Goal: Task Accomplishment & Management: Complete application form

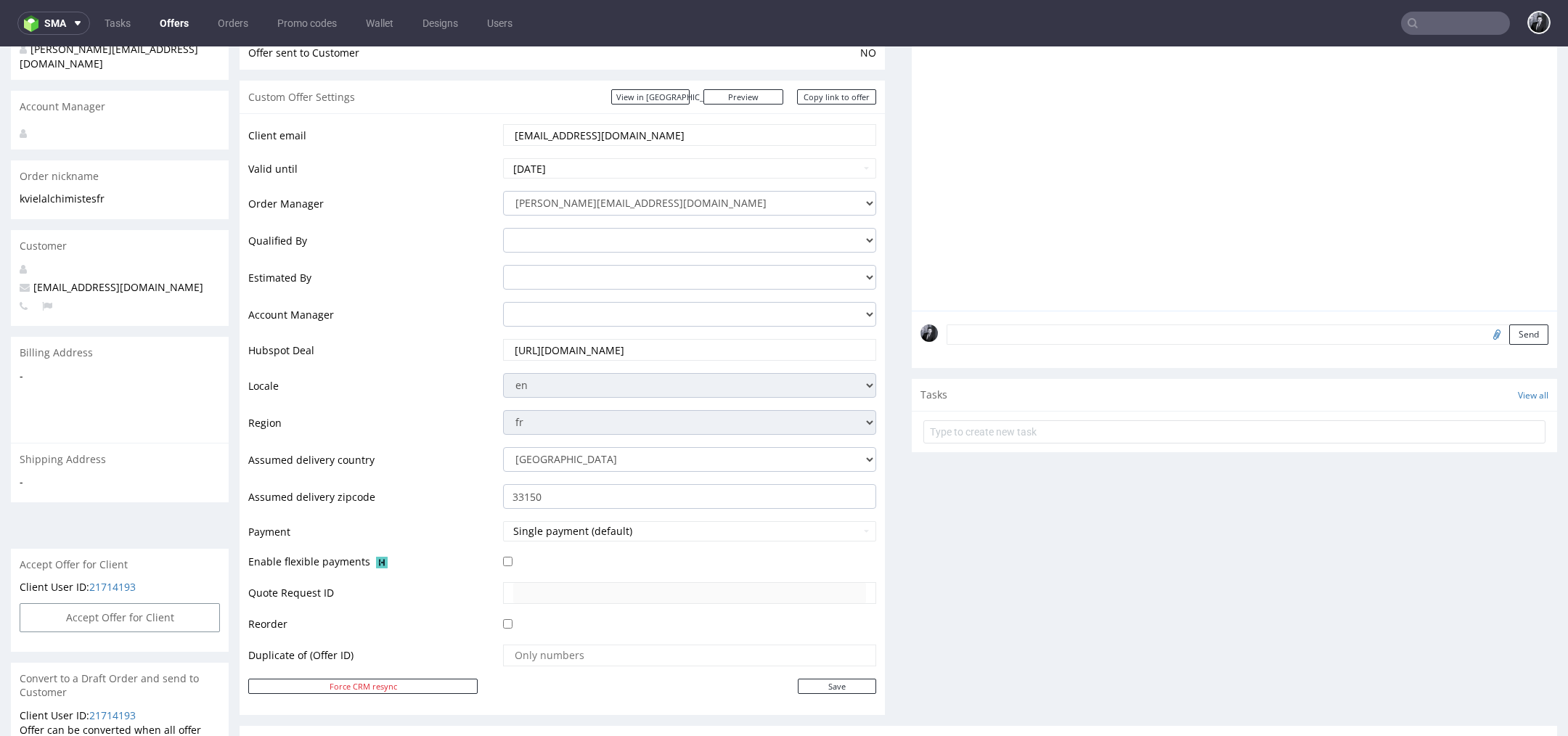
scroll to position [4, 0]
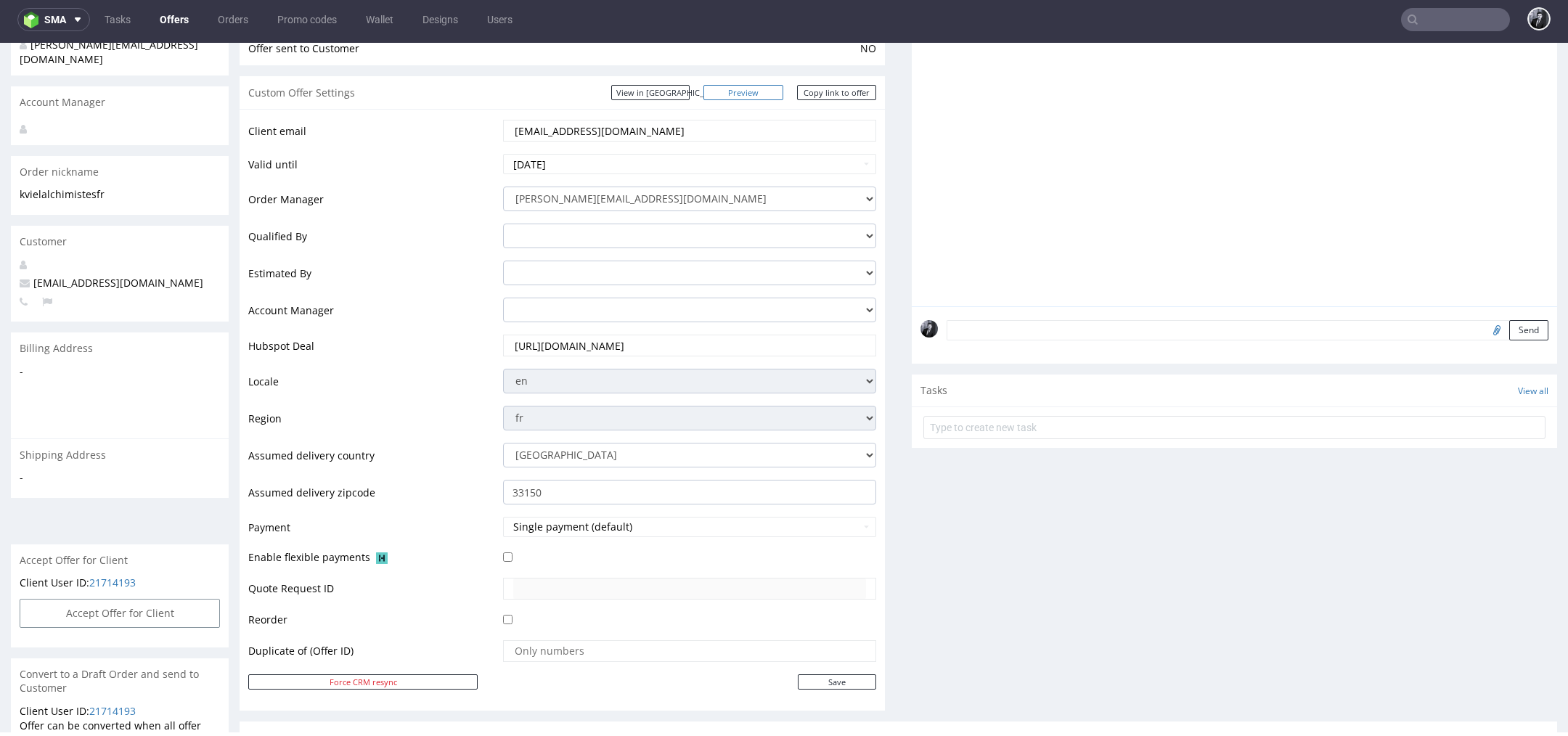
click at [761, 97] on link "Preview" at bounding box center [743, 93] width 80 height 15
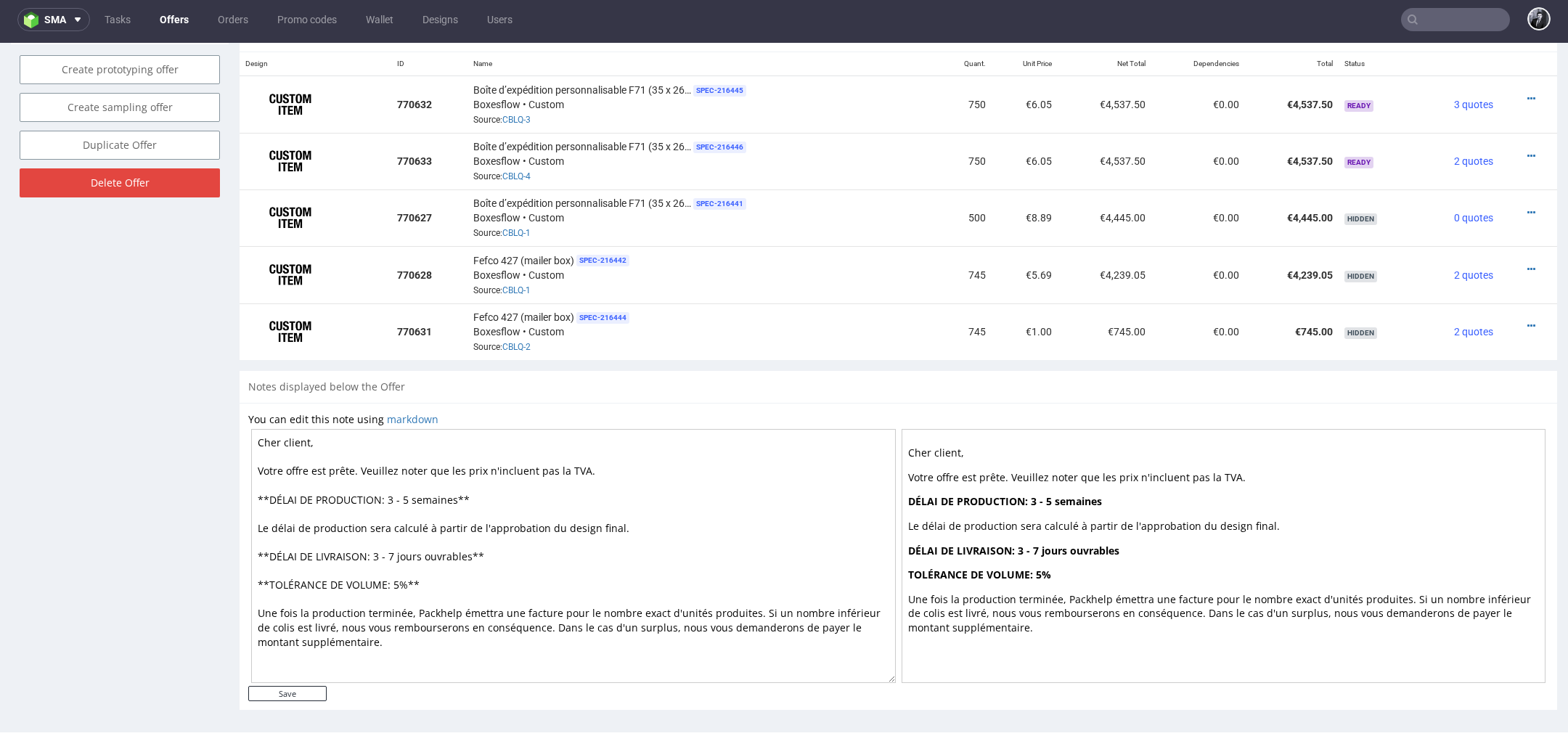
click at [456, 492] on textarea "Cher client, Votre offre est prête. Veuillez noter que les prix n'incluent pas …" at bounding box center [573, 556] width 644 height 254
click at [307, 432] on textarea "Cher client, Votre offre est prête. Veuillez noter que les prix n'incluent pas …" at bounding box center [573, 556] width 644 height 254
type textarea "[PERSON_NAME], Votre offre est prête. Veuillez noter que les prix n'incluent pa…"
click at [302, 685] on input "Save" at bounding box center [287, 693] width 79 height 15
type input "In progress..."
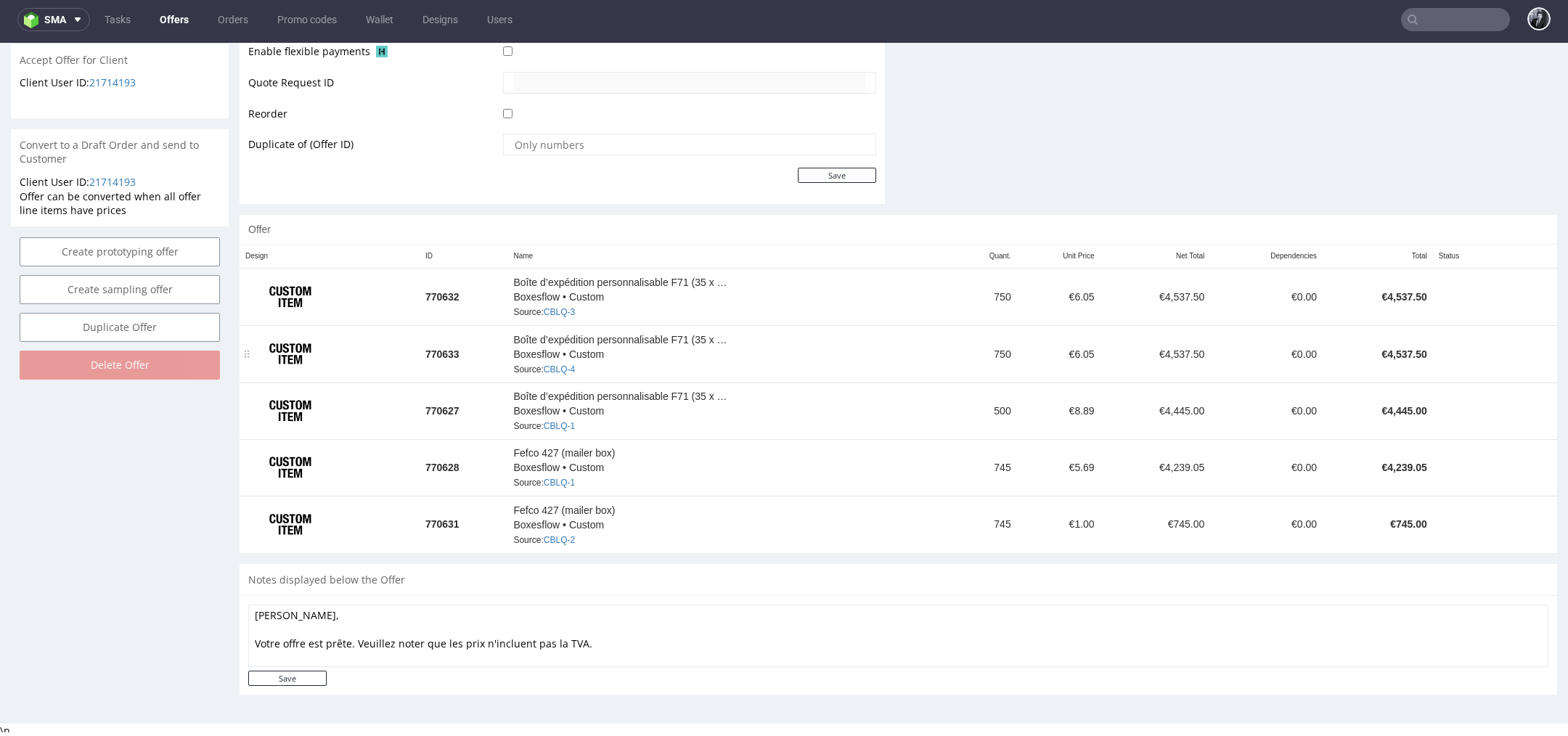
scroll to position [0, 0]
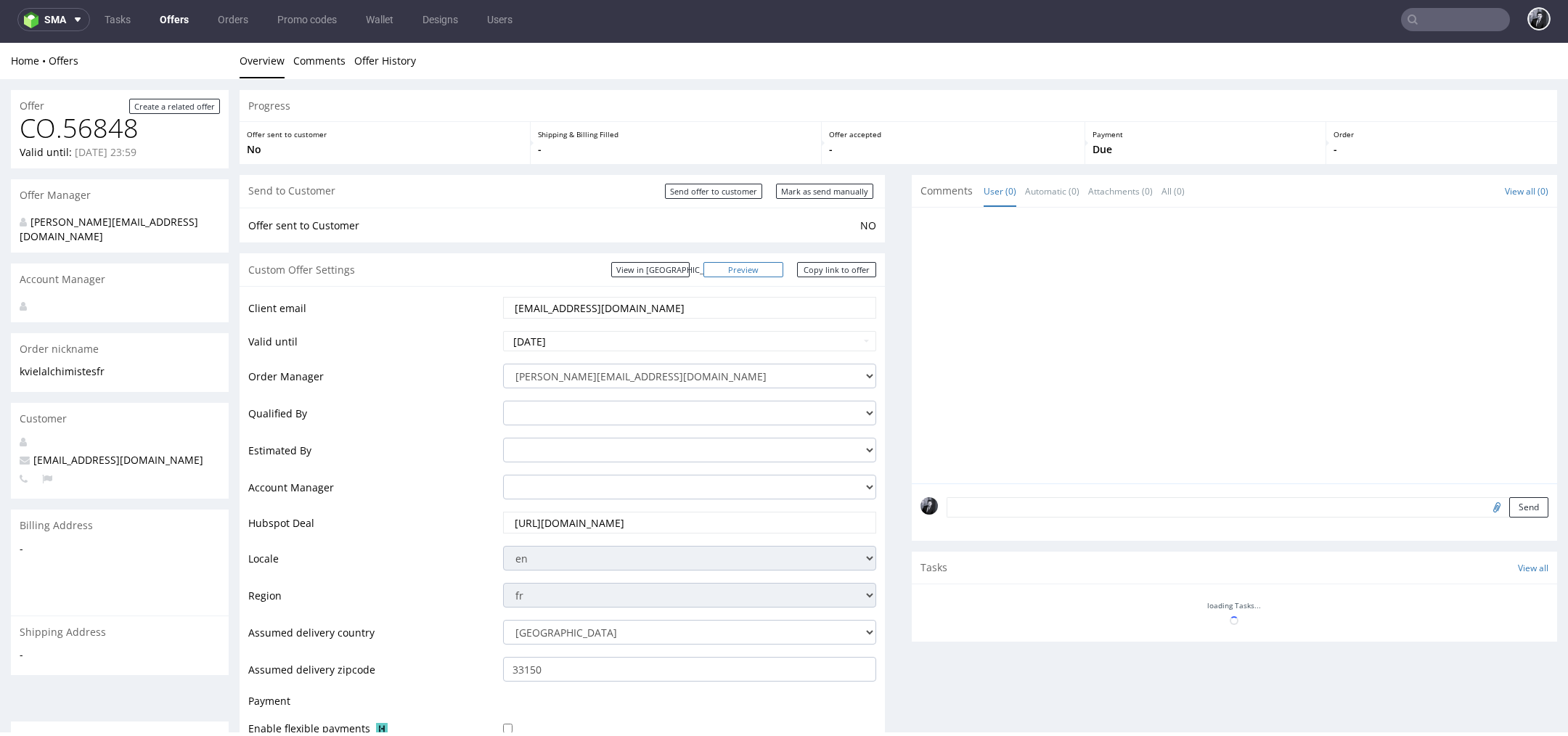
click at [754, 266] on link "Preview" at bounding box center [743, 269] width 80 height 15
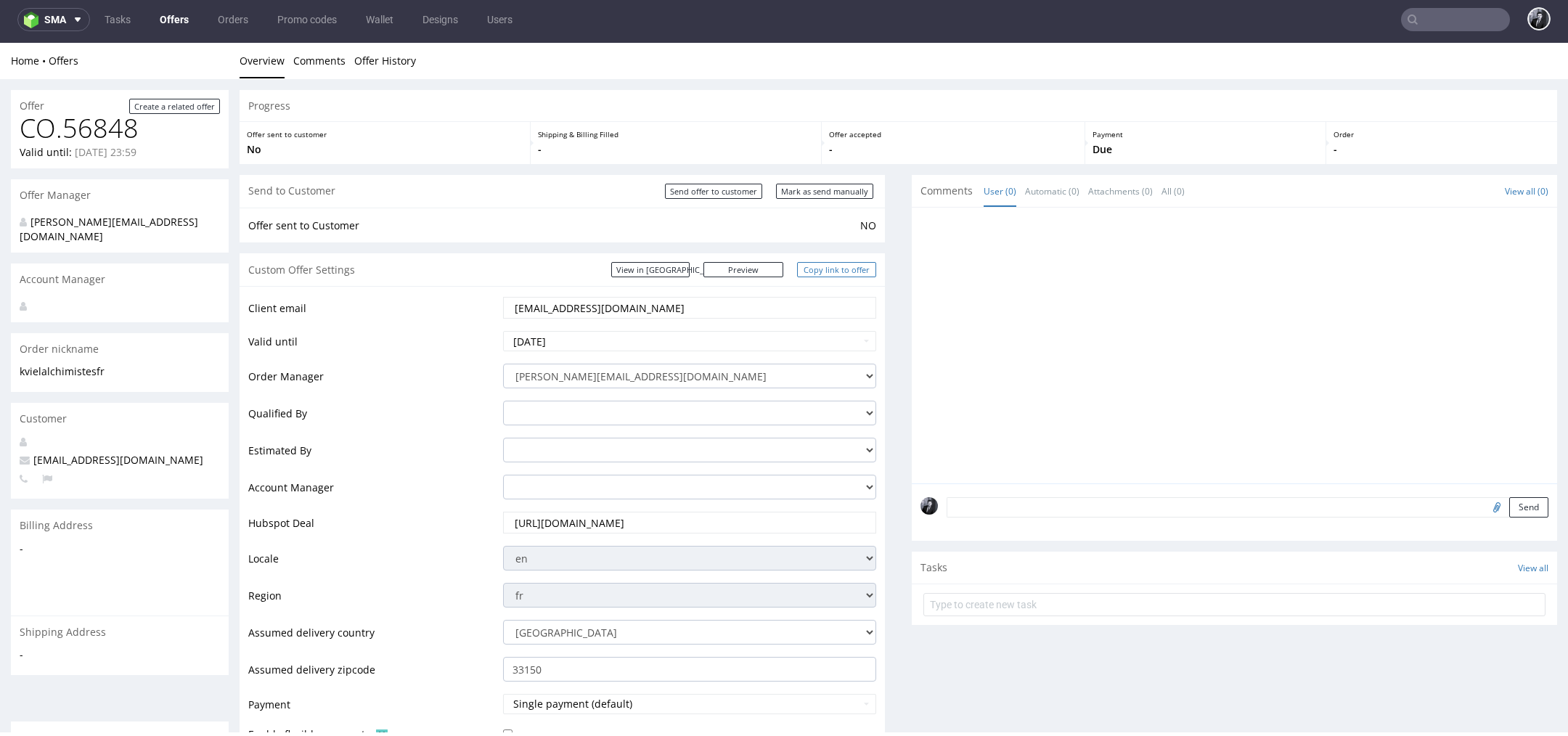
click at [833, 272] on link "Copy link to offer" at bounding box center [837, 269] width 80 height 15
click at [721, 195] on input "Send offer to customer" at bounding box center [713, 191] width 97 height 15
type input "In progress..."
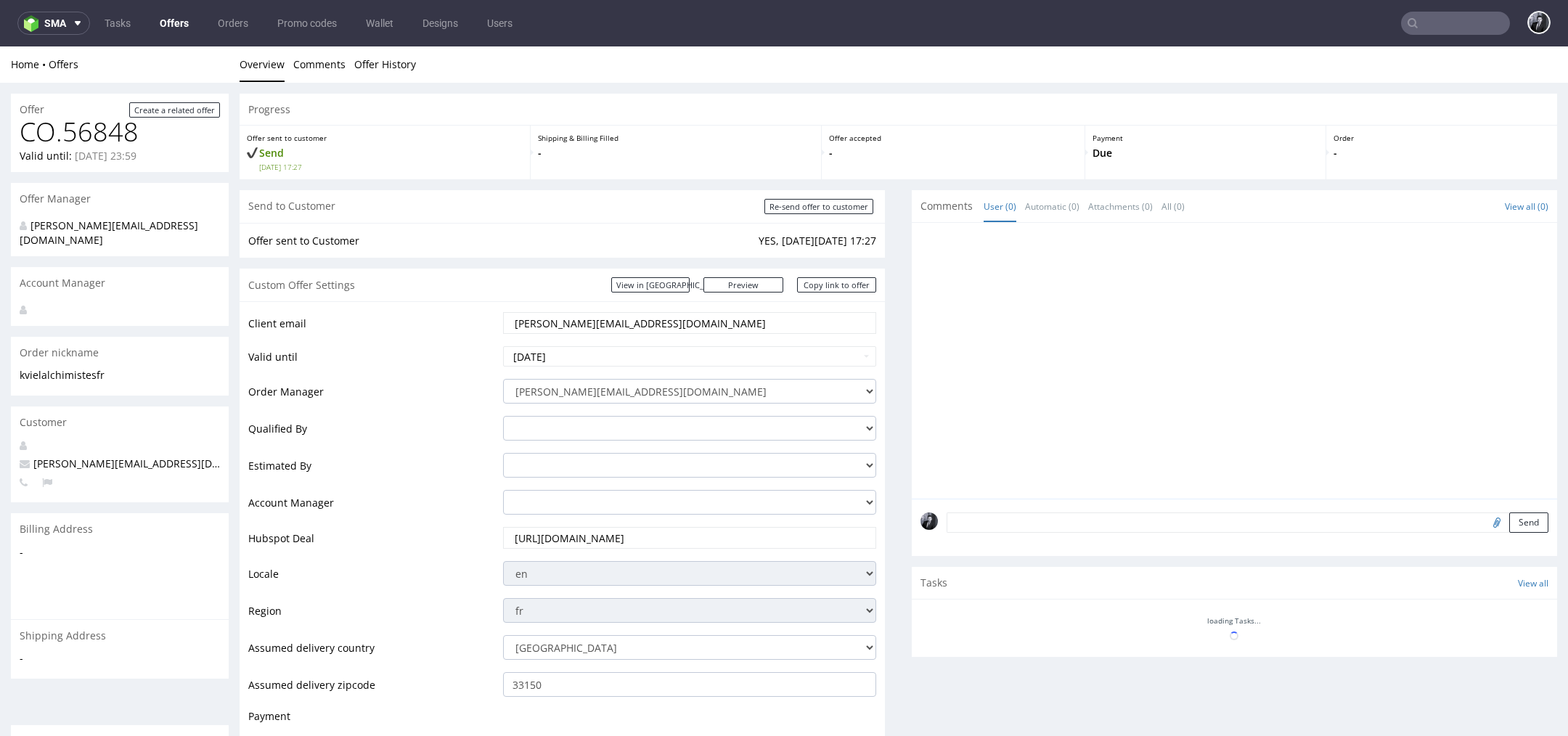
click at [166, 28] on link "Offers" at bounding box center [174, 23] width 46 height 23
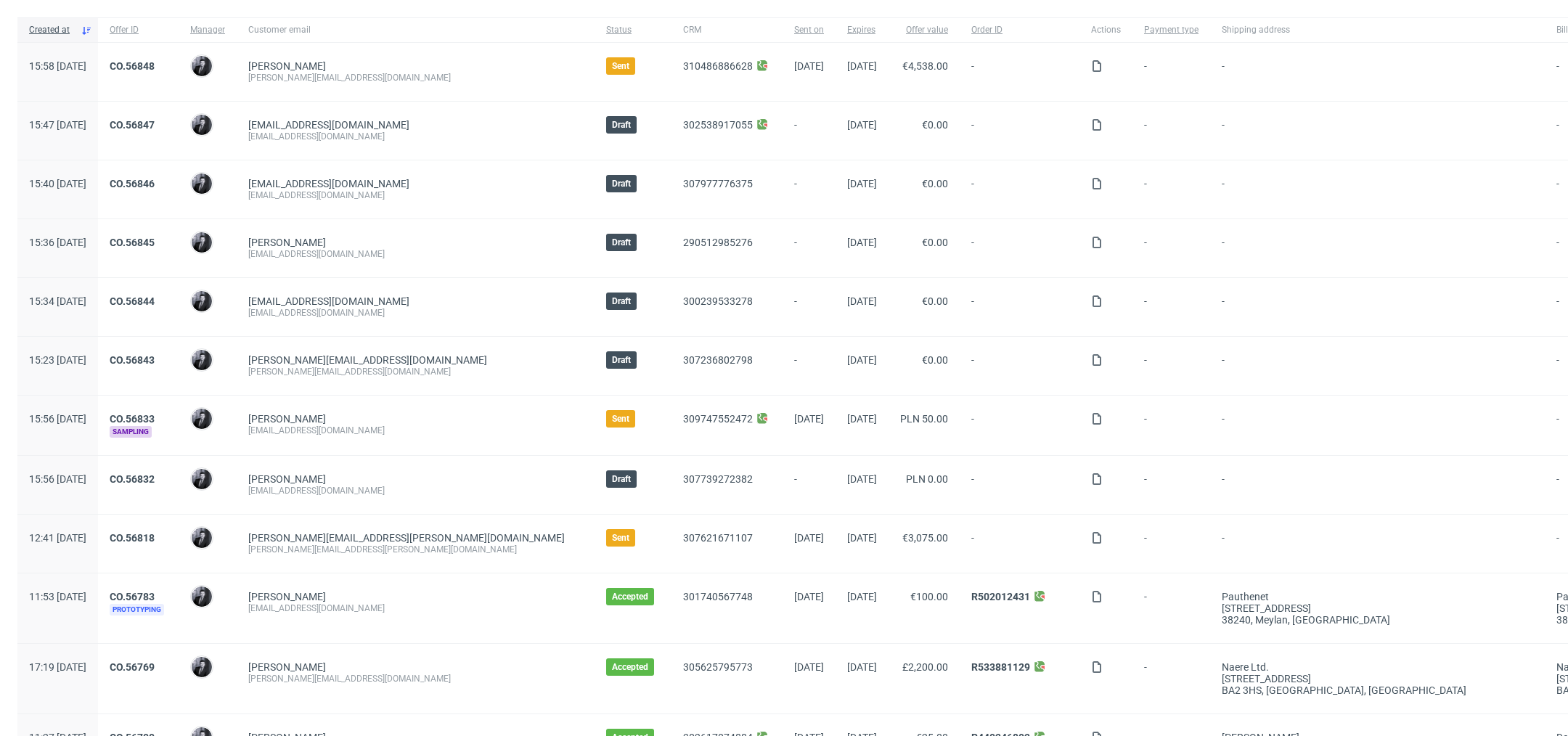
scroll to position [121, 0]
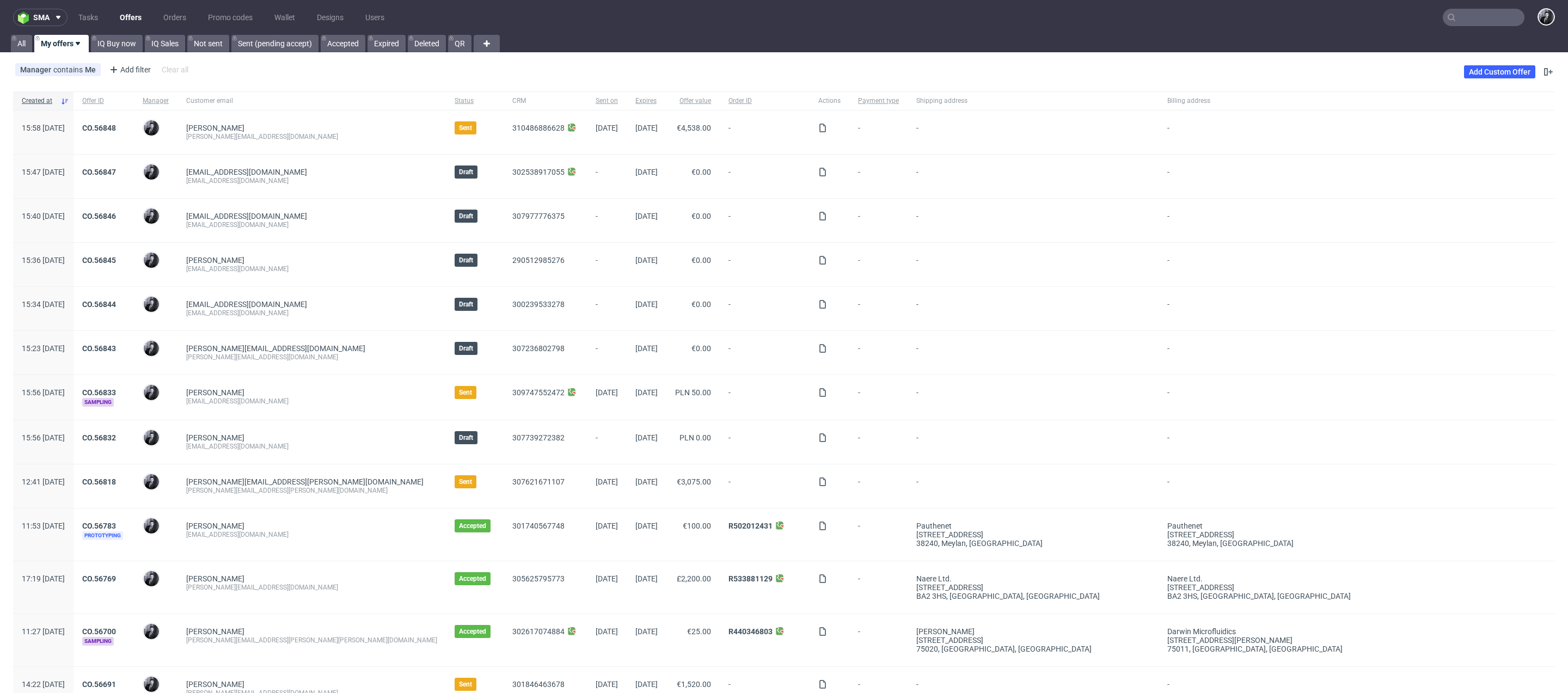
scroll to position [91, 0]
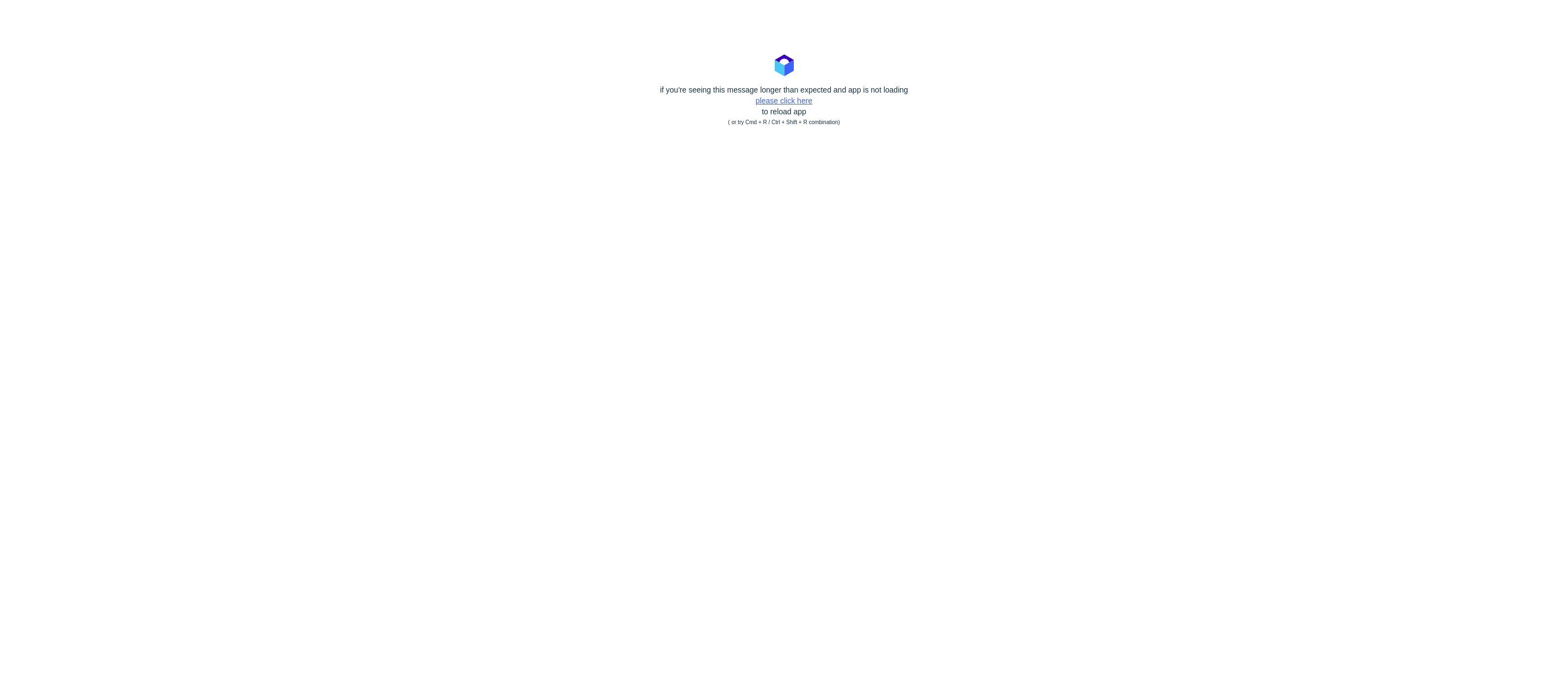
click at [796, 99] on link "please click here" at bounding box center [784, 101] width 57 height 9
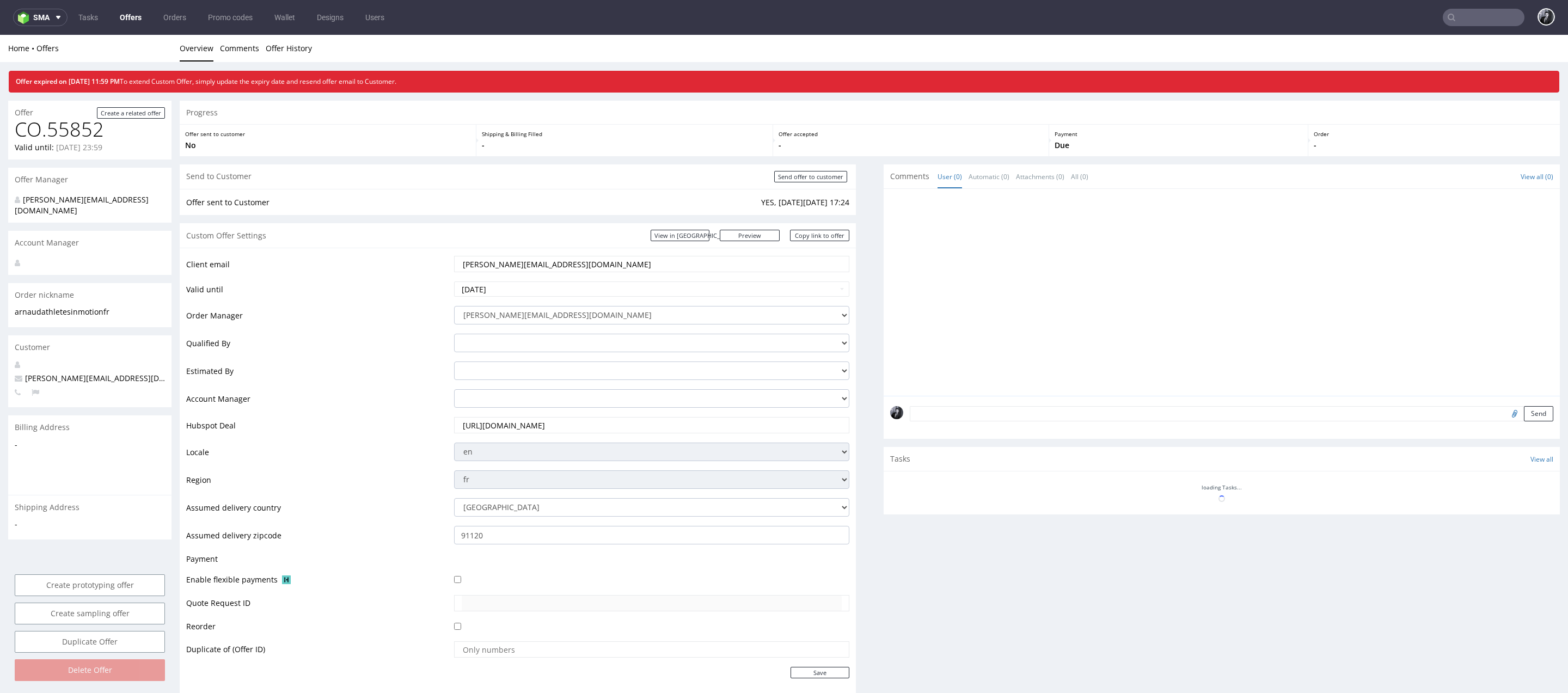
click at [125, 13] on link "Offers" at bounding box center [130, 17] width 35 height 17
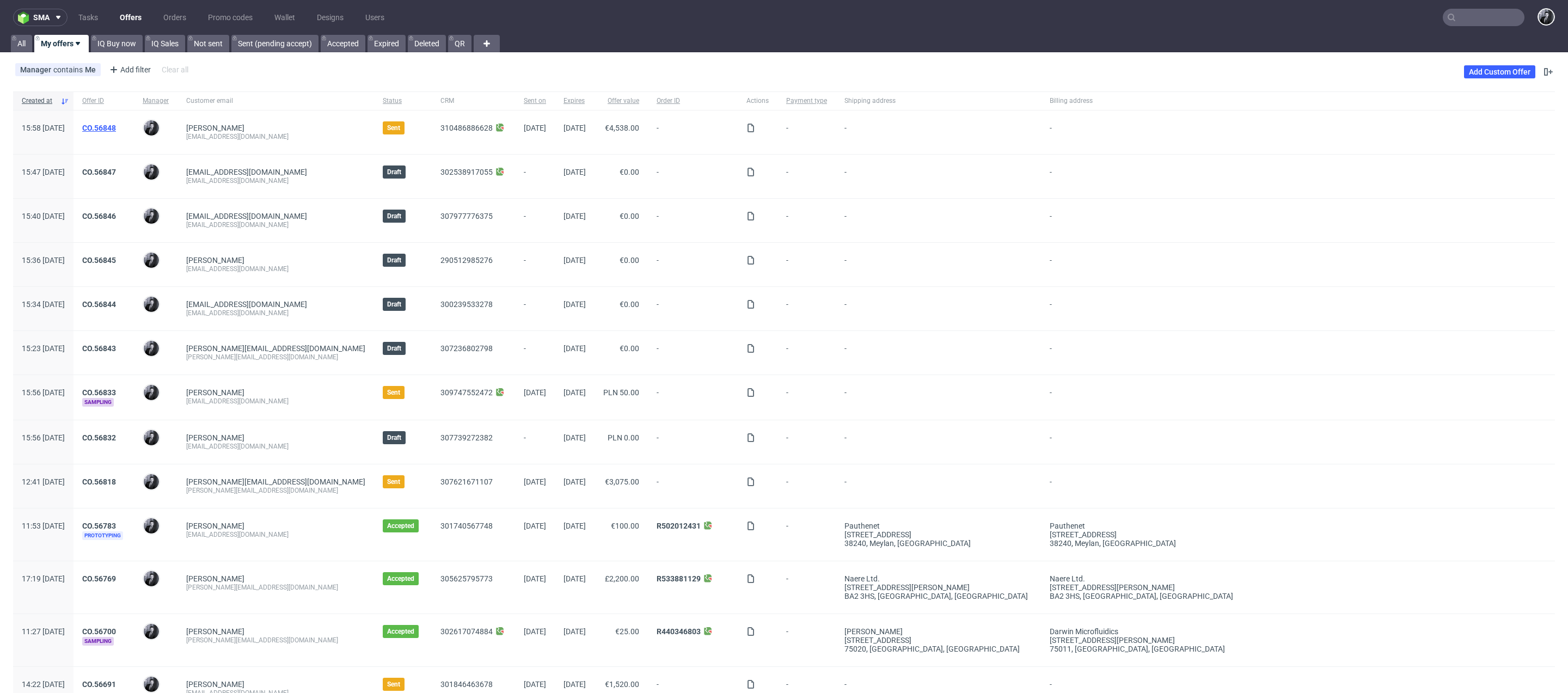
click at [116, 129] on link "CO.56848" at bounding box center [99, 128] width 34 height 9
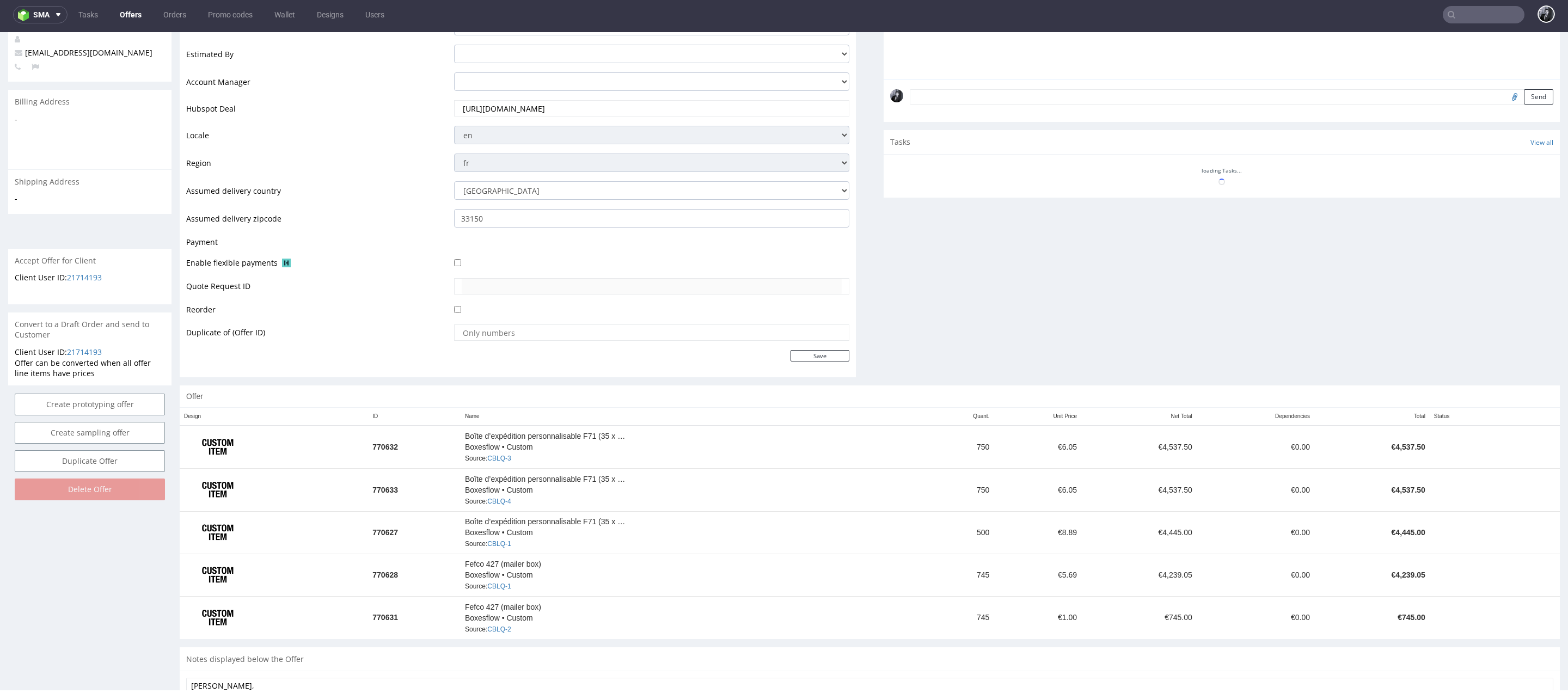
scroll to position [297, 0]
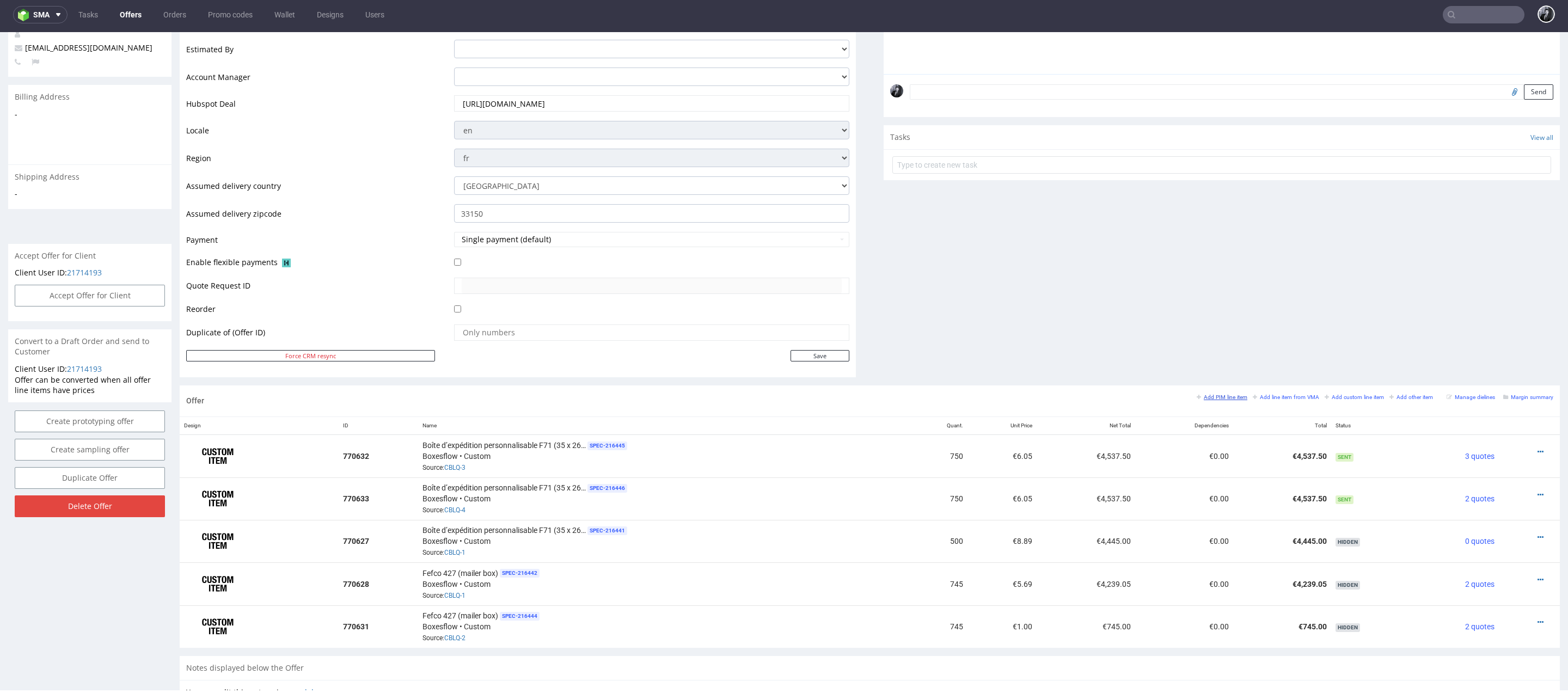
click at [1217, 396] on small "Add PIM line item" at bounding box center [1222, 397] width 51 height 6
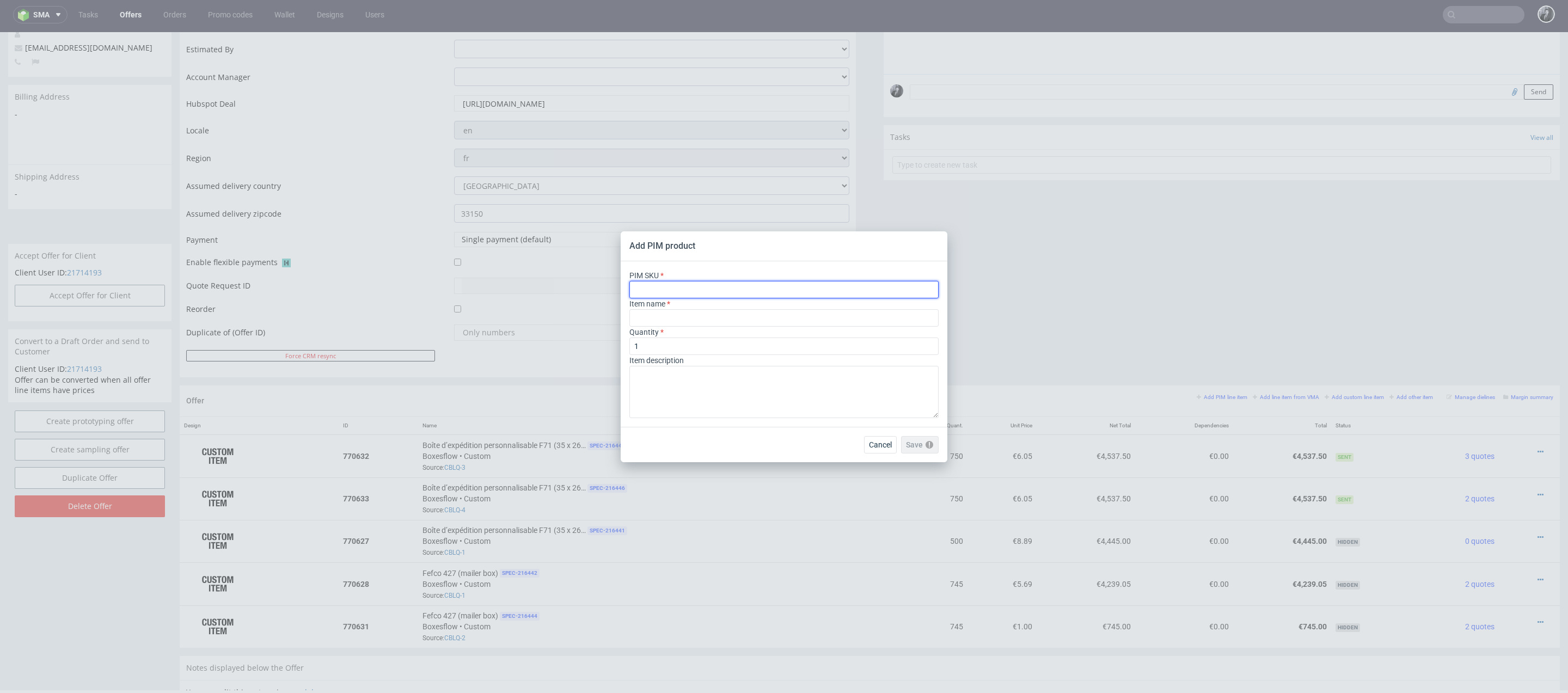
click at [717, 281] on input "text" at bounding box center [784, 289] width 309 height 17
paste input "box--mailer-box--71--cardboard-white-one-side--print-eco-color-with-print-insid…"
type input "box--mailer-box--71--cardboard-white-one-side--print-eco-color-with-print-insid…"
drag, startPoint x: 935, startPoint y: 286, endPoint x: 514, endPoint y: 269, distance: 421.3
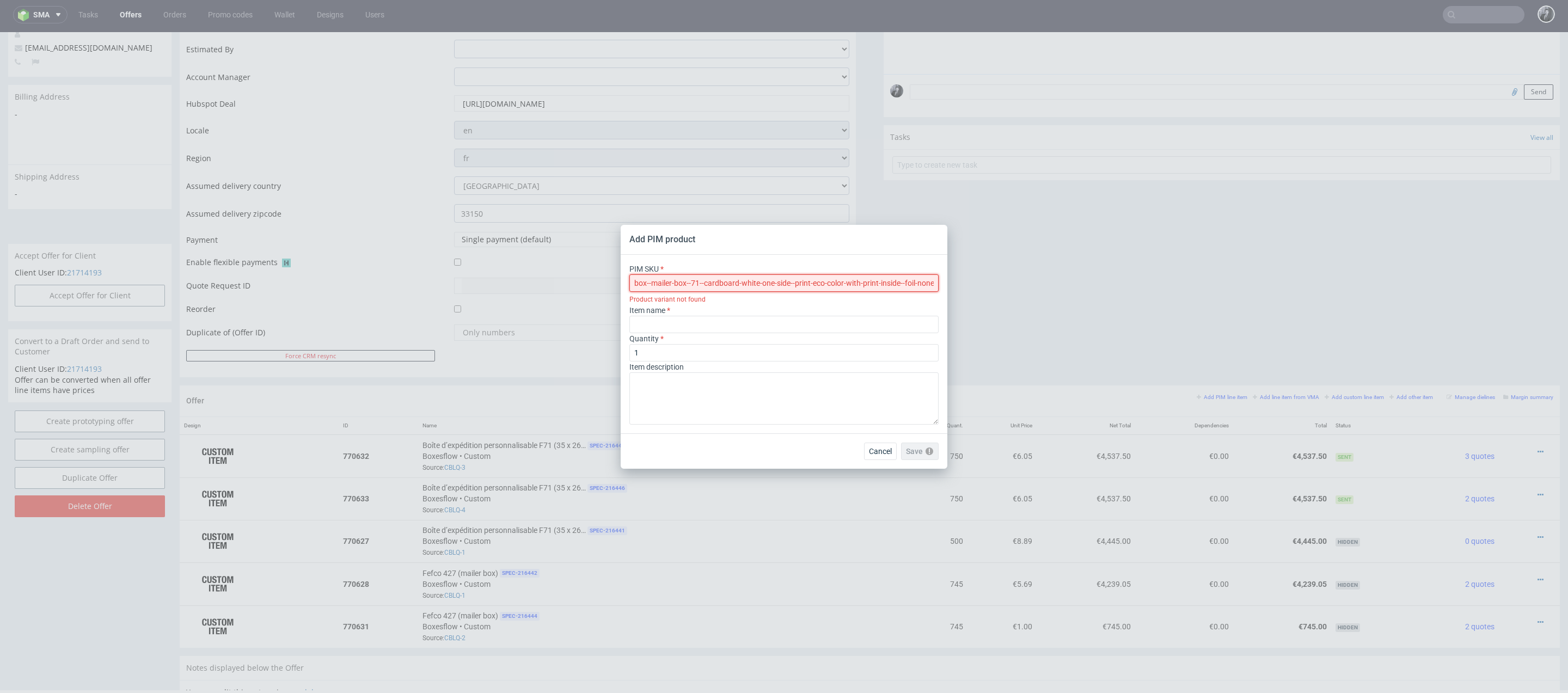
click at [514, 269] on div "Add PIM product PIM SKU box--mailer-box--71--cardboard-white-one-side--print-ec…" at bounding box center [784, 346] width 1568 height 693
paste input "box--mailer-box--71--cardboard-white-one-side--print-eco-color-with-print-insid…"
type input "box--mailer-box--71--cardboard-white-one-side--print-eco-color-with-print-insid…"
drag, startPoint x: 935, startPoint y: 284, endPoint x: 532, endPoint y: 264, distance: 403.5
click at [532, 264] on div "Add PIM product PIM SKU box--mailer-box--71--cardboard-white-one-side--print-ec…" at bounding box center [784, 346] width 1568 height 693
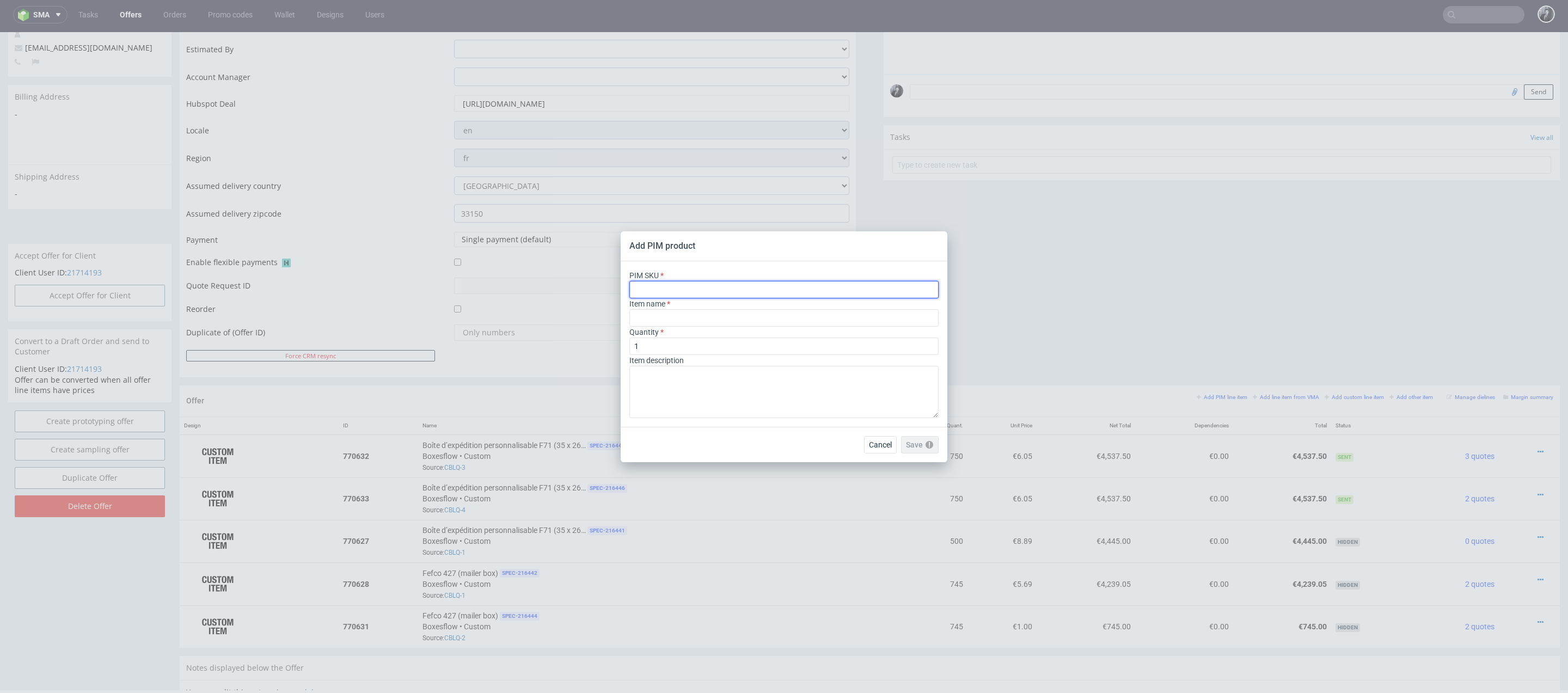
paste input "box--mailer-box--71--cardboard-white-one-side--print-eco-color-with-print-insid…"
type input "box--mailer-box--71--cardboard-white-one-side--print-eco-color-with-print-insid…"
type input "Versandschachtel"
type input "box--mailer-box--71--cardboard-white-one-side--print-eco-color-with-print-insid…"
drag, startPoint x: 750, startPoint y: 320, endPoint x: 532, endPoint y: 314, distance: 218.1
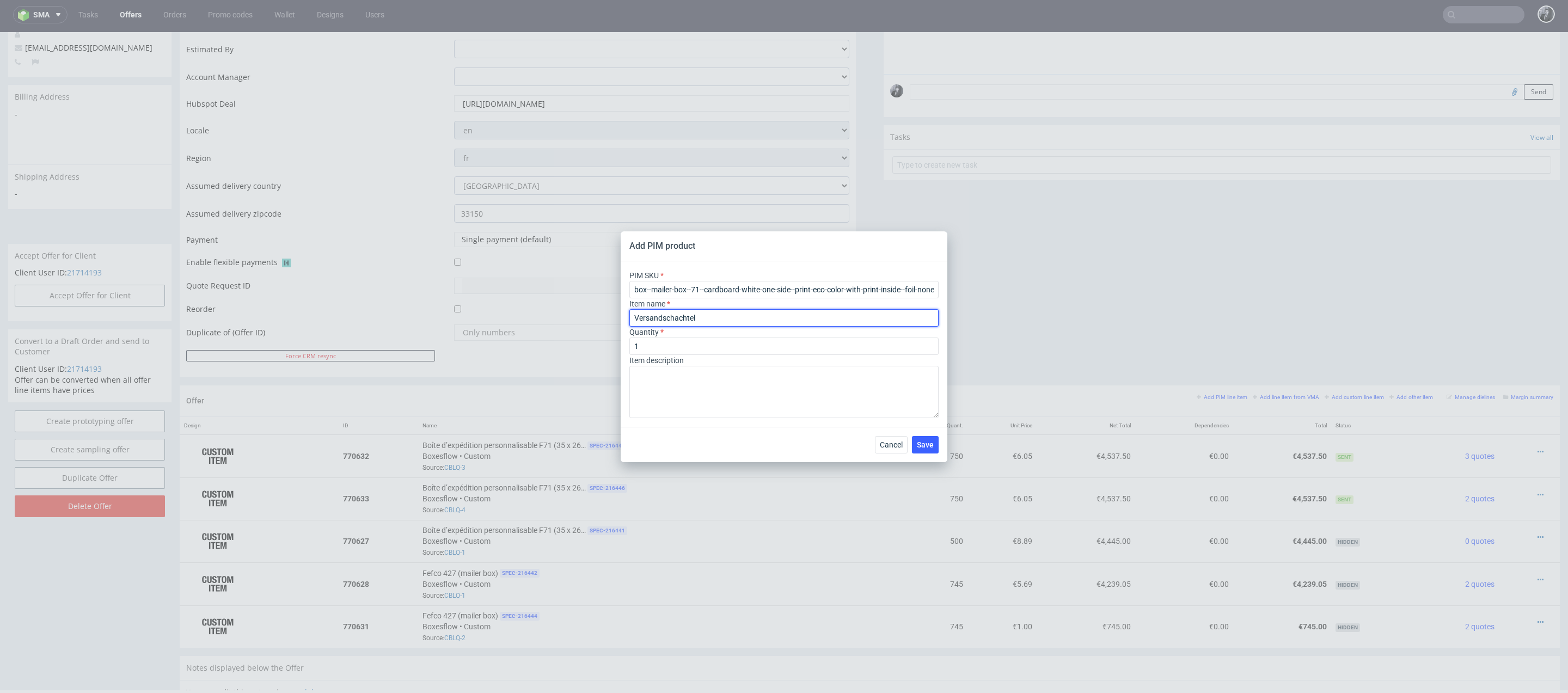
click at [532, 314] on div "Add PIM product PIM SKU box--mailer-box--71--cardboard-white-one-side--print-ec…" at bounding box center [784, 346] width 1568 height 693
paste input "Boîte d’expédition personnalisable F71 (35 x 26 x 10 cm)"
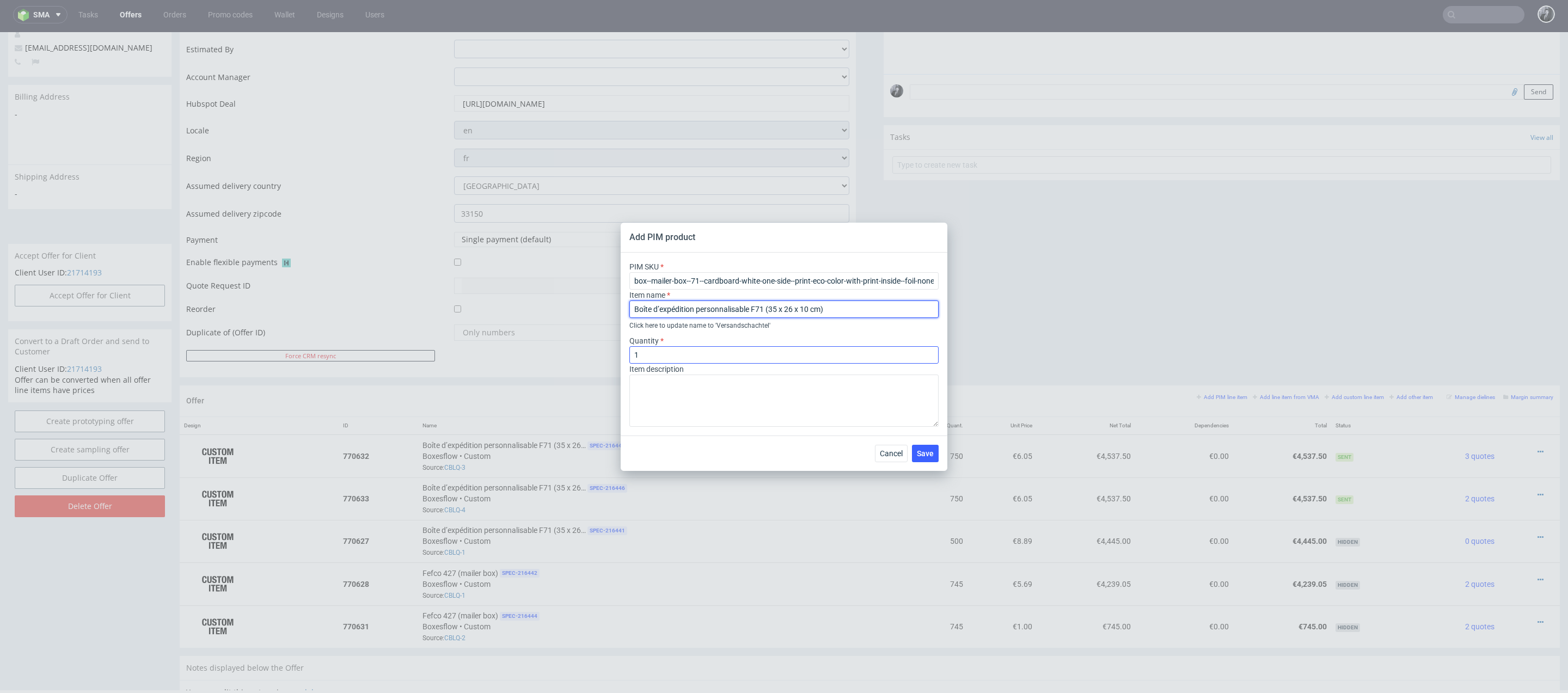
type input "Boîte d’expédition personnalisable F71 (35 x 26 x 10 cm)"
click at [702, 358] on input "1" at bounding box center [784, 355] width 309 height 17
type input "500"
click at [712, 382] on textarea at bounding box center [784, 401] width 309 height 52
paste textarea "Carton ondulé blanchi Couleur du matériau Blanc – Marron Mode couleur d'impress…"
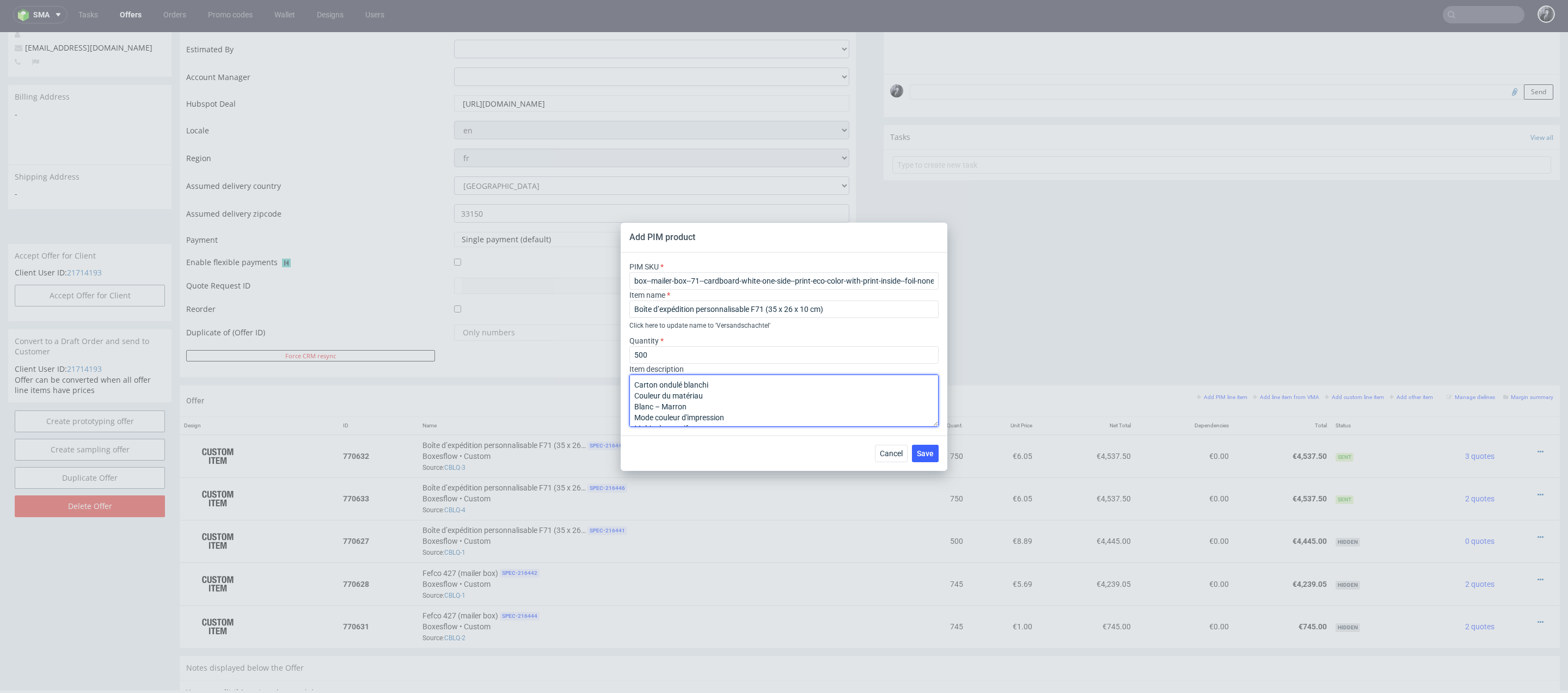
click at [636, 391] on textarea "Carton ondulé blanchi Couleur du matériau Blanc – Marron Mode couleur d'impress…" at bounding box center [784, 401] width 309 height 52
click at [632, 416] on textarea "Carton ondulé blanchi Couleur du matériau : Blanc – Marron Mode couleur d'impre…" at bounding box center [784, 401] width 309 height 52
click at [632, 407] on textarea "Carton ondulé blanchi Couleur du matériau : Blanc – Marron Mode couleur d'impre…" at bounding box center [784, 401] width 309 height 52
click at [633, 419] on textarea "Carton ondulé blanchi Couleur du matériau : Blanc – Marron Mode couleur d'impre…" at bounding box center [784, 401] width 309 height 52
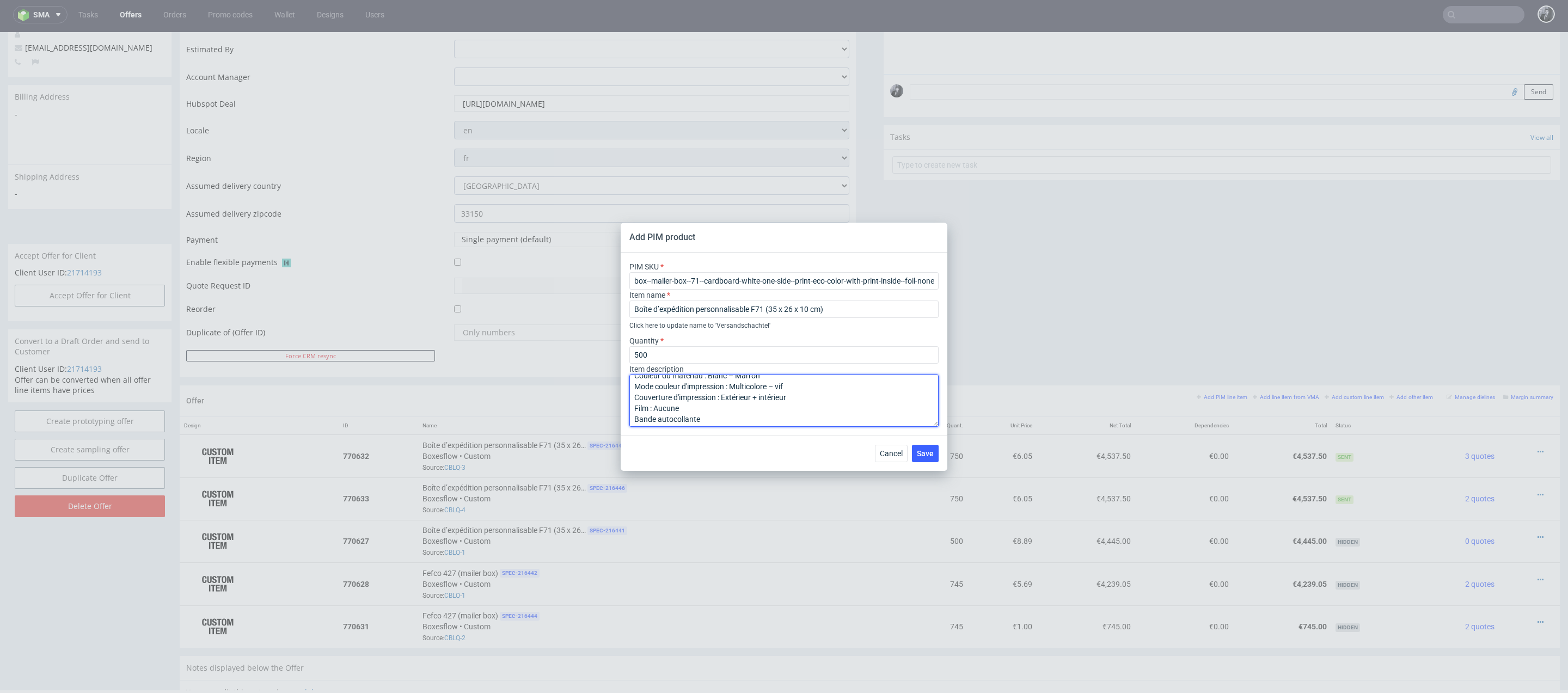
scroll to position [35, 0]
click at [633, 417] on textarea "Carton ondulé blanchi Couleur du matériau : Blanc – Marron Mode couleur d'impre…" at bounding box center [784, 401] width 309 height 52
click at [635, 406] on textarea "Carton ondulé blanchi Couleur du matériau : Blanc – Marron Mode couleur d'impre…" at bounding box center [784, 401] width 309 height 52
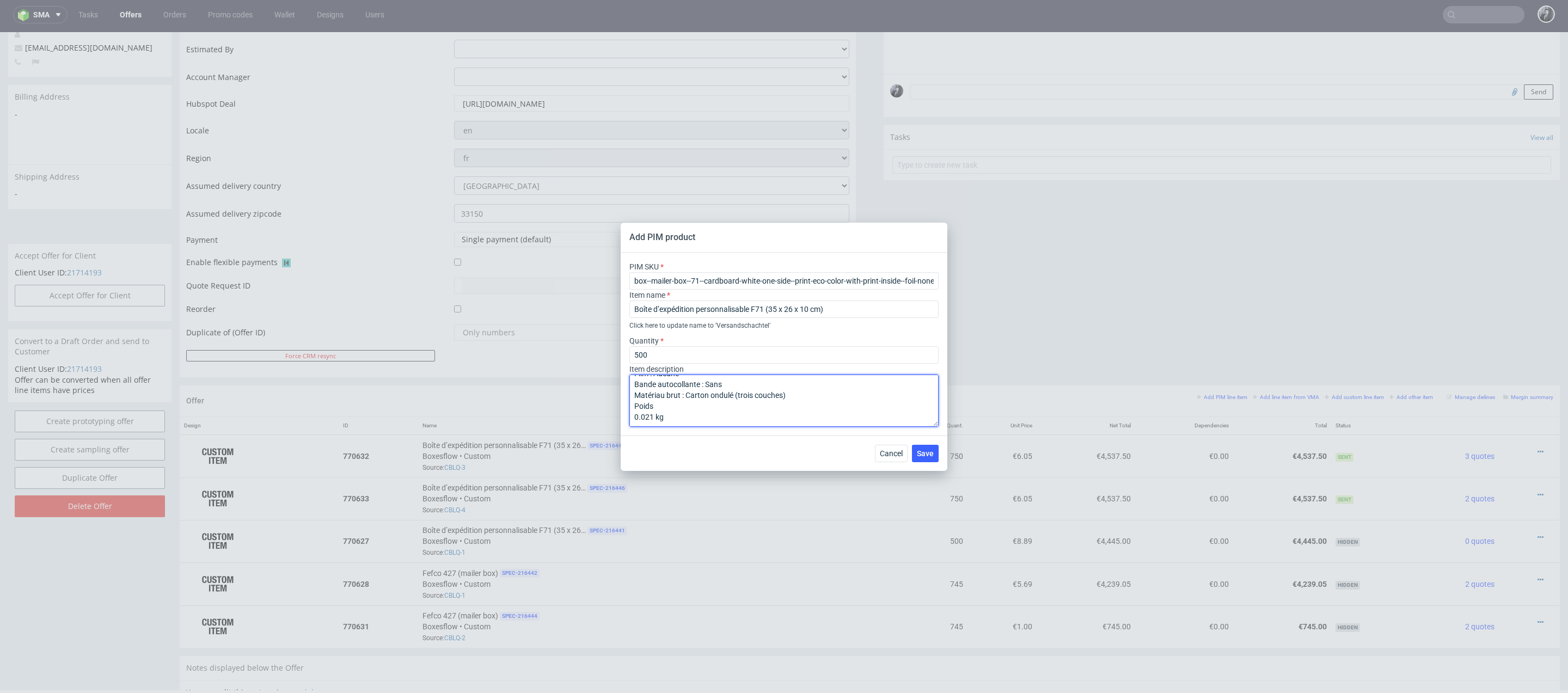
click at [631, 418] on textarea "Carton ondulé blanchi Couleur du matériau : Blanc – Marron Mode couleur d'impre…" at bounding box center [784, 401] width 309 height 52
click at [635, 380] on textarea "Carton ondulé blanchi Couleur du matériau : Blanc – Marron Mode couleur d'impre…" at bounding box center [784, 401] width 309 height 52
type textarea "Matériau : Carton ondulé blanchi Couleur du matériau : Blanc – Marron Mode coul…"
click at [848, 306] on input "Boîte d’expédition personnalisable F71 (35 x 26 x 10 cm)" at bounding box center [784, 309] width 309 height 17
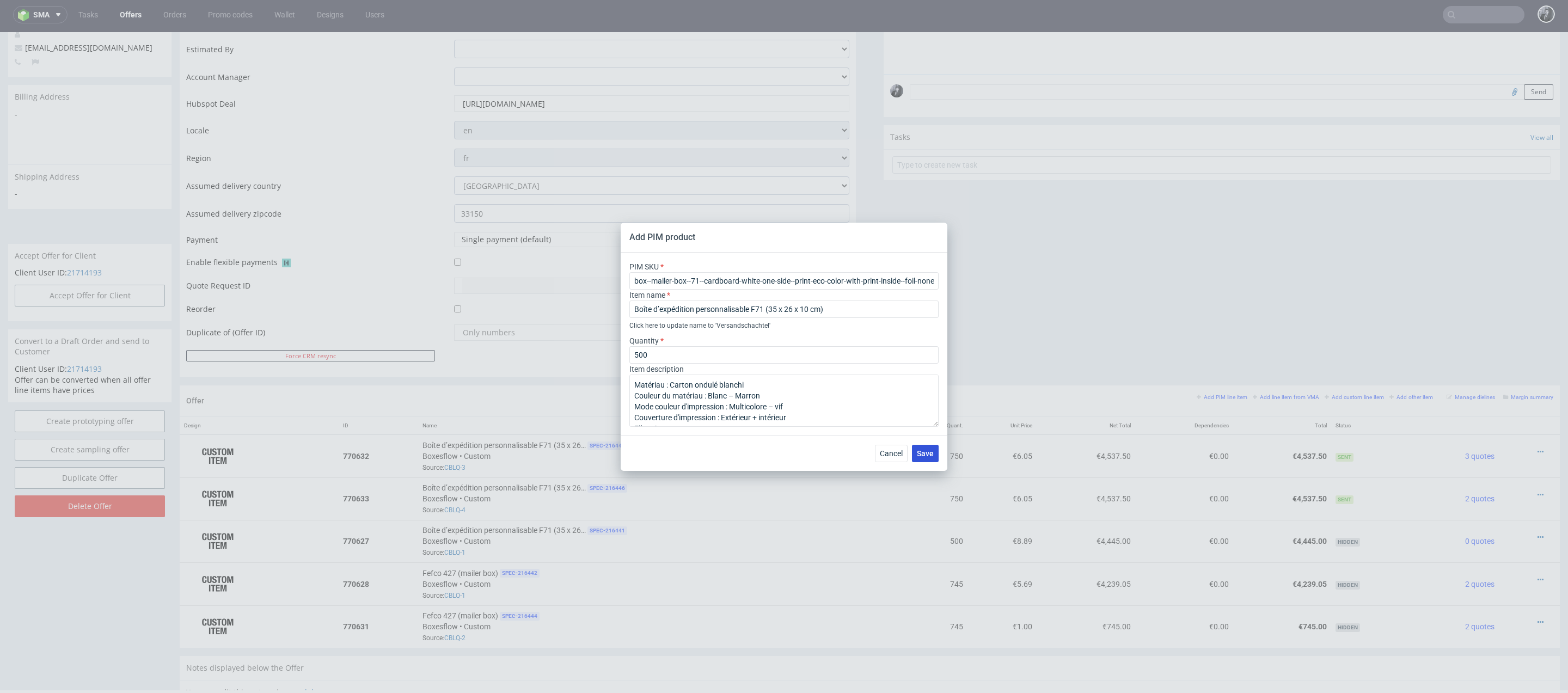
click at [934, 452] on button "Save" at bounding box center [925, 453] width 27 height 17
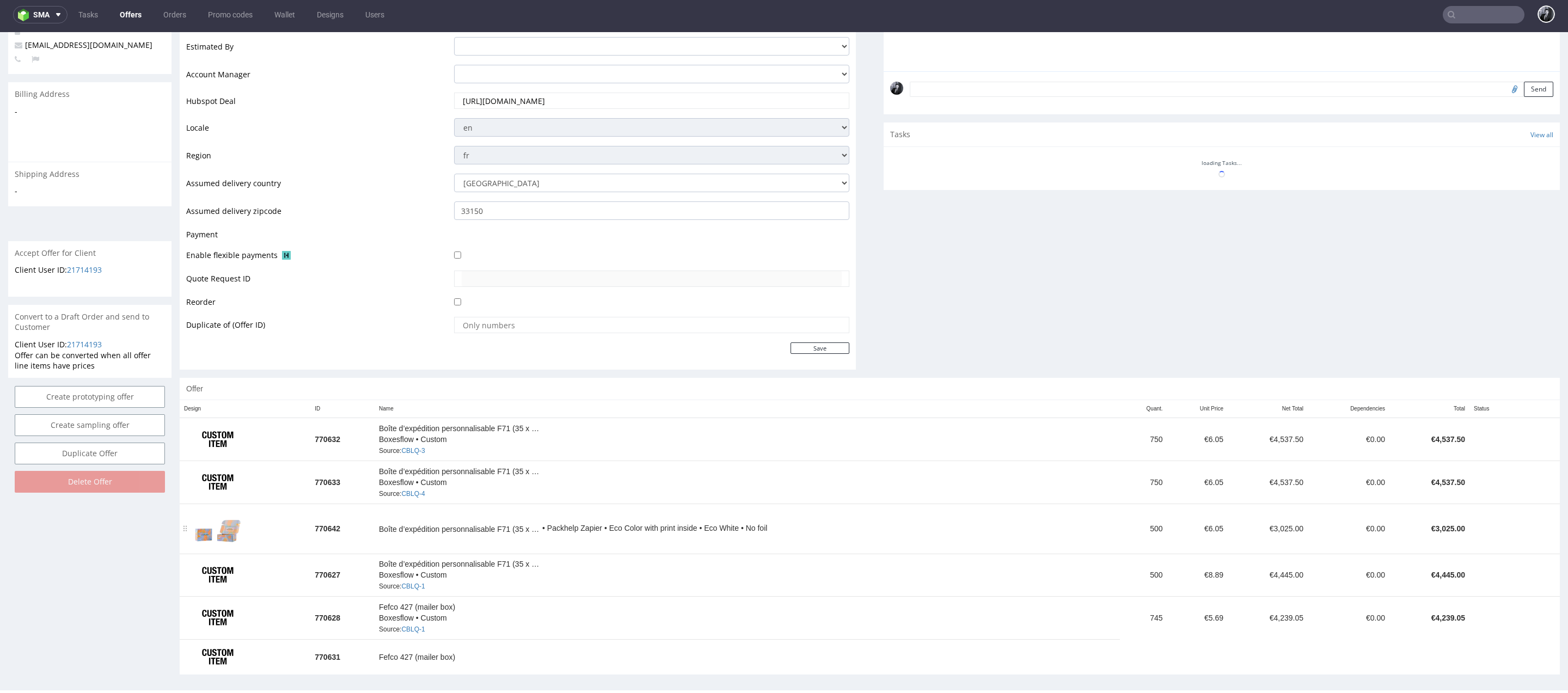
scroll to position [302, 0]
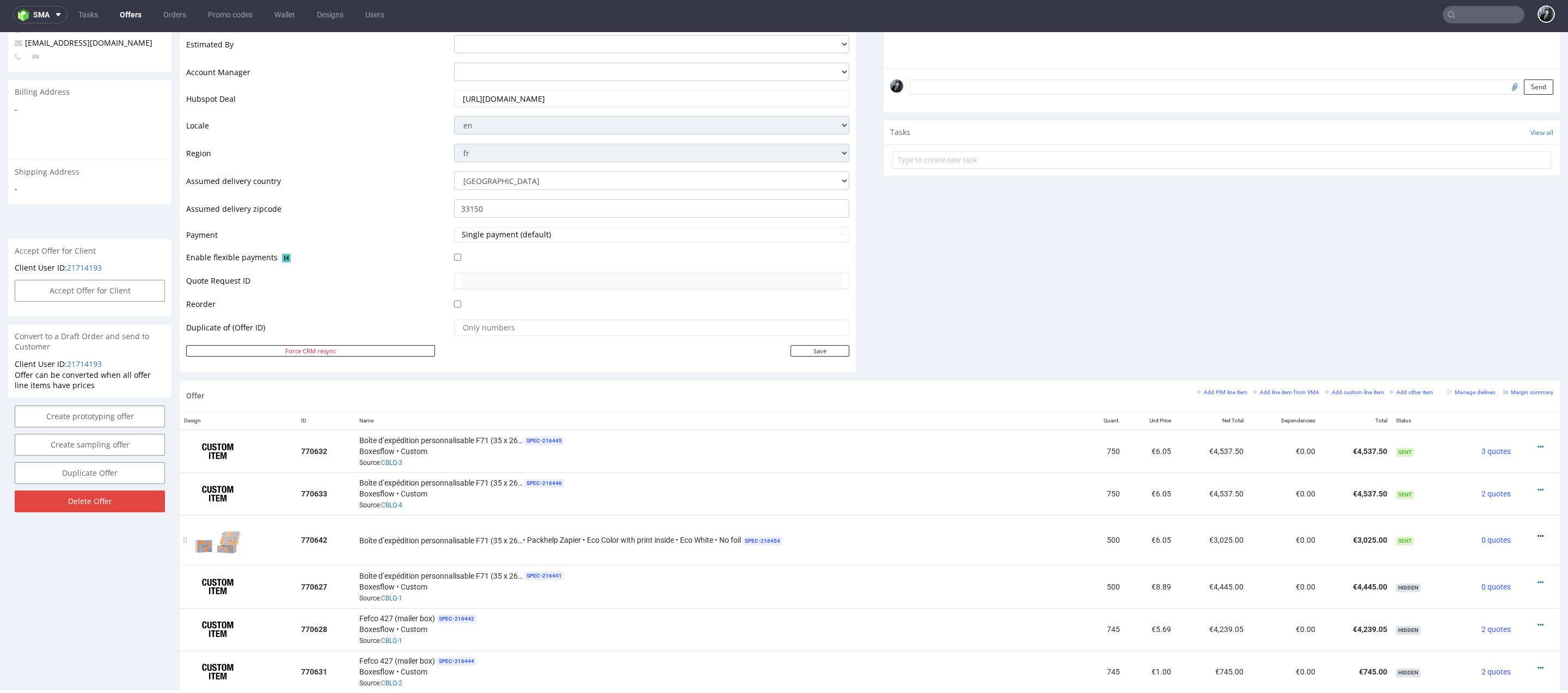
click at [1537, 532] on icon at bounding box center [1540, 536] width 6 height 7
click at [1496, 435] on span "Edit item price" at bounding box center [1490, 433] width 88 height 11
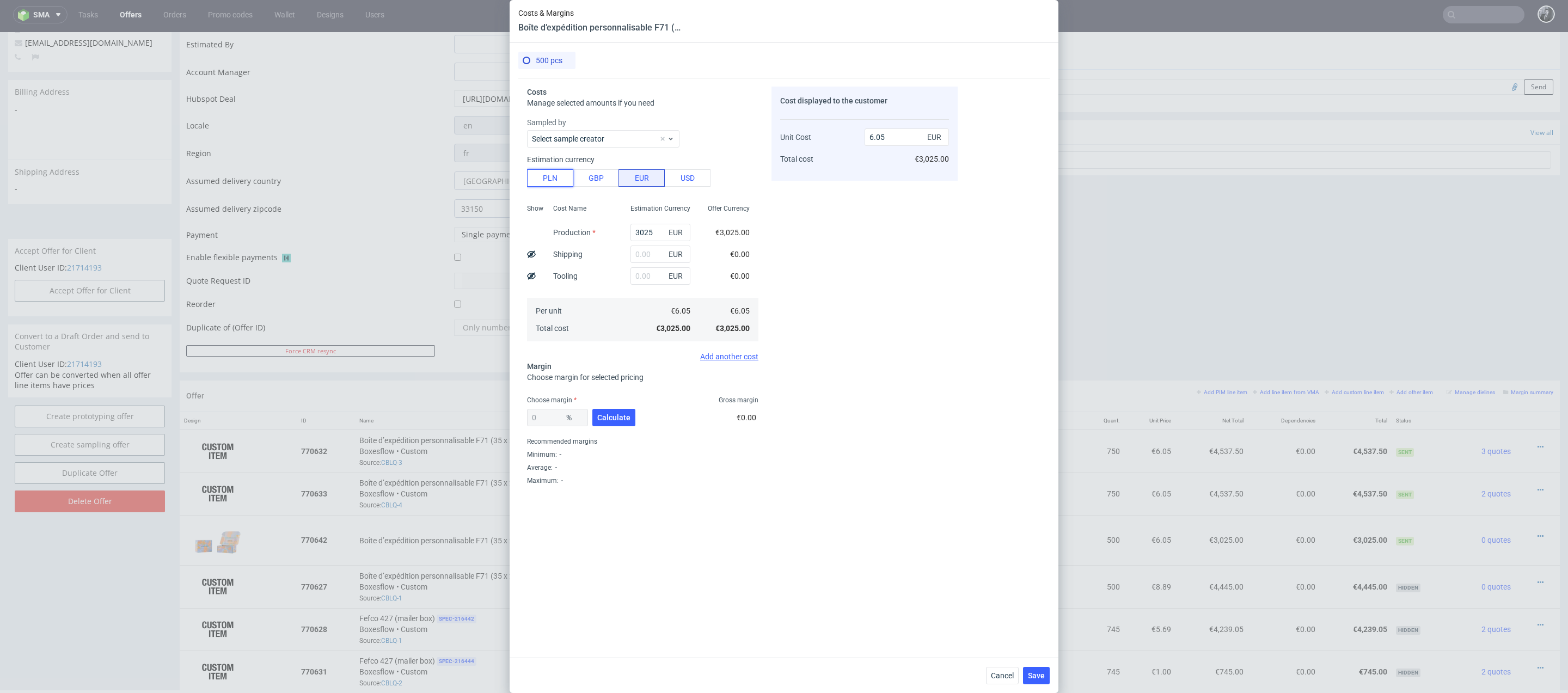
click at [564, 179] on button "PLN" at bounding box center [550, 178] width 47 height 17
type input "1.42"
click at [1014, 681] on button "Cancel" at bounding box center [1002, 676] width 33 height 17
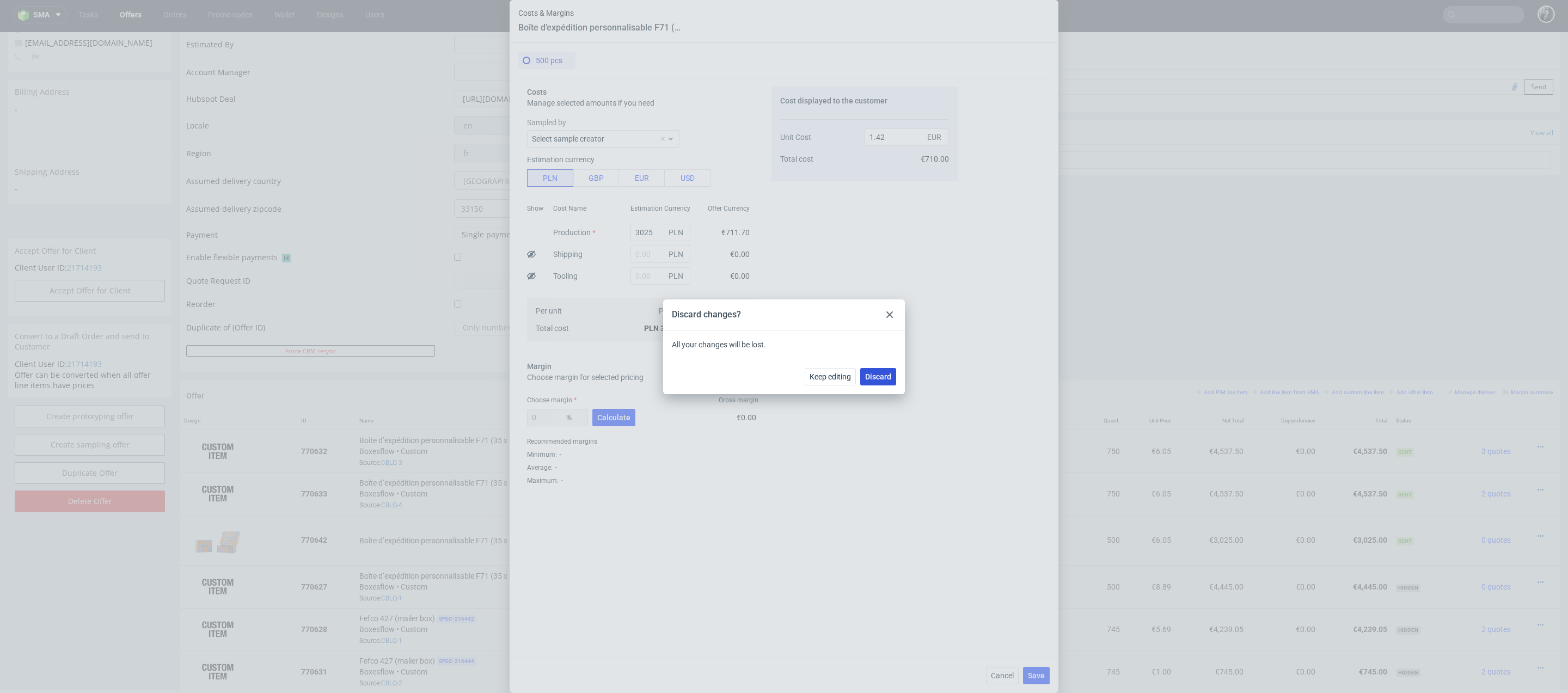
click at [881, 374] on span "Discard" at bounding box center [878, 376] width 26 height 7
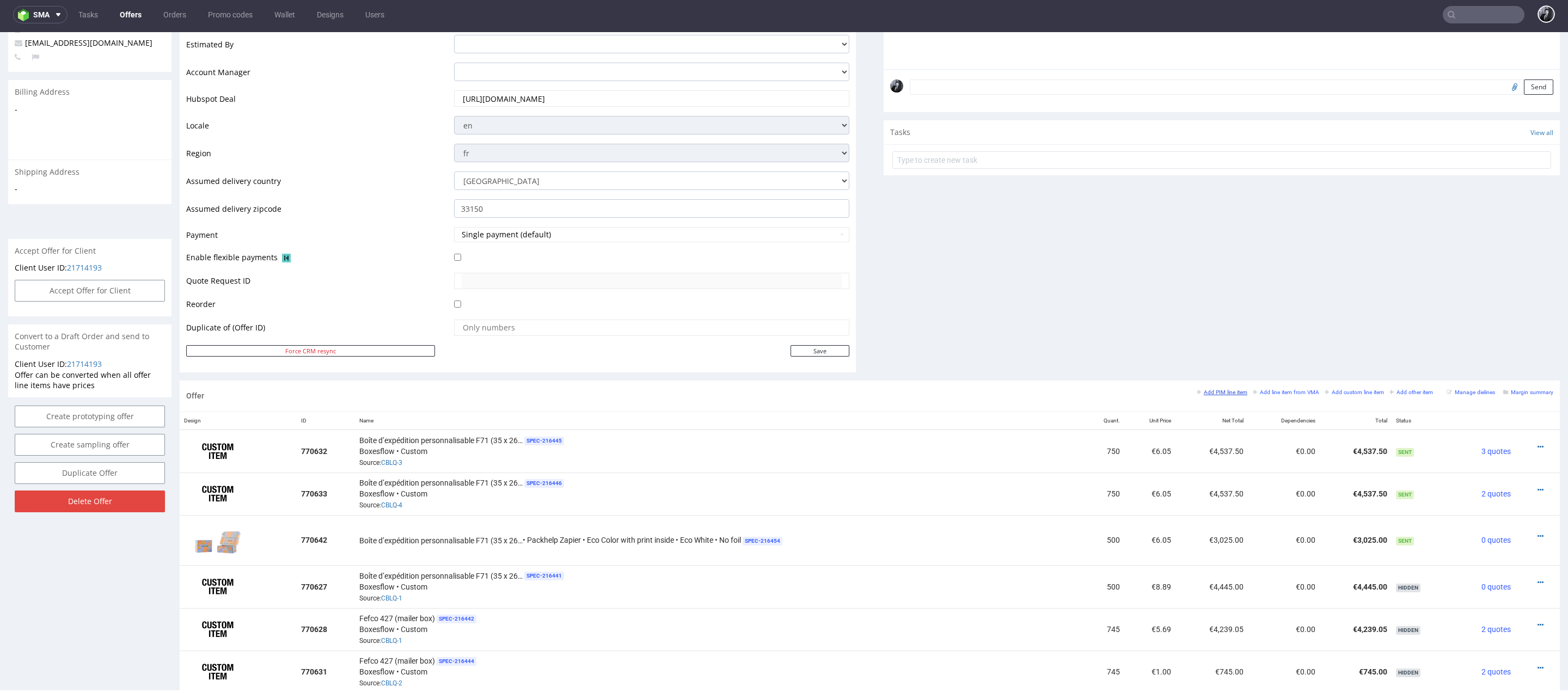
click at [1207, 391] on small "Add PIM line item" at bounding box center [1222, 392] width 51 height 6
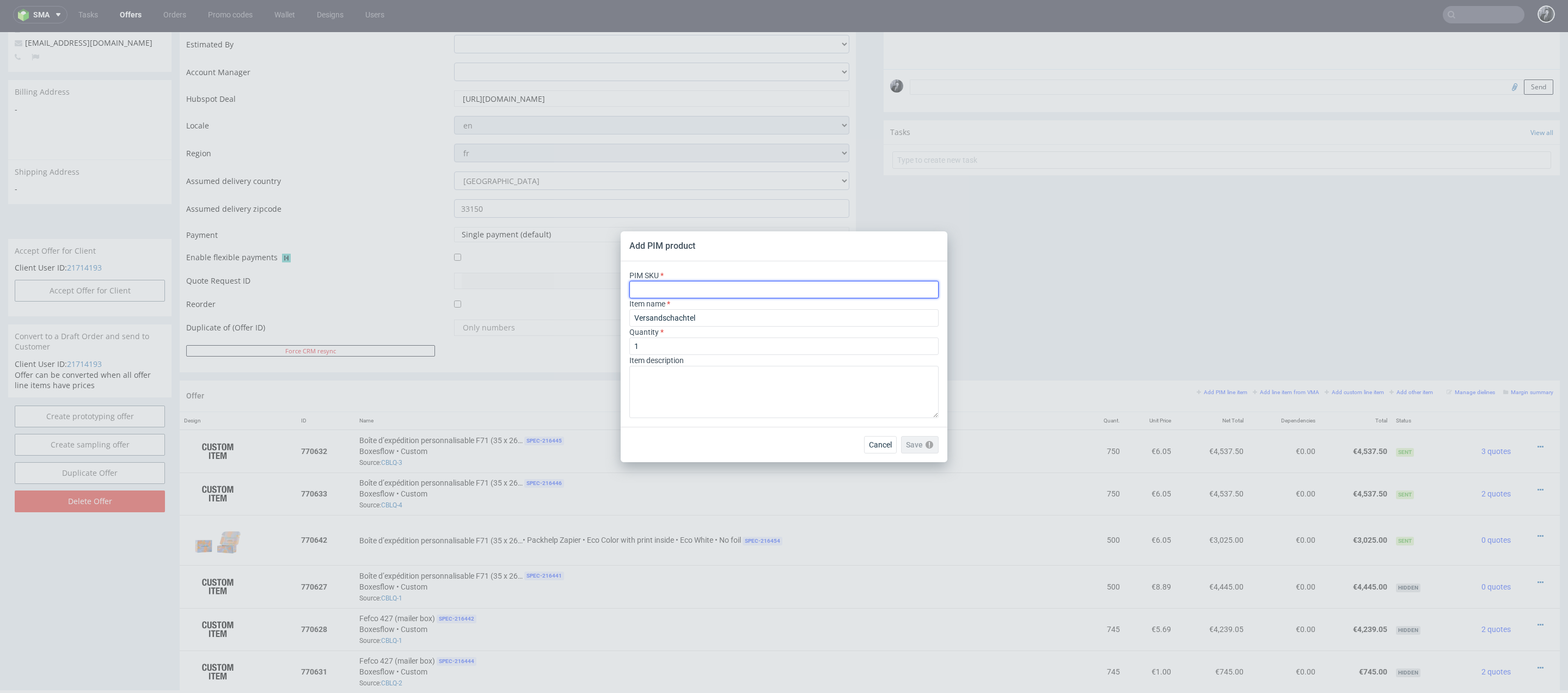
click at [687, 293] on input "text" at bounding box center [784, 289] width 309 height 17
paste input "box--mailer-box--71--cardboard-coated--print-color-hd-with-print-inside--foil-n…"
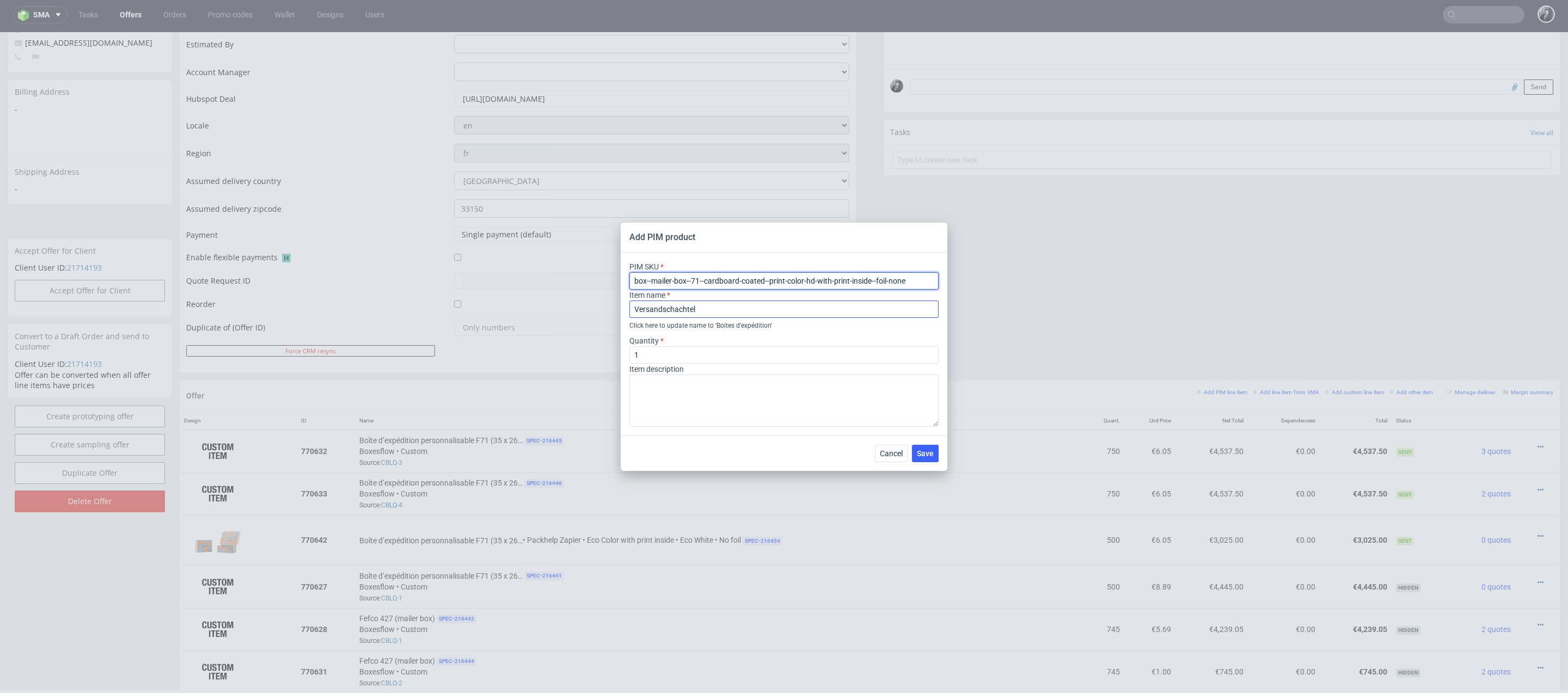
type input "box--mailer-box--71--cardboard-coated--print-color-hd-with-print-inside--foil-n…"
drag, startPoint x: 715, startPoint y: 311, endPoint x: 518, endPoint y: 306, distance: 197.1
click at [521, 306] on div "Add PIM product PIM SKU box--mailer-box--71--cardboard-coated--print-color-hd-w…" at bounding box center [784, 346] width 1568 height 693
type input "-"
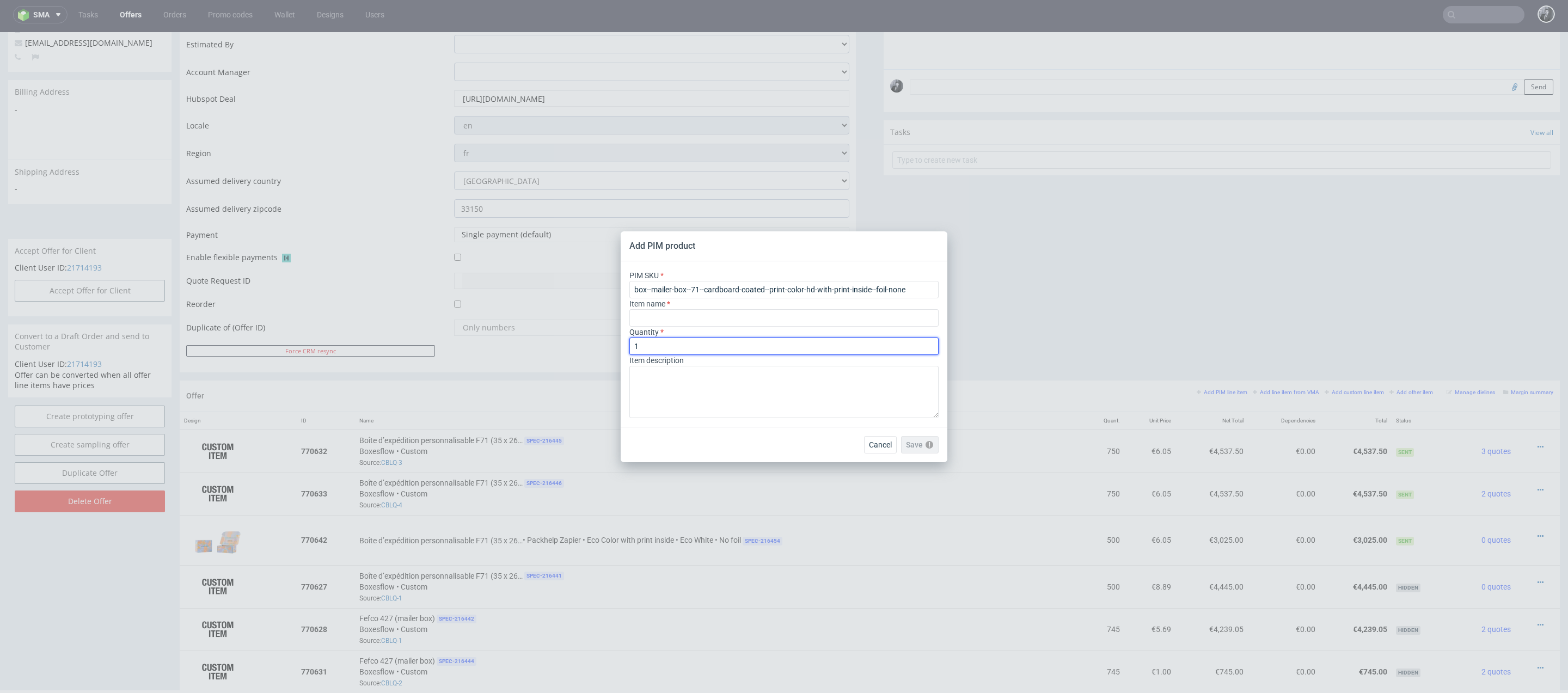
click at [715, 340] on input "1" at bounding box center [784, 346] width 309 height 17
type input "500"
click at [673, 314] on input "text" at bounding box center [784, 318] width 309 height 17
paste input "Boîte d’expédition personnalisable F71 (35 x 26 x 10 cm)"
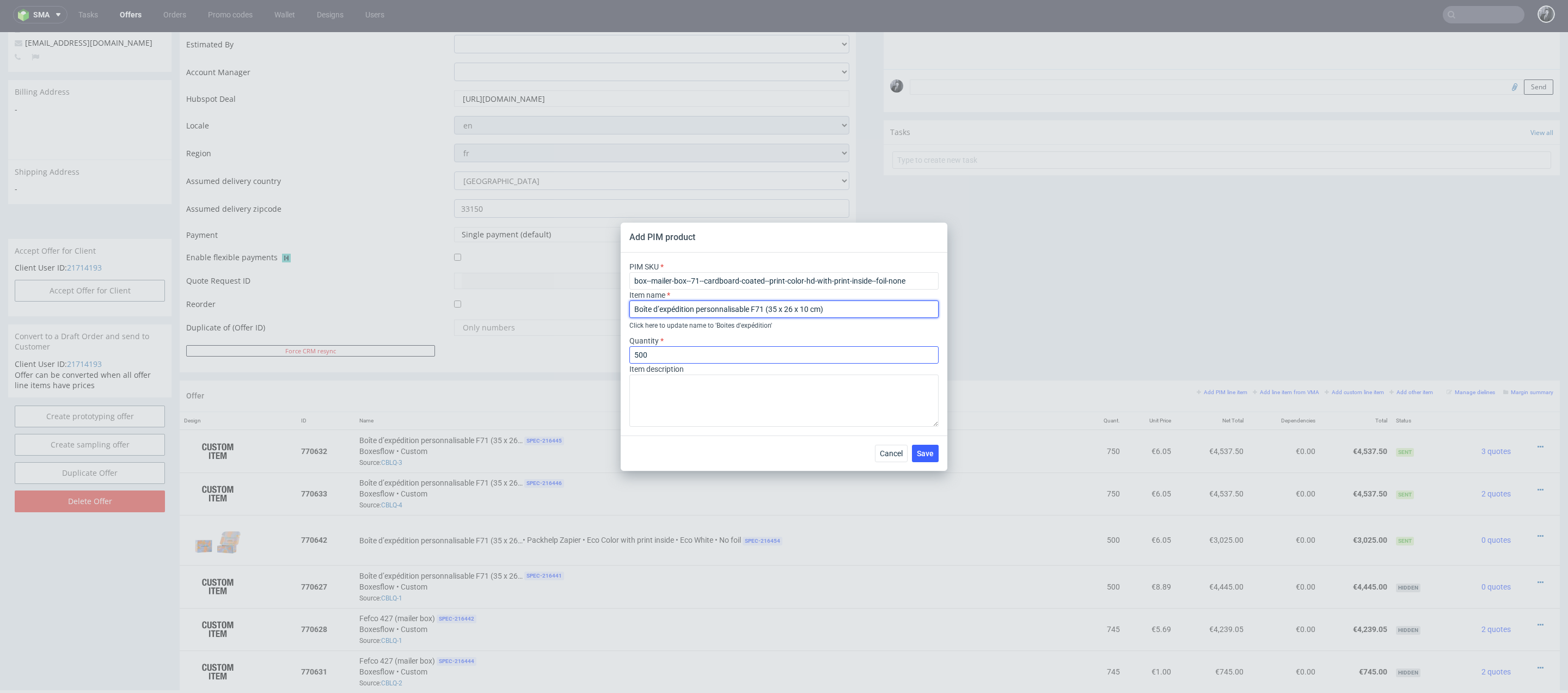
type input "Boîte d’expédition personnalisable F71 (35 x 26 x 10 cm)"
click at [788, 353] on input "500" at bounding box center [784, 355] width 309 height 17
click at [746, 387] on textarea at bounding box center [784, 401] width 309 height 52
paste textarea "Boîte d’expédition personnalisable F71 (35 x 26 x 10 cm) Matériau Carton ondulé…"
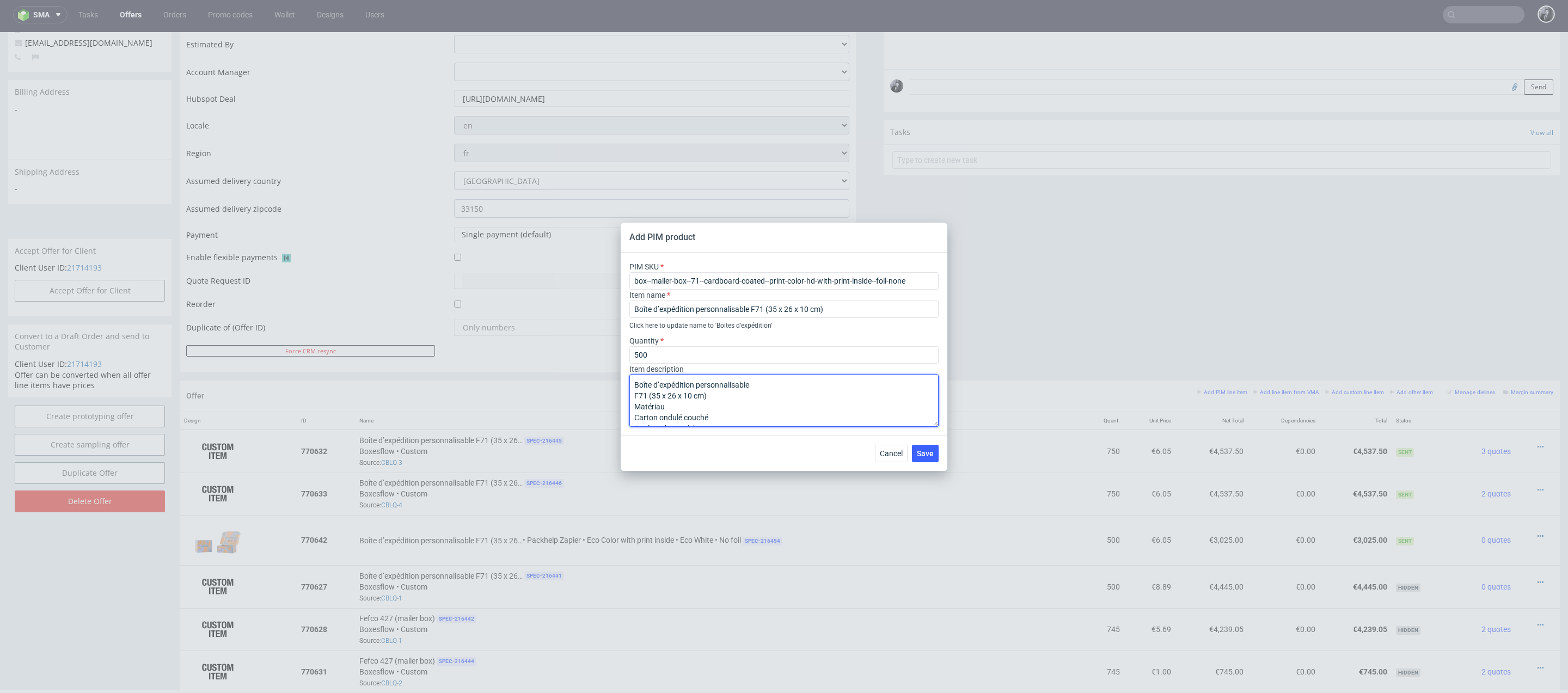
click at [633, 405] on textarea "Boîte d’expédition personnalisable F71 (35 x 26 x 10 cm) Matériau Carton ondulé…" at bounding box center [784, 401] width 309 height 52
click at [634, 397] on textarea "Boîte d’expédition personnalisable F71 (35 x 26 x 10 cm) Matériau Carton ondulé…" at bounding box center [784, 401] width 309 height 52
click at [633, 409] on textarea "Boîte d’expédition personnalisable F71 (35 x 26 x 10 cm) Matériau Carton ondulé…" at bounding box center [784, 401] width 309 height 52
click at [635, 417] on textarea "Boîte d’expédition personnalisable F71 (35 x 26 x 10 cm) Matériau : Carton ondu…" at bounding box center [784, 401] width 309 height 52
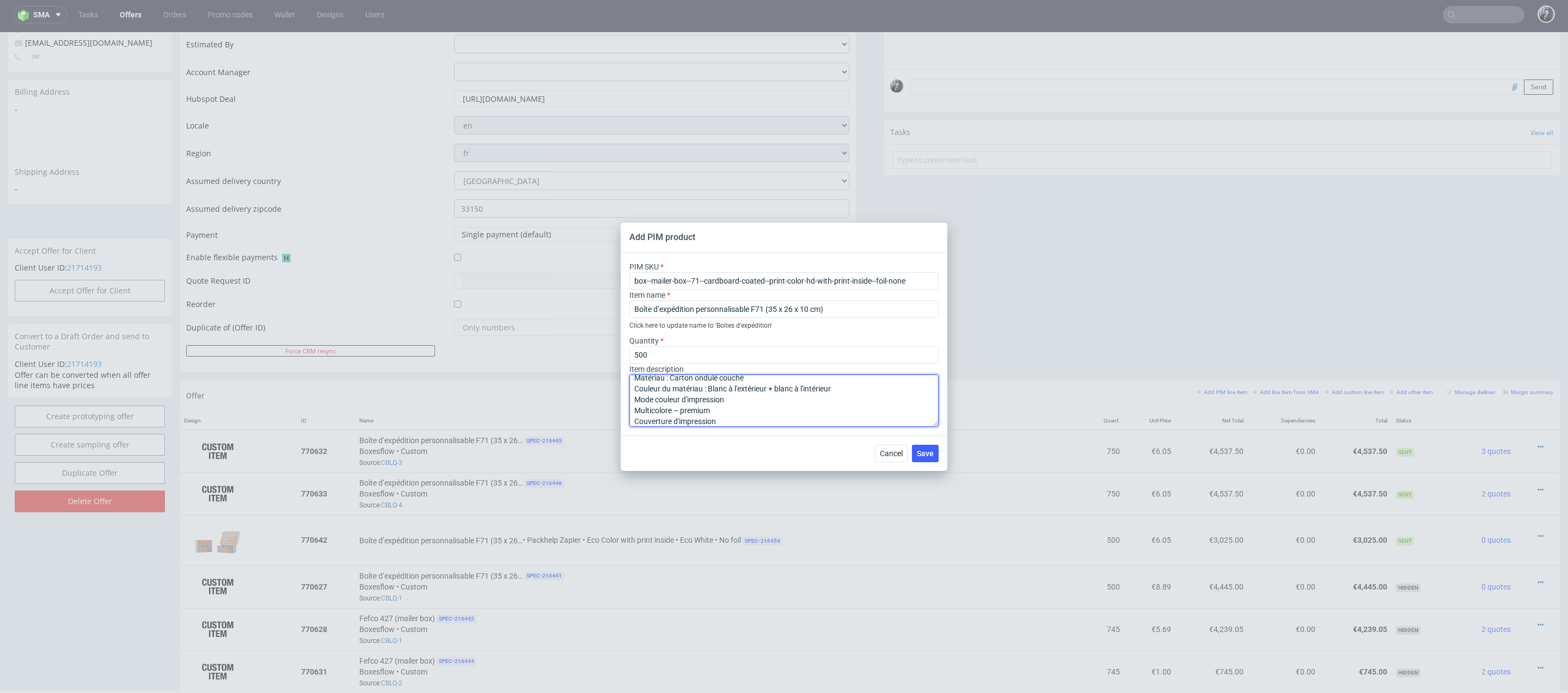
click at [633, 409] on textarea "Boîte d’expédition personnalisable F71 (35 x 26 x 10 cm) Matériau : Carton ondu…" at bounding box center [784, 401] width 309 height 52
click at [636, 412] on textarea "Boîte d’expédition personnalisable F71 (35 x 26 x 10 cm) Matériau : Carton ondu…" at bounding box center [784, 401] width 309 height 52
click at [633, 412] on textarea "Boîte d’expédition personnalisable F71 (35 x 26 x 10 cm) Matériau : Carton ondu…" at bounding box center [784, 401] width 309 height 52
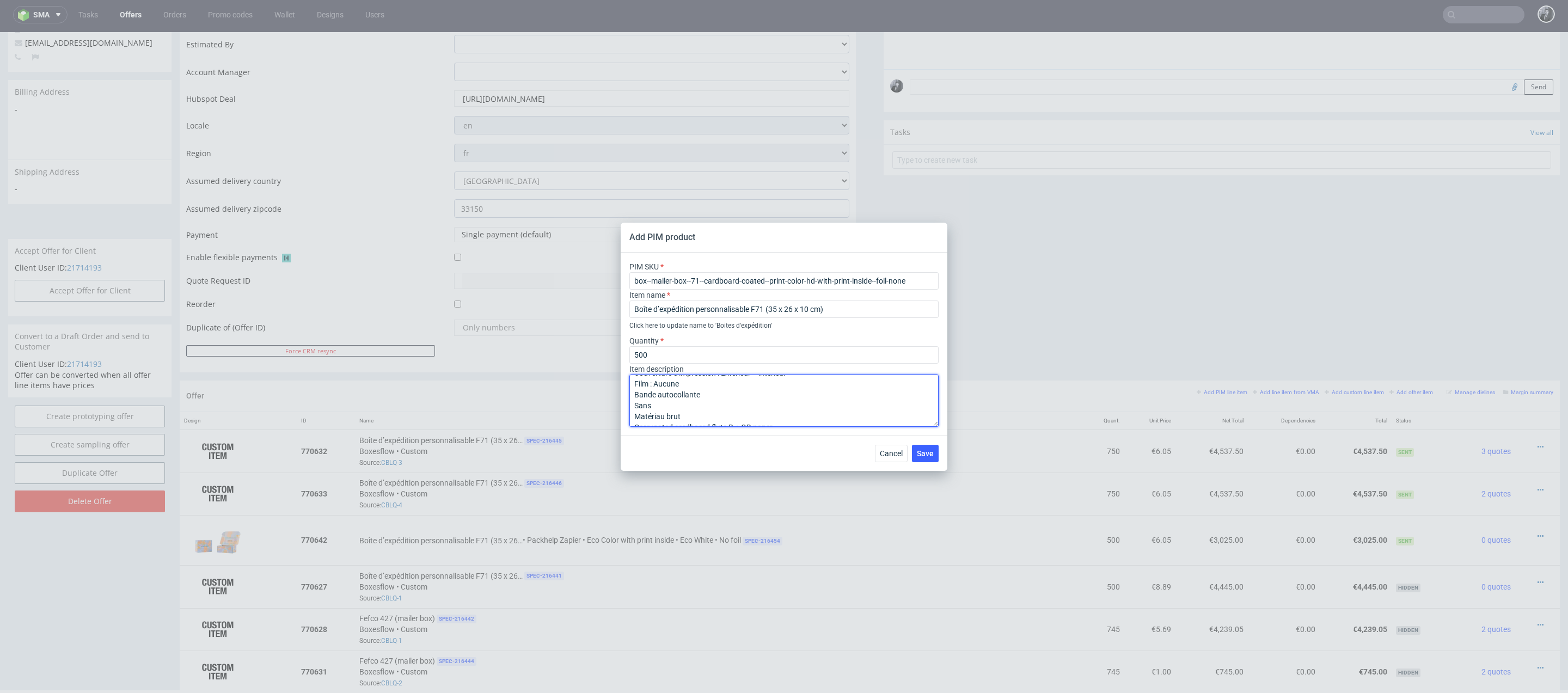
scroll to position [59, 0]
click at [633, 404] on textarea "Boîte d’expédition personnalisable F71 (35 x 26 x 10 cm) Matériau : Carton ondu…" at bounding box center [784, 401] width 309 height 52
click at [633, 415] on textarea "Boîte d’expédition personnalisable F71 (35 x 26 x 10 cm) Matériau : Carton ondu…" at bounding box center [784, 401] width 309 height 52
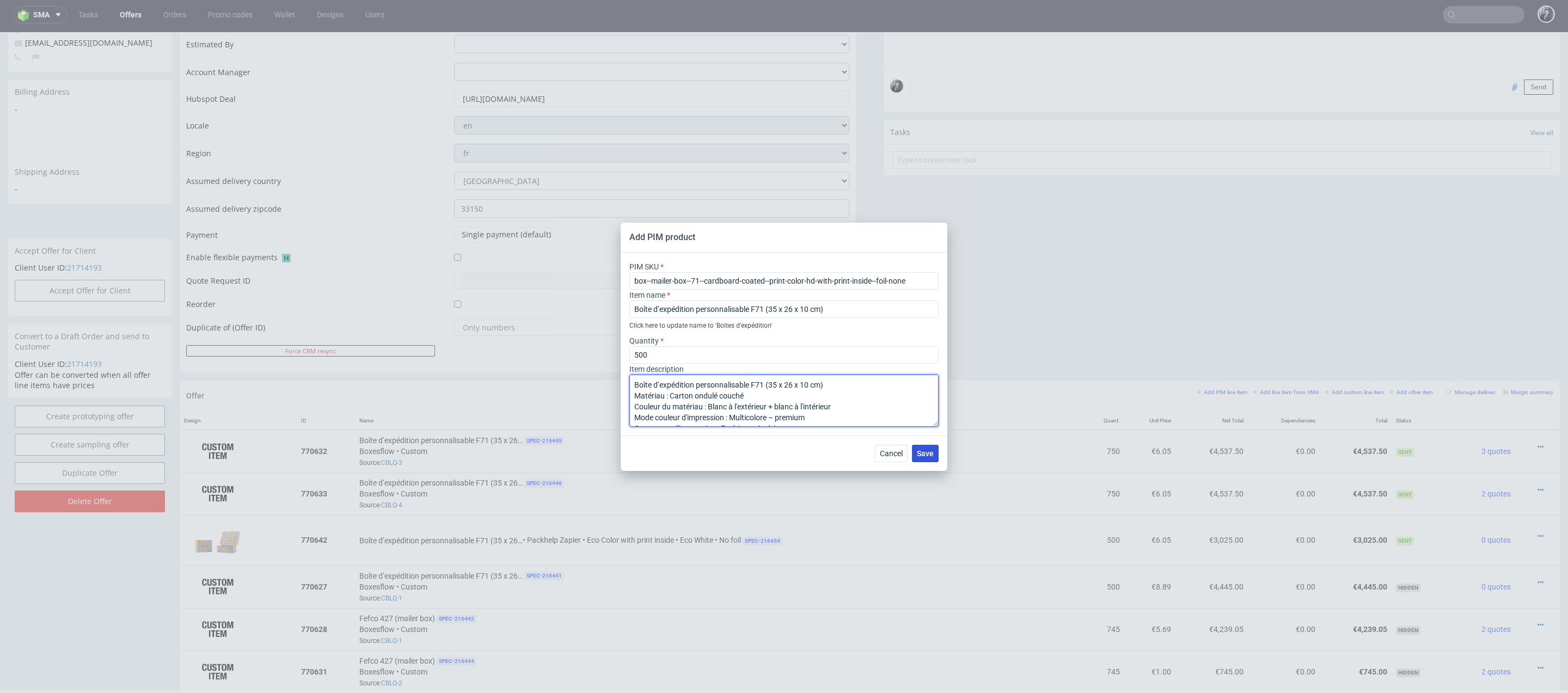
type textarea "Boîte d’expédition personnalisable F71 (35 x 26 x 10 cm) Matériau : Carton ondu…"
click at [927, 455] on span "Save" at bounding box center [925, 453] width 17 height 7
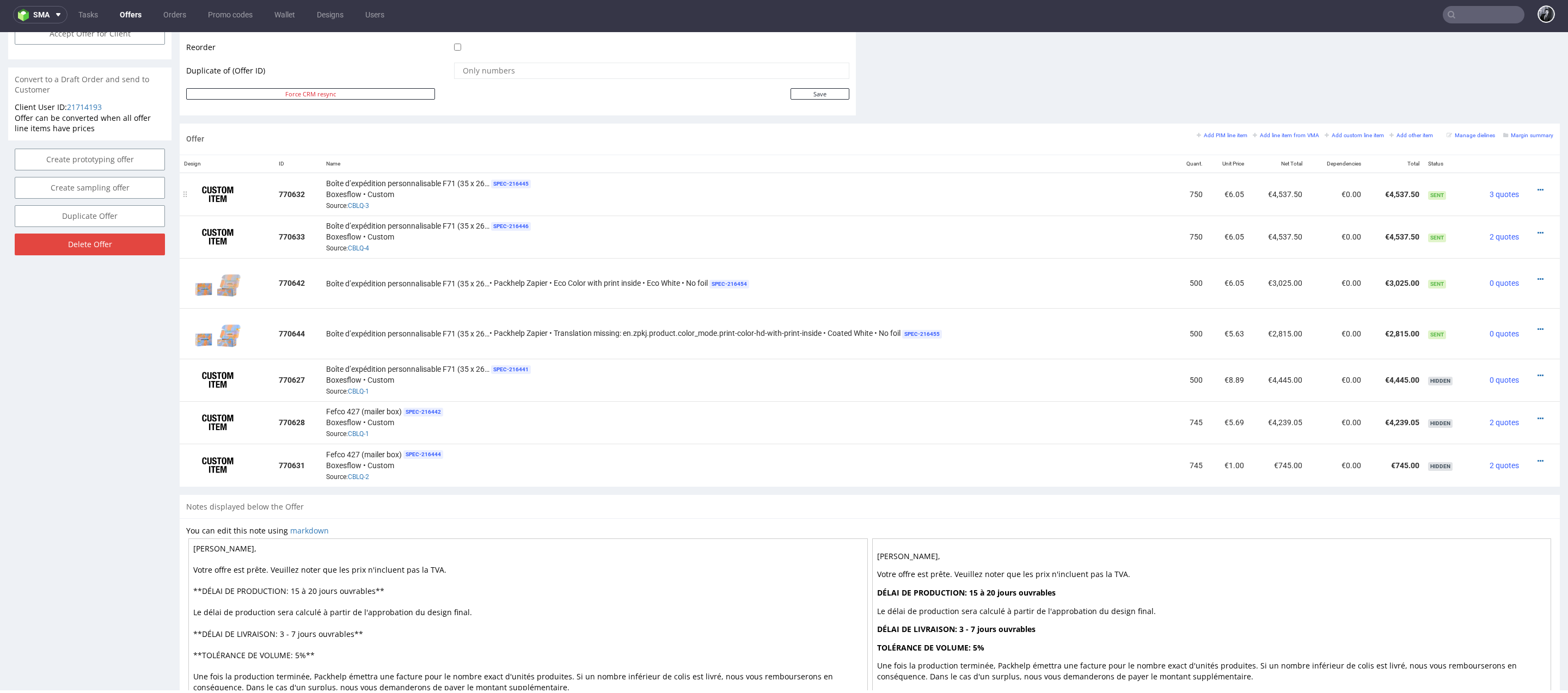
scroll to position [537, 0]
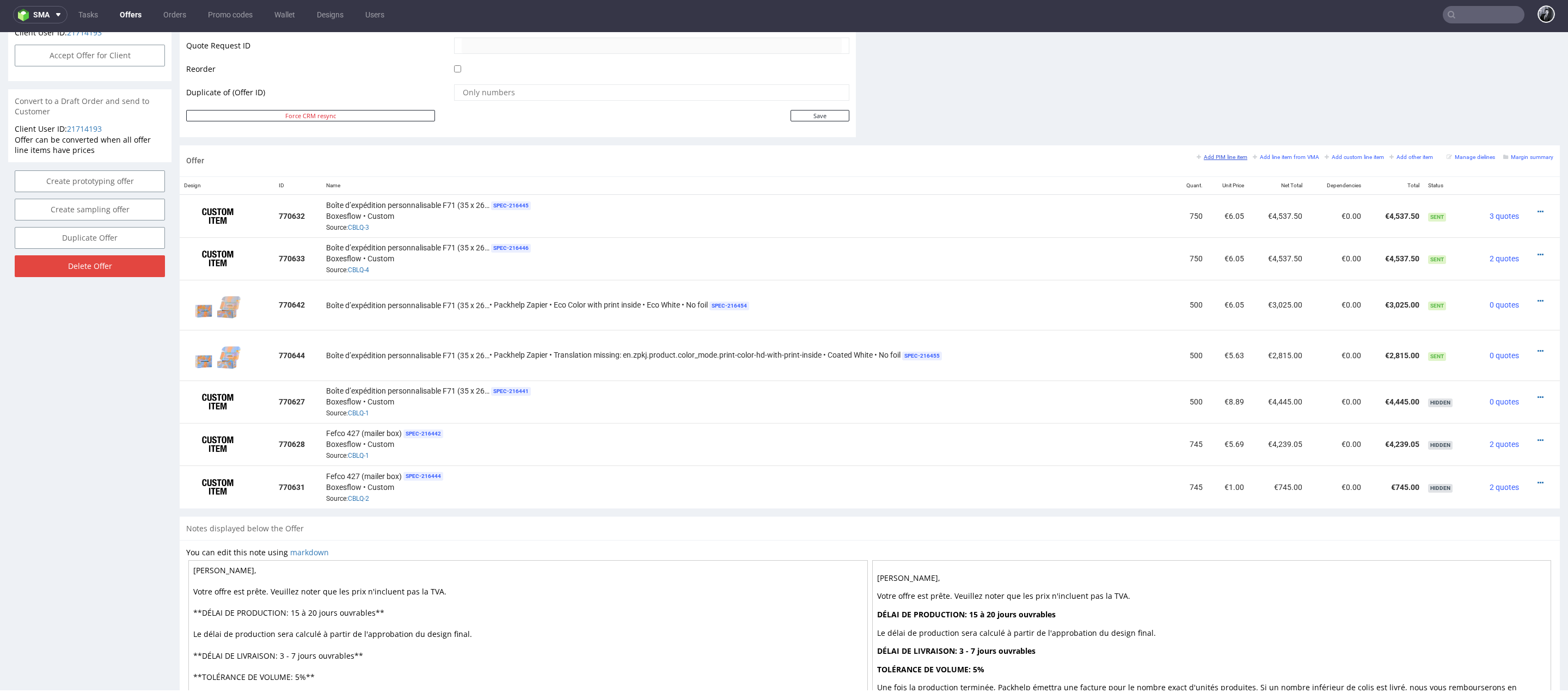
click at [1210, 154] on small "Add PIM line item" at bounding box center [1222, 157] width 51 height 6
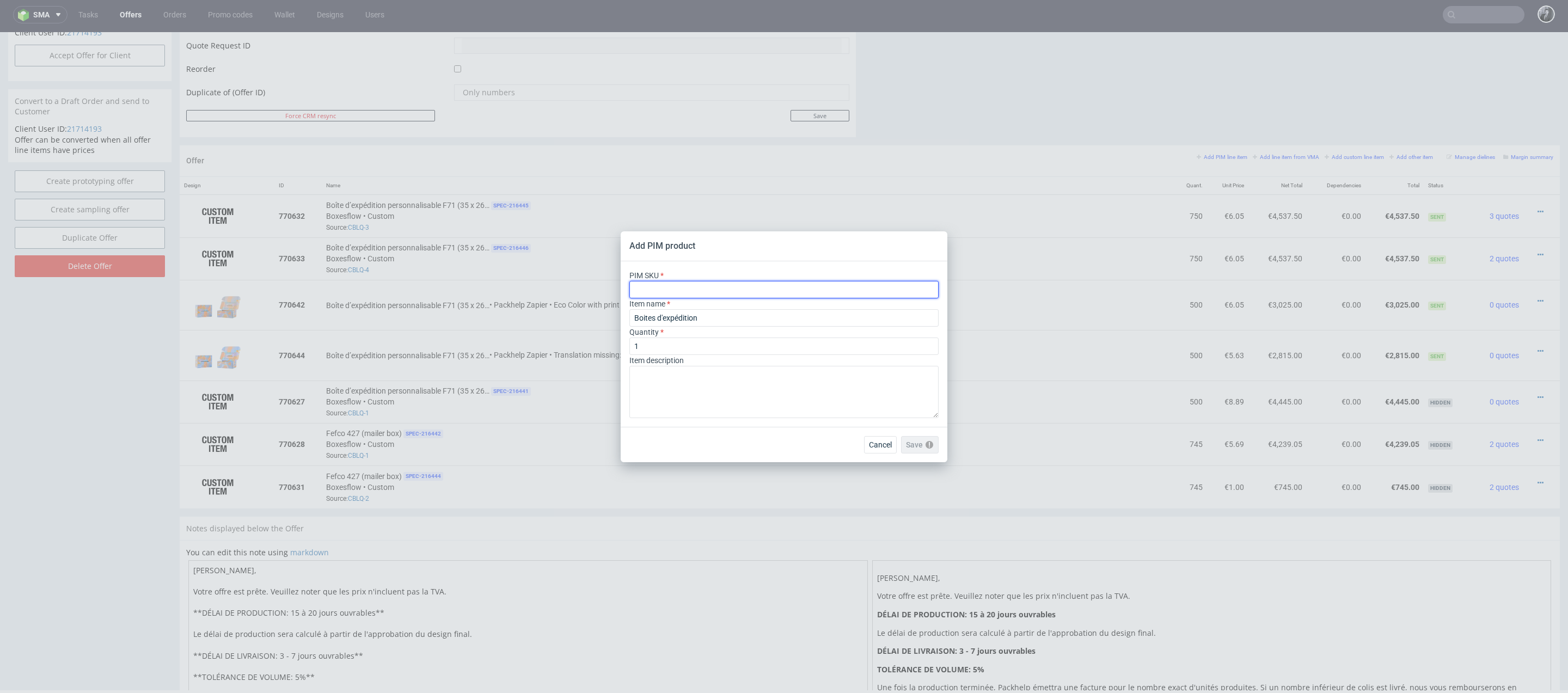
click at [721, 293] on input "text" at bounding box center [784, 289] width 309 height 17
paste input "box--mailer-box--71--cardboard-coated--print-color-hd-with-print-inside--foil-m…"
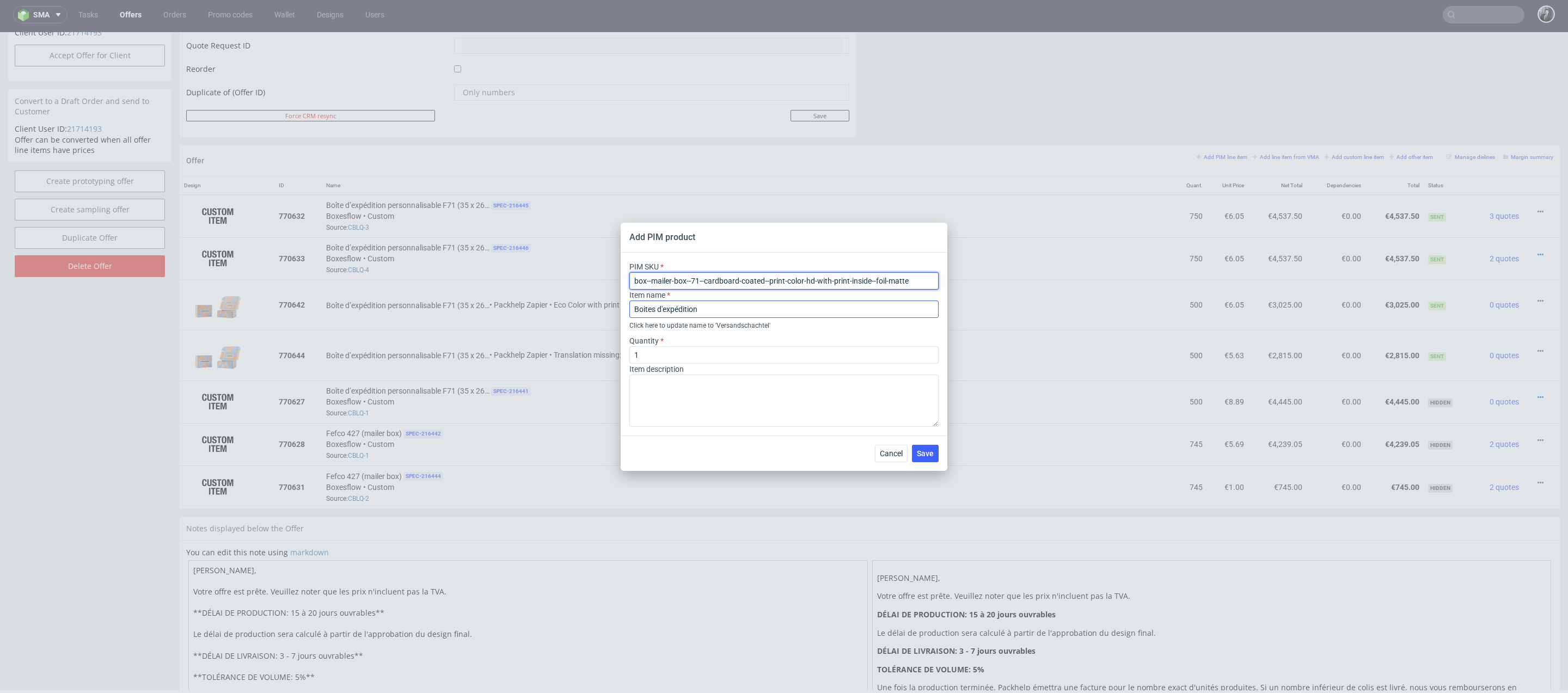
type input "box--mailer-box--71--cardboard-coated--print-color-hd-with-print-inside--foil-m…"
drag, startPoint x: 736, startPoint y: 315, endPoint x: 581, endPoint y: 307, distance: 155.2
click at [581, 307] on div "Add PIM product PIM SKU box--mailer-box--71--cardboard-coated--print-color-hd-w…" at bounding box center [784, 346] width 1568 height 693
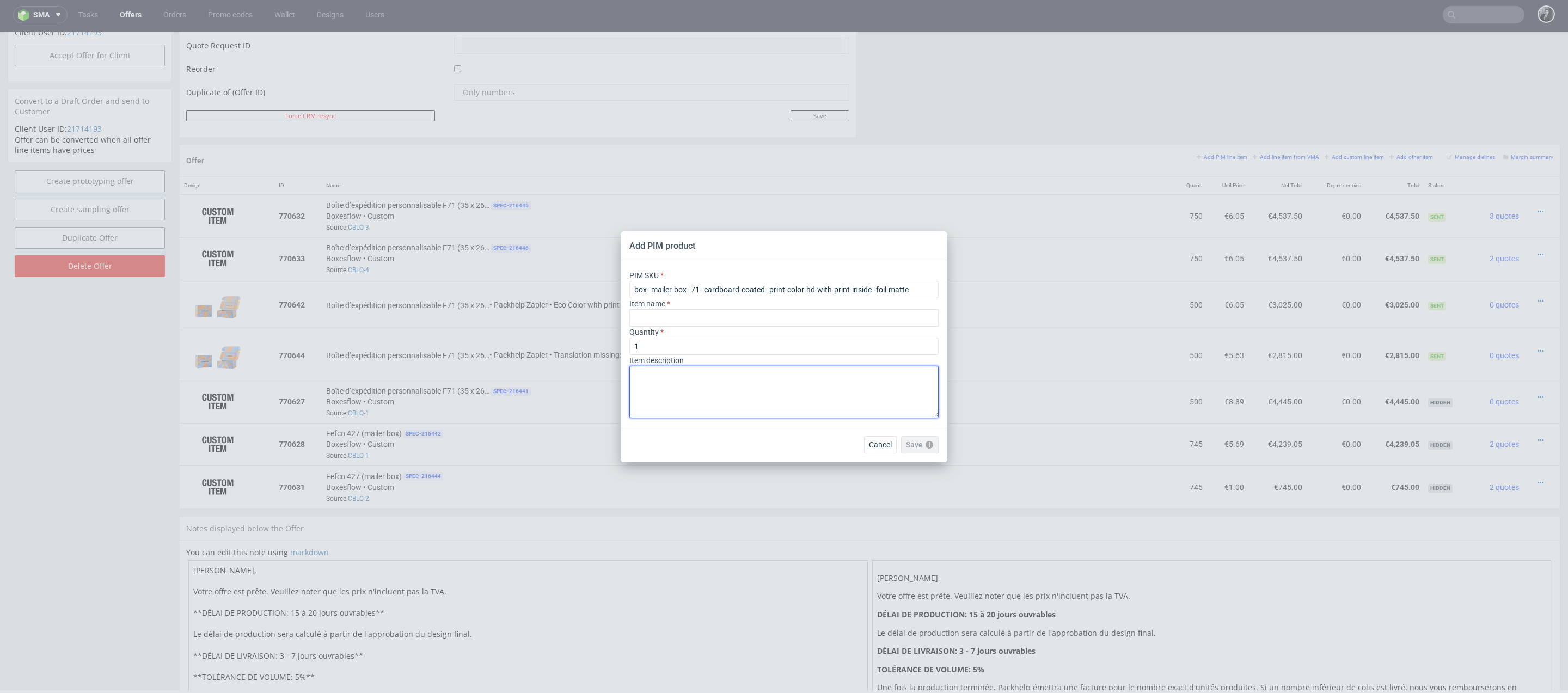
click at [678, 379] on textarea at bounding box center [784, 392] width 309 height 52
paste textarea "Matériau Carton ondulé couché Couleur du matériau Blanc à l'extérieur + blanc à…"
click at [632, 384] on textarea "Matériau Carton ondulé couché Couleur du matériau Blanc à l'extérieur + blanc à…" at bounding box center [784, 392] width 309 height 52
click at [633, 399] on textarea "Matériau : Carton ondulé couché Couleur du matériau Blanc à l'extérieur + blanc…" at bounding box center [784, 392] width 309 height 52
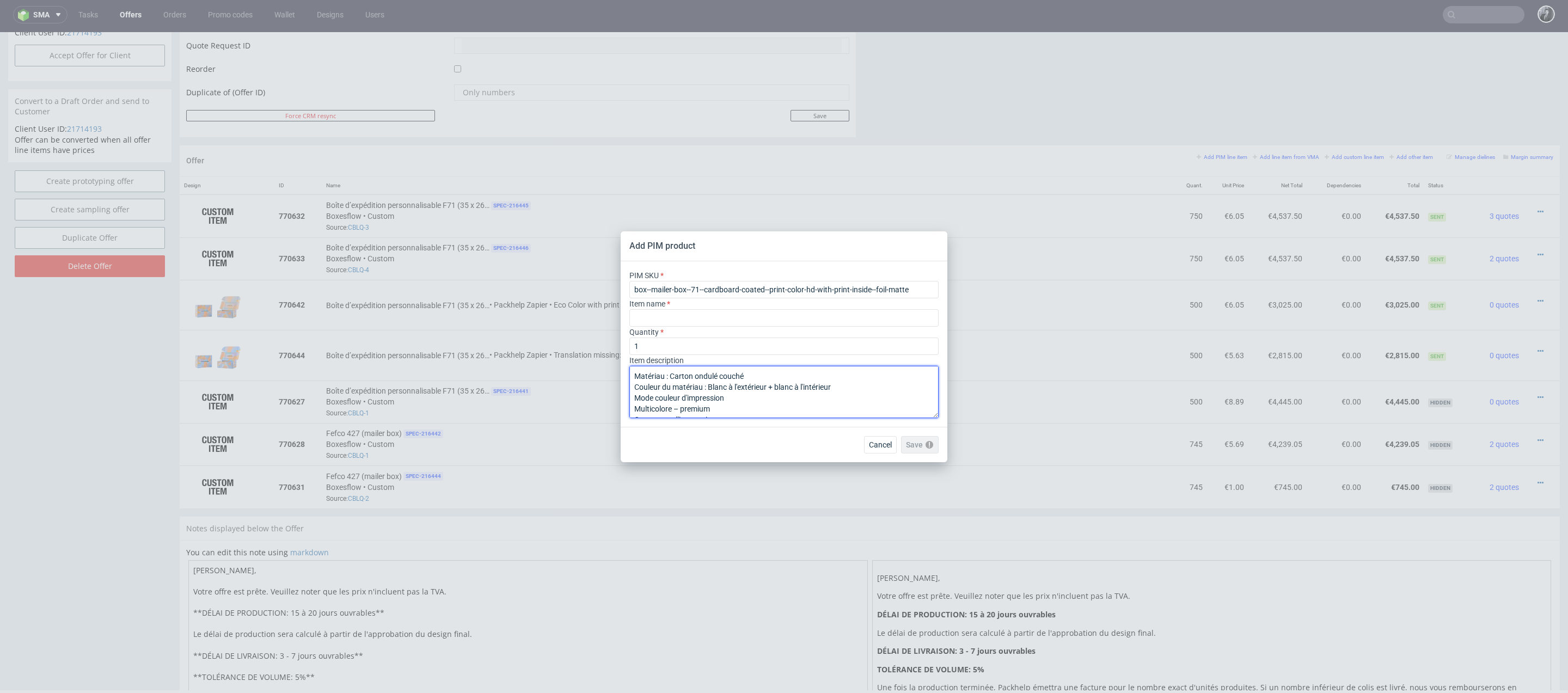
click at [636, 404] on textarea "Matériau : Carton ondulé couché Couleur du matériau : Blanc à l'extérieur + bla…" at bounding box center [784, 392] width 309 height 52
click at [635, 400] on textarea "Matériau : Carton ondulé couché Couleur du matériau : Blanc à l'extérieur + bla…" at bounding box center [784, 392] width 309 height 52
click at [635, 416] on textarea "Matériau : Carton ondulé couché Couleur du matériau : Blanc à l'extérieur + bla…" at bounding box center [784, 392] width 309 height 52
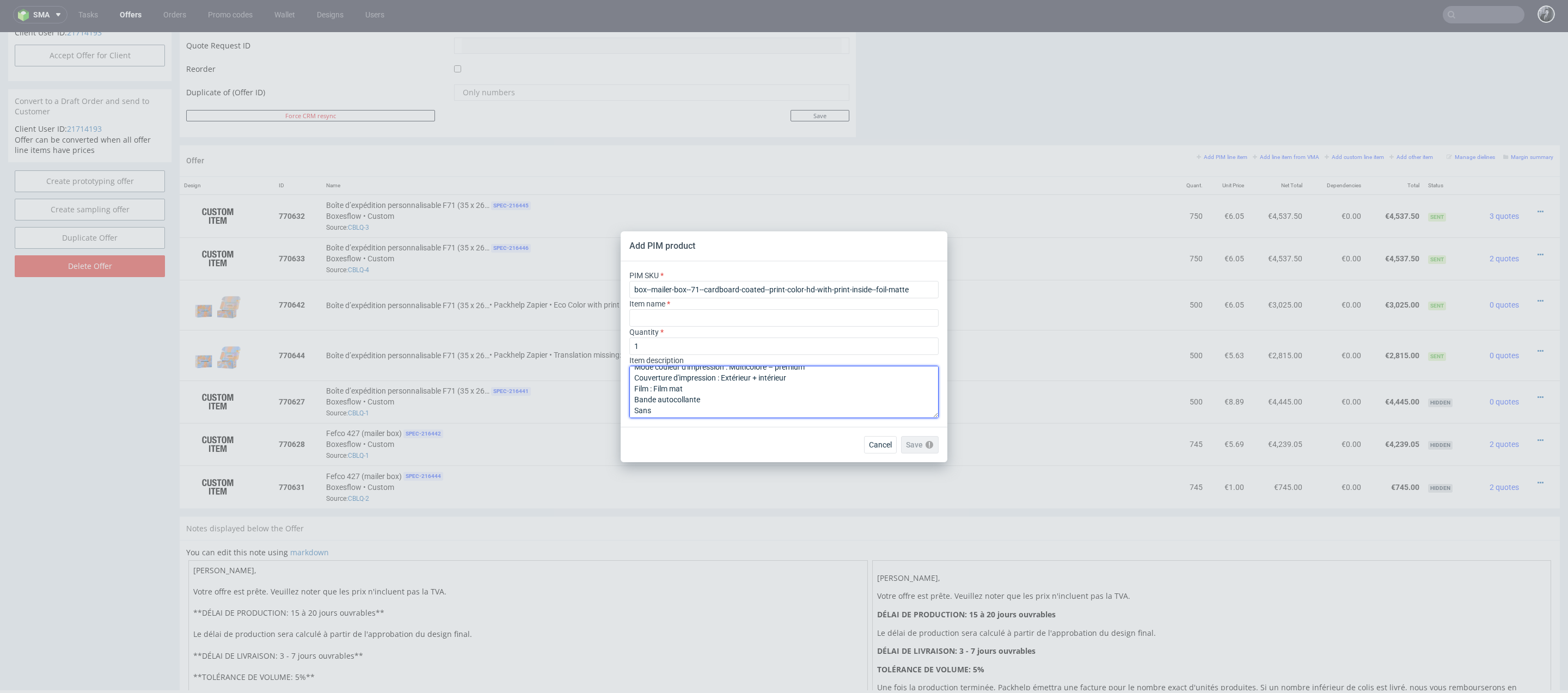
click at [634, 413] on textarea "Matériau : Carton ondulé couché Couleur du matériau : Blanc à l'extérieur + bla…" at bounding box center [784, 392] width 309 height 52
click at [635, 409] on textarea "Matériau : Carton ondulé couché Couleur du matériau : Blanc à l'extérieur + bla…" at bounding box center [784, 392] width 309 height 52
type textarea "Matériau : Carton ondulé couché Couleur du matériau : Blanc à l'extérieur + bla…"
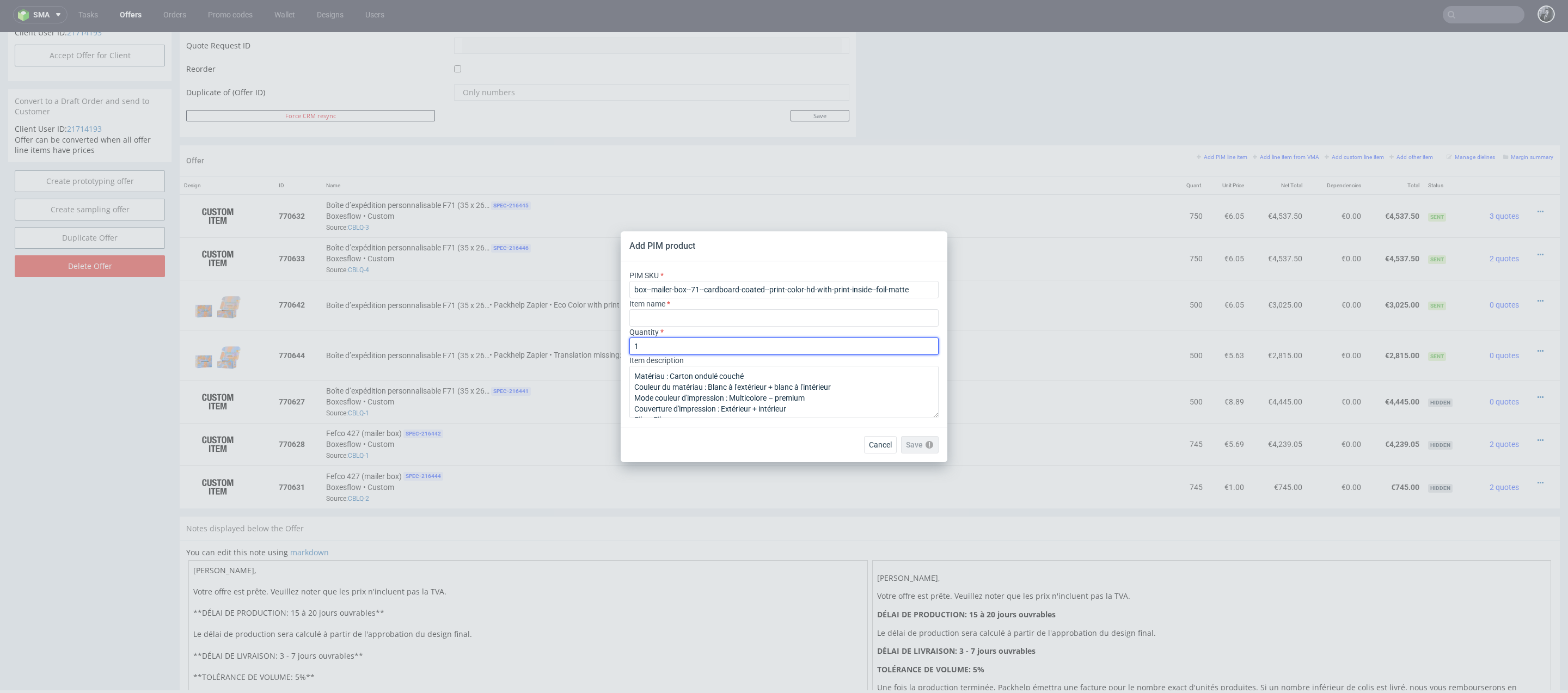
click at [665, 343] on input "1" at bounding box center [784, 346] width 309 height 17
type input "500"
click at [684, 322] on input "text" at bounding box center [784, 318] width 309 height 17
paste input "Boîte d’expédition personnalisable F71 (35 x 26 x 10 cm)"
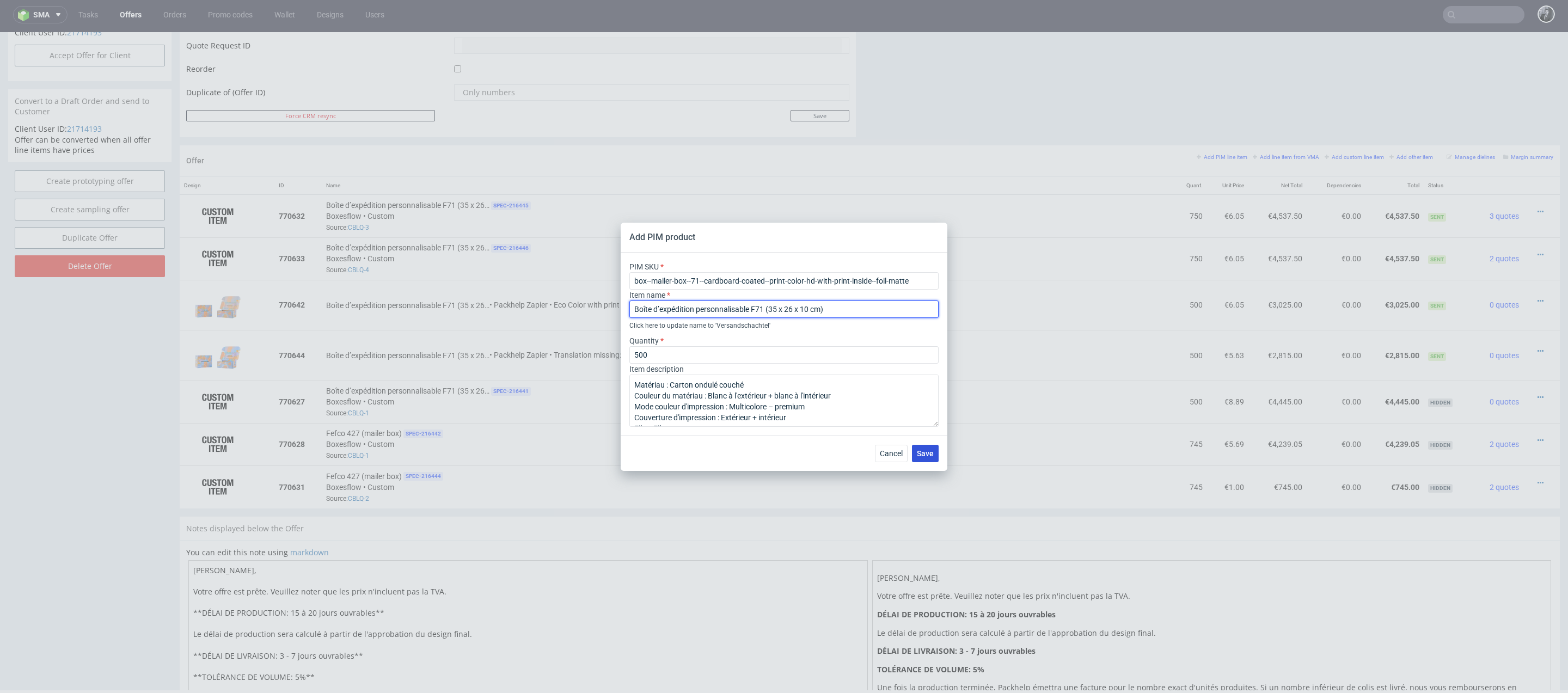
type input "Boîte d’expédition personnalisable F71 (35 x 26 x 10 cm)"
click at [930, 453] on span "Save" at bounding box center [925, 453] width 17 height 7
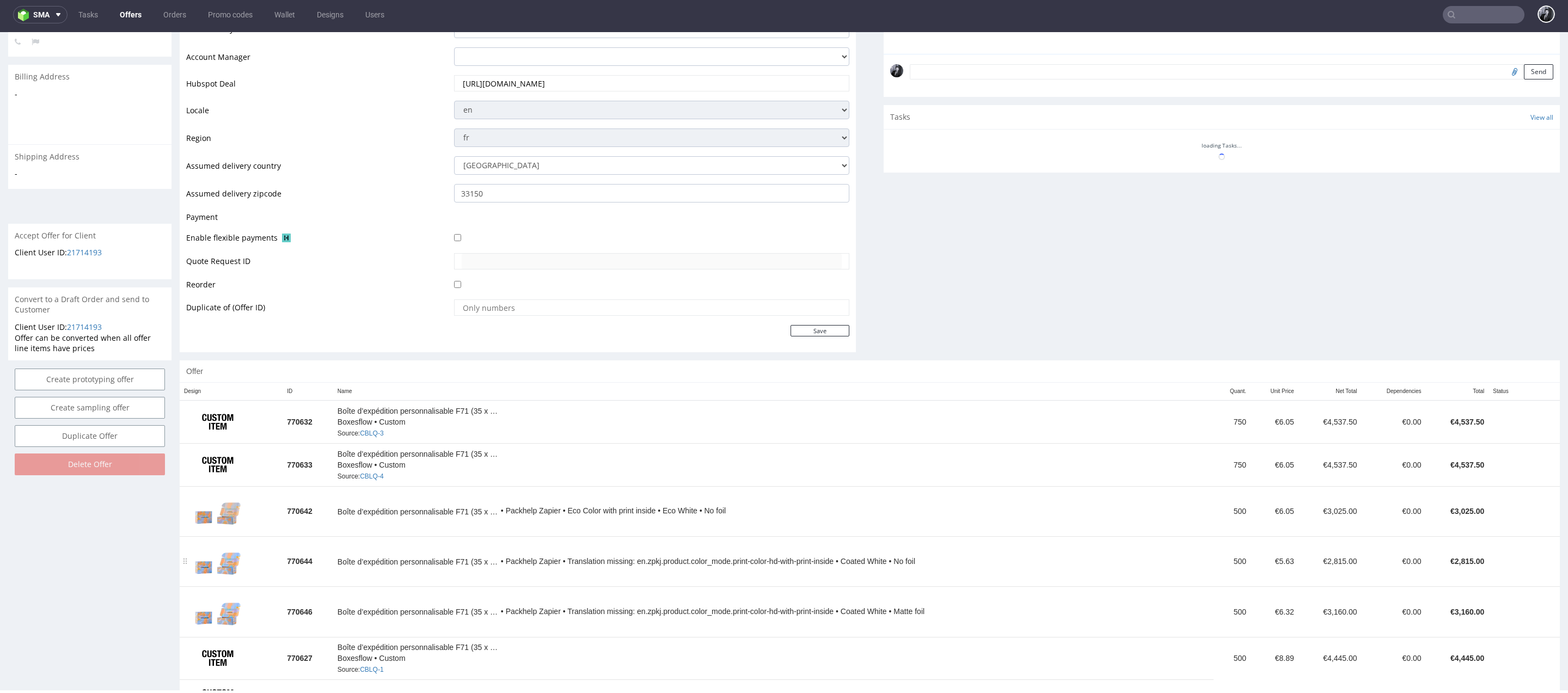
scroll to position [361, 0]
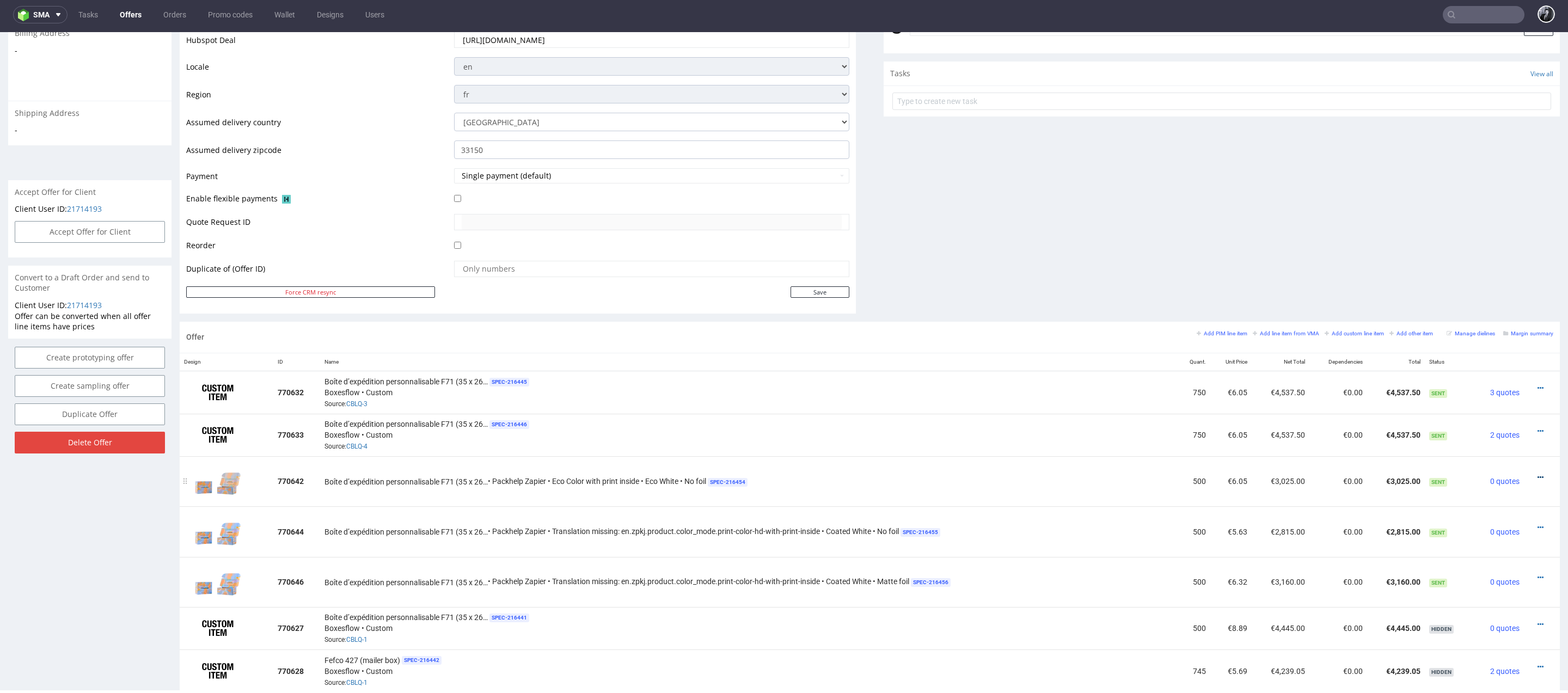
click at [1537, 474] on icon at bounding box center [1540, 478] width 6 height 7
click at [1480, 358] on span "Edit item specification" at bounding box center [1490, 355] width 88 height 11
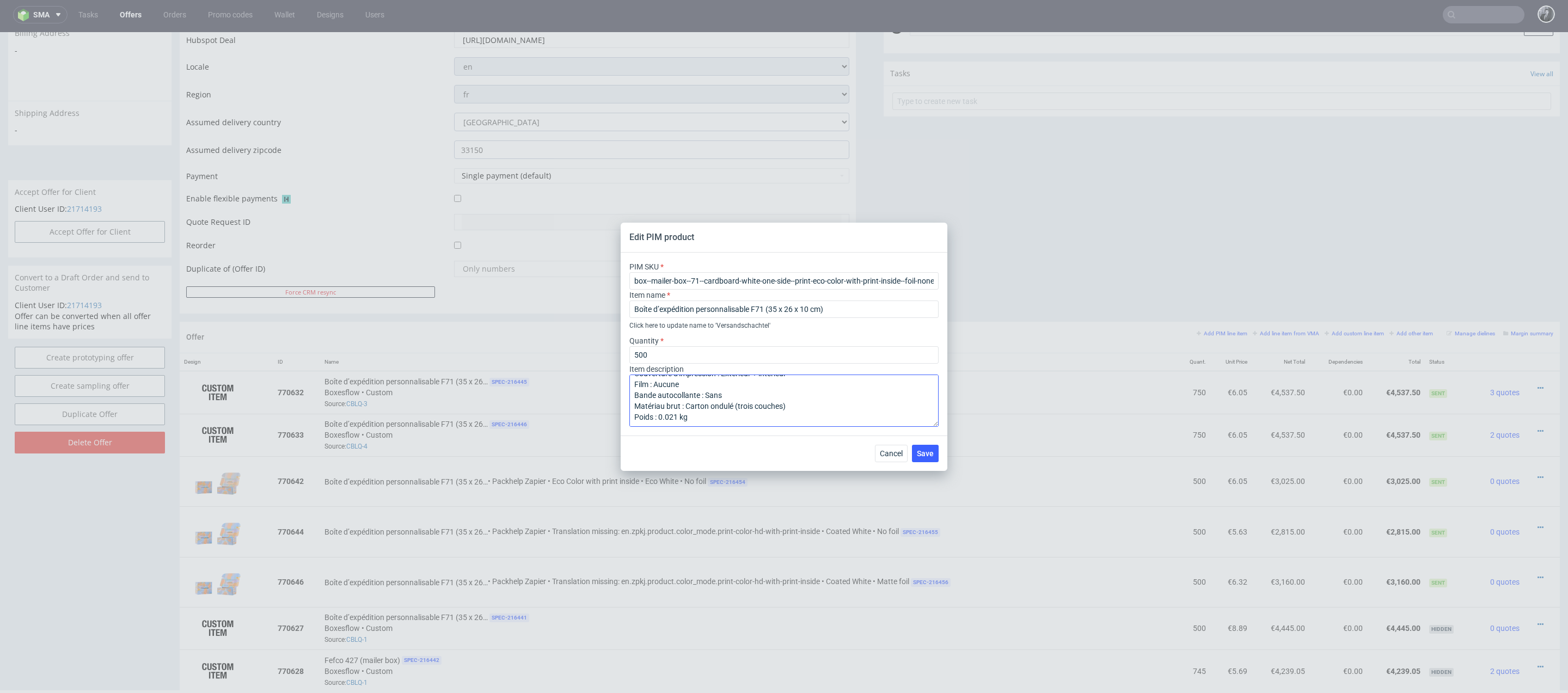
scroll to position [0, 0]
drag, startPoint x: 634, startPoint y: 280, endPoint x: 981, endPoint y: 285, distance: 347.0
click at [981, 285] on div "Edit PIM product PIM SKU box--mailer-box--71--cardboard-white-one-side--print-e…" at bounding box center [784, 346] width 1568 height 693
click at [897, 447] on button "Cancel" at bounding box center [891, 453] width 33 height 17
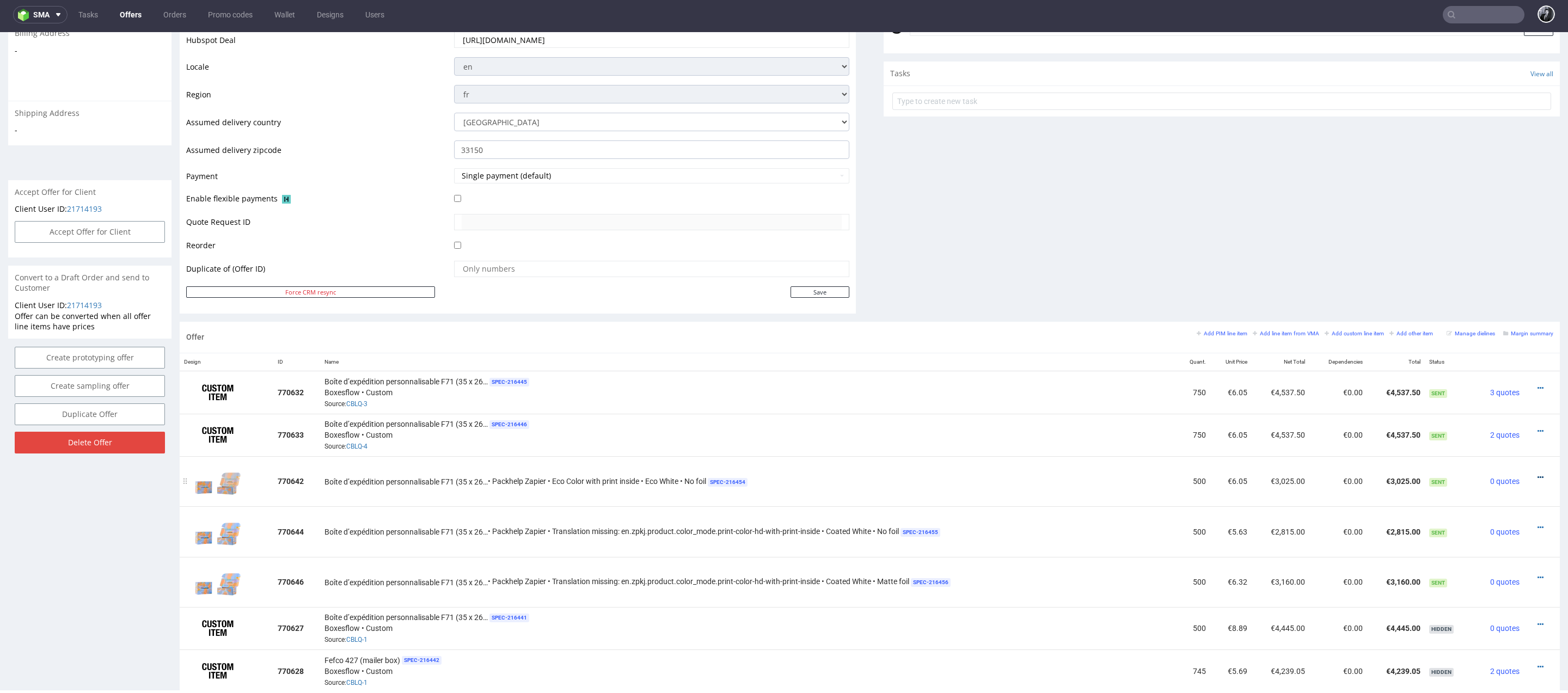
click at [1537, 474] on icon at bounding box center [1540, 478] width 6 height 7
click at [1497, 374] on span "Edit item price" at bounding box center [1490, 374] width 88 height 11
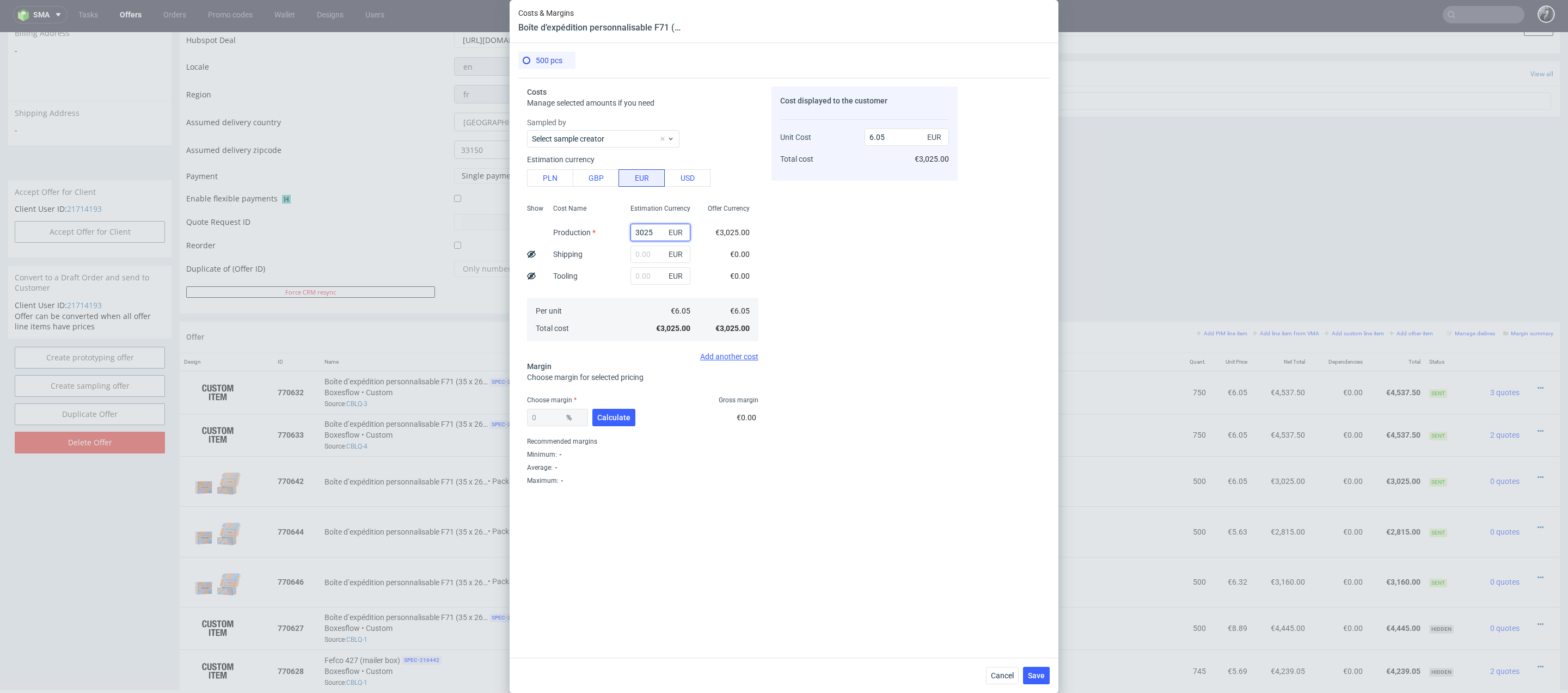
drag, startPoint x: 658, startPoint y: 232, endPoint x: 597, endPoint y: 232, distance: 61.0
click at [597, 232] on div "Show Cost Name Production Shipping Tooling Per unit Total cost Estimation Curre…" at bounding box center [643, 271] width 232 height 143
type input "39"
type input "0.08"
type input "397"
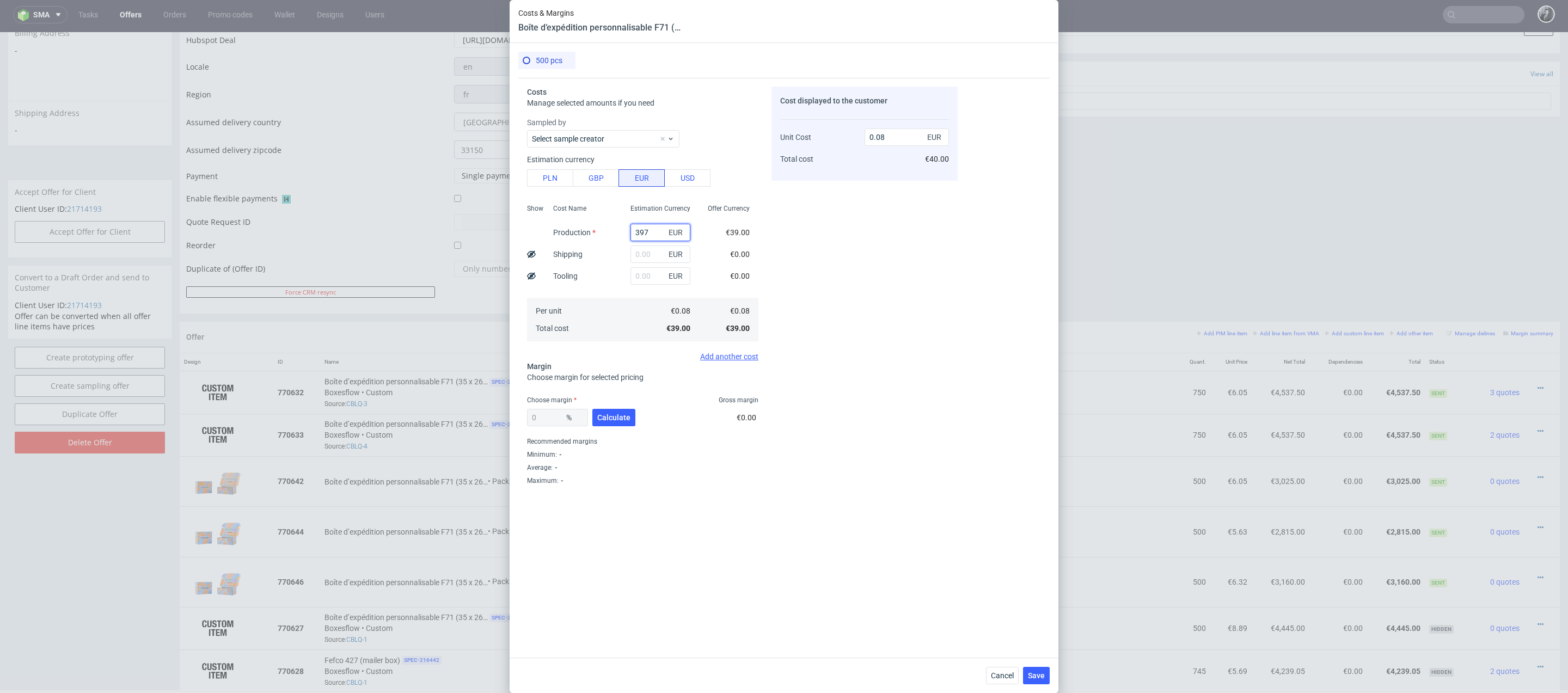
type input "0.79"
type input "3975"
type input "7.95"
type input "3975"
click at [650, 258] on input "text" at bounding box center [660, 254] width 60 height 17
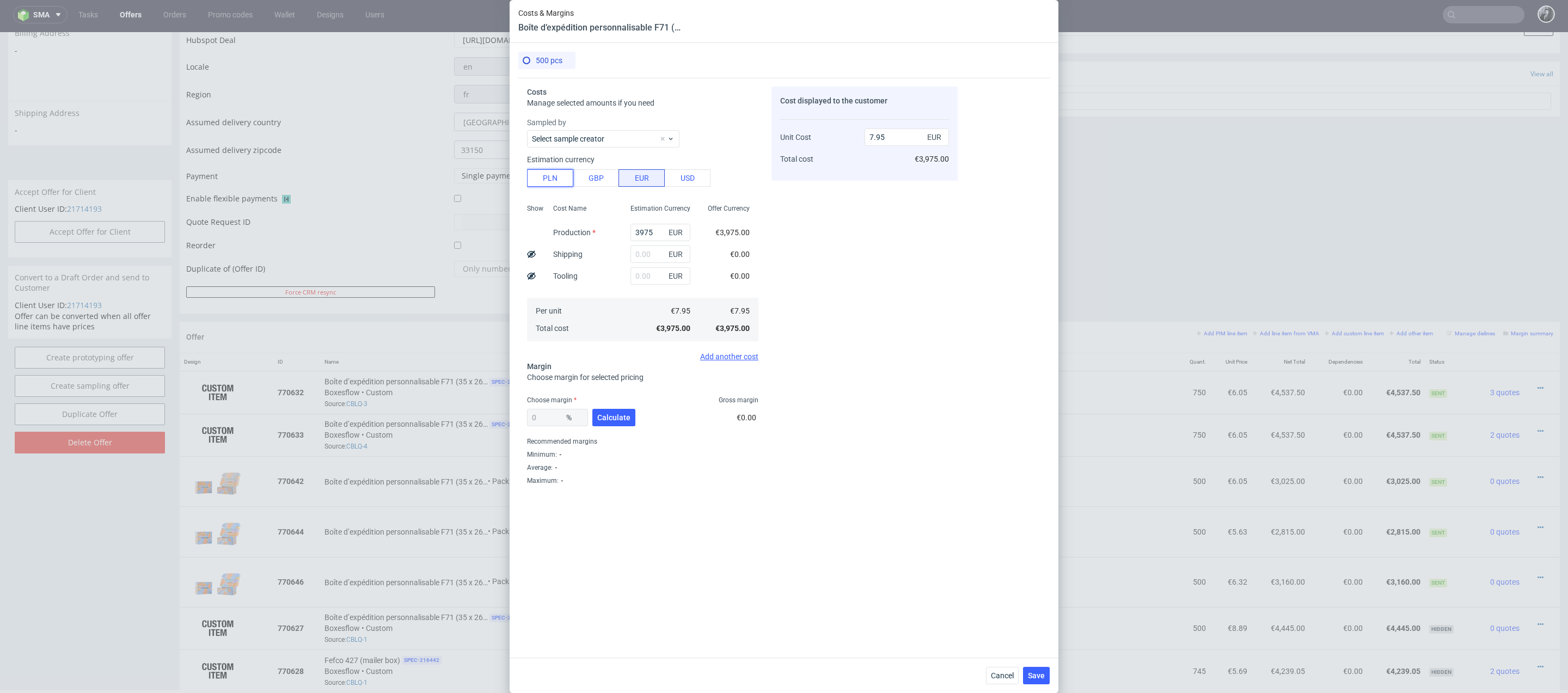
click at [547, 177] on button "PLN" at bounding box center [550, 178] width 47 height 17
type input "1.87"
click at [655, 257] on input "text" at bounding box center [660, 254] width 60 height 17
click at [612, 412] on button "Calculate" at bounding box center [614, 417] width 43 height 17
type input "39.82"
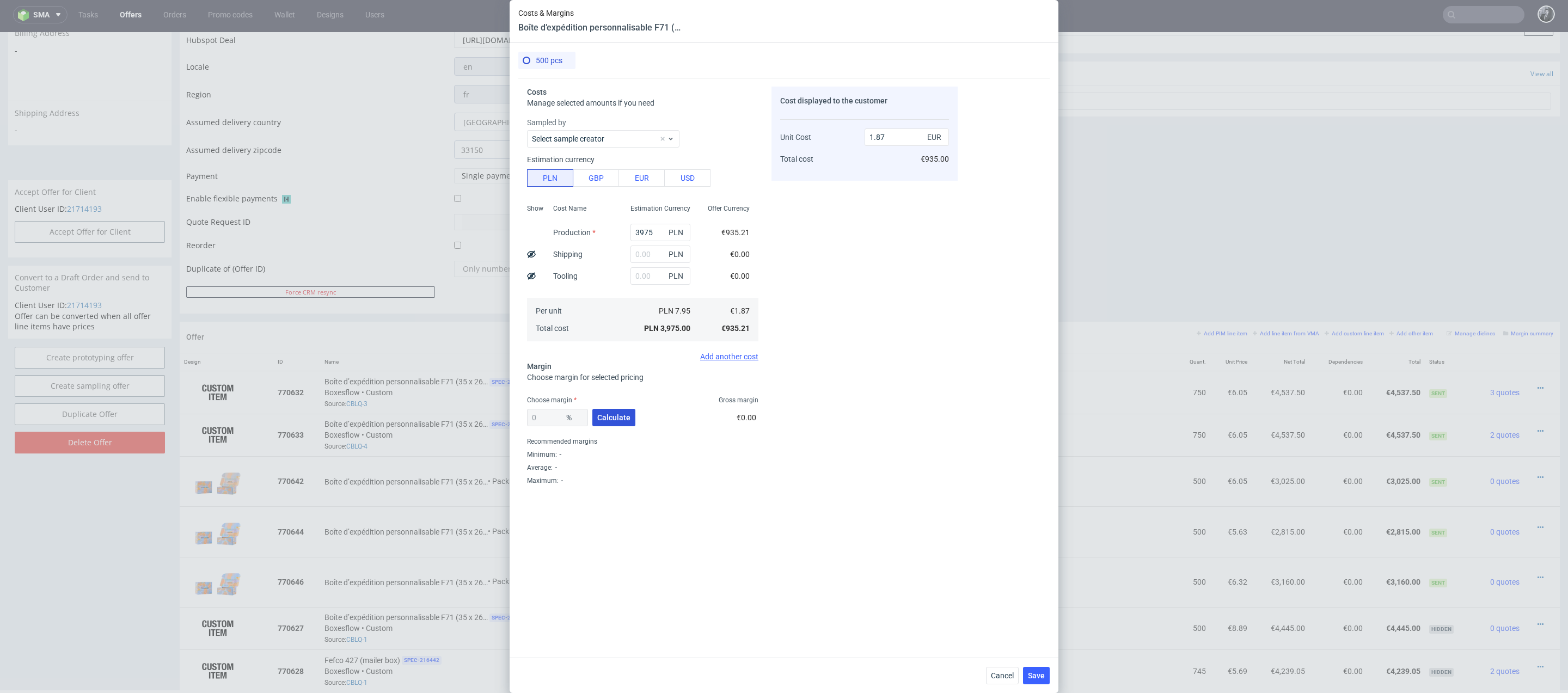
type input "3.11"
click at [655, 252] on input "text" at bounding box center [660, 254] width 60 height 17
type input "3000"
type input "5.45"
type input "3"
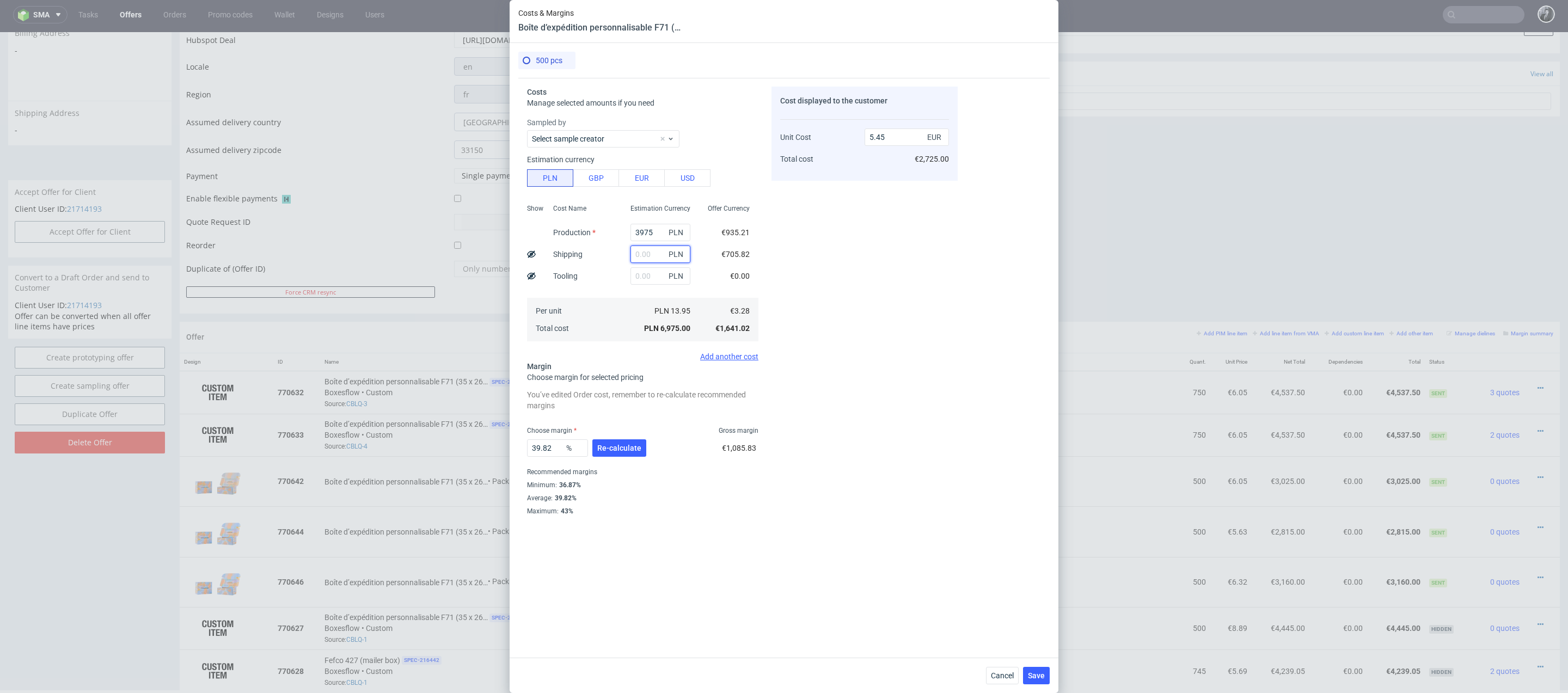
type input "3.11"
drag, startPoint x: 658, startPoint y: 230, endPoint x: 615, endPoint y: 229, distance: 43.0
click at [615, 229] on div "Show Cost Name Production Shipping Tooling Per unit Total cost Estimation Curre…" at bounding box center [643, 271] width 232 height 143
type input "5000"
type input "3.91"
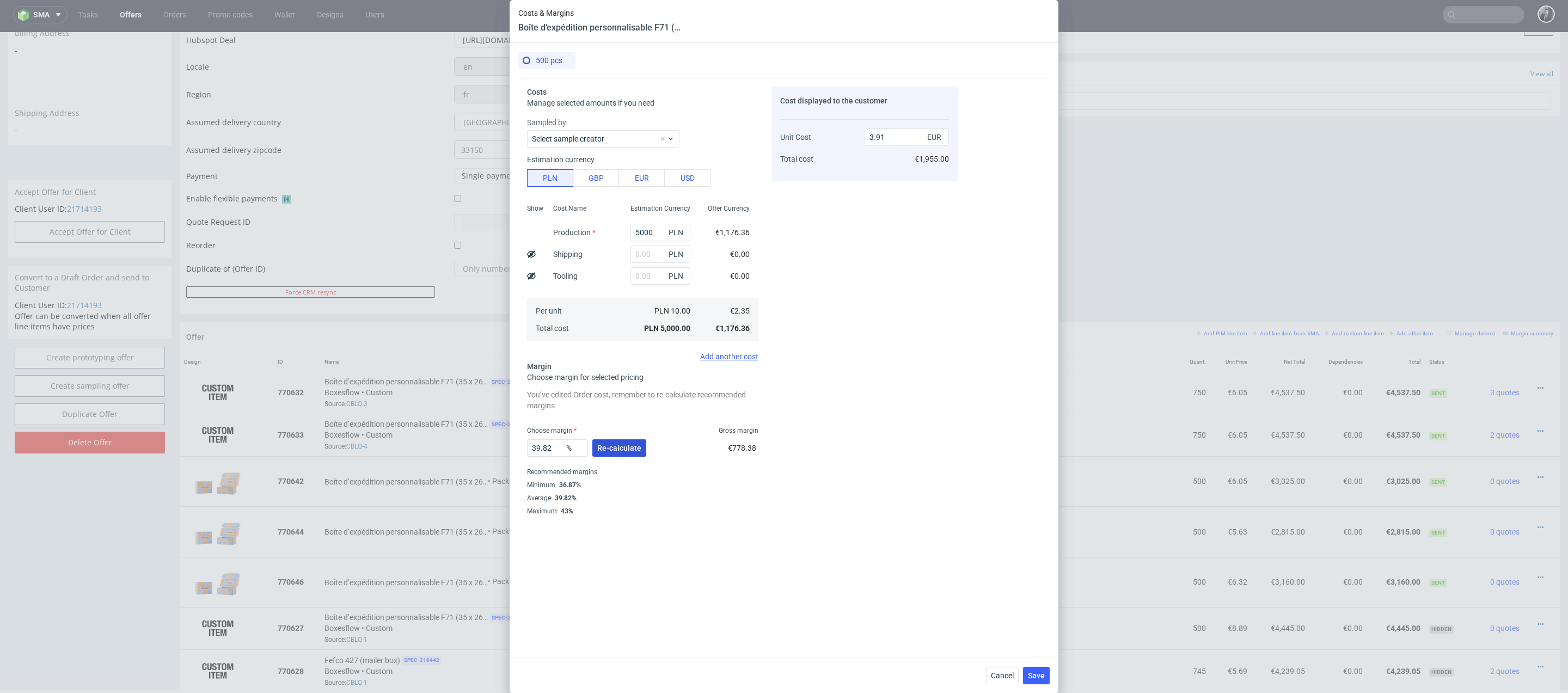
click at [623, 452] on button "Re-calculate" at bounding box center [619, 448] width 54 height 17
click at [653, 232] on input "5000" at bounding box center [660, 232] width 60 height 17
type input "5"
type input "0"
type input "8000"
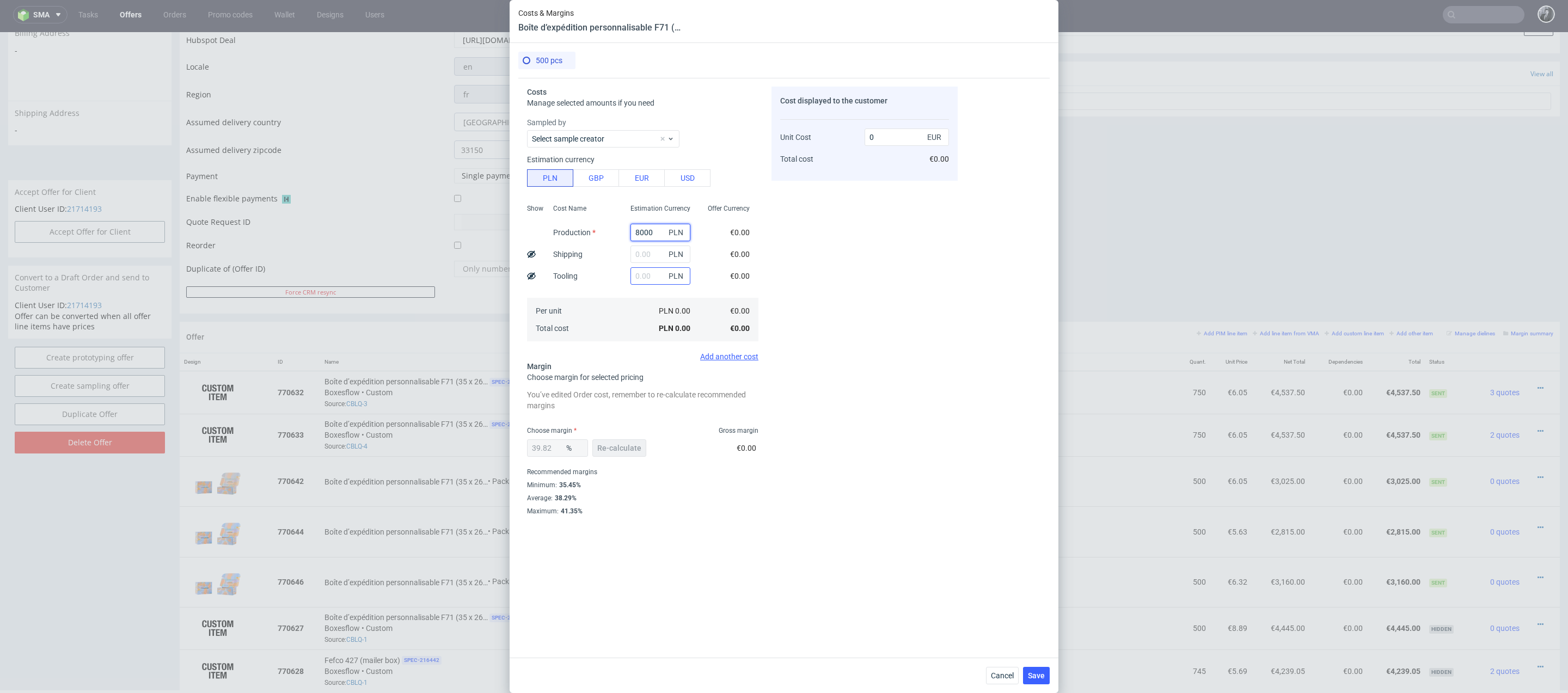
type input "6.26"
click at [651, 255] on input "text" at bounding box center [660, 254] width 60 height 17
type input "1500"
type input "7.43"
type input "1"
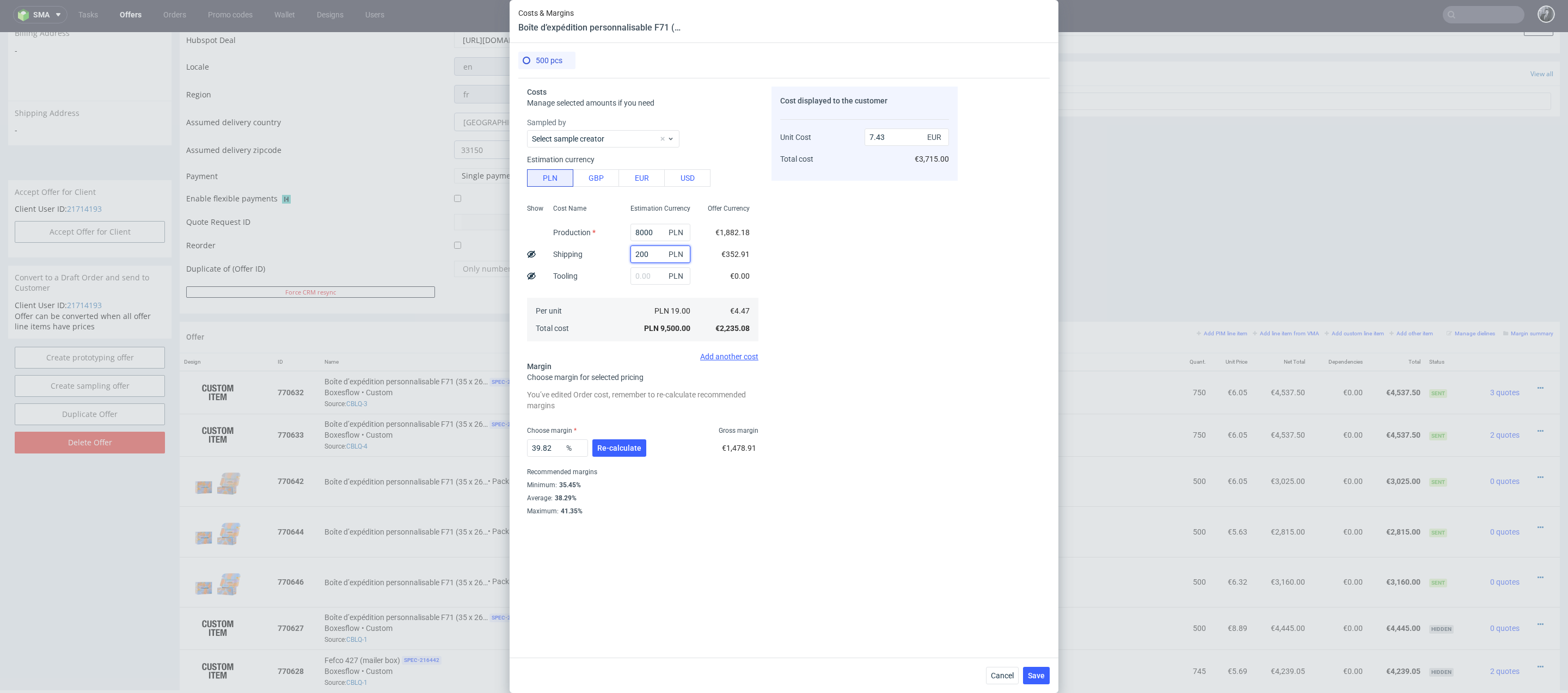
type input "2000"
type input "7.82"
type input "2"
type input "6.26"
type input "2500"
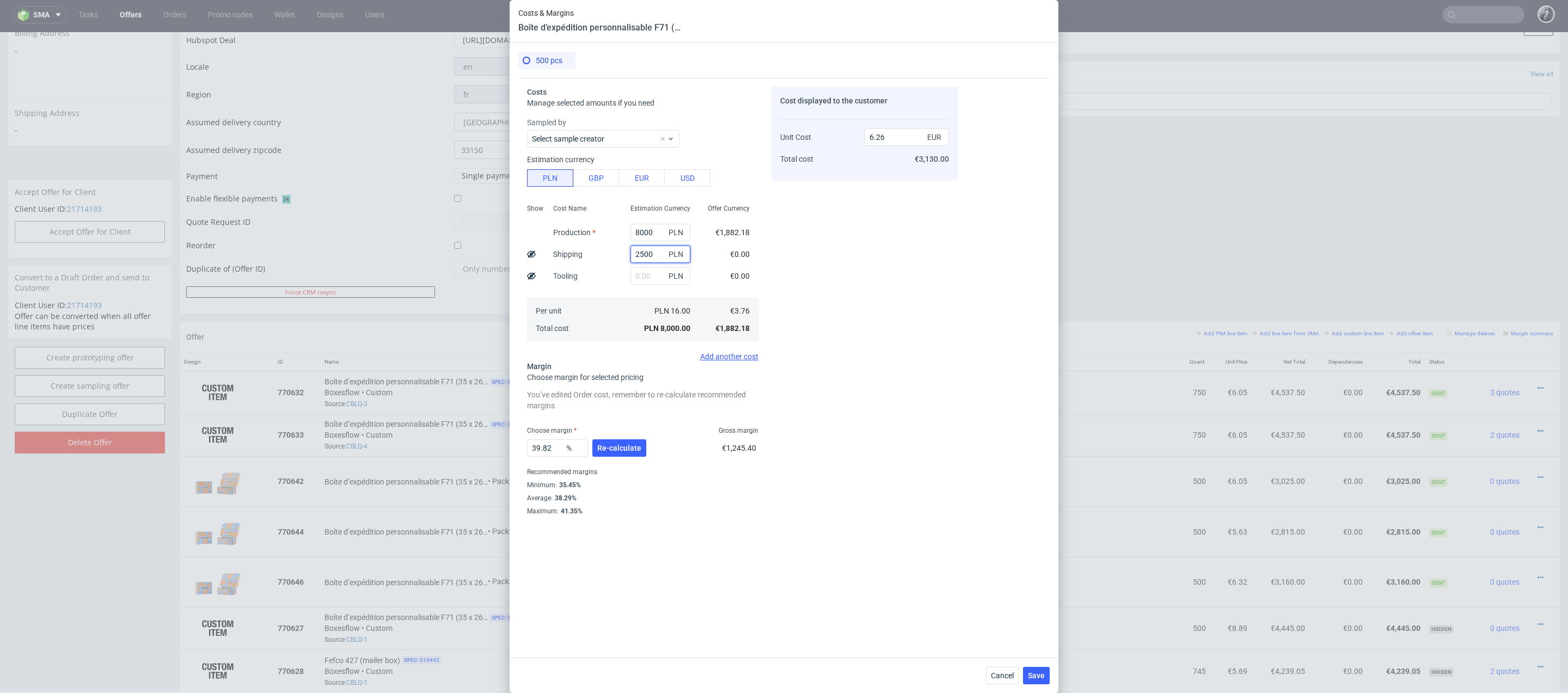
type input "8.21"
type input "2"
type input "6.26"
type input "2800"
type input "8.45"
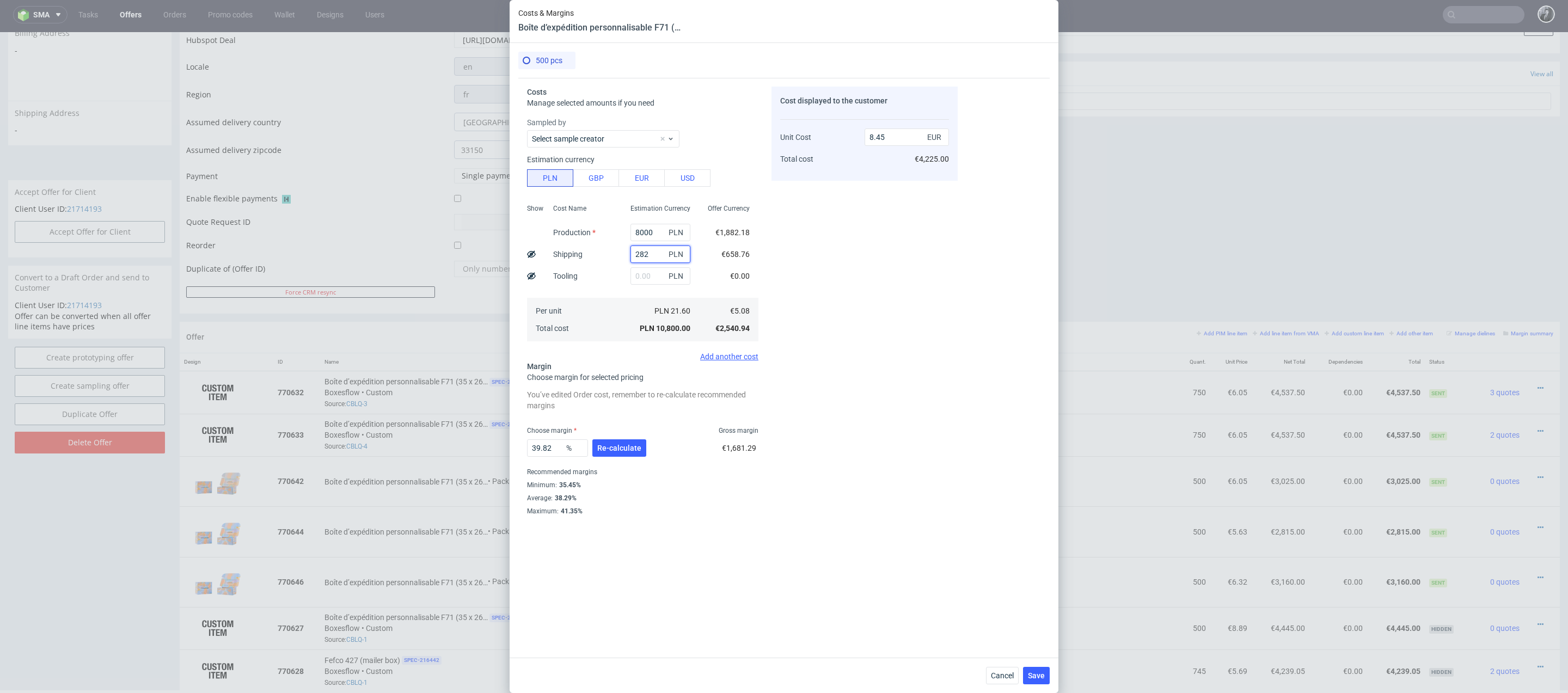
type input "2820"
type input "8.46"
type input "2840"
type input "8.48"
type input "282"
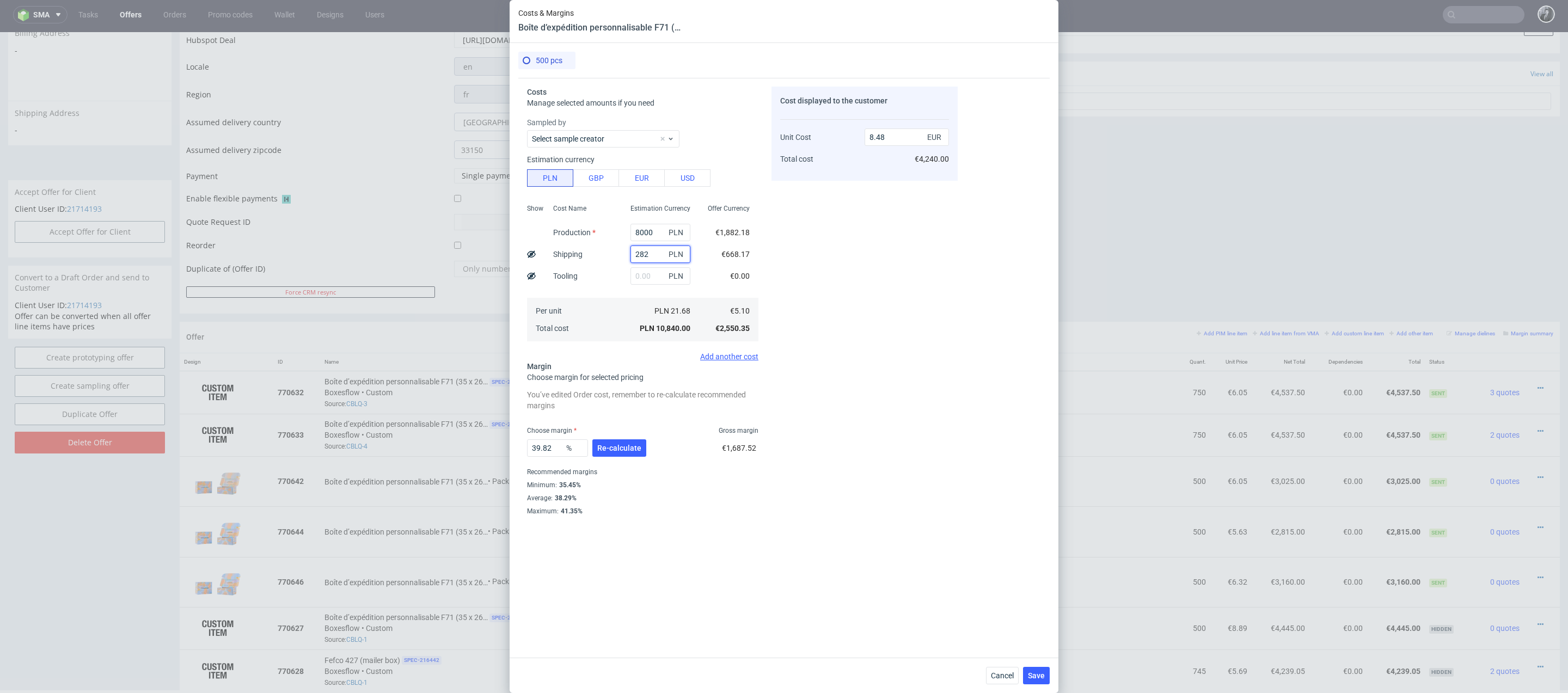
type input "6.47"
type input "28"
type input "6.27"
type input "283"
type input "6.47"
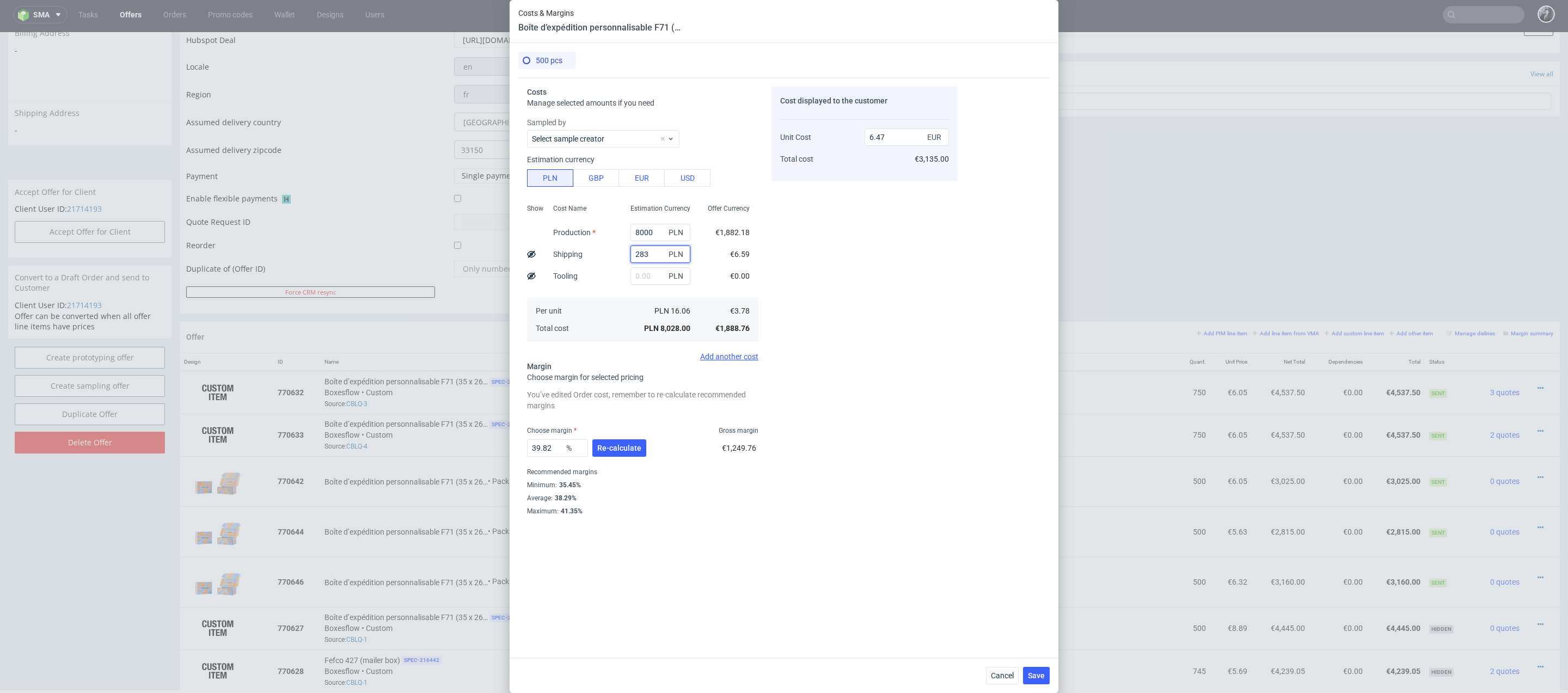
type input "2835"
type input "8.47"
type input "2835"
click at [840, 261] on div "Cost displayed to the customer Unit Cost Total cost 8.47 EUR €4,235.00" at bounding box center [864, 350] width 186 height 527
click at [622, 446] on span "Re-calculate" at bounding box center [619, 448] width 44 height 7
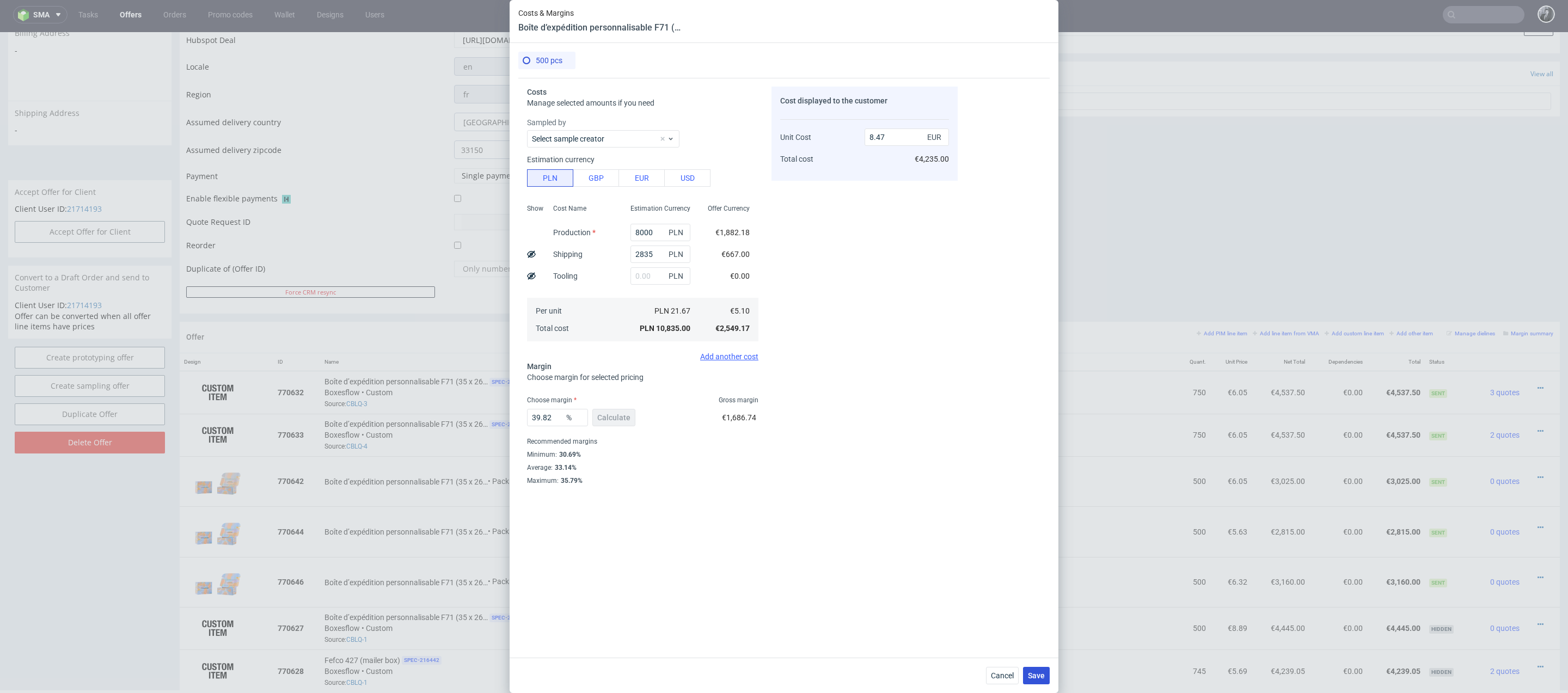
click at [1038, 678] on span "Save" at bounding box center [1036, 676] width 17 height 7
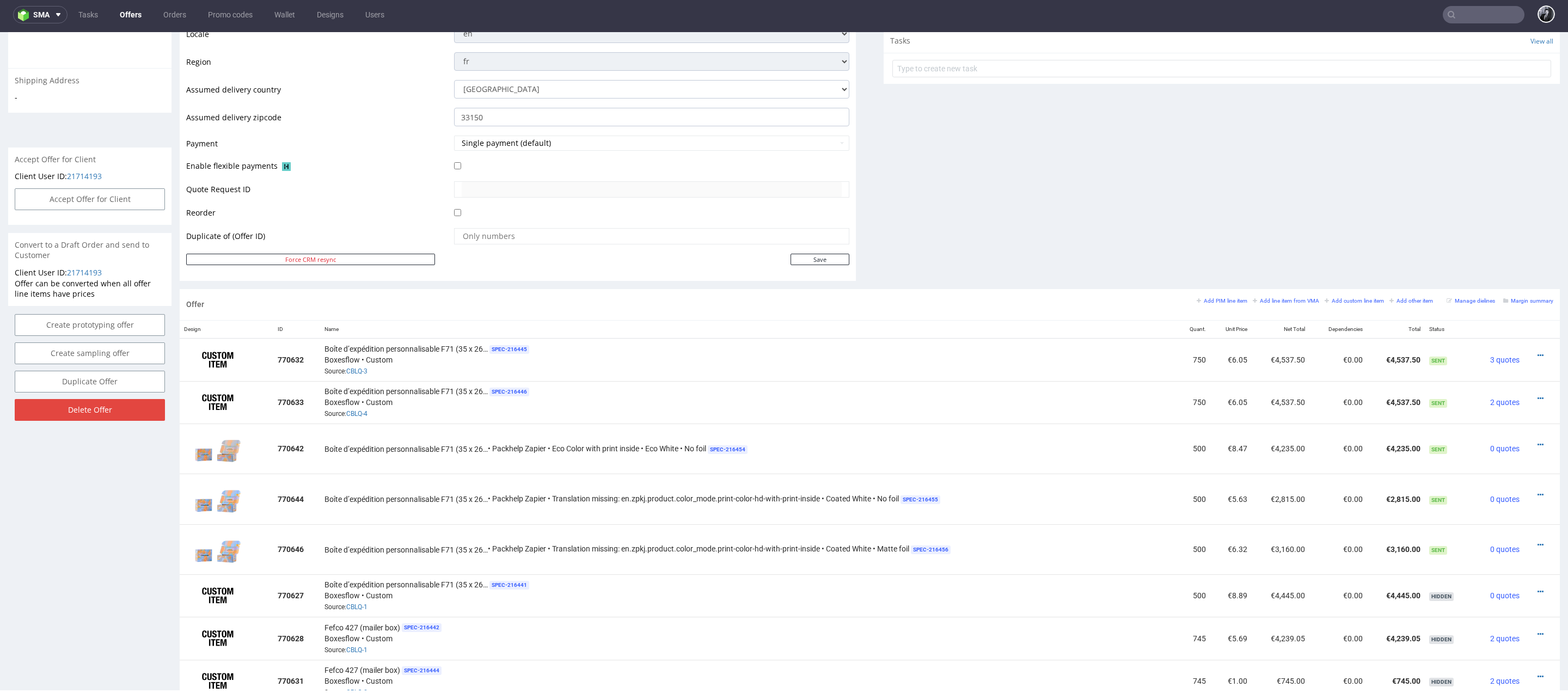
scroll to position [405, 0]
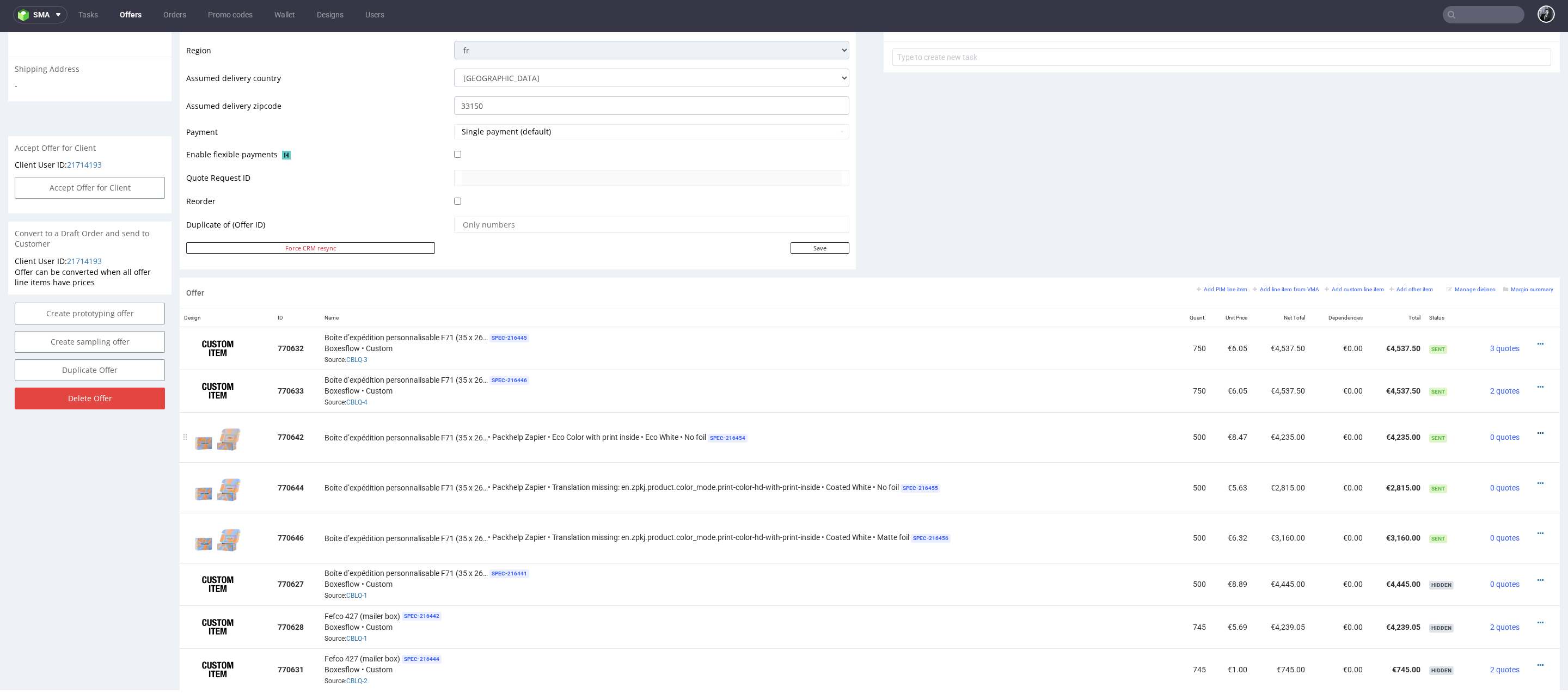
click at [1537, 429] on link at bounding box center [1540, 433] width 6 height 9
click at [1487, 313] on span "Edit item specification" at bounding box center [1490, 310] width 88 height 11
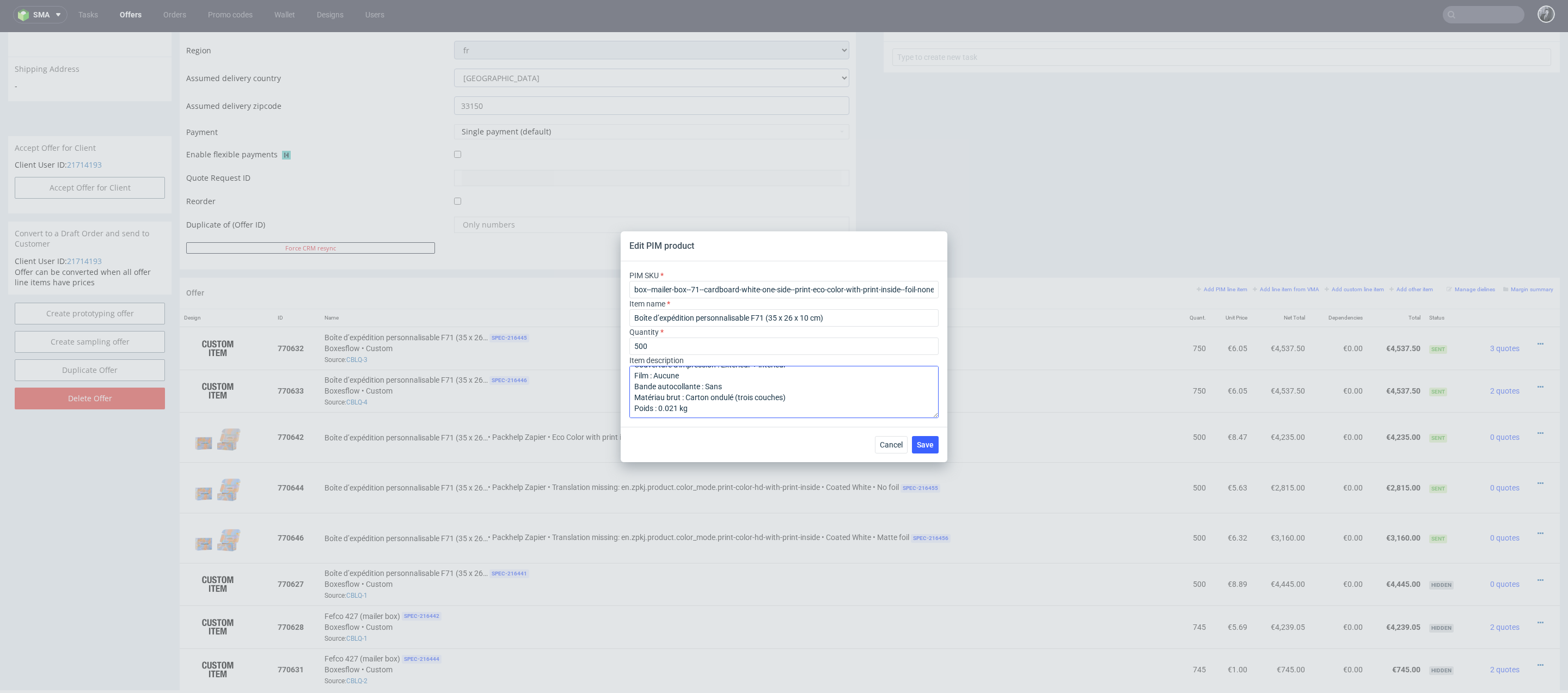
scroll to position [0, 0]
click at [635, 374] on textarea "Matériau : Carton ondulé blanchi Couleur du matériau : Blanc – Marron Mode coul…" at bounding box center [784, 392] width 309 height 52
click at [657, 373] on textarea "Matériau : Carton ondulé blanchi Couleur du matériau : Blanc – Marron Mode coul…" at bounding box center [784, 392] width 309 height 52
drag, startPoint x: 702, startPoint y: 374, endPoint x: 676, endPoint y: 374, distance: 26.0
click at [676, 374] on textarea "LIVRAISON PREVUE LE 26 SEPTEMBRE Matériau : Carton ondulé blanchi Couleur du ma…" at bounding box center [784, 392] width 309 height 52
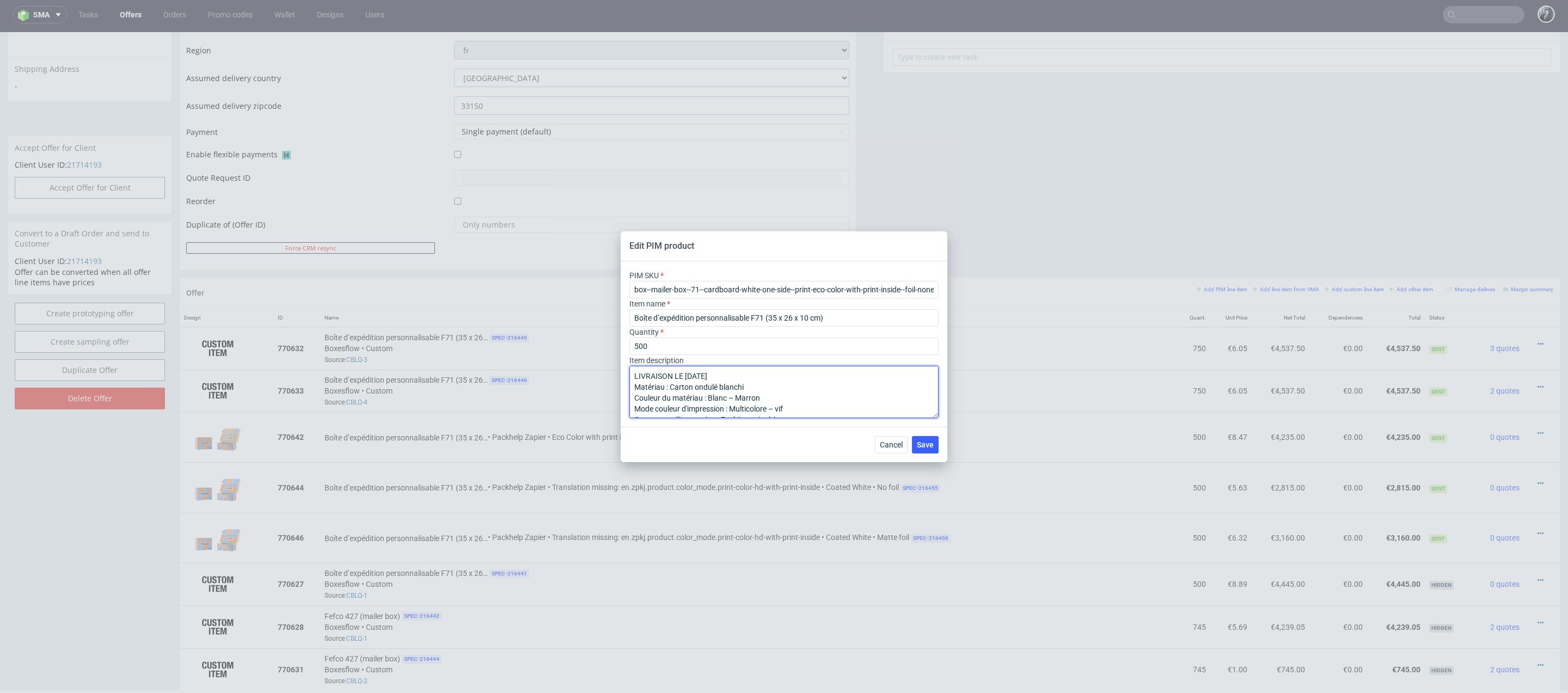
scroll to position [55, 0]
click at [699, 377] on textarea "LIVRAISON LE 26 SEPTEMBRE Matériau : Carton ondulé blanchi Couleur du matériau …" at bounding box center [784, 392] width 309 height 52
type textarea "LIVRAISON LE 26 SEPTEMBRE Matériau : Carton ondulé blanchi Couleur du matériau …"
click at [927, 443] on span "Save" at bounding box center [925, 445] width 17 height 7
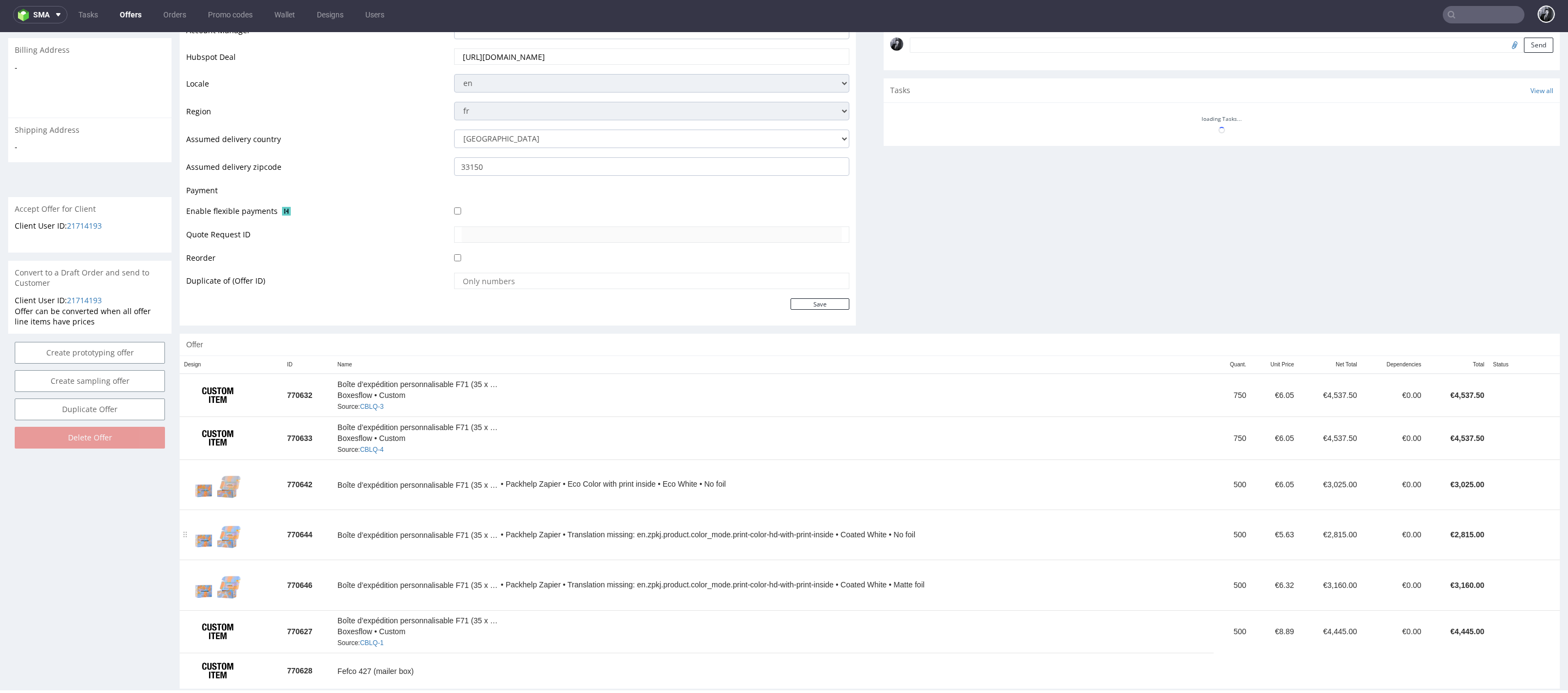
scroll to position [361, 0]
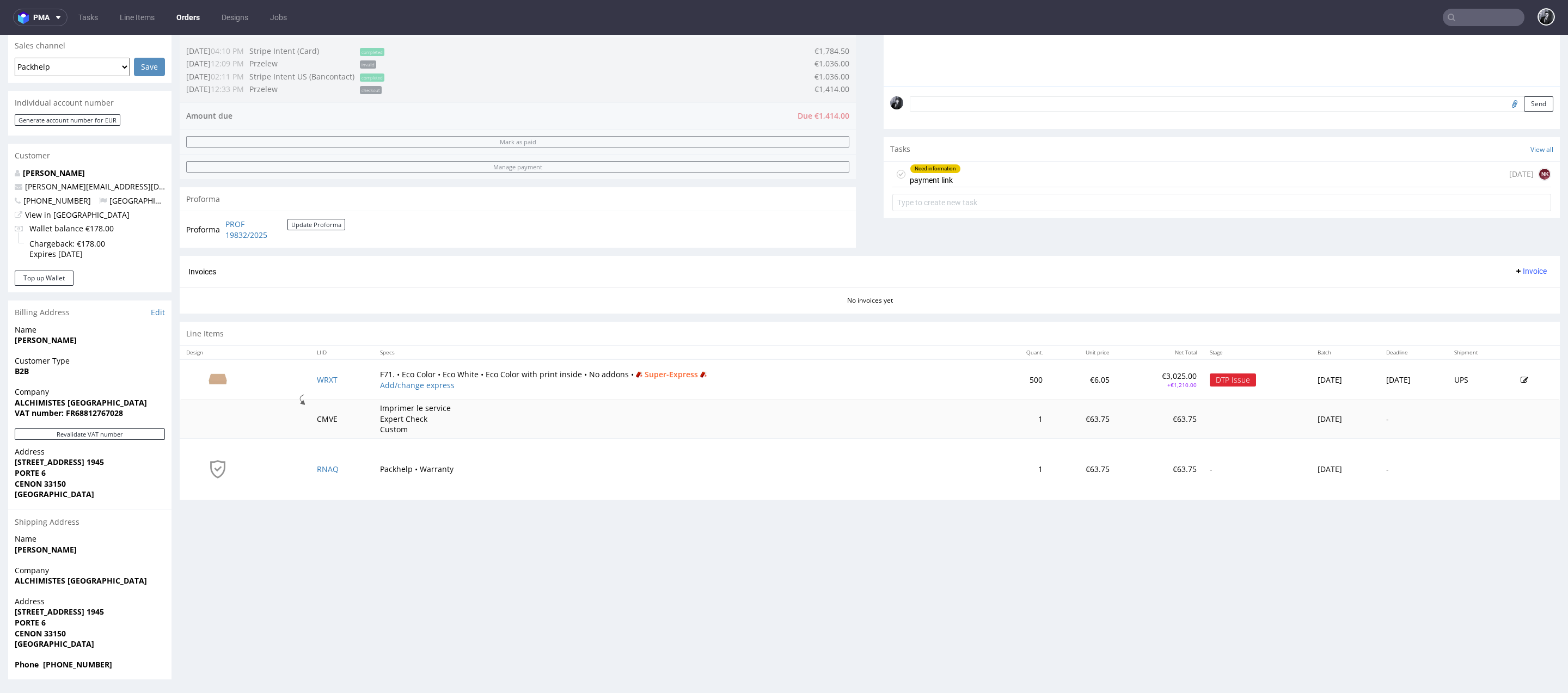
scroll to position [3, 0]
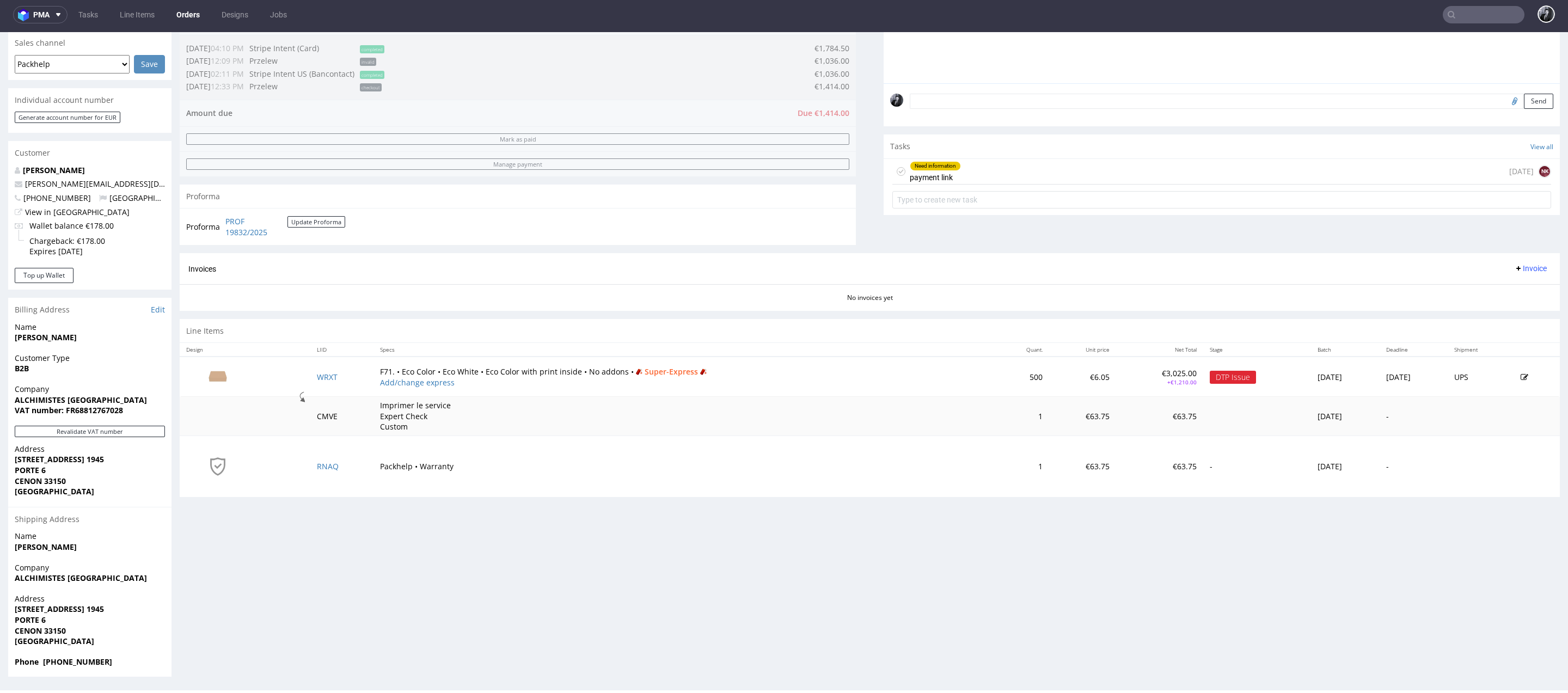
click at [1210, 376] on div "DTP Issue" at bounding box center [1233, 377] width 47 height 13
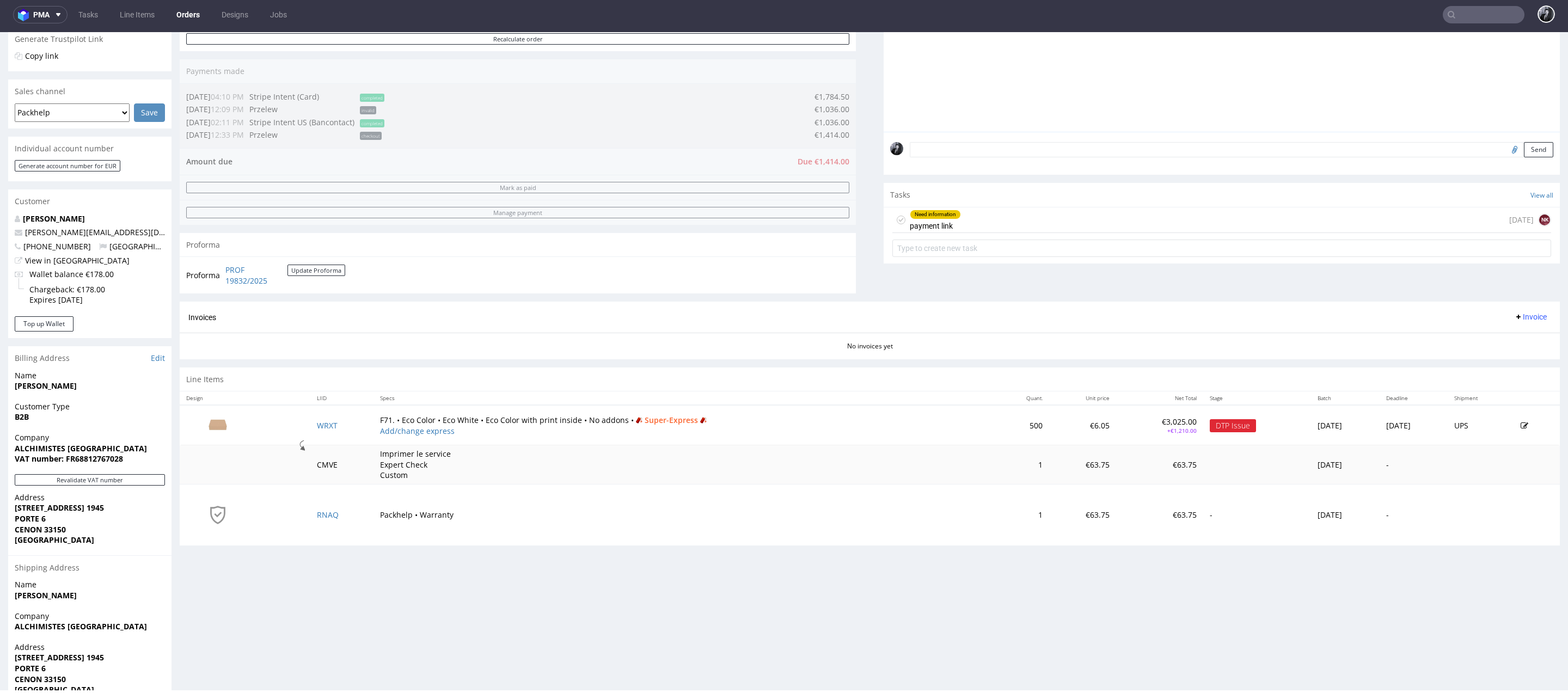
scroll to position [279, 0]
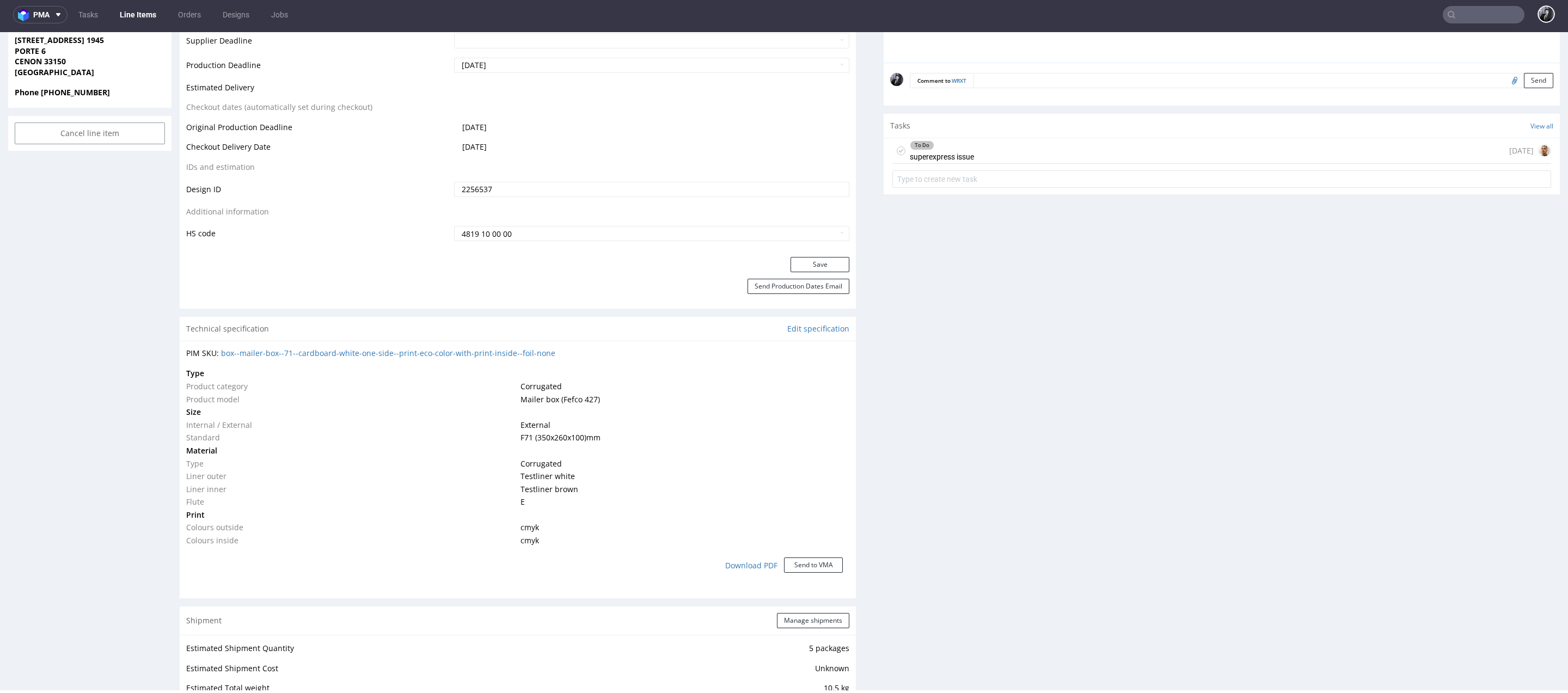
scroll to position [776, 0]
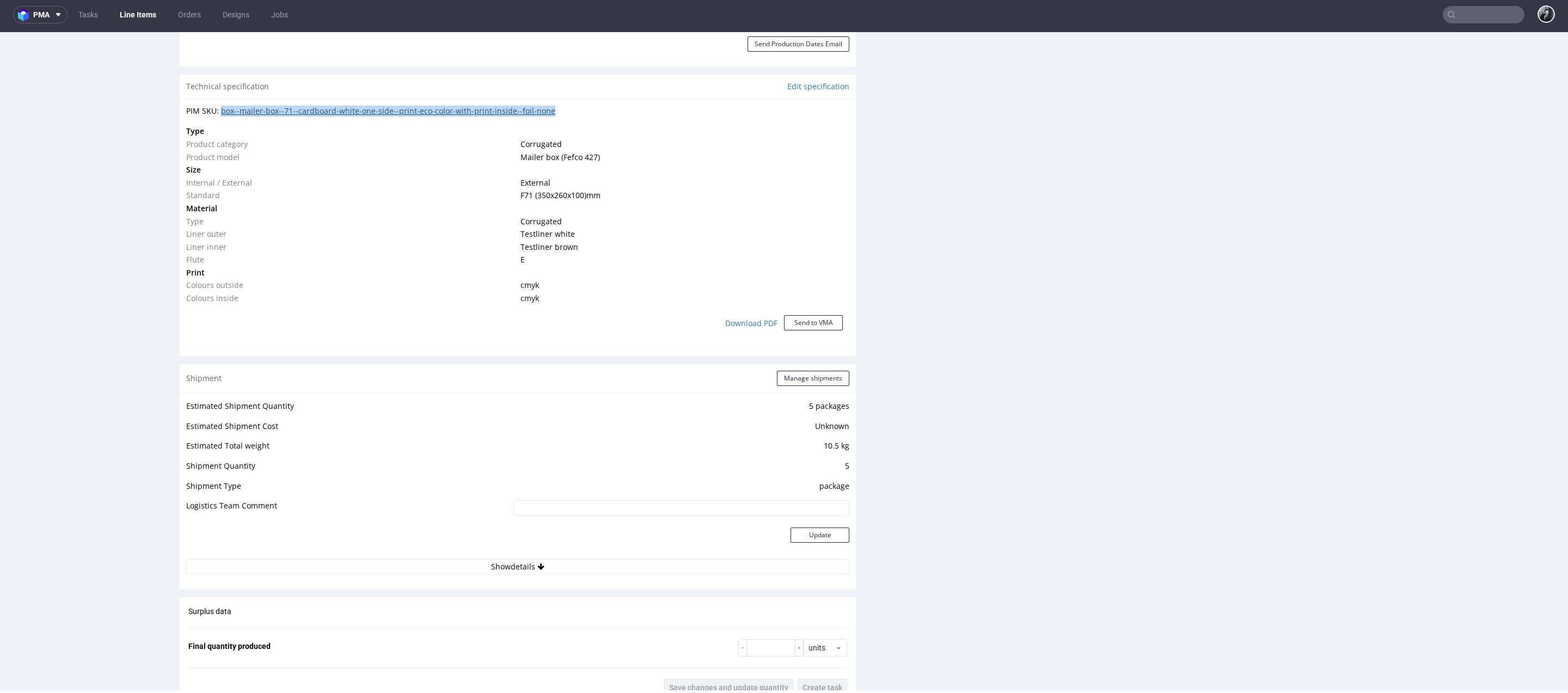
drag, startPoint x: 567, startPoint y: 109, endPoint x: 222, endPoint y: 109, distance: 345.0
click at [222, 109] on div "PIM SKU: box--mailer-box--71--cardboard-white-one-side--print-eco-color-with-pr…" at bounding box center [518, 111] width 663 height 11
copy link "box--mailer-box--71--cardboard-white-one-side--print-eco-color-with-print-insid…"
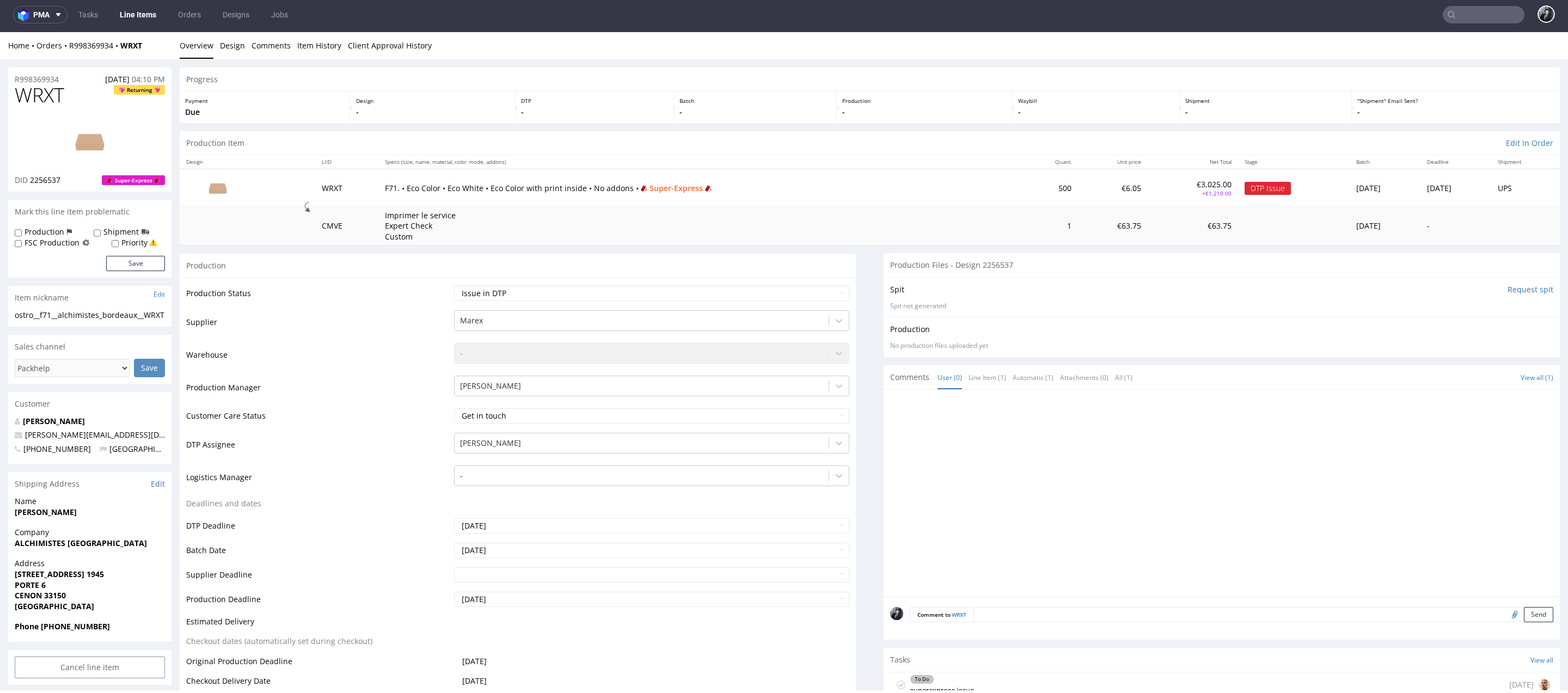
scroll to position [0, 0]
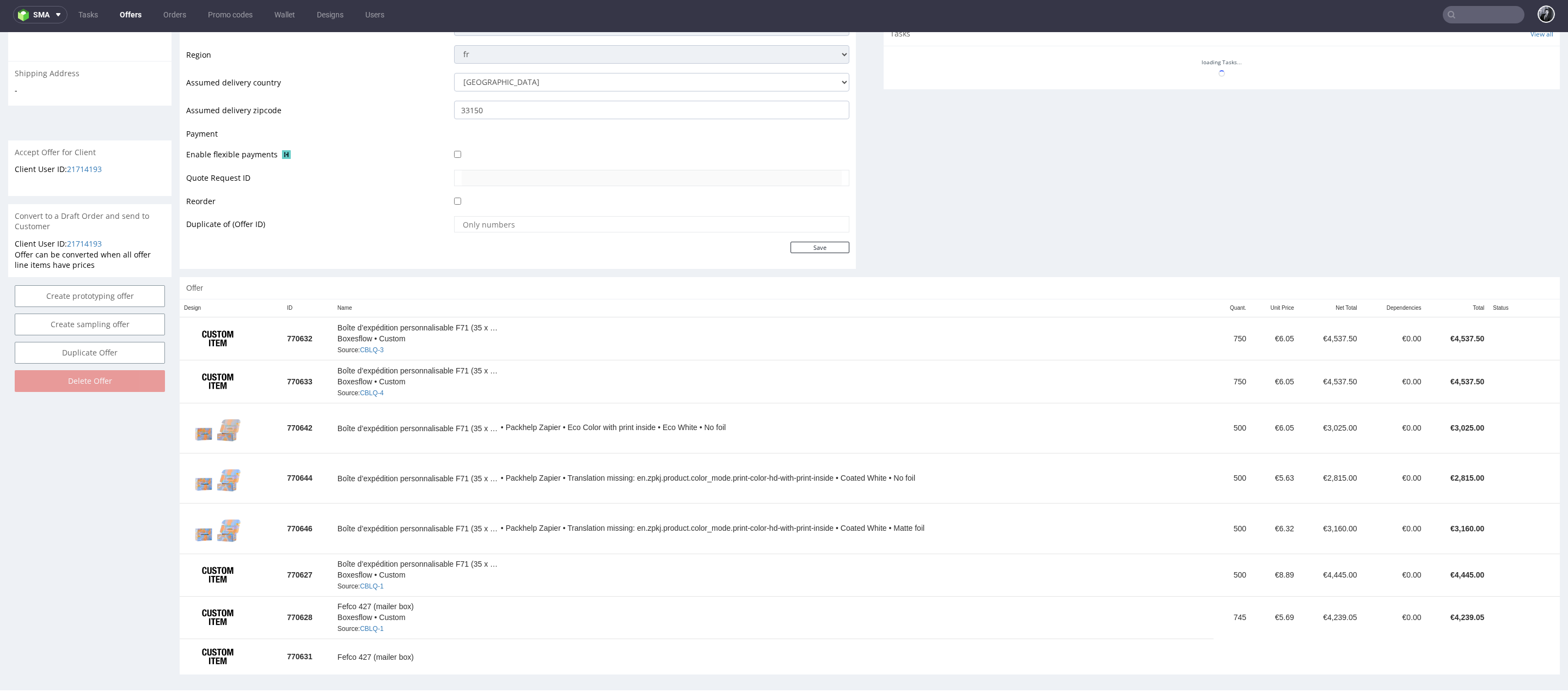
scroll to position [403, 0]
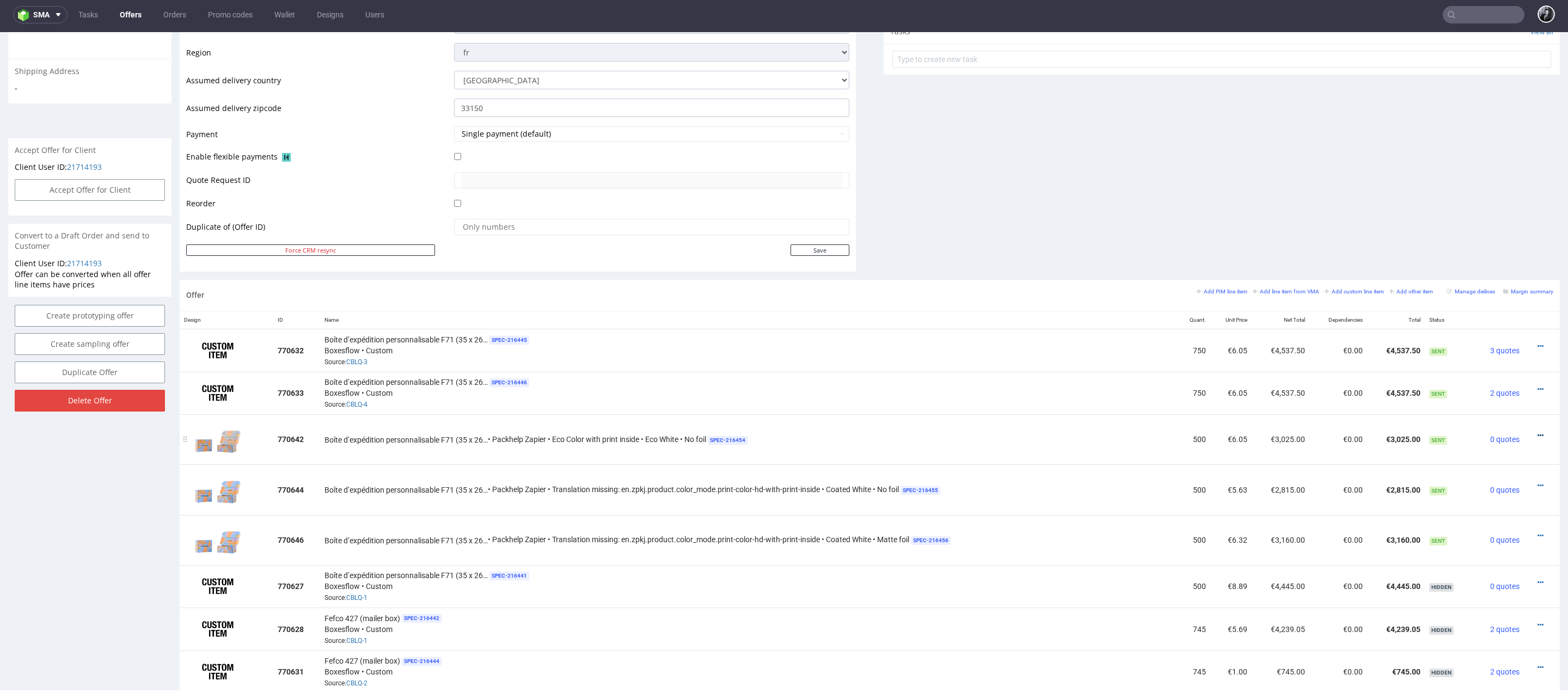
click at [1537, 432] on icon at bounding box center [1540, 435] width 6 height 7
click at [1477, 335] on span "Edit item price" at bounding box center [1490, 332] width 88 height 11
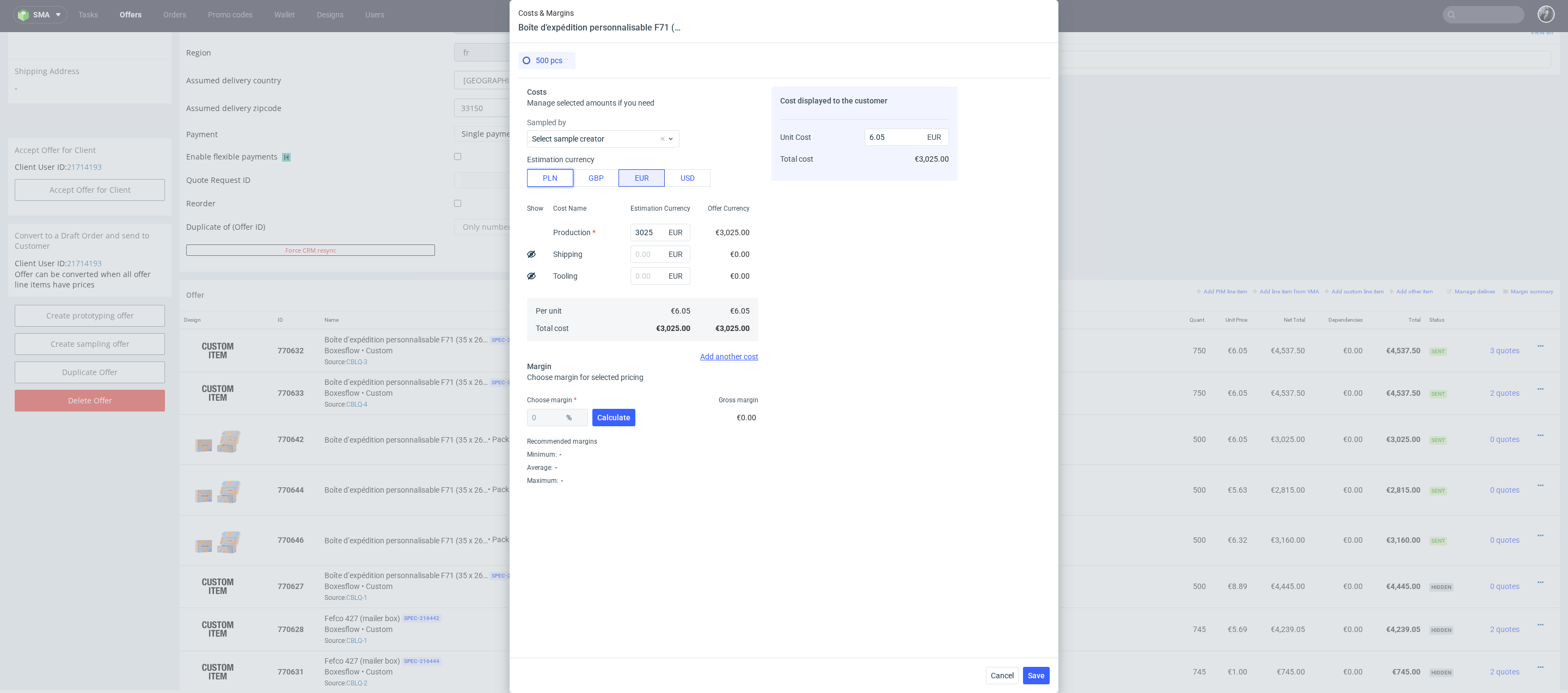
click at [553, 178] on button "PLN" at bounding box center [550, 178] width 47 height 17
type input "1.42"
drag, startPoint x: 658, startPoint y: 229, endPoint x: 586, endPoint y: 229, distance: 72.0
click at [586, 229] on div "Show Cost Name Production Shipping Tooling Per unit Total cost Estimation Curre…" at bounding box center [643, 271] width 232 height 143
type input "8000"
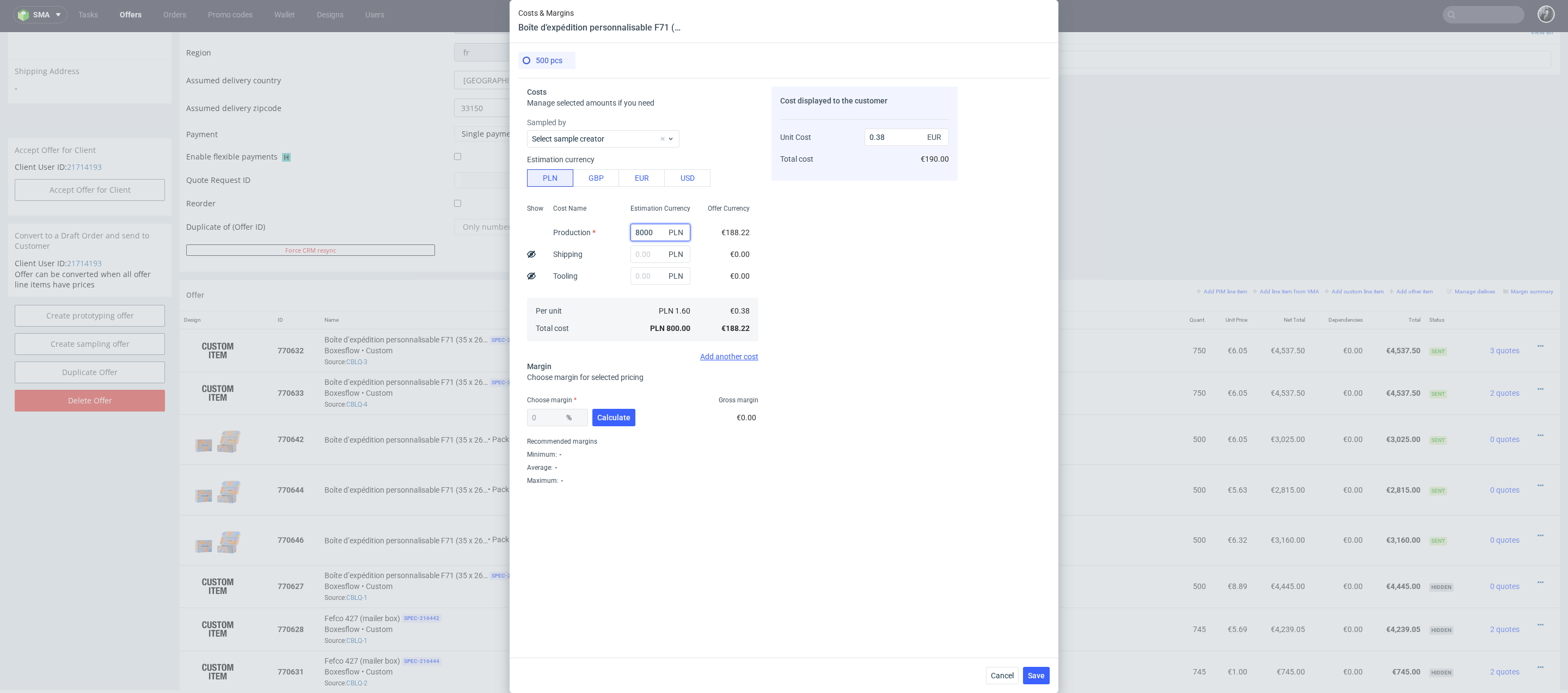
type input "3.76"
type input "8000"
click at [639, 251] on input "text" at bounding box center [660, 254] width 60 height 17
type input "20"
type input "3.77"
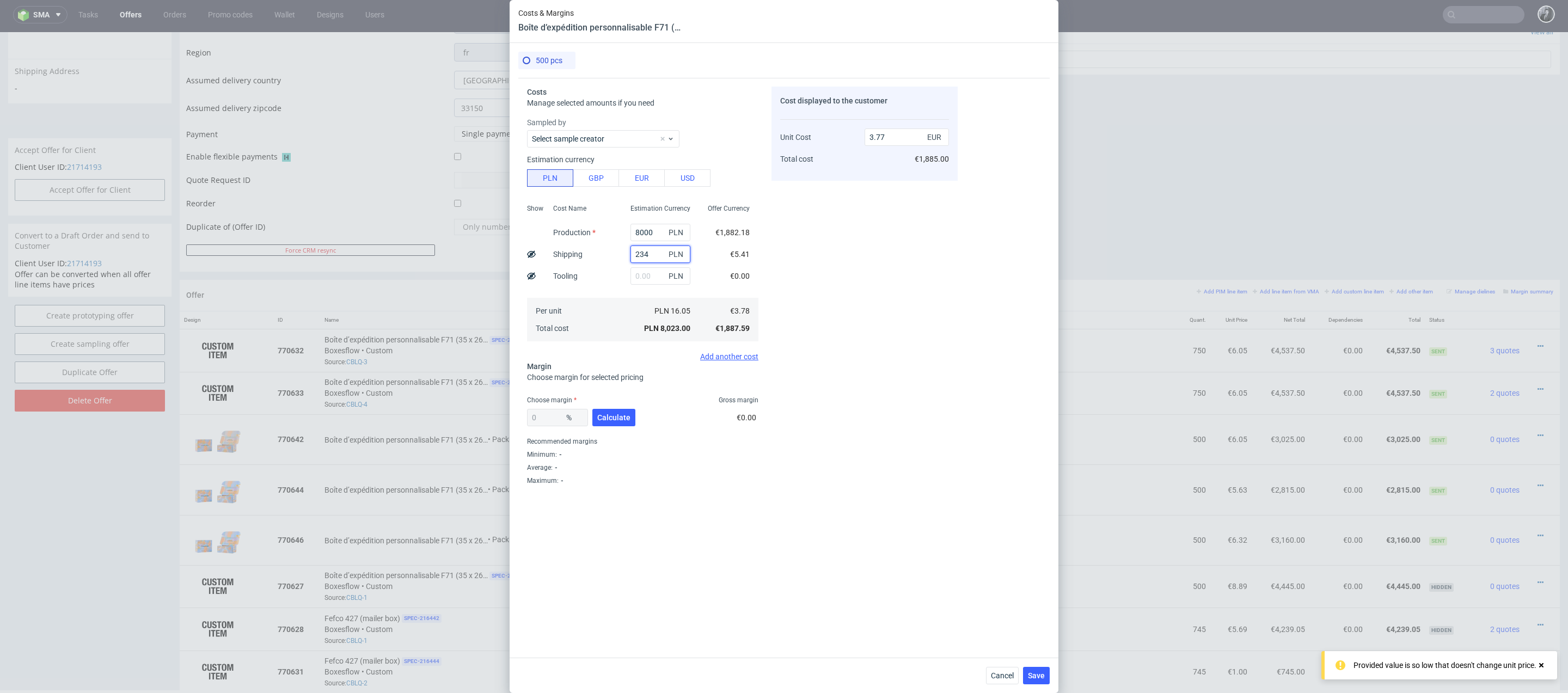
type input "2340"
type input "4.86"
type input "2340"
click at [615, 418] on span "Calculate" at bounding box center [614, 417] width 33 height 7
type input "33.45"
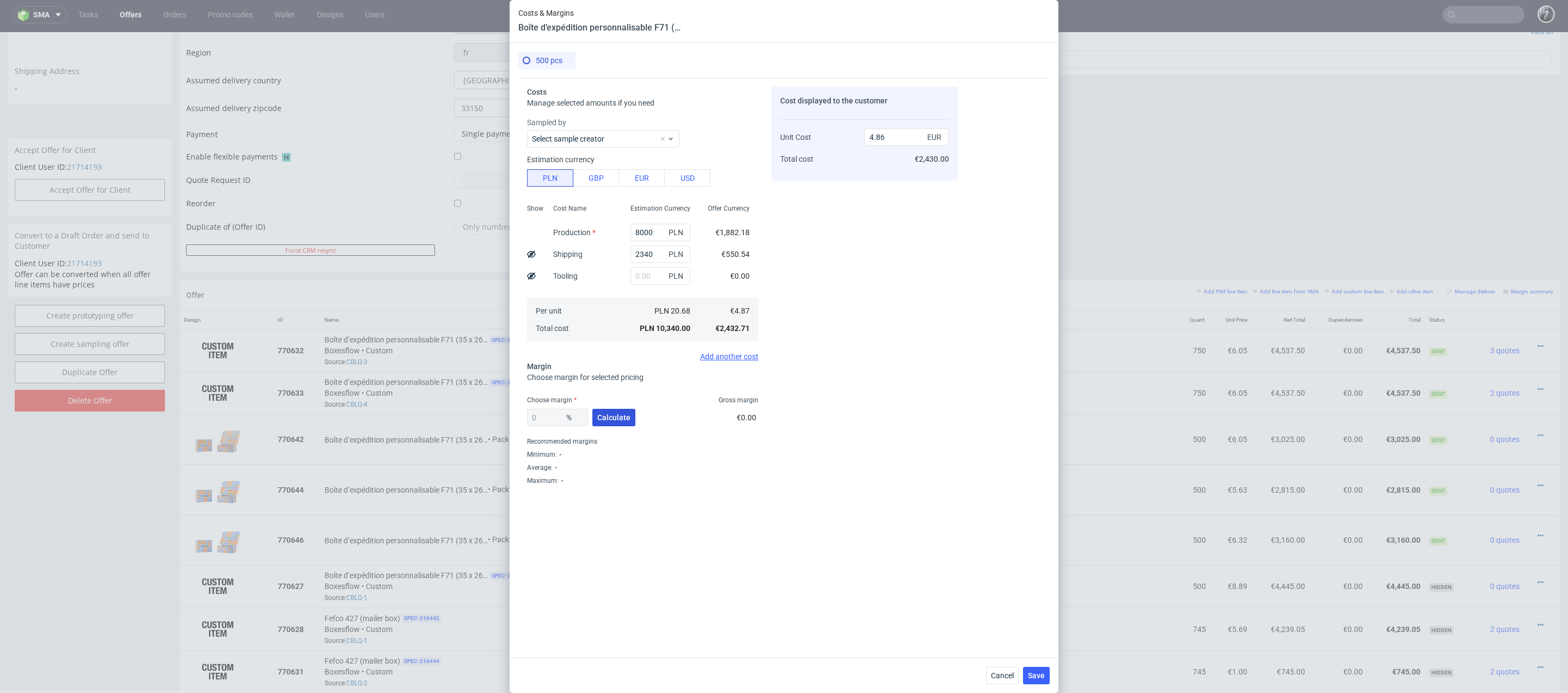
type input "7.31"
click at [658, 255] on input "2340" at bounding box center [660, 254] width 60 height 17
type input "2"
type input "5.66"
type input "300"
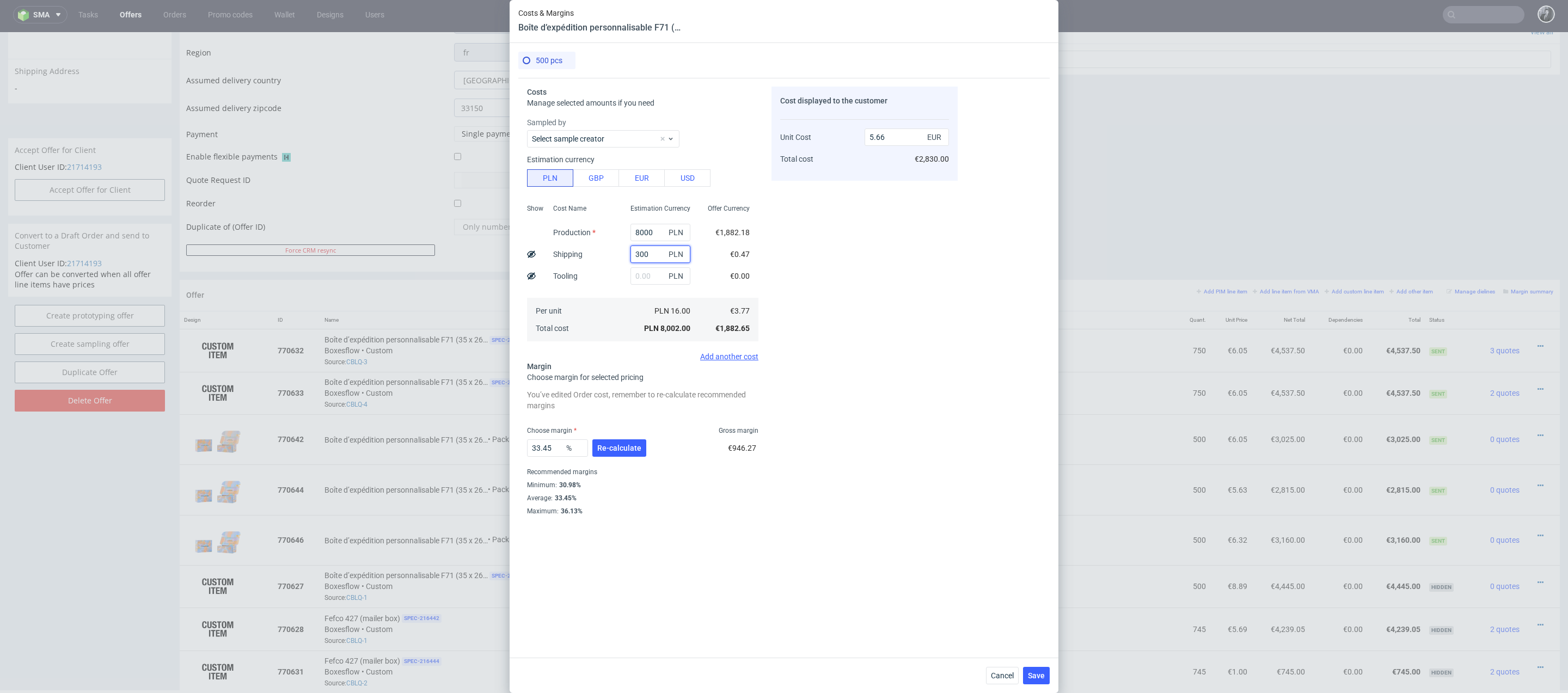
type input "5.87"
type input "3000"
type input "7.78"
type input "3"
type input "5.66"
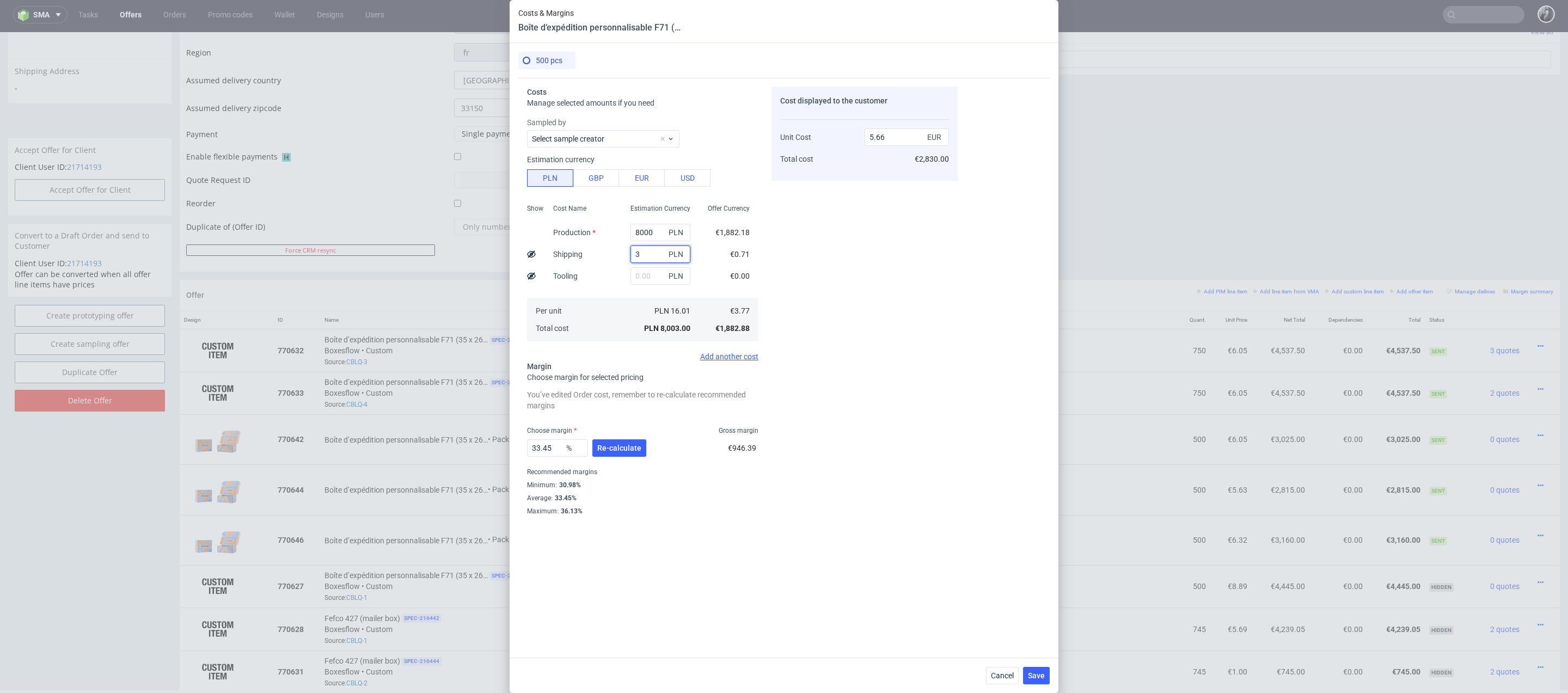
type input "3740"
type input "8.3"
click at [617, 444] on span "Re-calculate" at bounding box center [619, 448] width 44 height 7
drag, startPoint x: 552, startPoint y: 419, endPoint x: 537, endPoint y: 419, distance: 15.0
click at [537, 419] on input "33.45" at bounding box center [558, 417] width 61 height 17
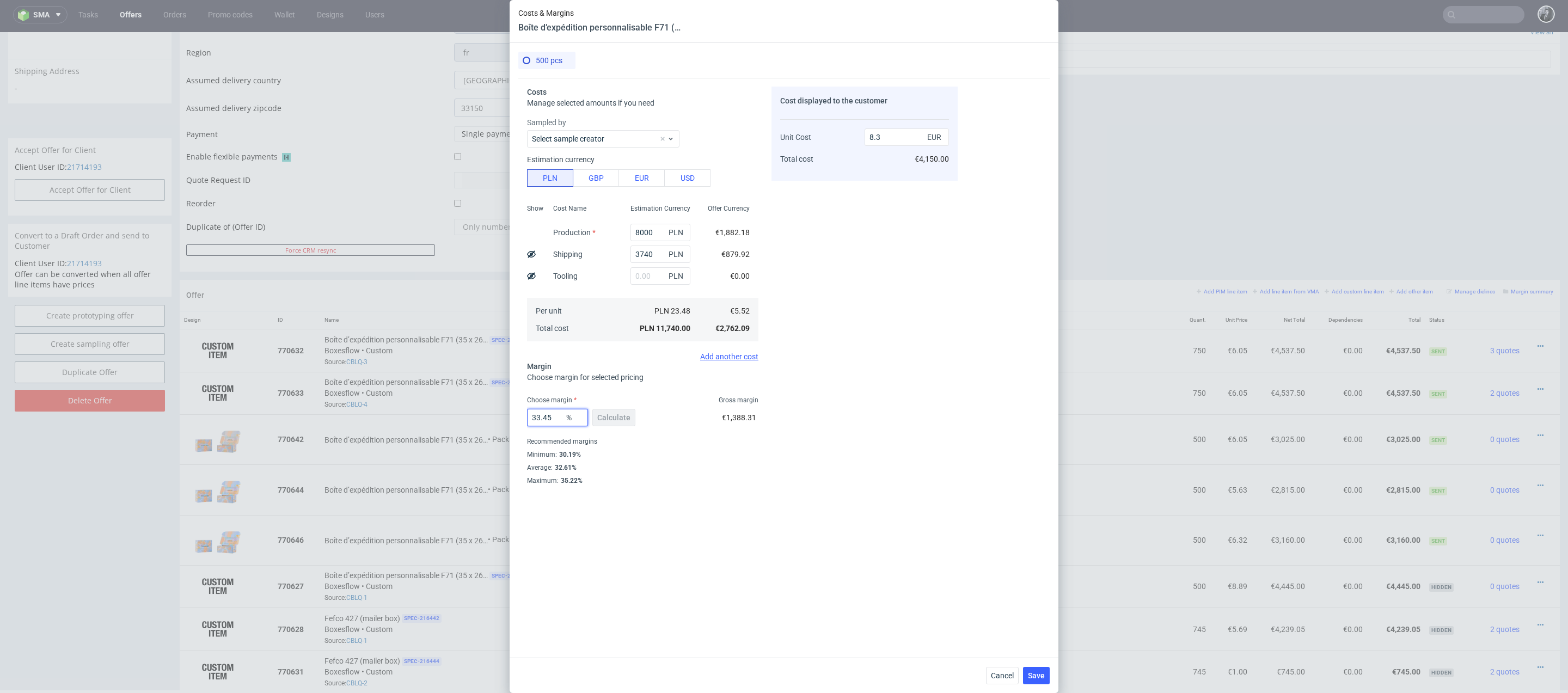
type input "3"
type input "9"
type input "6.07"
type input "03"
type input "5.52"
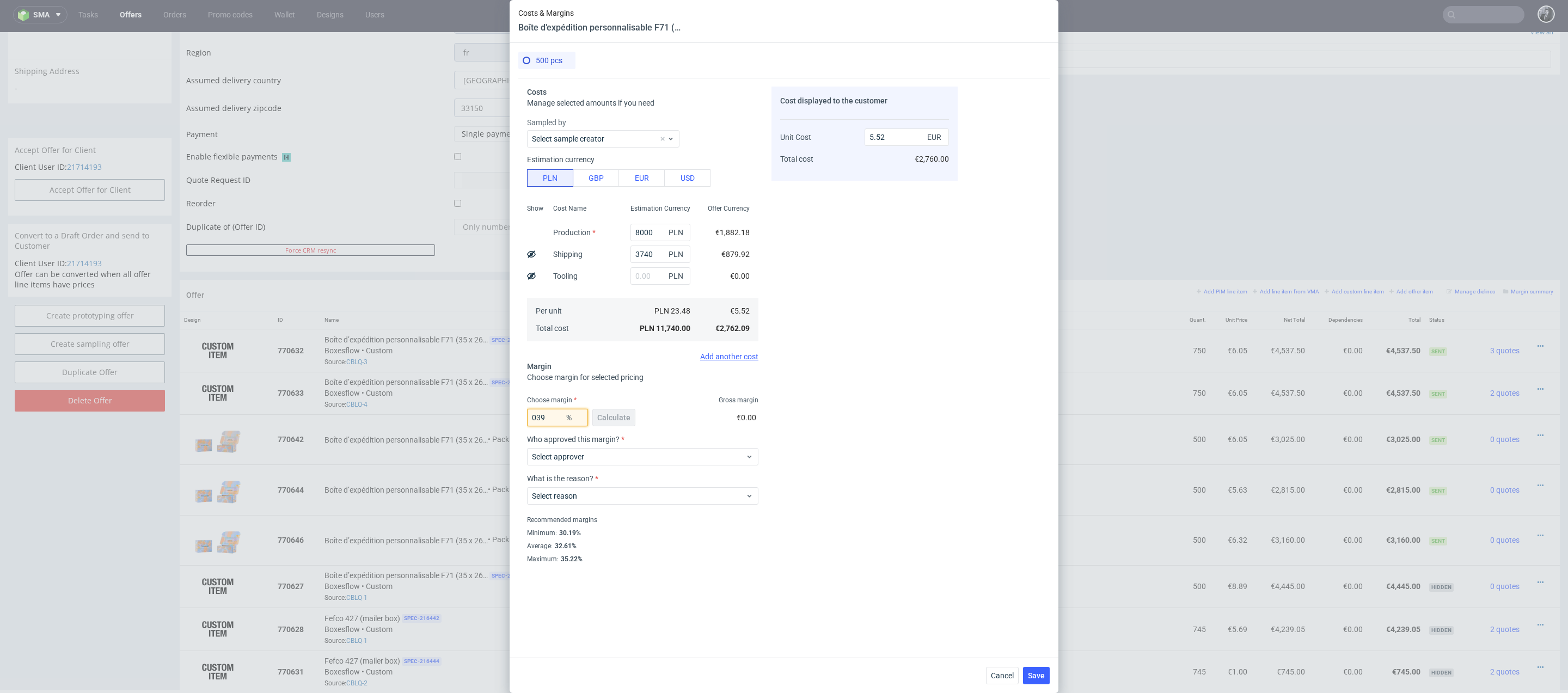
type input "39"
type input "9.06"
type input "39"
click at [656, 255] on input "3740" at bounding box center [660, 254] width 60 height 17
type input "374"
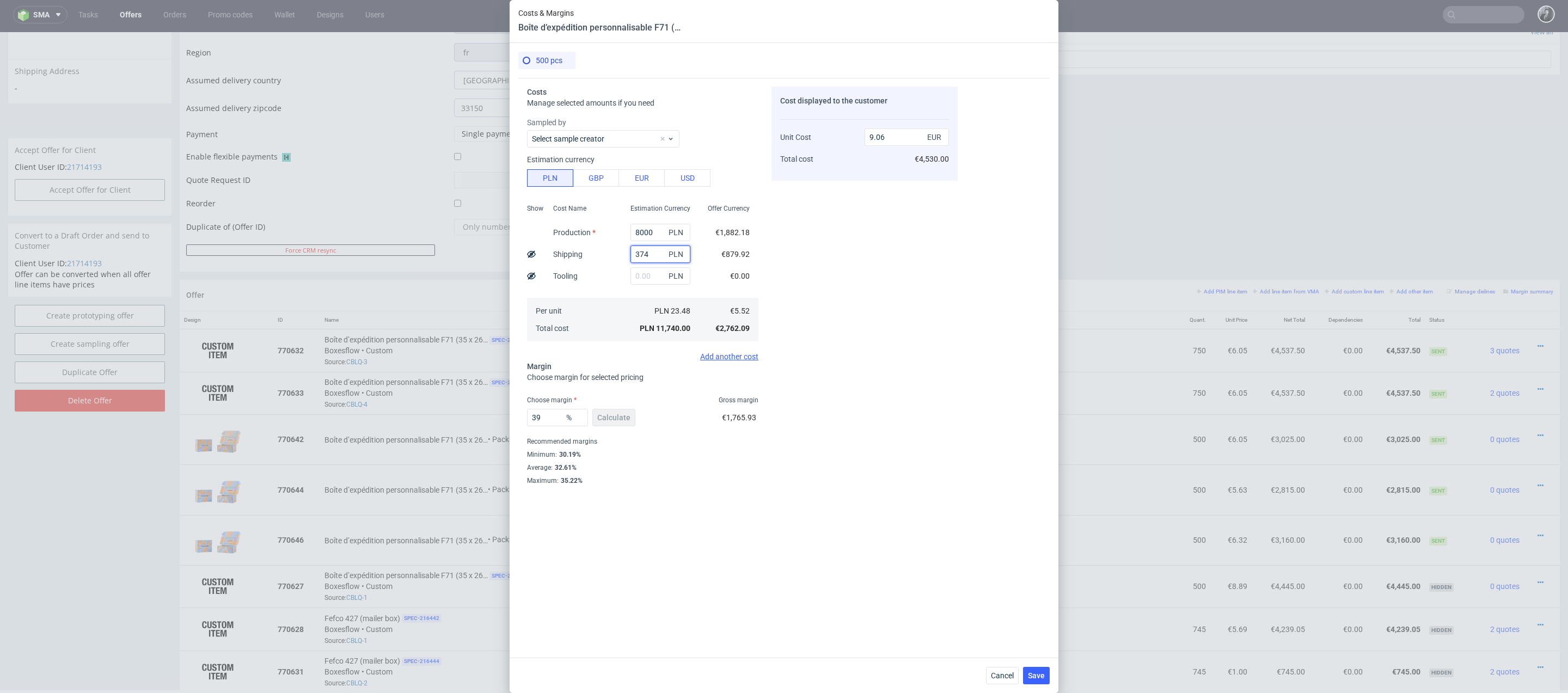
type input "6.46"
type input "3"
type input "6.17"
type input "3325"
type input "8.73"
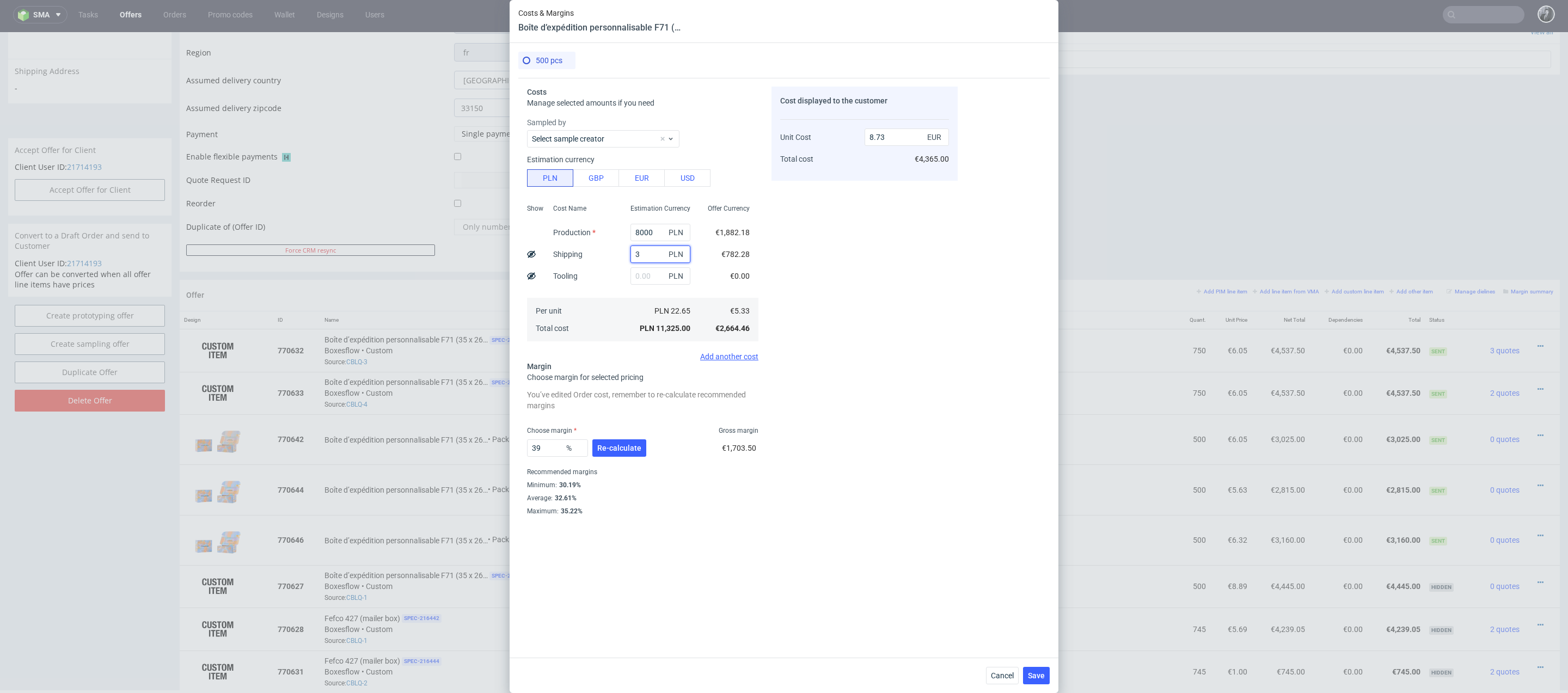
type input "32"
type input "6.2"
type input "323"
type input "6.42"
type input "3240"
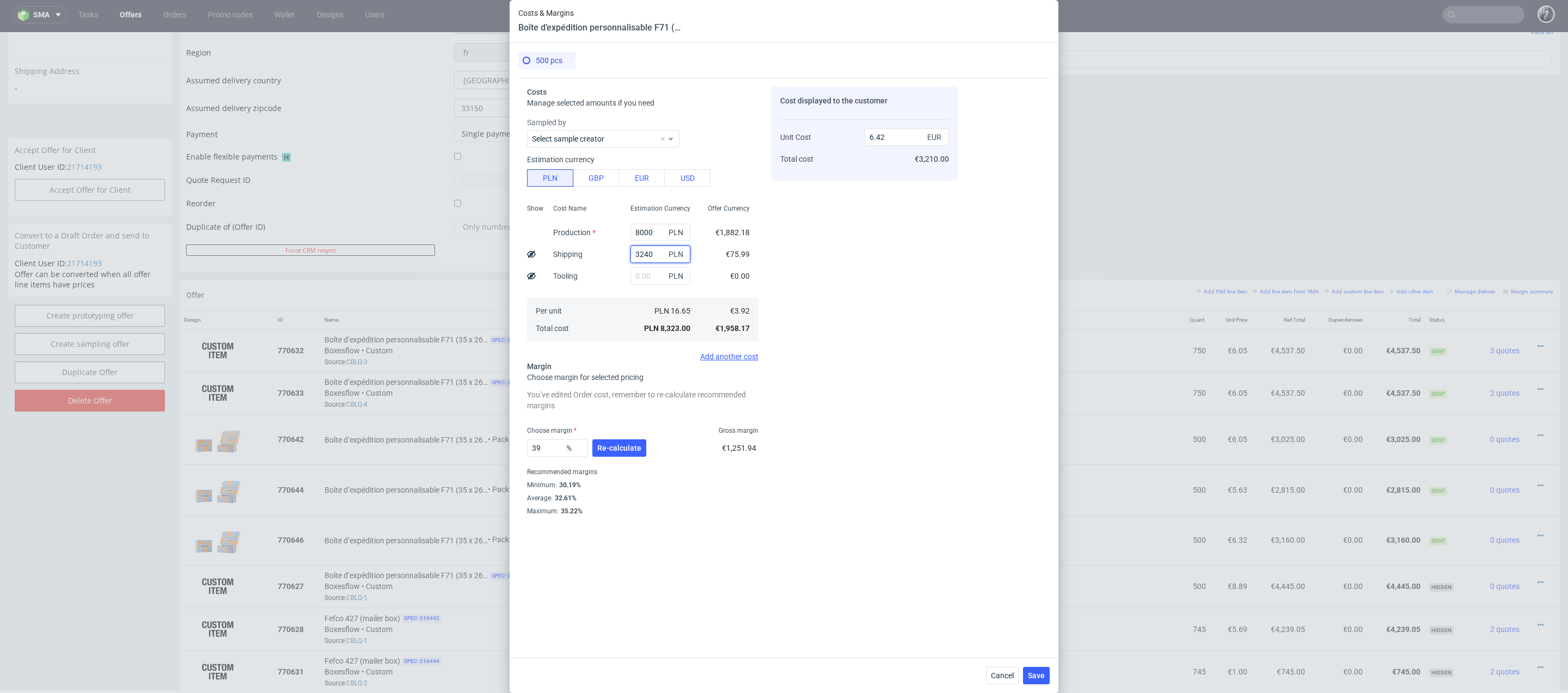
type input "8.67"
type input "31"
type input "6.19"
type input "3130"
type input "8.58"
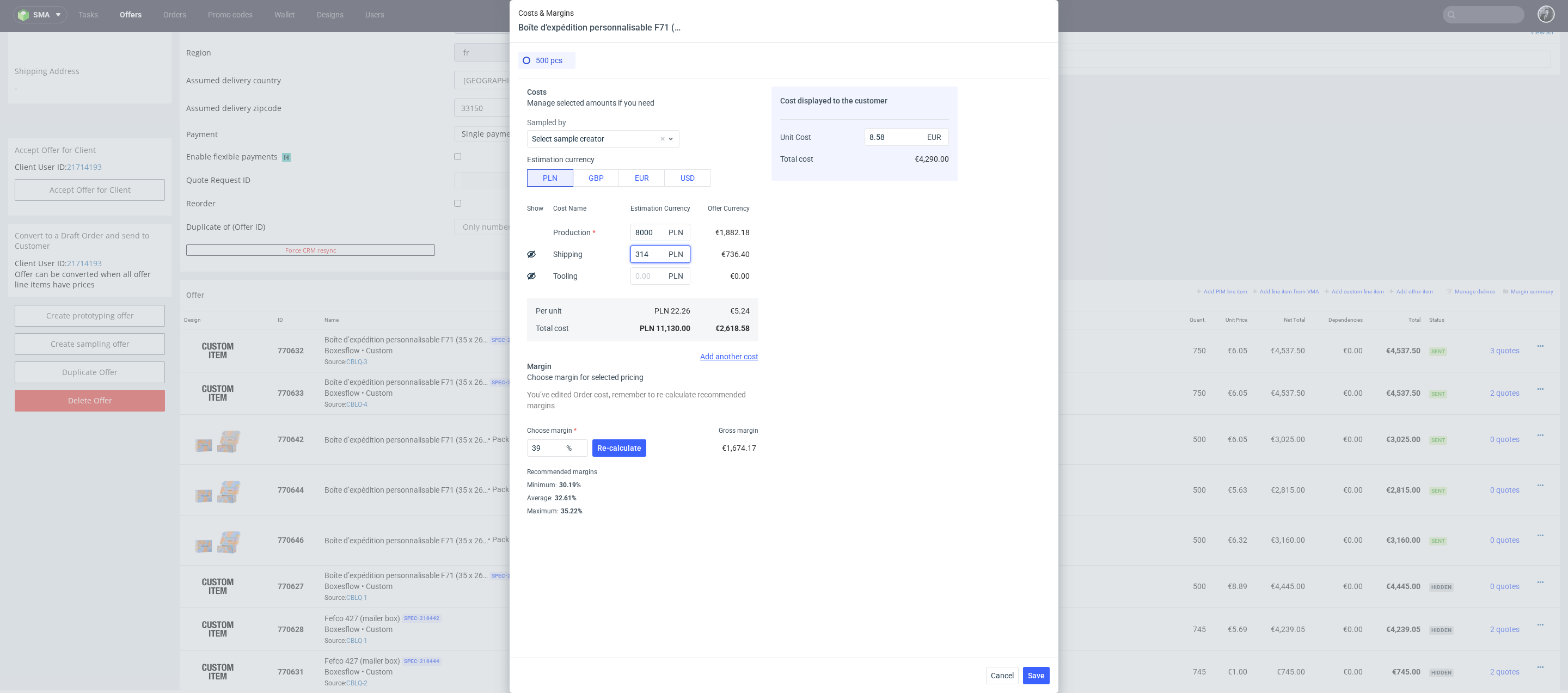
type input "3140"
type input "8.6"
type input "314"
type input "6.42"
type input "3000"
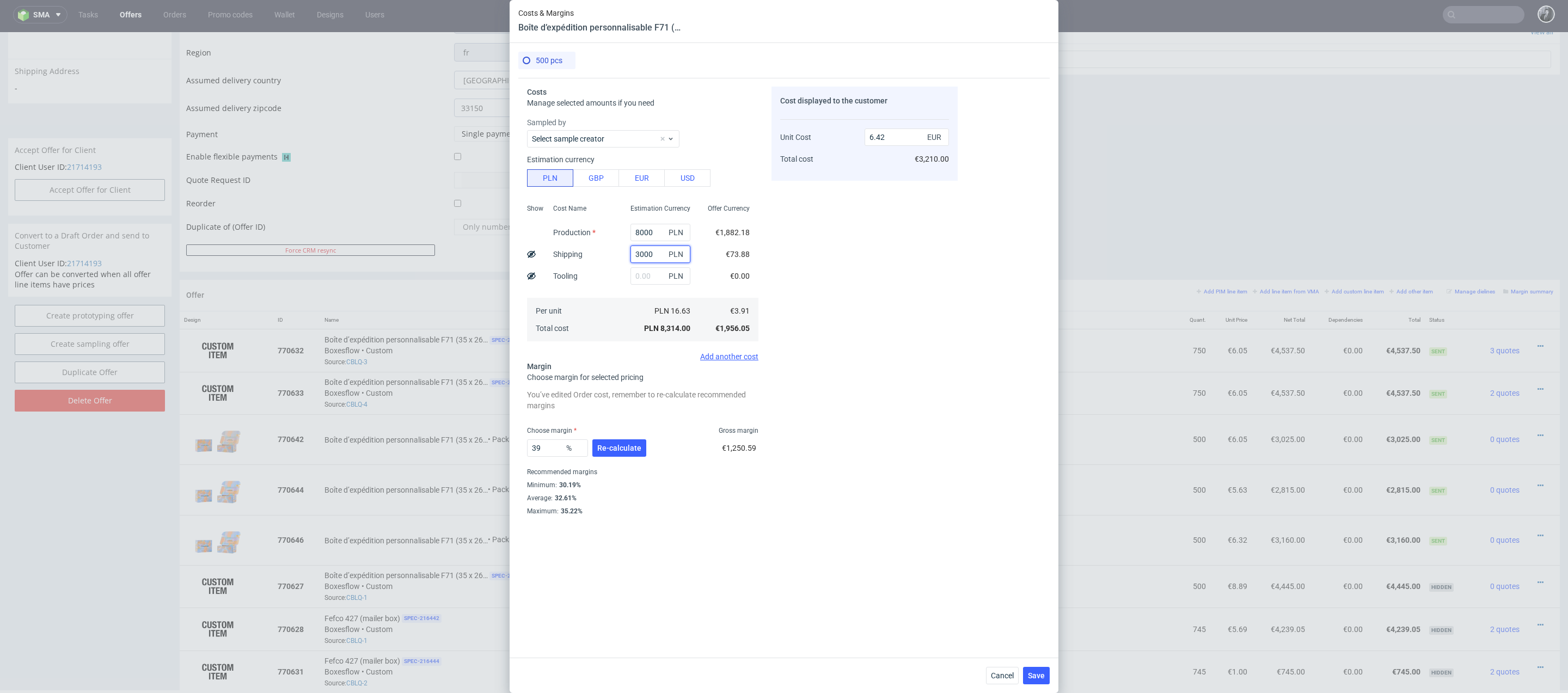
type input "8.48"
type input "3"
type input "29"
type input "6.19"
type input "2990"
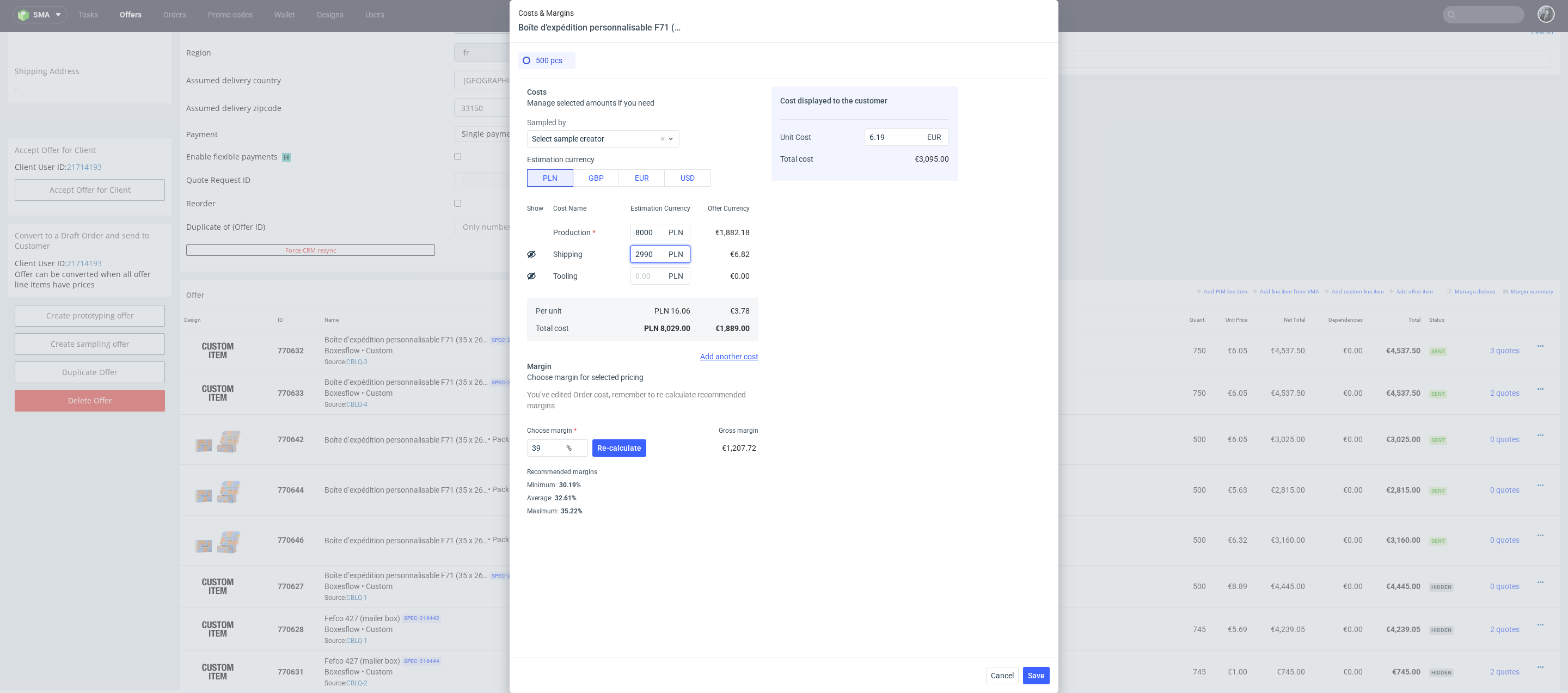
type input "8.48"
type input "298"
type input "6.19"
type input "2980"
type input "8.47"
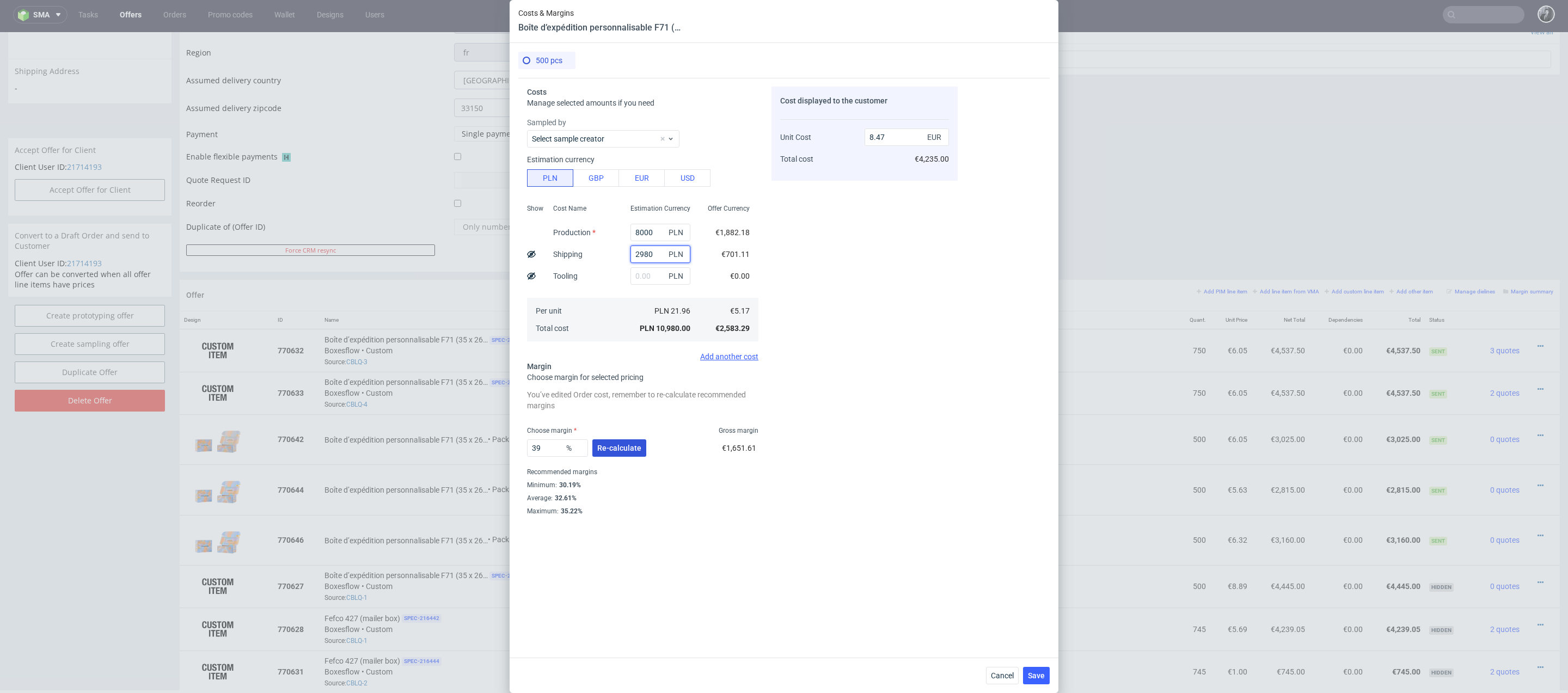
type input "2980"
click at [627, 445] on span "Re-calculate" at bounding box center [619, 448] width 44 height 7
click at [1037, 676] on span "Save" at bounding box center [1036, 676] width 17 height 7
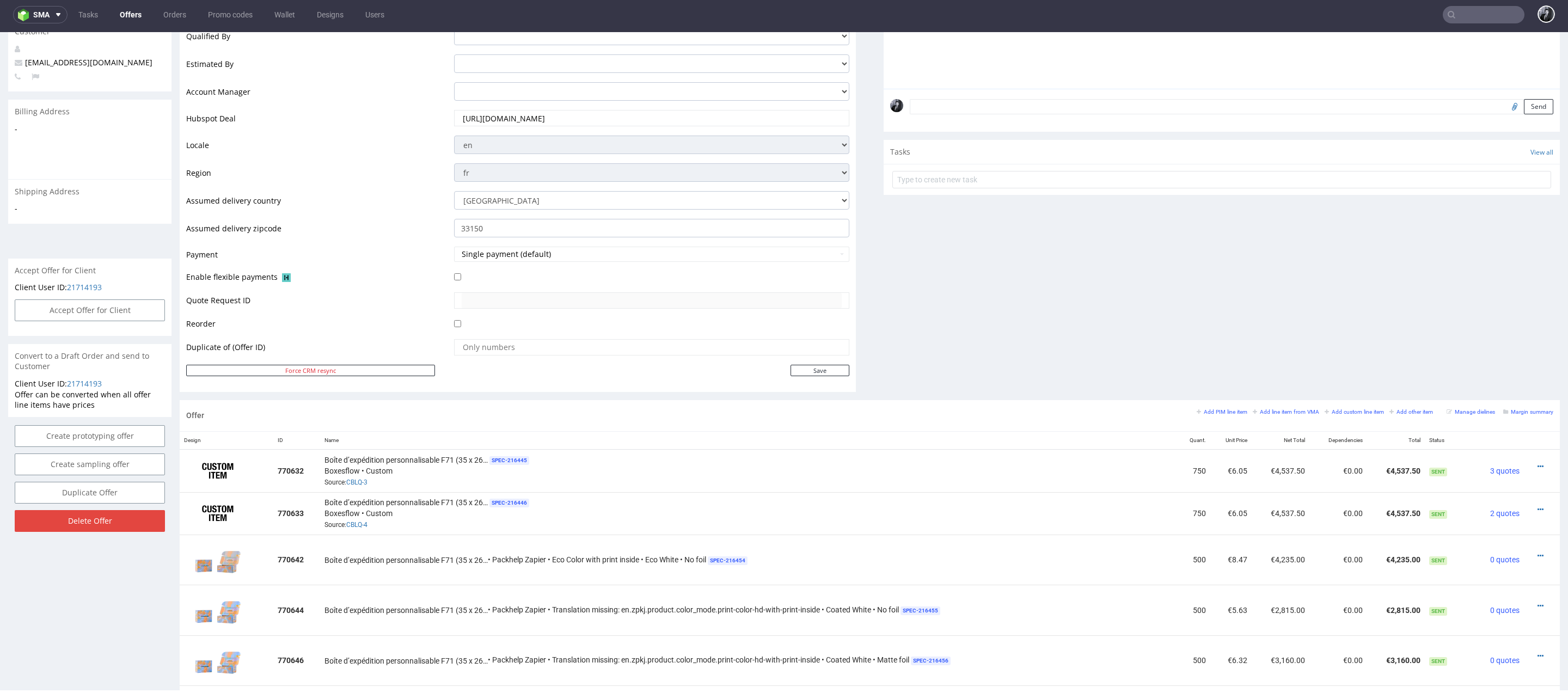
scroll to position [345, 0]
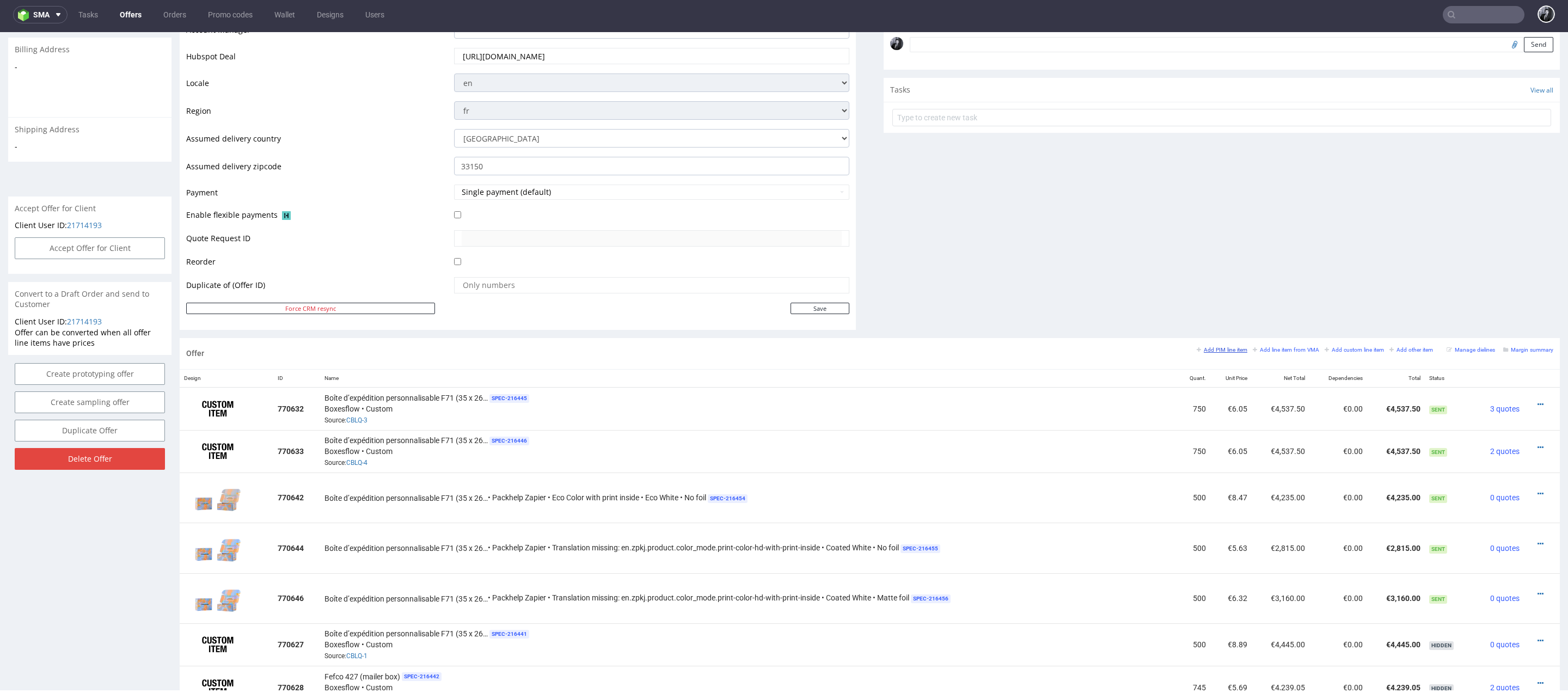
click at [1210, 346] on small "Add PIM line item" at bounding box center [1222, 350] width 51 height 6
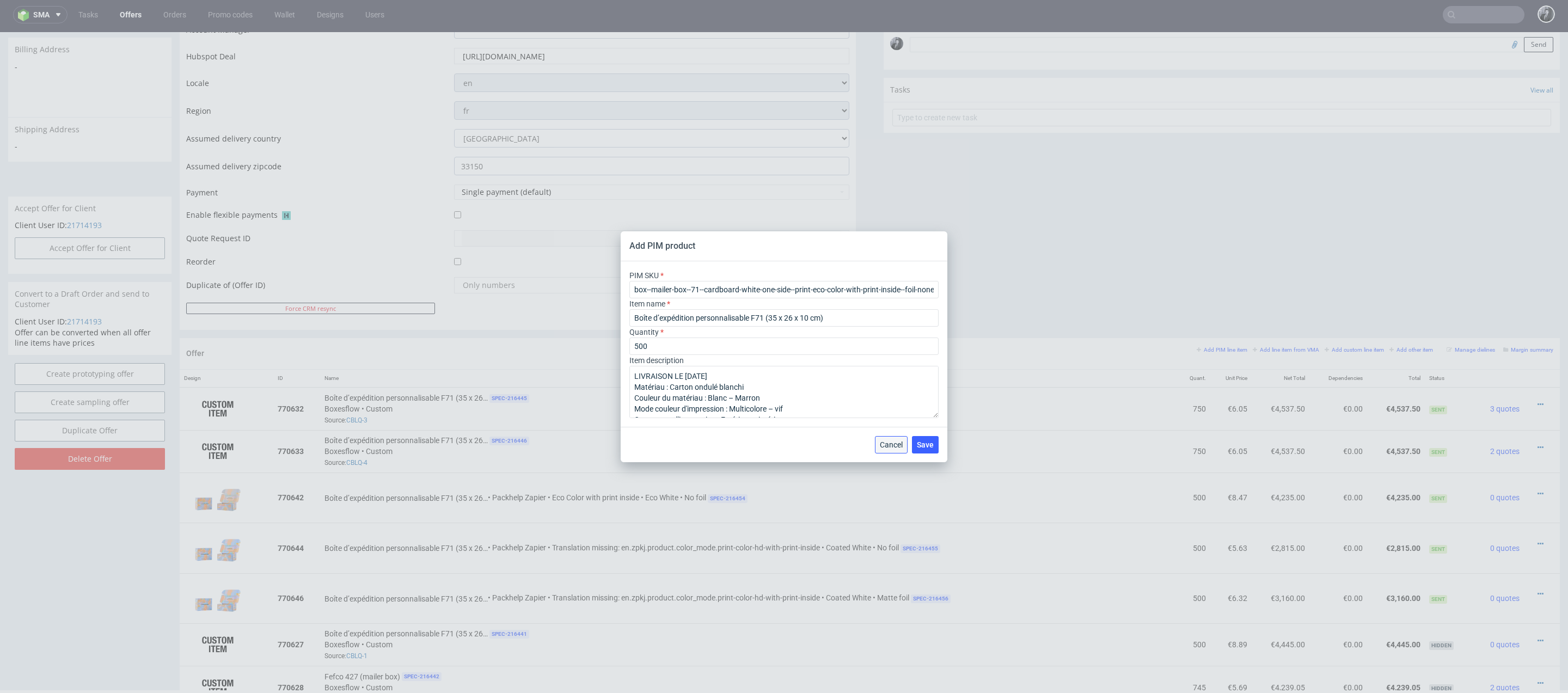
click at [892, 441] on span "Cancel" at bounding box center [891, 445] width 23 height 7
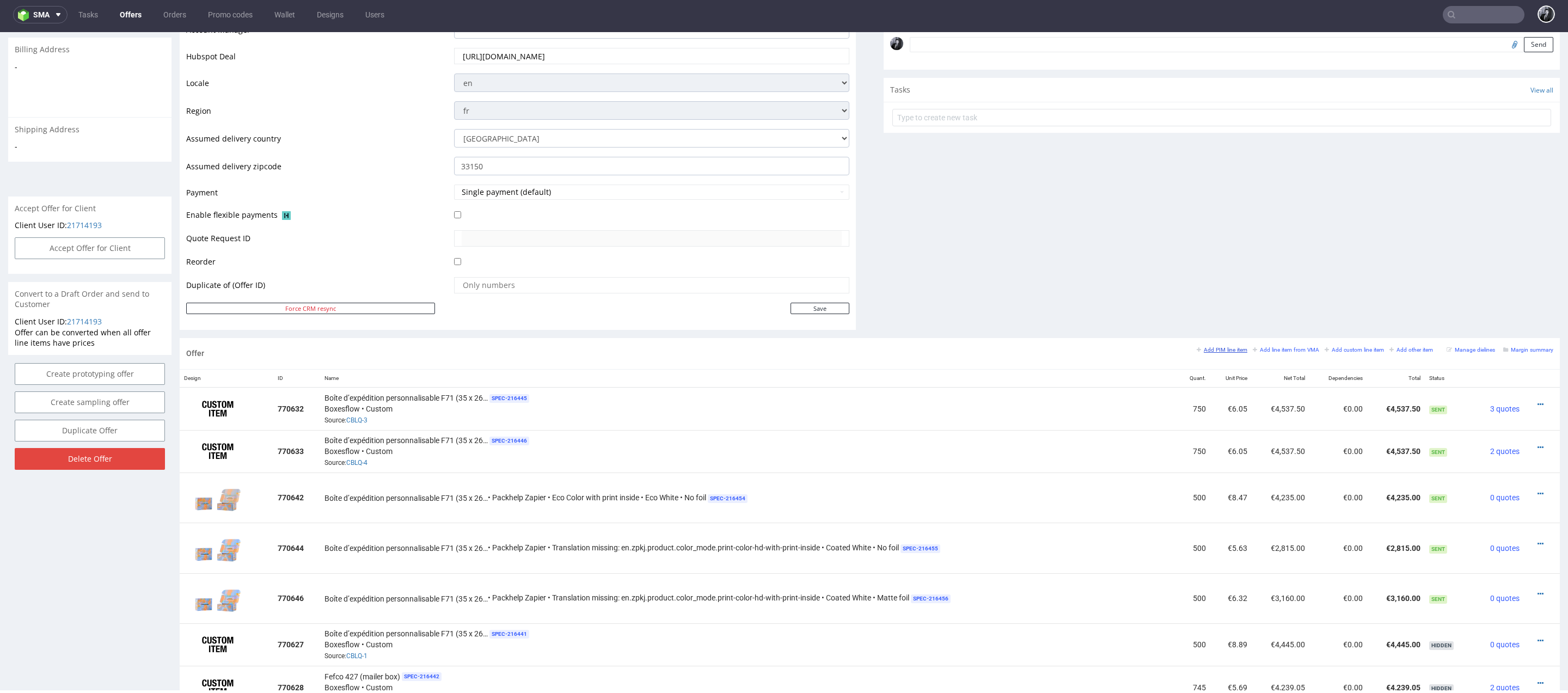
click at [1204, 347] on small "Add PIM line item" at bounding box center [1222, 350] width 51 height 6
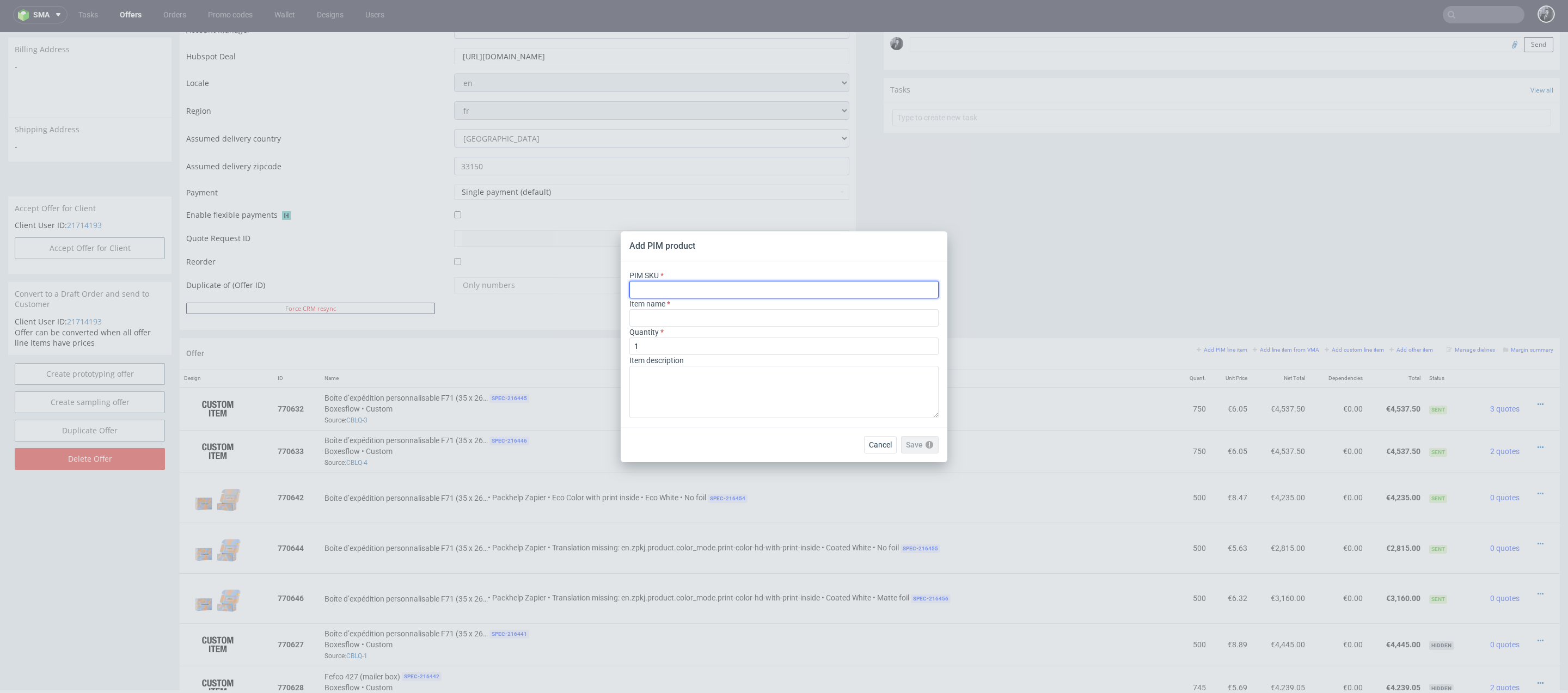
click at [765, 291] on input "text" at bounding box center [784, 289] width 309 height 17
paste input "box--mailer-box--71--cardboard-coated--print-color-hd-with-print-inside--foil-n…"
type input "box--mailer-box--71--cardboard-coated--print-color-hd-with-print-inside--foil-n…"
type input "Boites d'expédition"
type input "box--mailer-box--71--cardboard-coated--print-color-hd-with-print-inside--foil-n…"
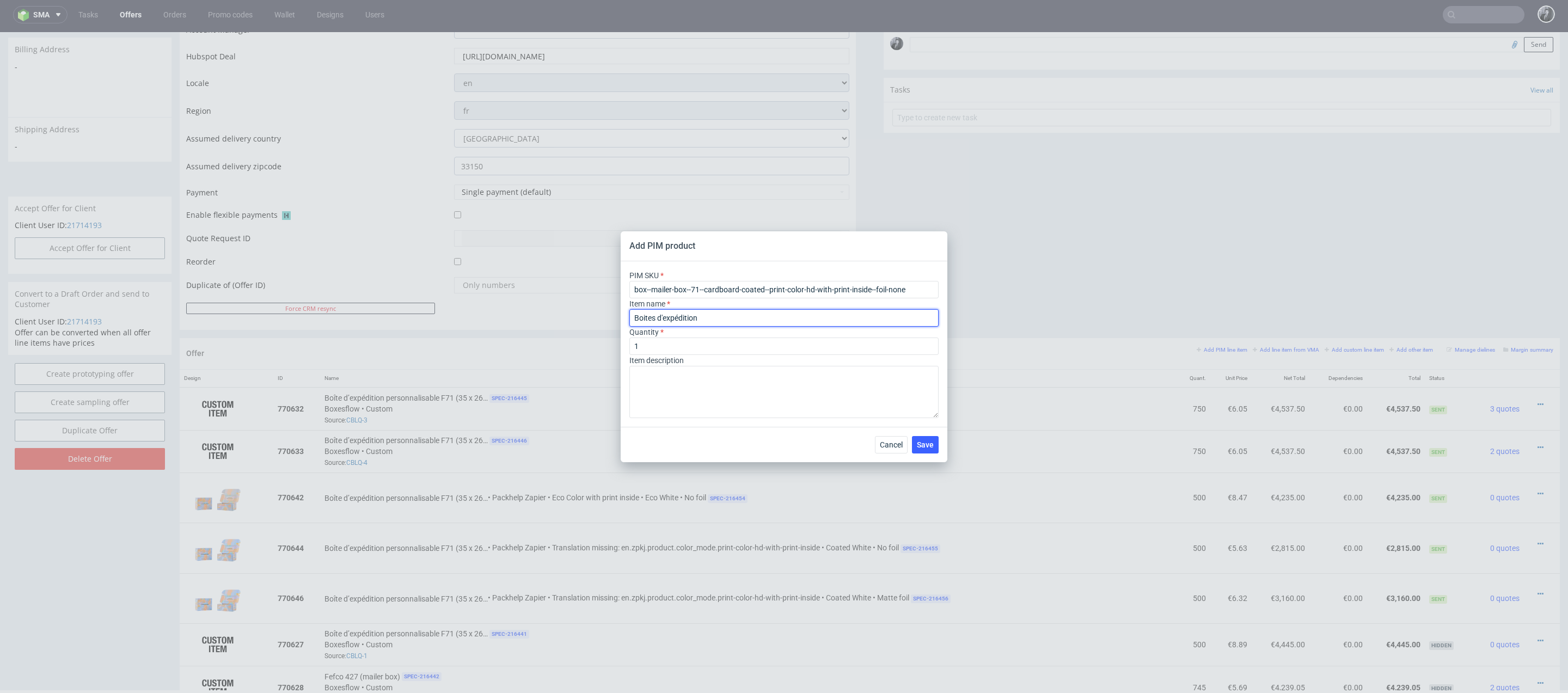
click at [750, 320] on input "Boites d'expédition" at bounding box center [784, 318] width 309 height 17
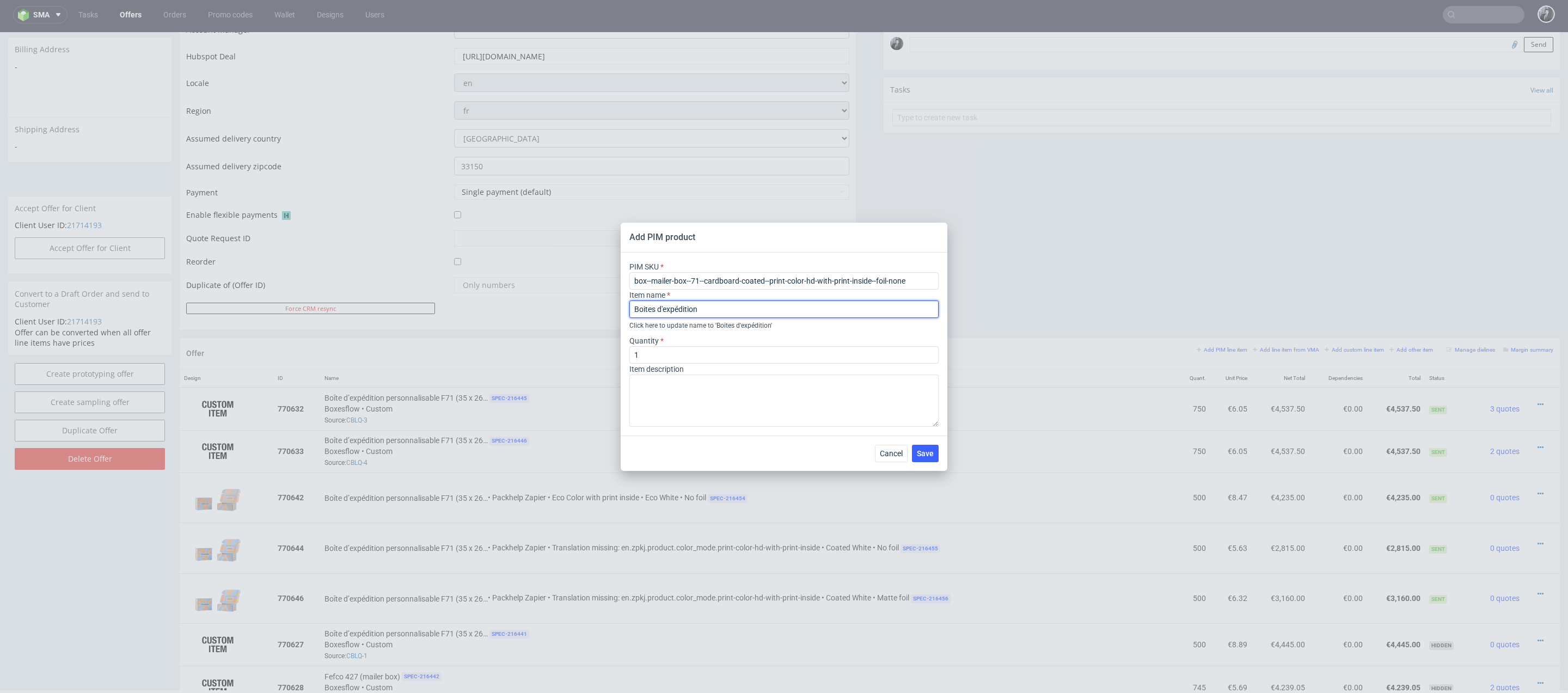
type input "Boites d'expédition"
drag, startPoint x: 751, startPoint y: 311, endPoint x: 550, endPoint y: 307, distance: 201.0
click at [552, 307] on div "Add PIM product PIM SKU box--mailer-box--71--cardboard-coated--print-color-hd-w…" at bounding box center [784, 346] width 1568 height 693
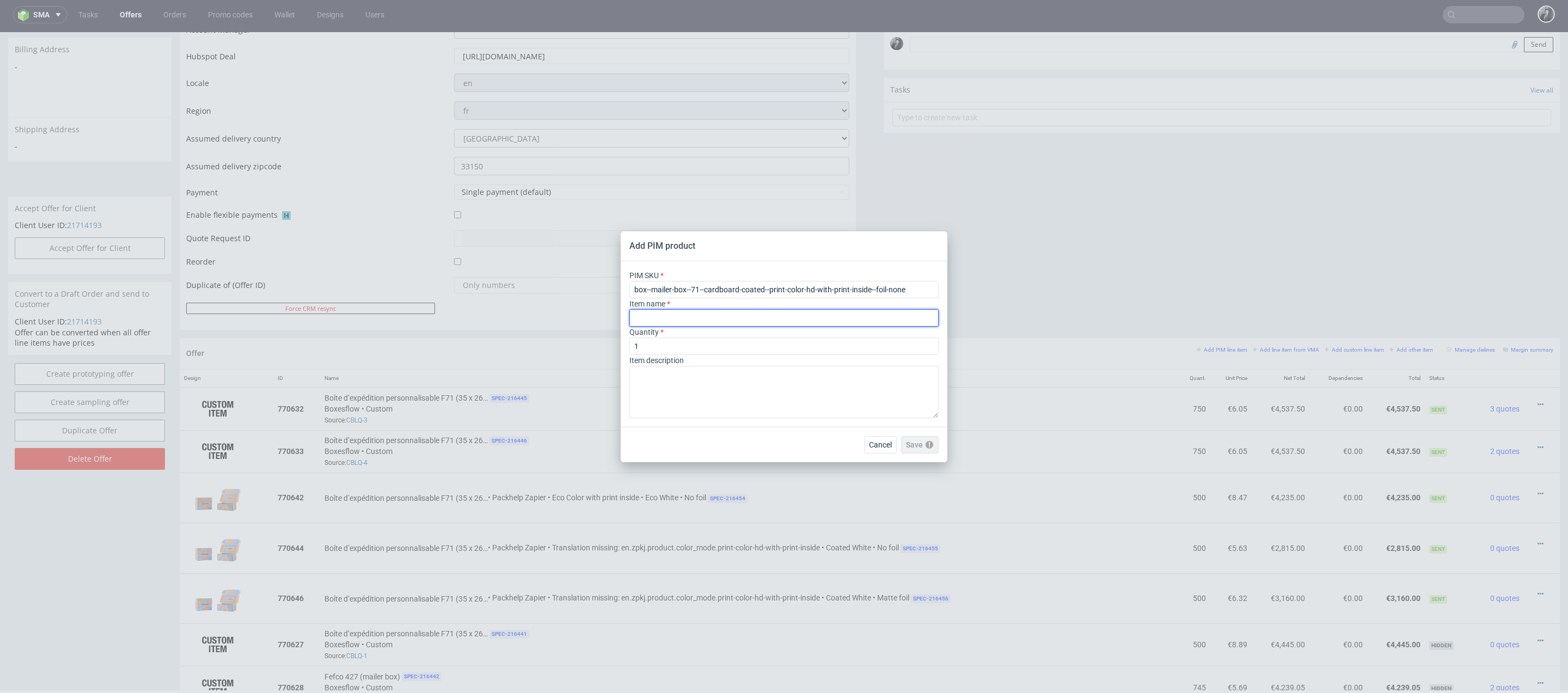
paste input "Boîte d’expédition personnalisable F71 (35 x 26 x 10 cm)"
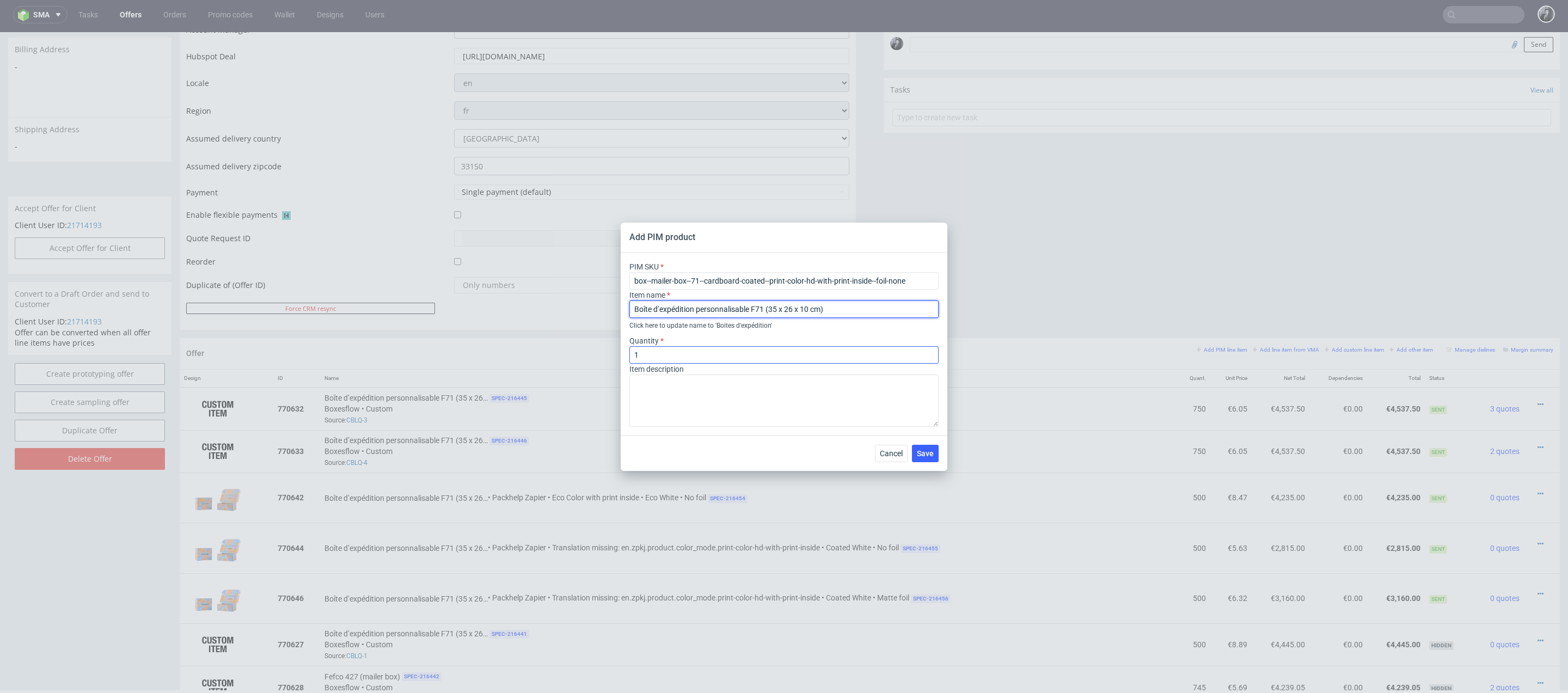
type input "Boîte d’expédition personnalisable F71 (35 x 26 x 10 cm)"
click at [663, 353] on input "1" at bounding box center [784, 355] width 309 height 17
type input "500"
click at [686, 399] on textarea at bounding box center [784, 401] width 309 height 52
paste textarea "Boîte d’expédition personnalisable F71 (35 x 26 x 10 cm) Matériau Carton ondulé…"
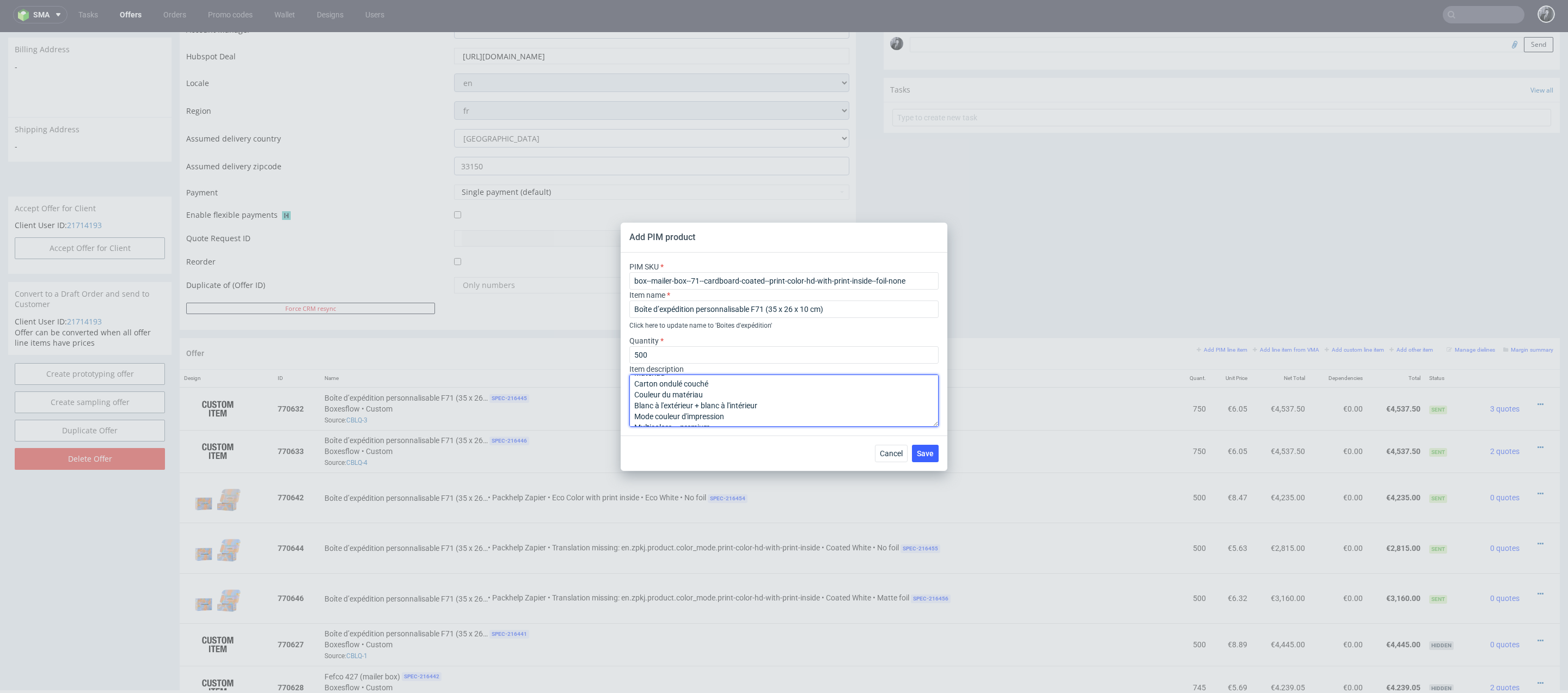
scroll to position [0, 0]
click at [634, 400] on textarea "Boîte d’expédition personnalisable F71 (35 x 26 x 10 cm) Matériau Carton ondulé…" at bounding box center [784, 401] width 309 height 52
click at [634, 399] on textarea "Boîte d’expédition personnalisable F71 (35 x 26 x 10 cm) Matériau Carton ondulé…" at bounding box center [784, 401] width 309 height 52
click at [633, 408] on textarea "Boîte d’expédition personnalisable F71 (35 x 26 x 10 cm) Matériau Carton ondulé…" at bounding box center [784, 401] width 309 height 52
click at [633, 414] on textarea "Boîte d’expédition personnalisable F71 (35 x 26 x 10 cm) Matériau : Carton ondu…" at bounding box center [784, 401] width 309 height 52
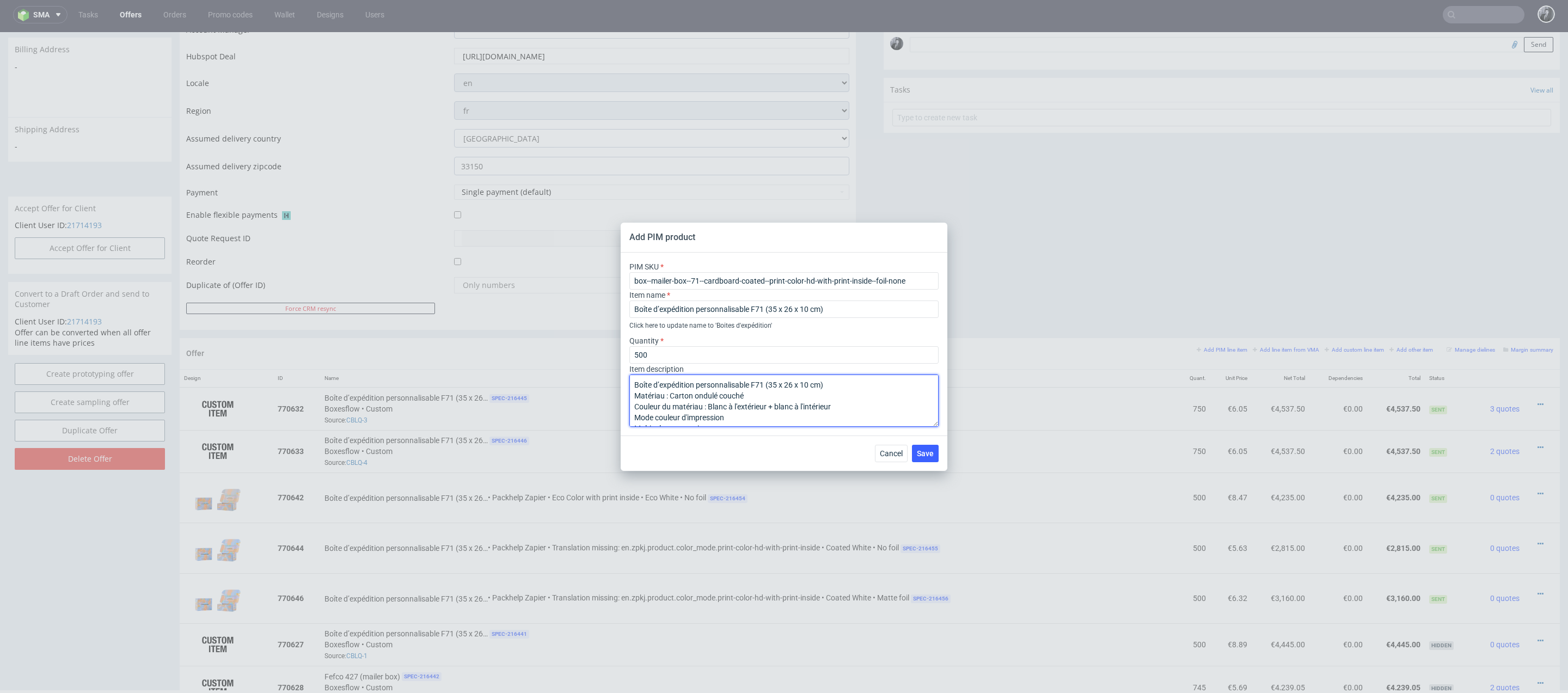
scroll to position [17, 0]
click at [636, 410] on textarea "Boîte d’expédition personnalisable F71 (35 x 26 x 10 cm) Matériau : Carton ondu…" at bounding box center [784, 401] width 309 height 52
click at [635, 420] on textarea "Boîte d’expédition personnalisable F71 (35 x 26 x 10 cm) Matériau : Carton ondu…" at bounding box center [784, 401] width 309 height 52
click at [633, 407] on textarea "Boîte d’expédition personnalisable F71 (35 x 26 x 10 cm) Matériau : Carton ondu…" at bounding box center [784, 401] width 309 height 52
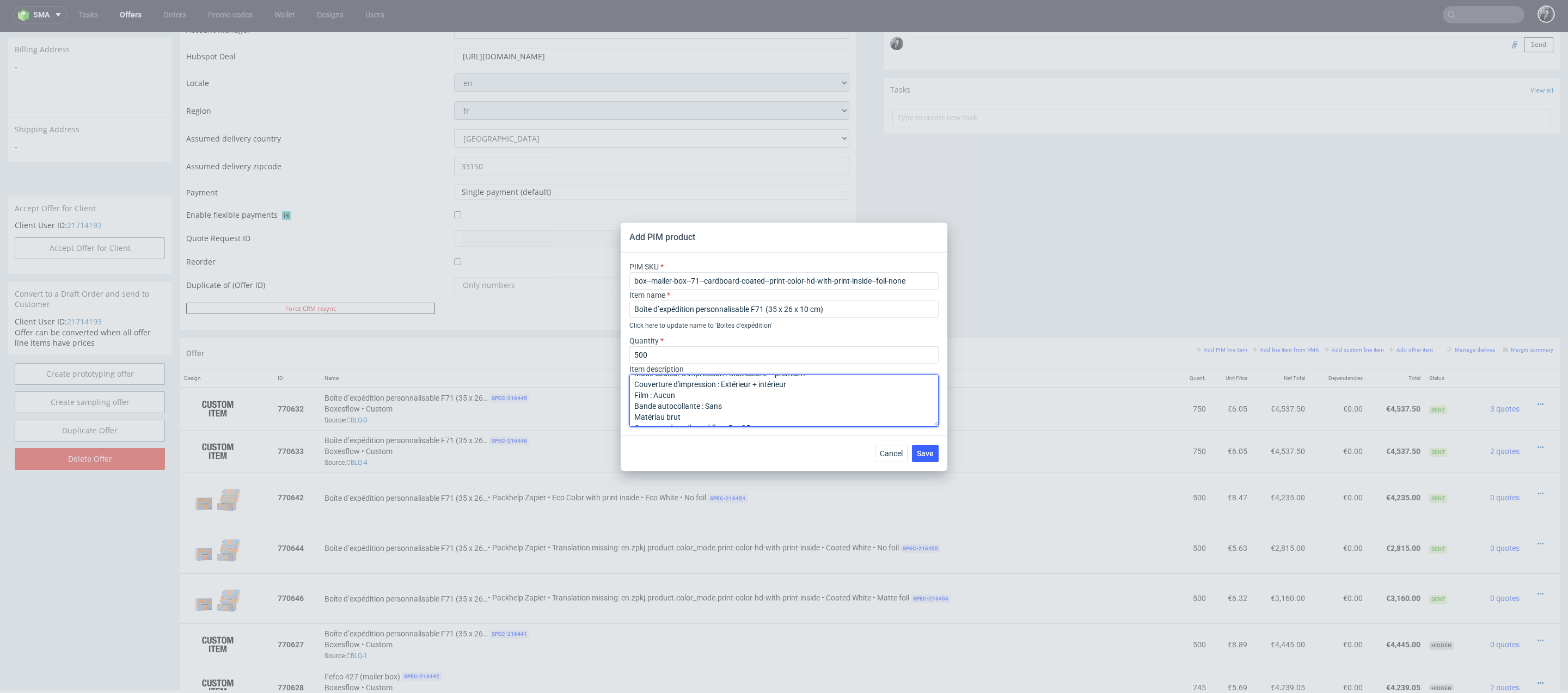
scroll to position [55, 0]
click at [634, 416] on textarea "Boîte d’expédition personnalisable F71 (35 x 26 x 10 cm) Matériau : Carton ondu…" at bounding box center [784, 401] width 309 height 52
click at [635, 385] on textarea "Boîte d’expédition personnalisable F71 (35 x 26 x 10 cm) Matériau : Carton ondu…" at bounding box center [784, 401] width 309 height 52
type textarea "LIVRAISON LE 30 SEPTEMBRE Boîte d’expédition personnalisable F71 (35 x 26 x 10 …"
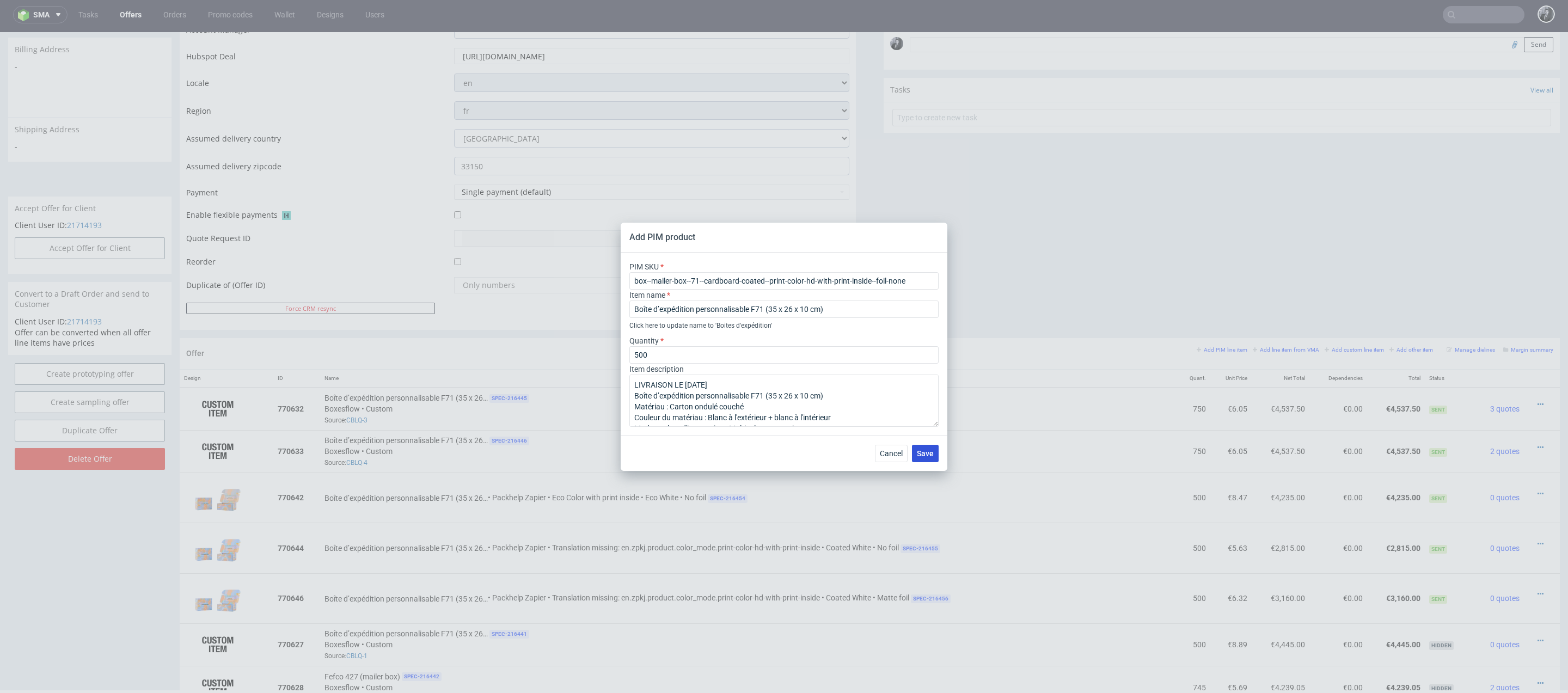
click at [923, 454] on span "Save" at bounding box center [925, 453] width 17 height 7
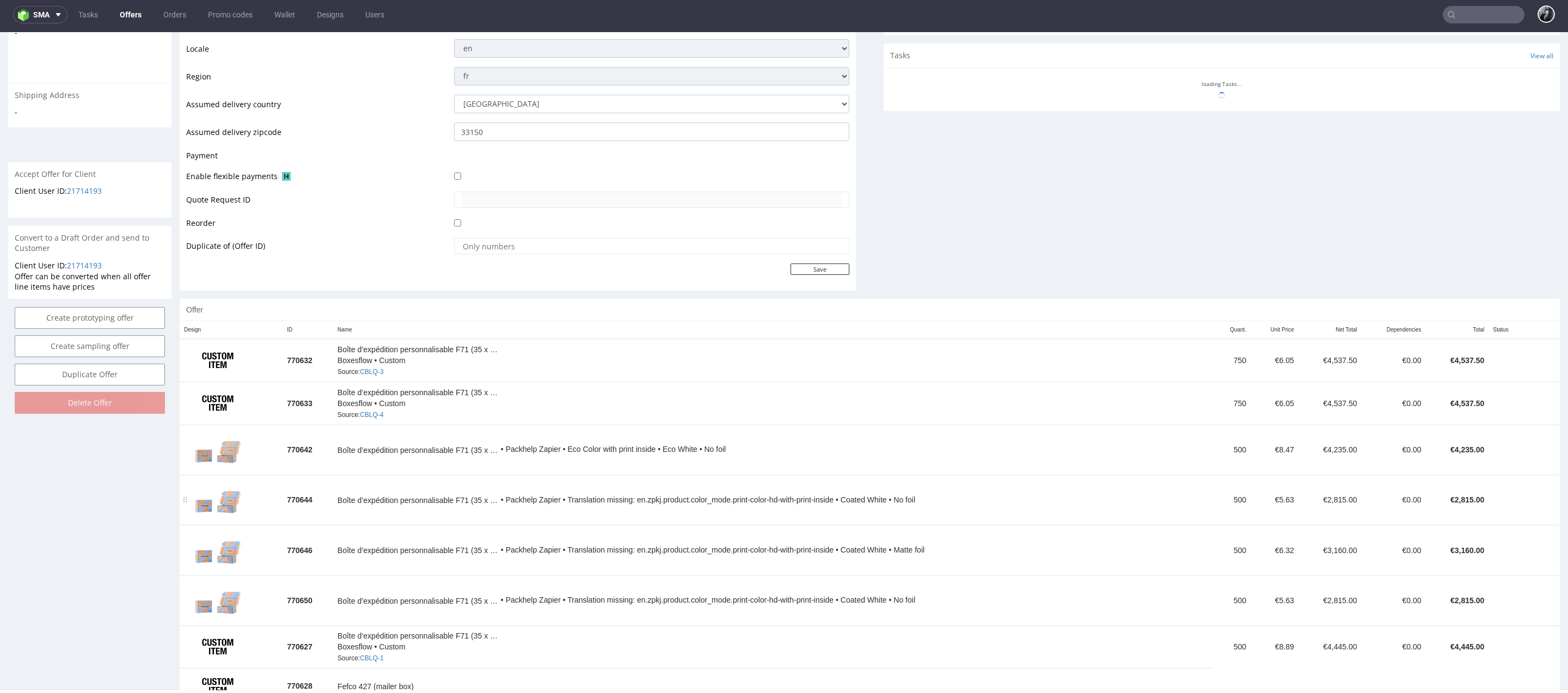
scroll to position [391, 0]
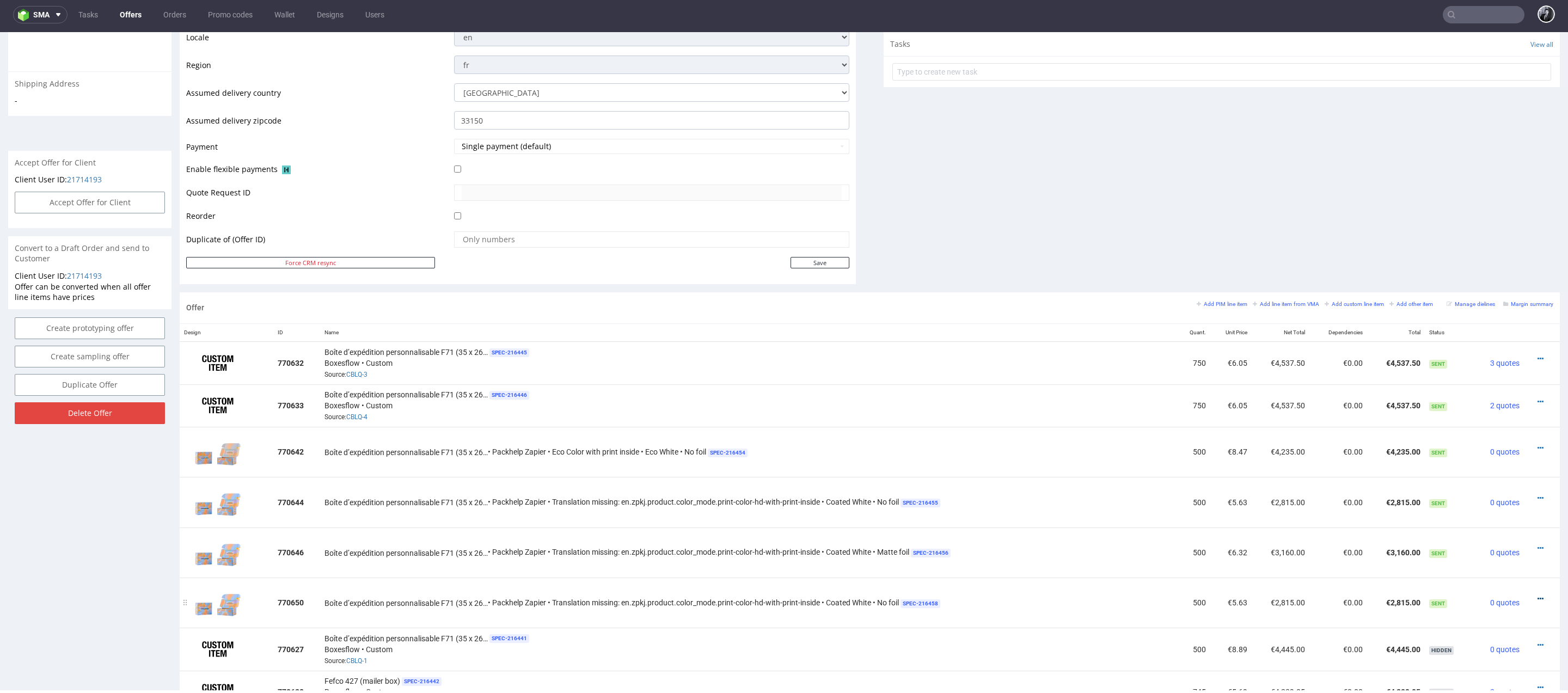
click at [1537, 595] on icon at bounding box center [1540, 599] width 6 height 7
click at [1506, 576] on span "Delete Item" at bounding box center [1490, 574] width 88 height 11
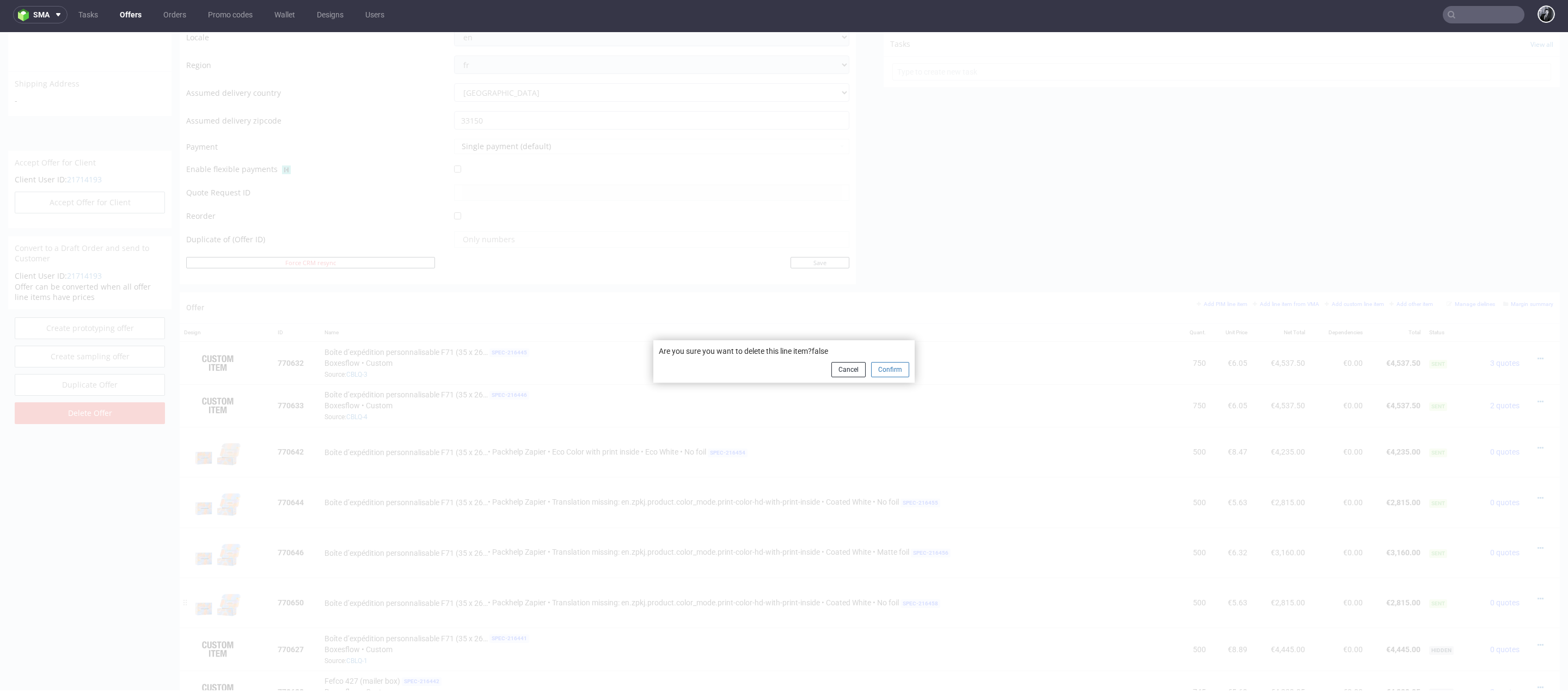
click at [895, 372] on button "Confirm" at bounding box center [890, 369] width 38 height 16
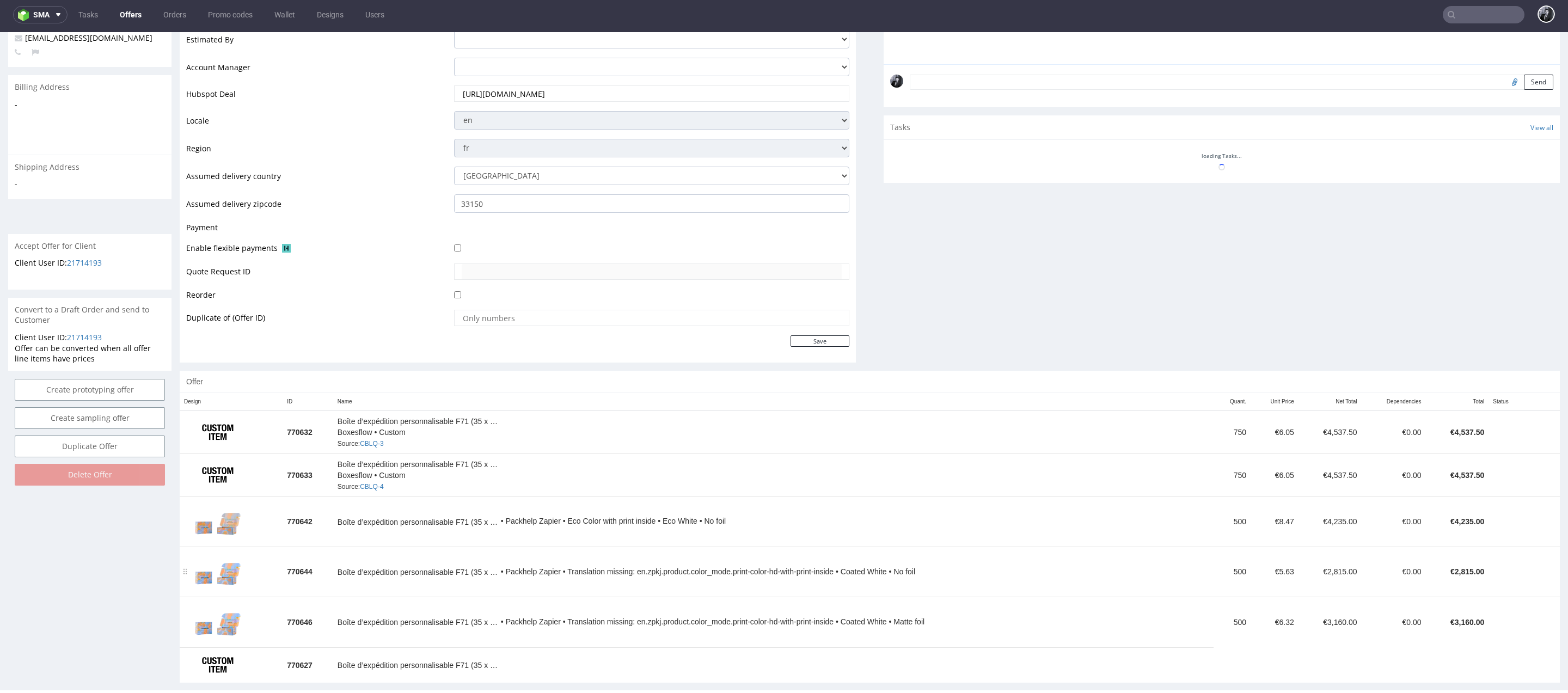
scroll to position [319, 0]
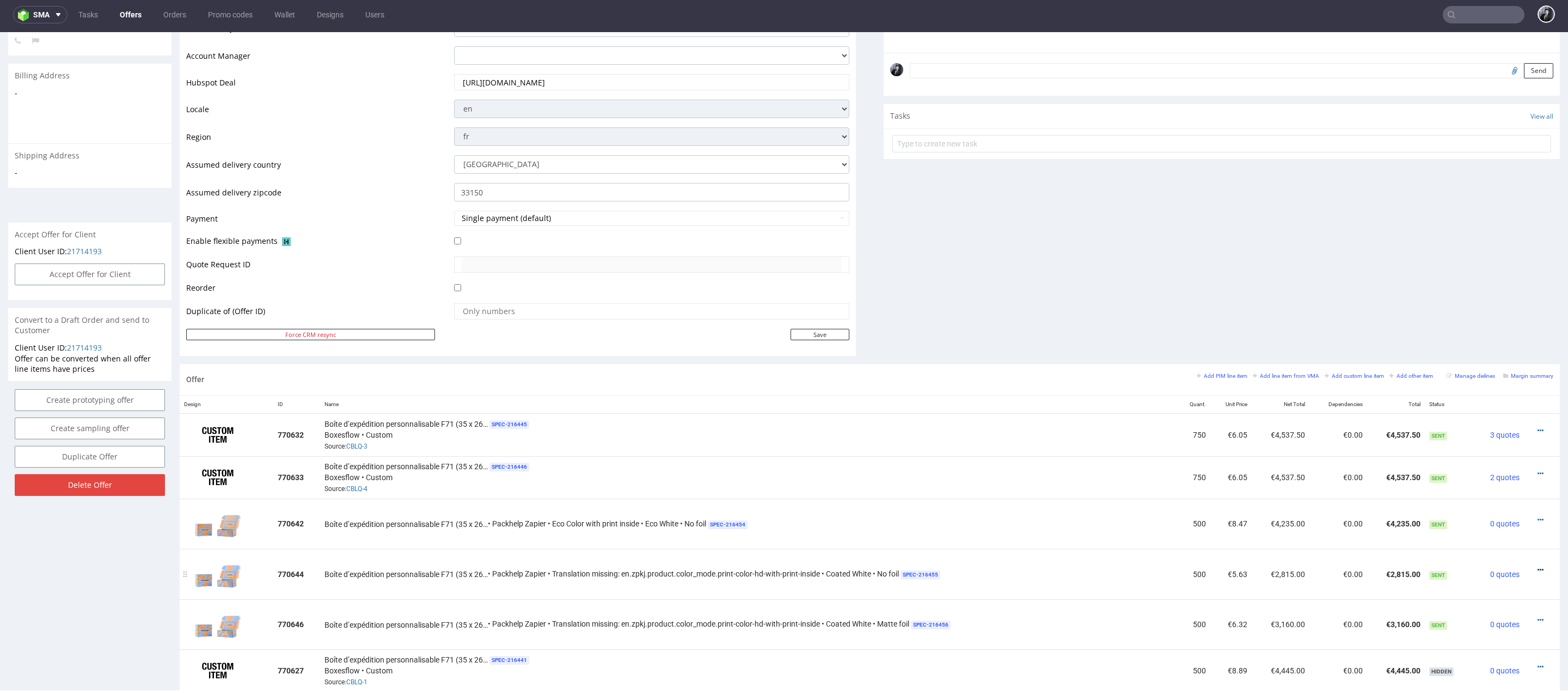
click at [1537, 568] on icon at bounding box center [1540, 570] width 6 height 7
click at [1490, 448] on span "Edit item specification" at bounding box center [1490, 447] width 88 height 11
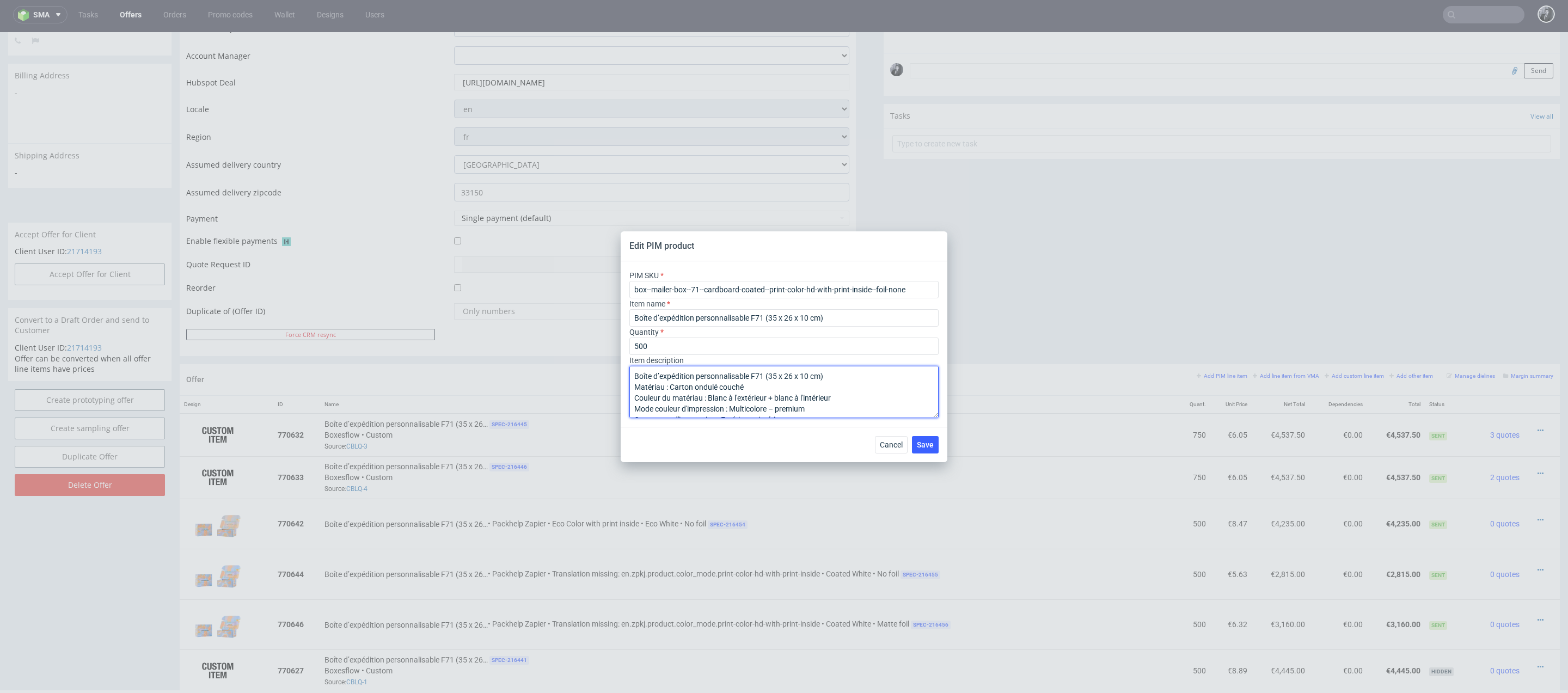
click at [633, 376] on textarea "Boîte d’expédition personnalisable F71 (35 x 26 x 10 cm) Matériau : Carton ondu…" at bounding box center [784, 392] width 309 height 52
type textarea "LIVRAISON LE 30 SEPTEMBRE Boîte d’expédition personnalisable F71 (35 x 26 x 10 …"
click at [923, 442] on span "Save" at bounding box center [925, 445] width 17 height 7
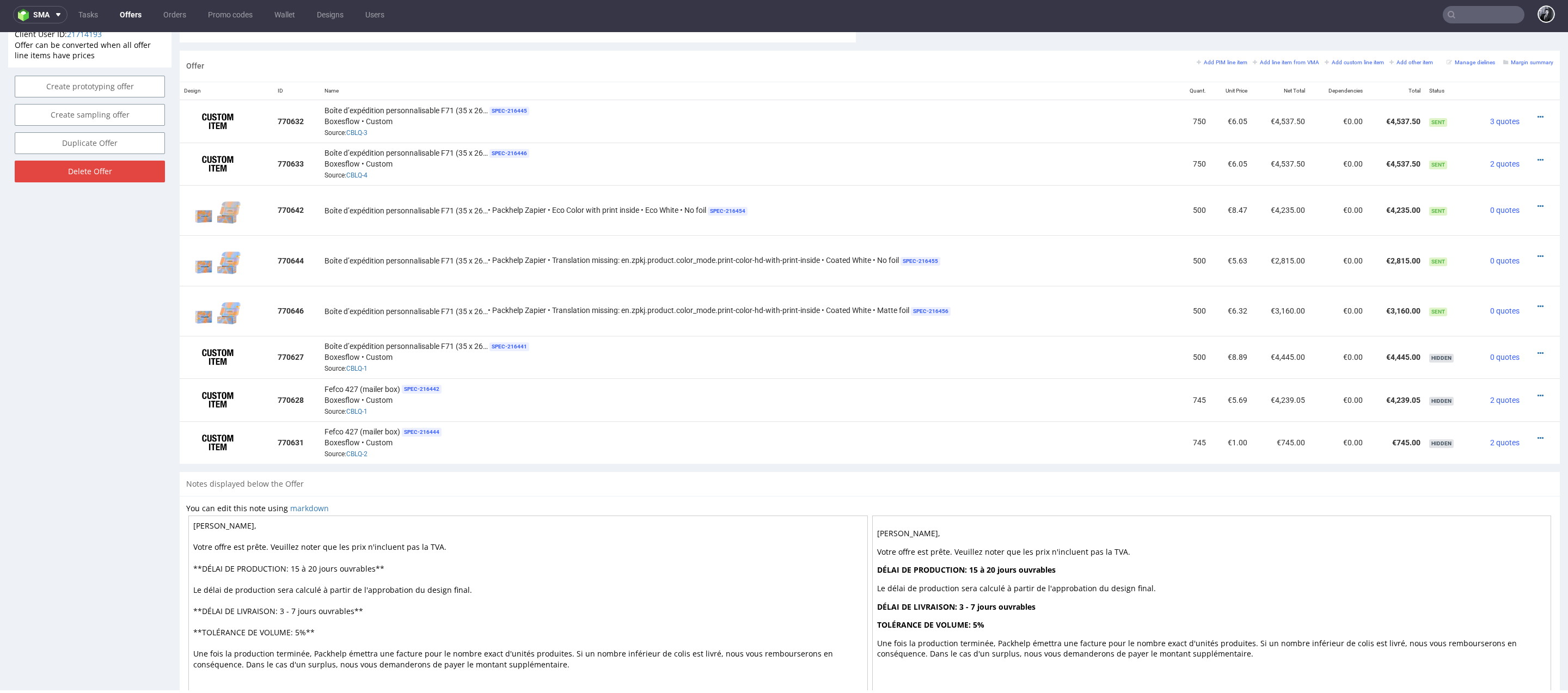
scroll to position [559, 0]
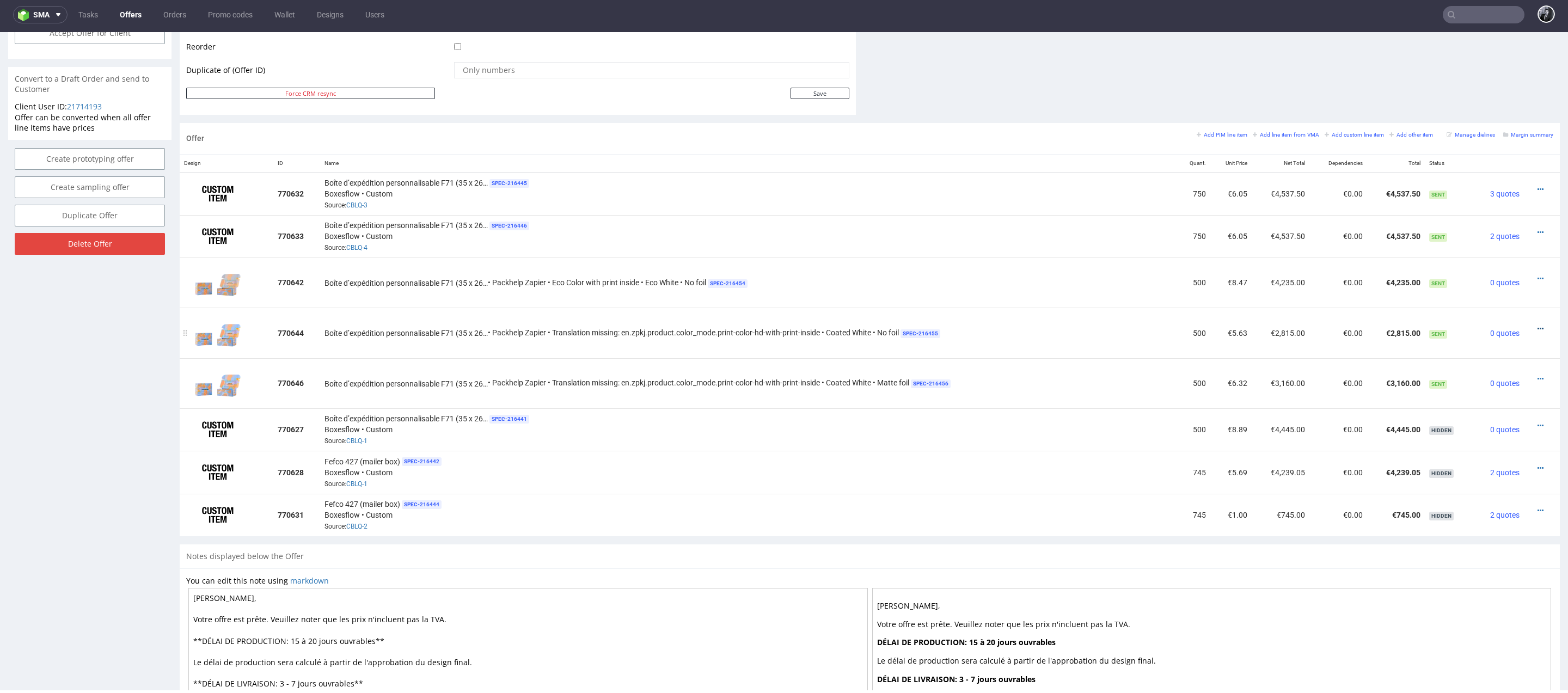
click at [1537, 325] on icon at bounding box center [1540, 328] width 6 height 7
click at [1476, 209] on span "Edit item specification" at bounding box center [1490, 206] width 88 height 11
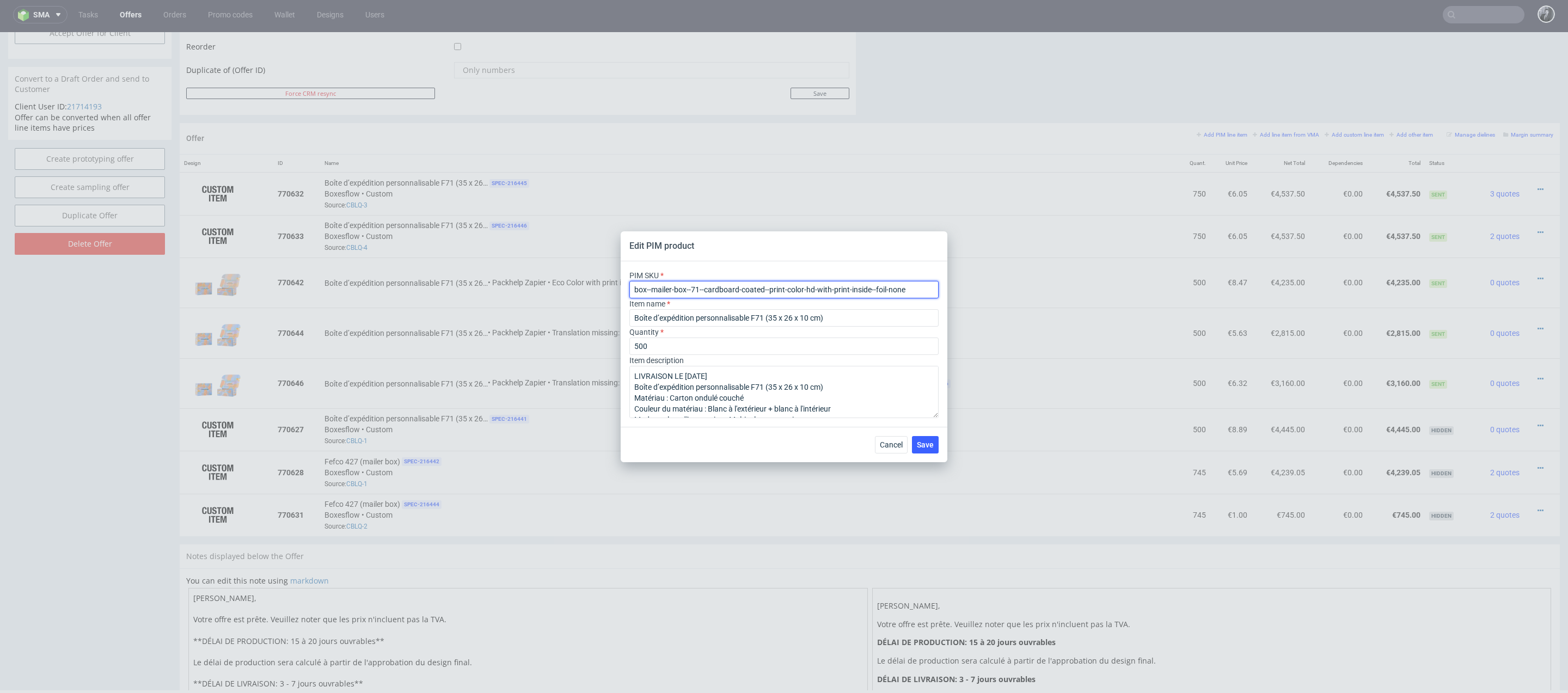
drag, startPoint x: 913, startPoint y: 287, endPoint x: 612, endPoint y: 286, distance: 301.0
click at [612, 286] on div "Edit PIM product PIM SKU box--mailer-box--71--cardboard-coated--print-color-hd-…" at bounding box center [784, 346] width 1568 height 693
click at [900, 437] on button "Cancel" at bounding box center [891, 445] width 33 height 17
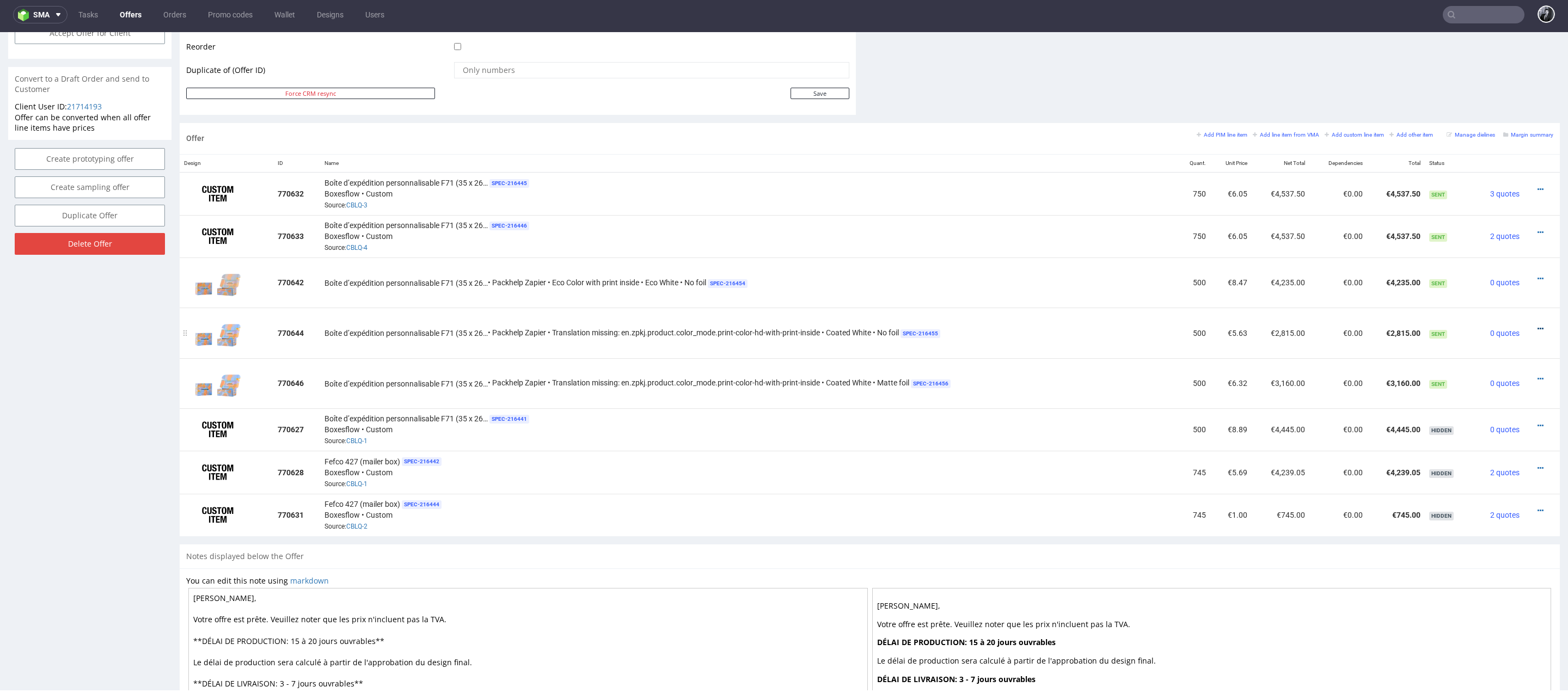
click at [1537, 325] on icon at bounding box center [1540, 328] width 6 height 7
click at [1479, 228] on span "Edit item price" at bounding box center [1490, 225] width 88 height 11
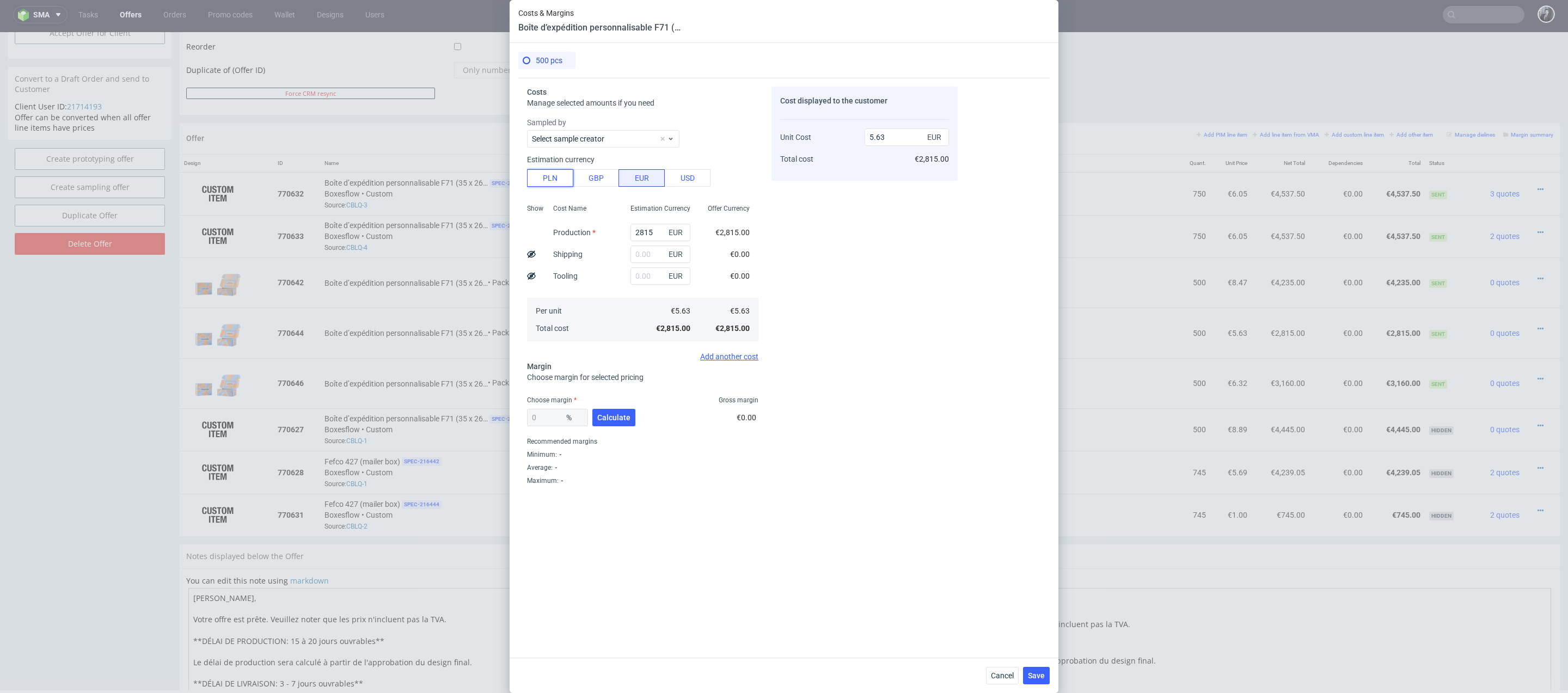
click at [560, 177] on button "PLN" at bounding box center [550, 178] width 47 height 17
type input "1.32"
drag, startPoint x: 660, startPoint y: 230, endPoint x: 589, endPoint y: 230, distance: 71.0
click at [589, 230] on div "Show Cost Name Production Shipping Tooling Per unit Total cost Estimation Curre…" at bounding box center [643, 271] width 232 height 143
type input "6"
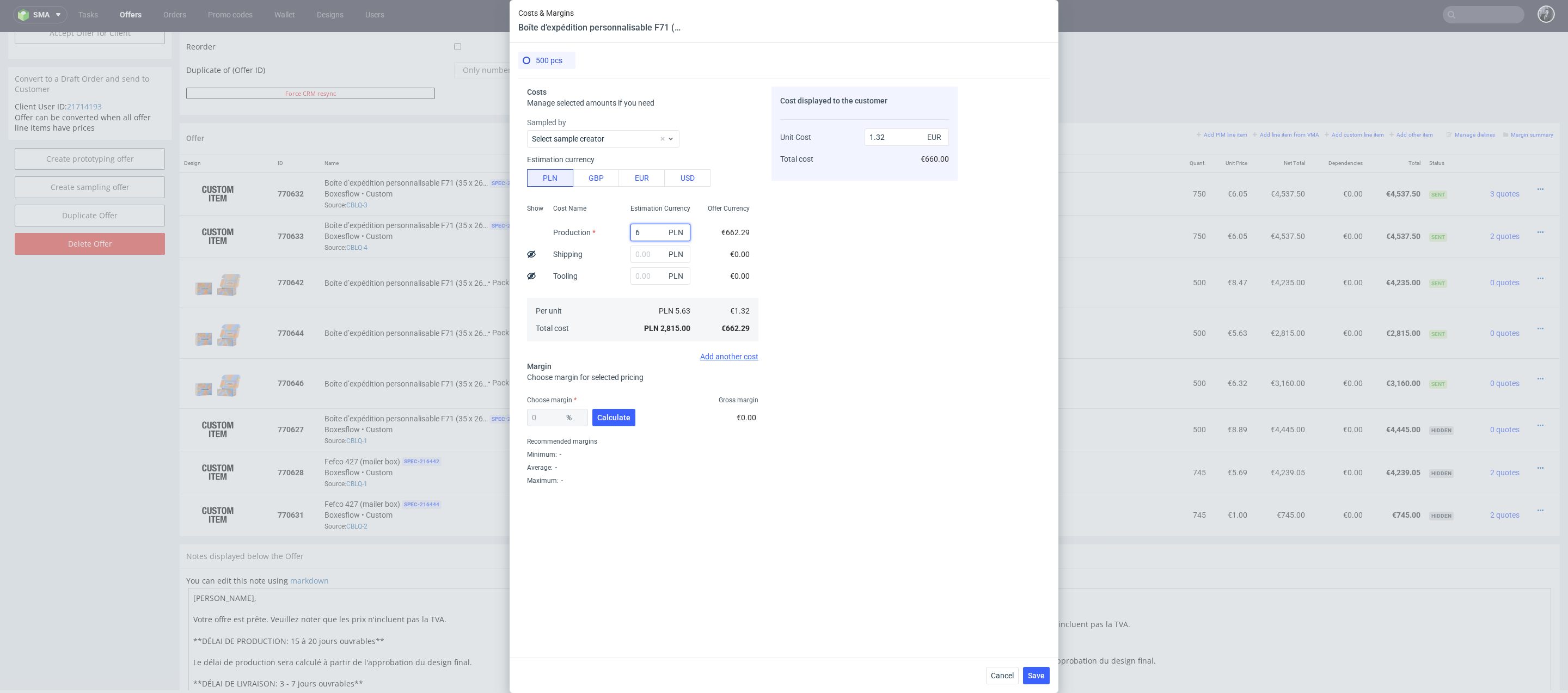
type input "0"
type input "6810"
type input "3.2"
type input "6810"
click at [614, 419] on span "Calculate" at bounding box center [614, 417] width 33 height 7
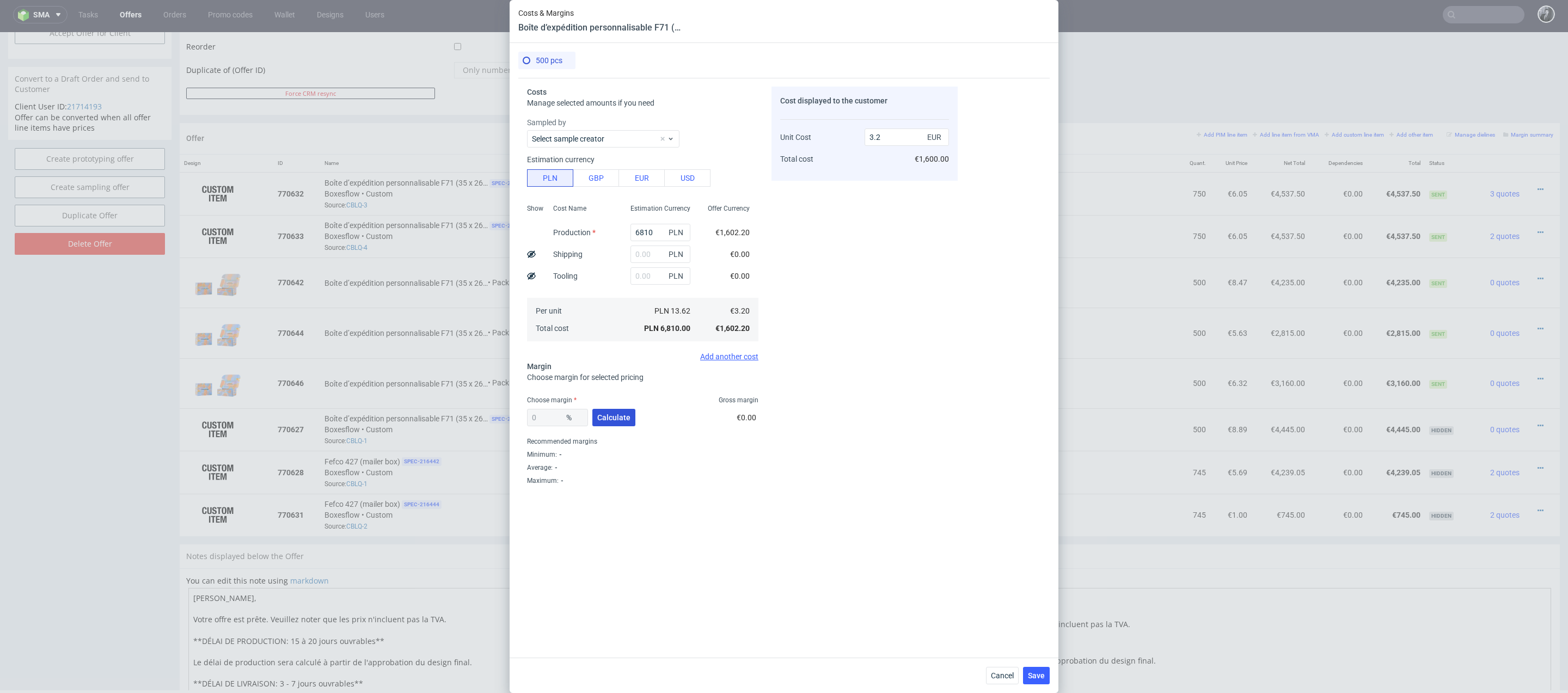
type input "36.23"
type input "5.02"
click at [659, 235] on input "6810" at bounding box center [660, 232] width 60 height 17
type input "6"
type input "0"
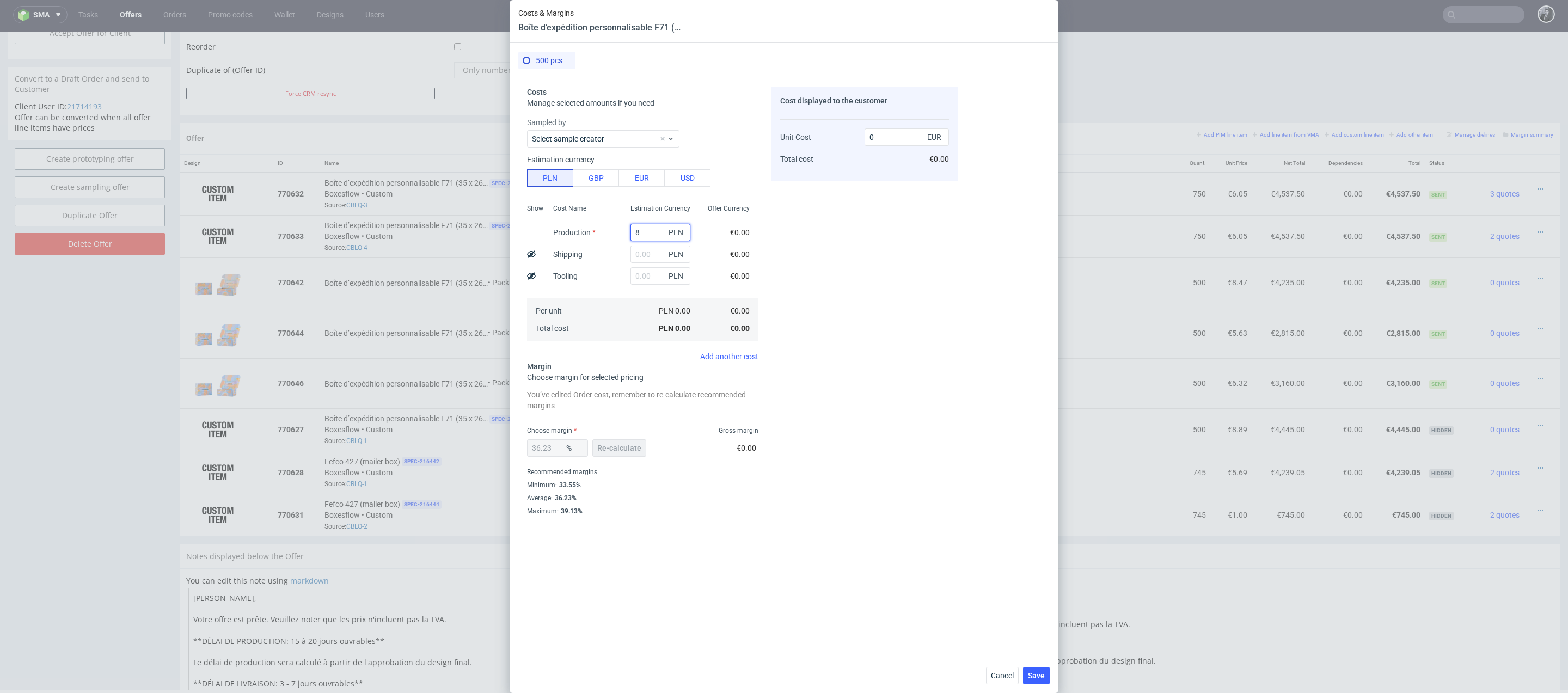
type input "80"
type input "0.01"
type input "800"
type input "0.59"
type input "8000"
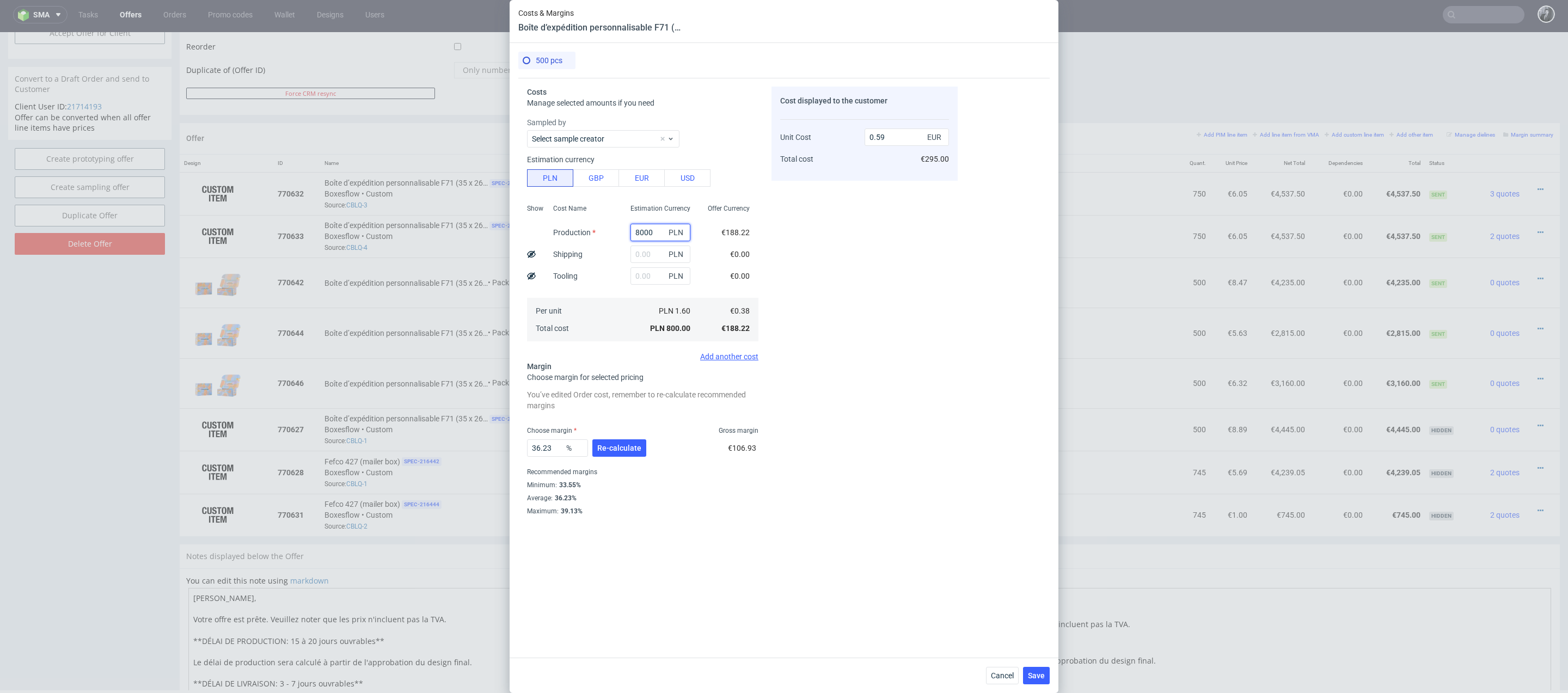
type input "5.9"
type input "8000"
click at [655, 251] on input "text" at bounding box center [660, 254] width 60 height 17
type input "2500"
type input "7.75"
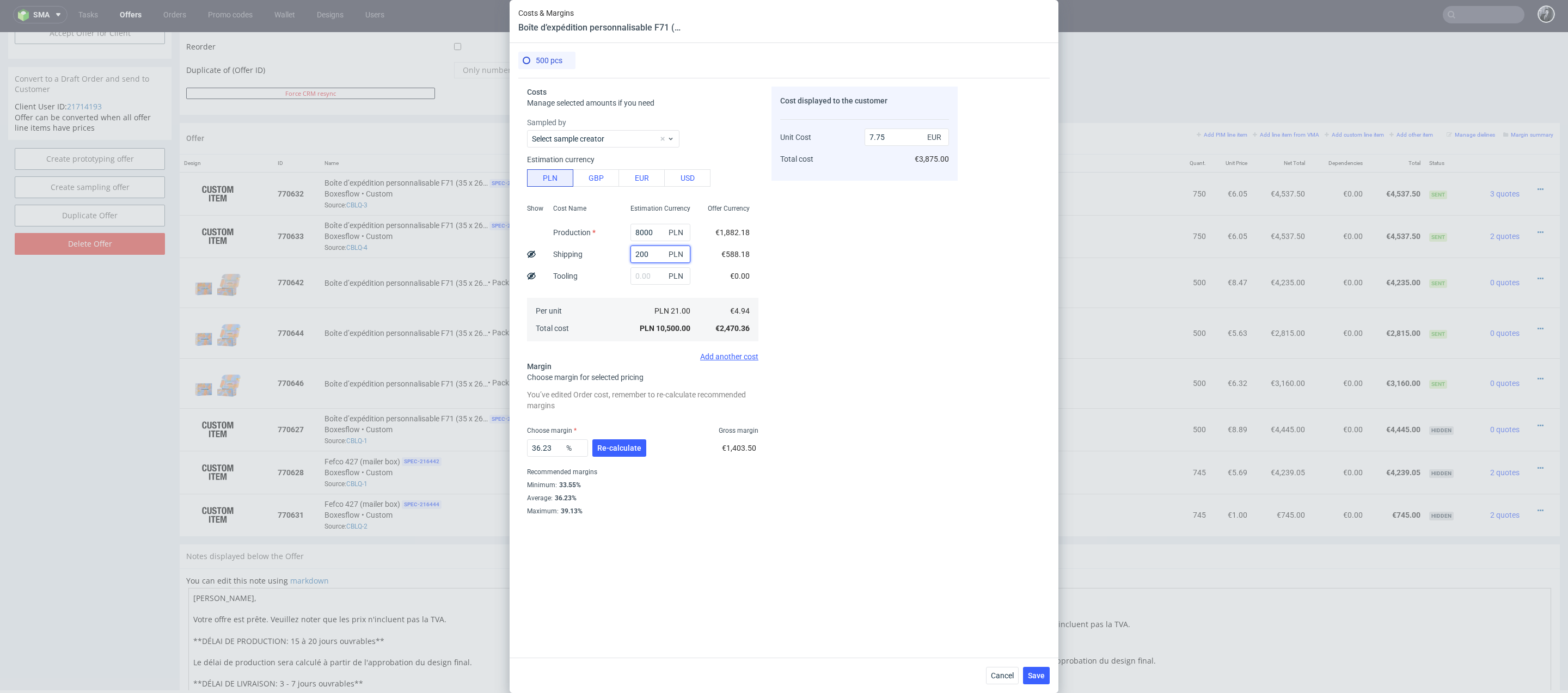
type input "2000"
type input "7.38"
type input "2000"
click at [659, 228] on input "8000" at bounding box center [660, 232] width 60 height 17
type input "80"
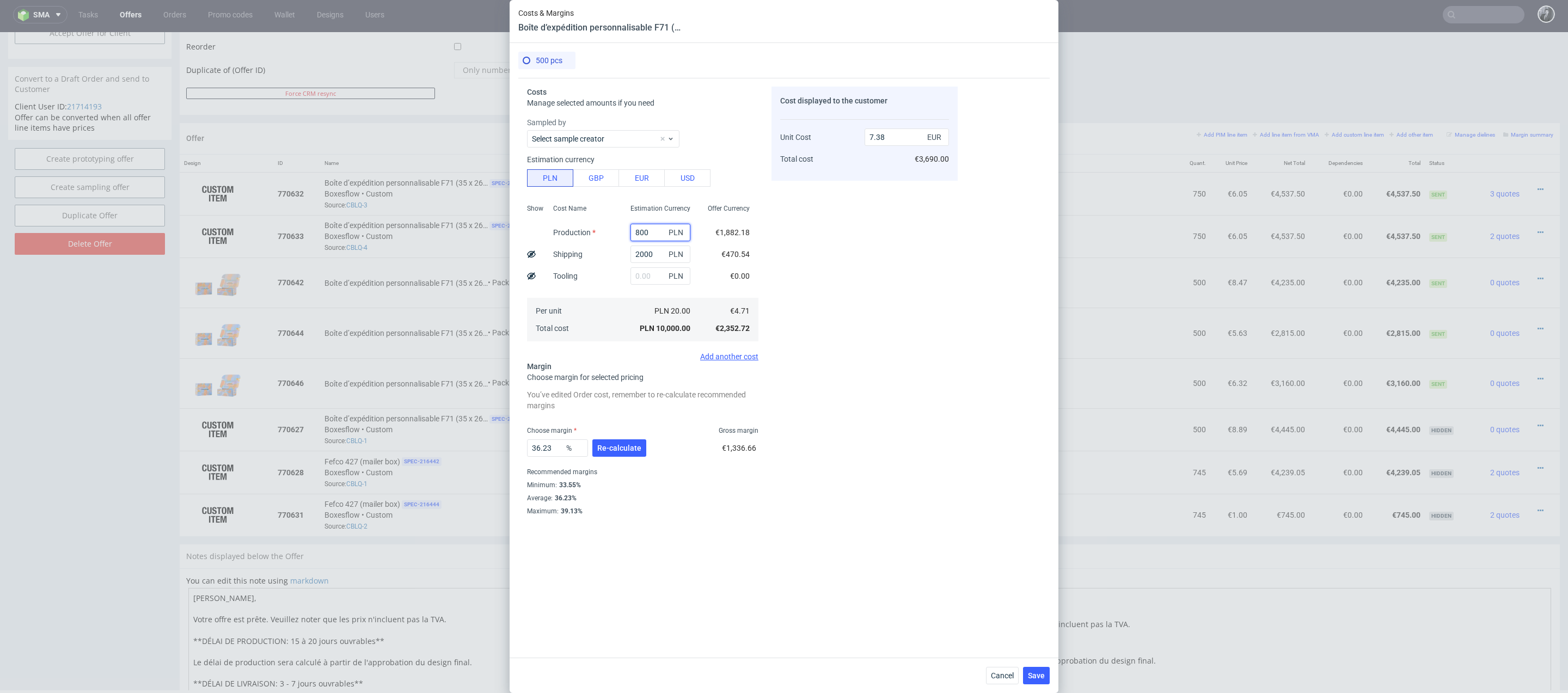
type input "2.06"
type input "8500"
type input "7.75"
type input "85"
type input "1.54"
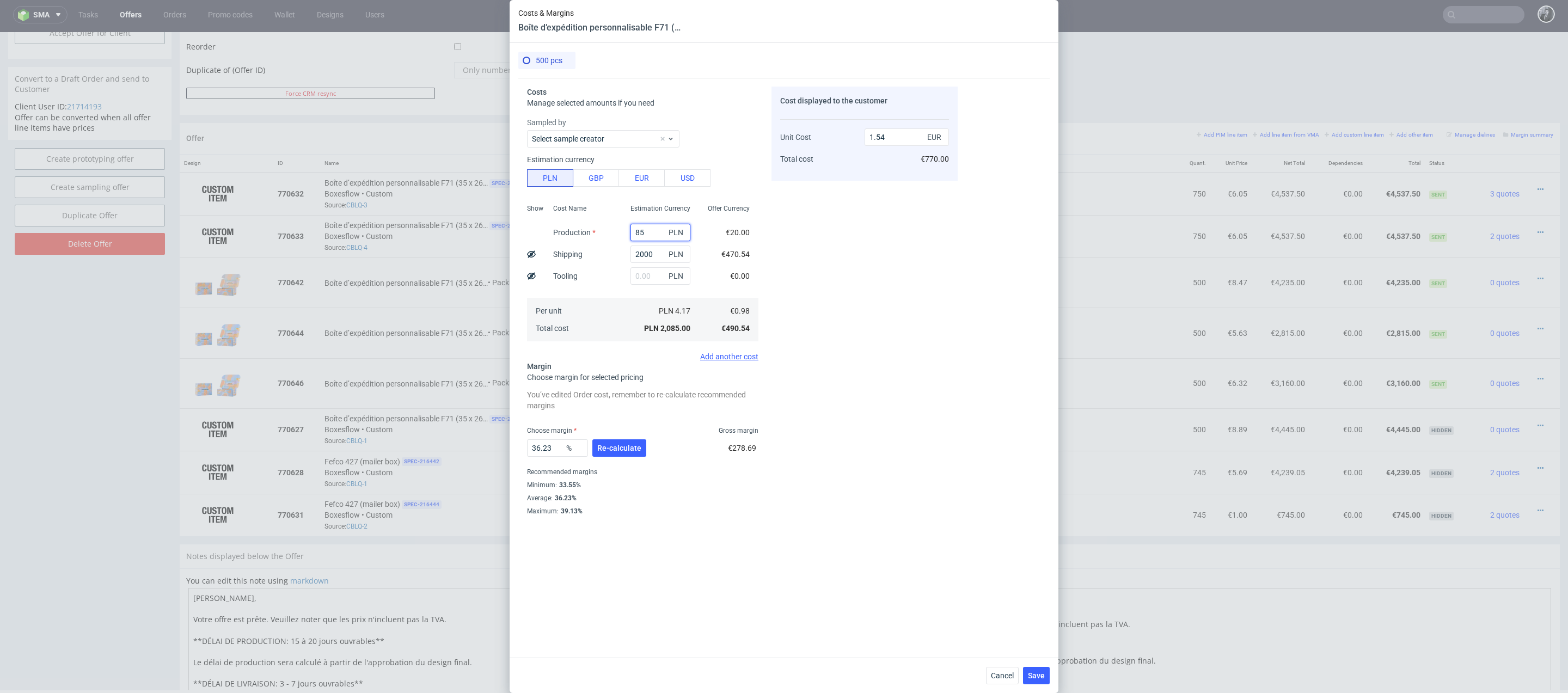
type input "8"
type input "1.48"
type input "8700"
type input "7.89"
type input "8700"
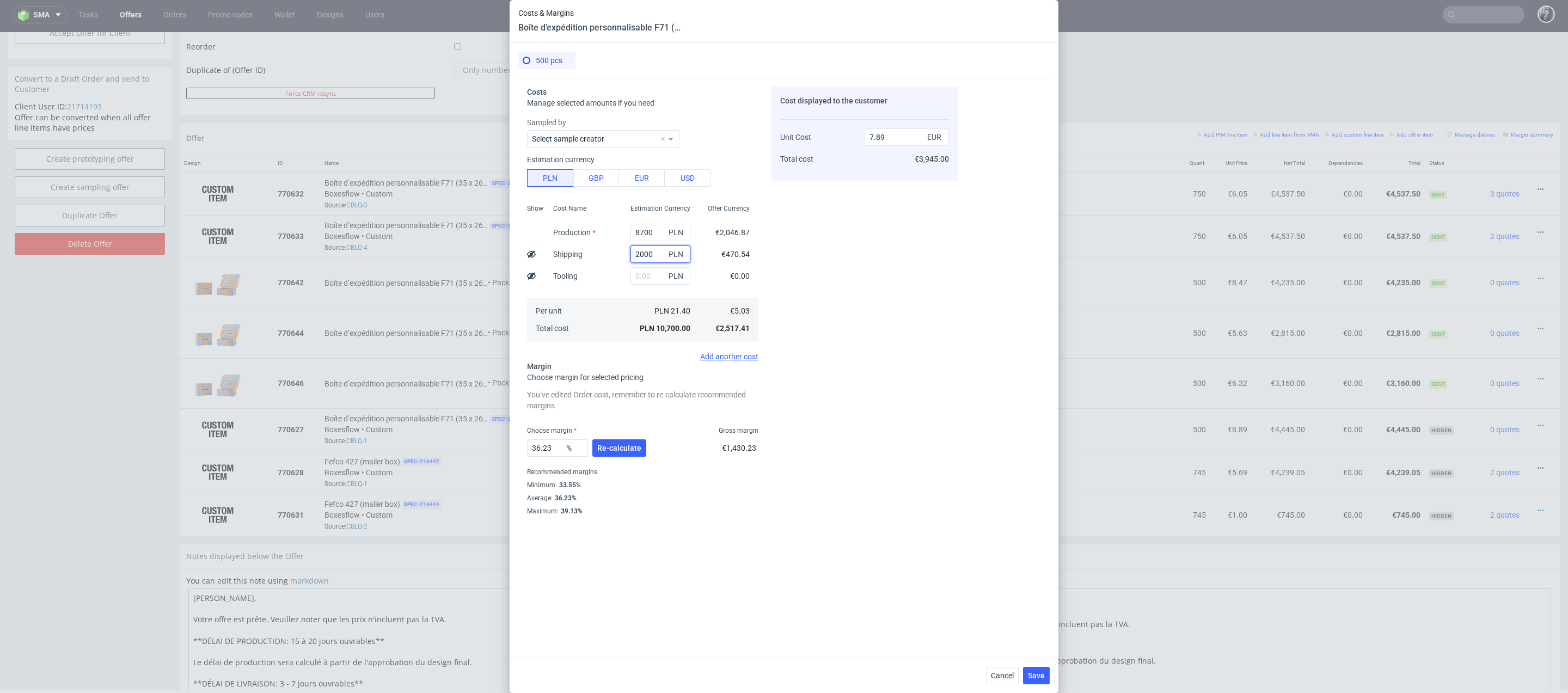
click at [659, 256] on input "2000" at bounding box center [660, 254] width 60 height 17
click at [658, 236] on input "8700" at bounding box center [660, 232] width 60 height 17
click at [659, 250] on input "2000" at bounding box center [660, 254] width 60 height 17
type input "2"
type input "1"
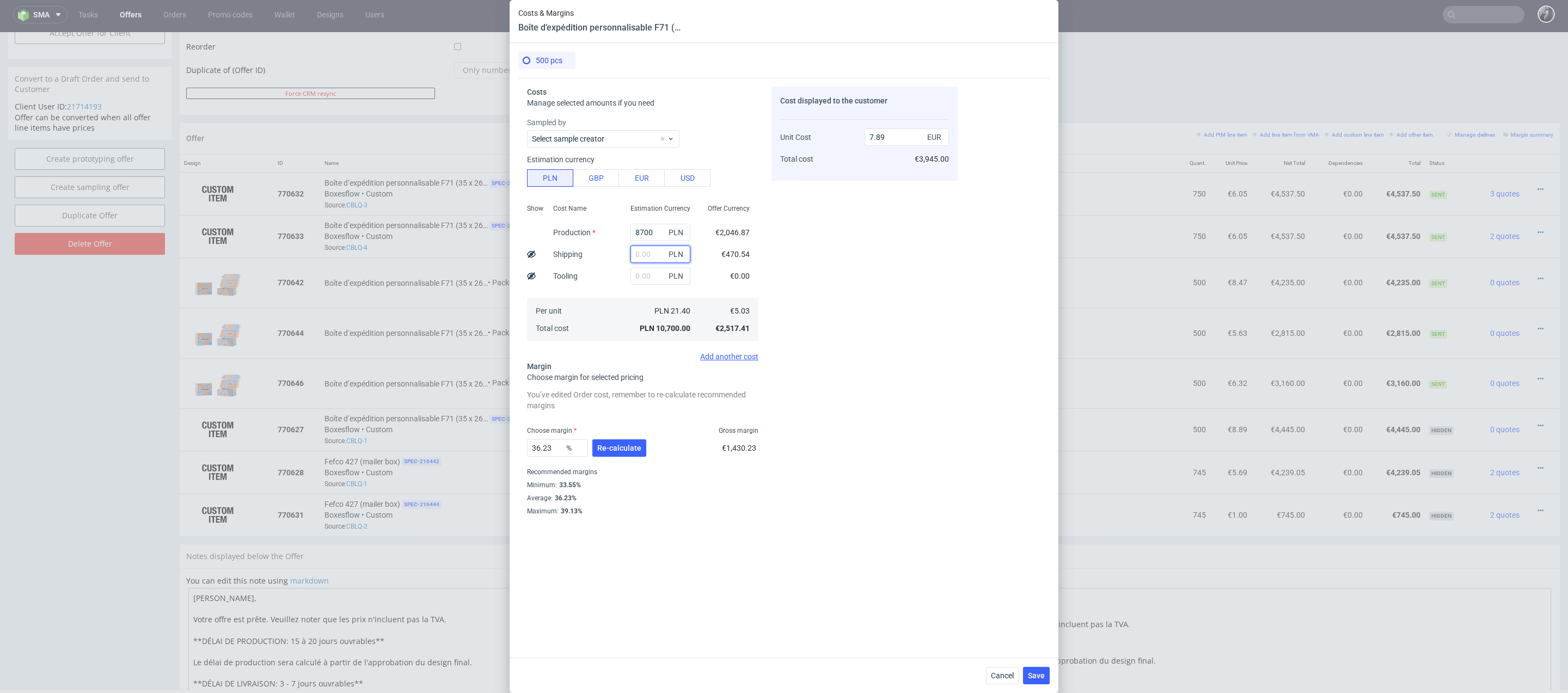
type input "6.42"
type input "19"
type input "6.43"
type input "1980"
type input "7.88"
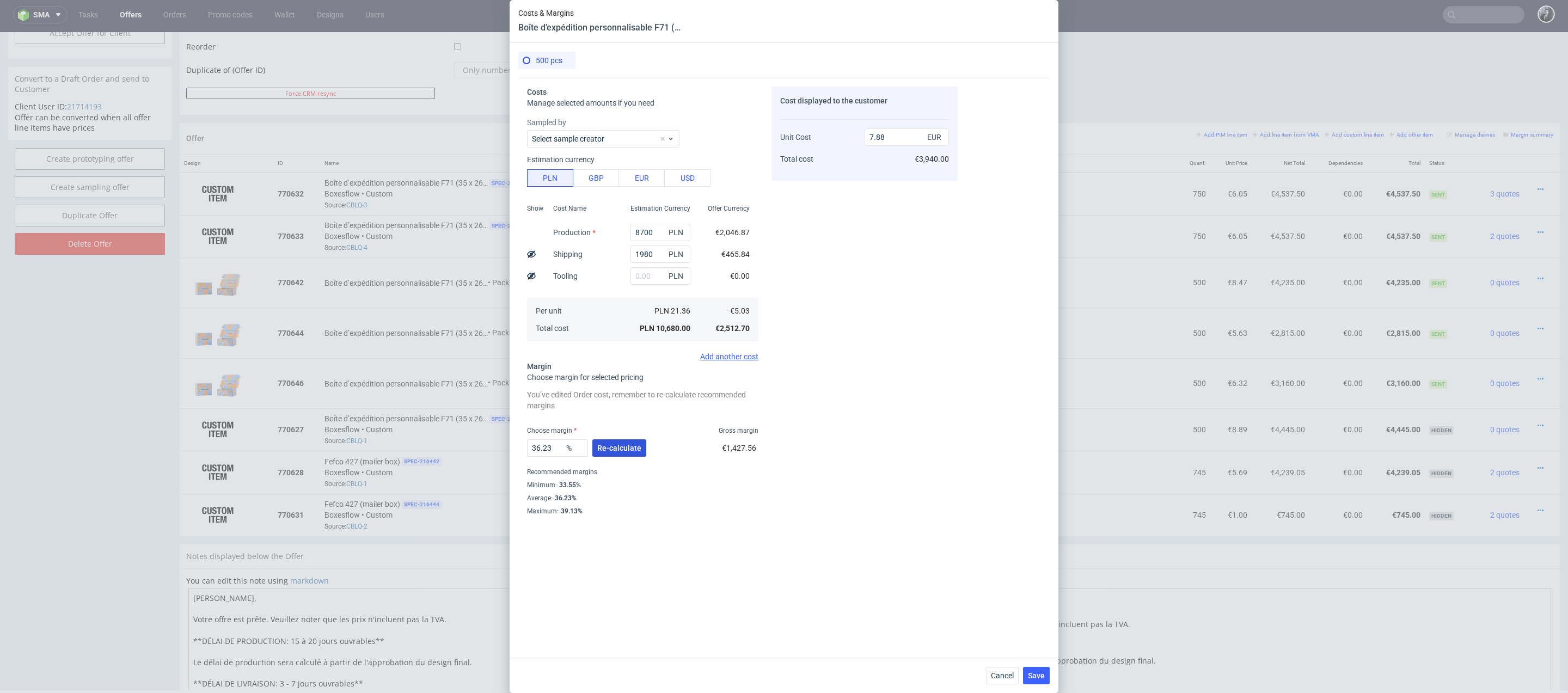
click at [625, 445] on span "Re-calculate" at bounding box center [619, 448] width 44 height 7
click at [654, 258] on input "1980" at bounding box center [660, 254] width 60 height 17
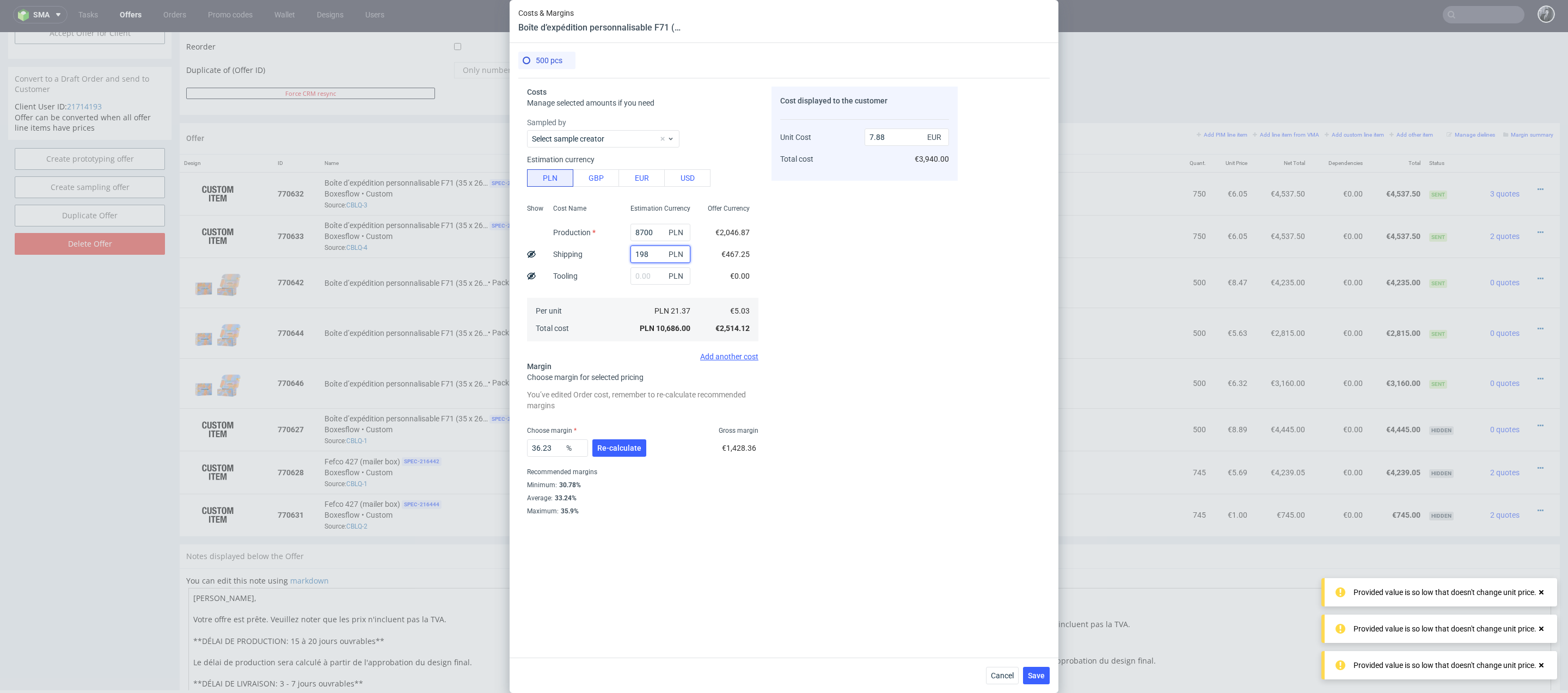
type input "1989"
type input "7.89"
type input "198"
type input "6.56"
type input "1990"
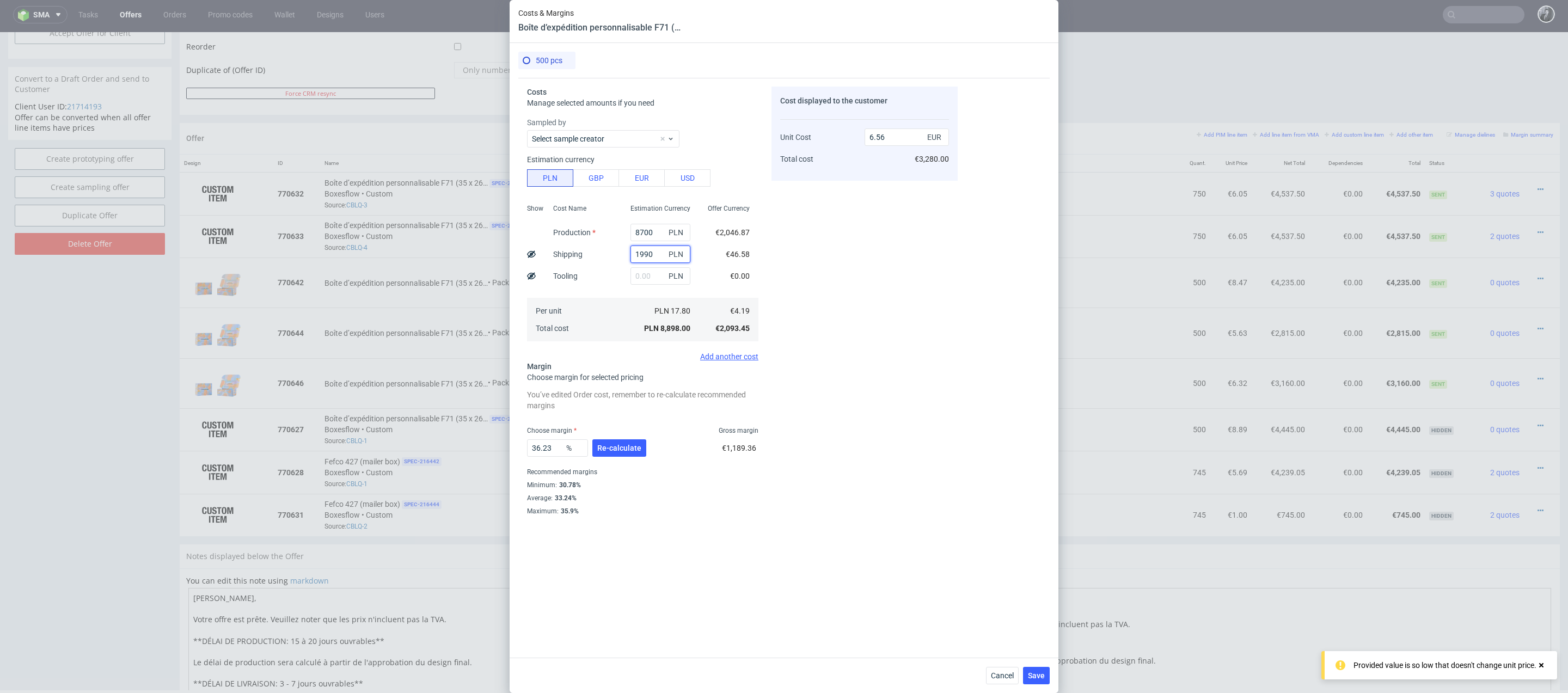
type input "7.89"
type input "1990"
click at [913, 137] on input "7.89" at bounding box center [907, 137] width 84 height 17
type input "7.88"
type input "36.16751269035533"
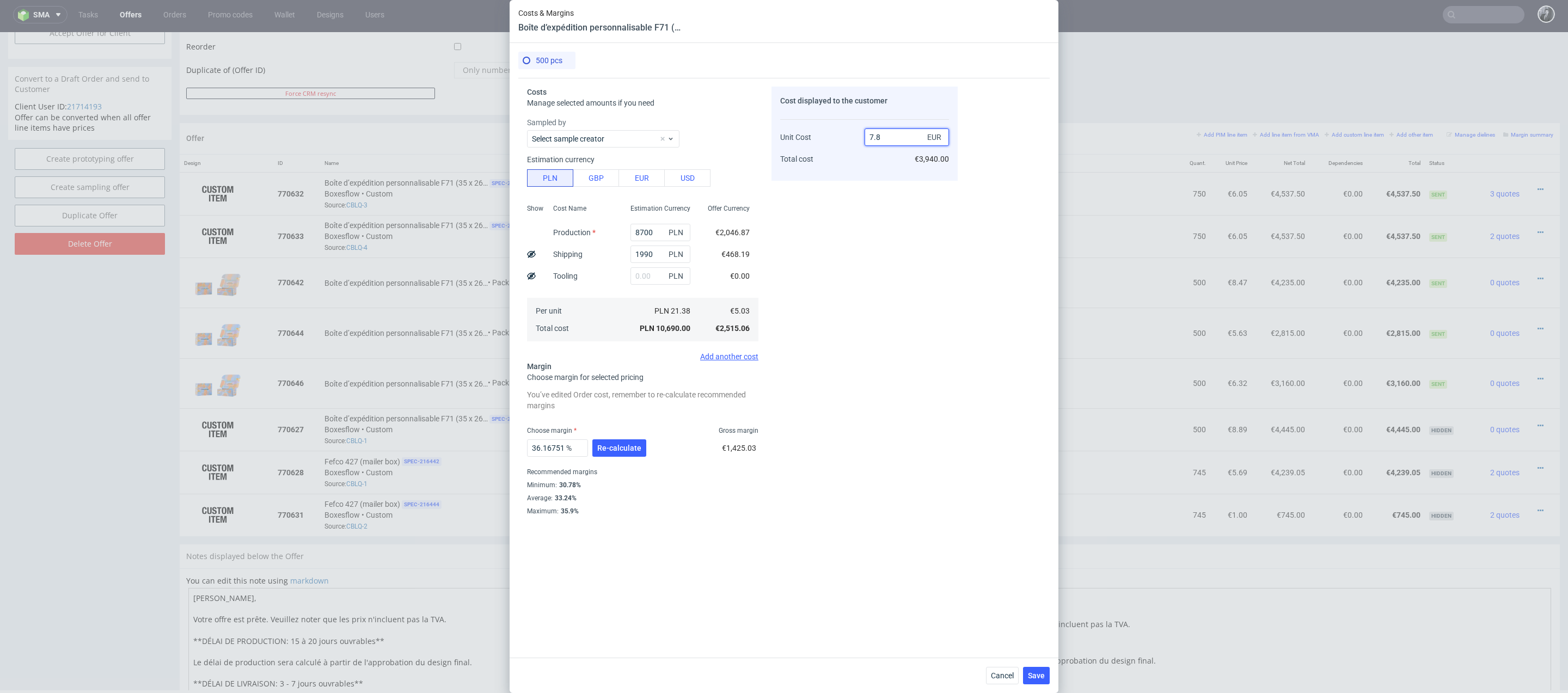
type input "7.89"
type input "36.248415716096325"
type input "7.88"
type input "36.16751269035533"
type input "7.88"
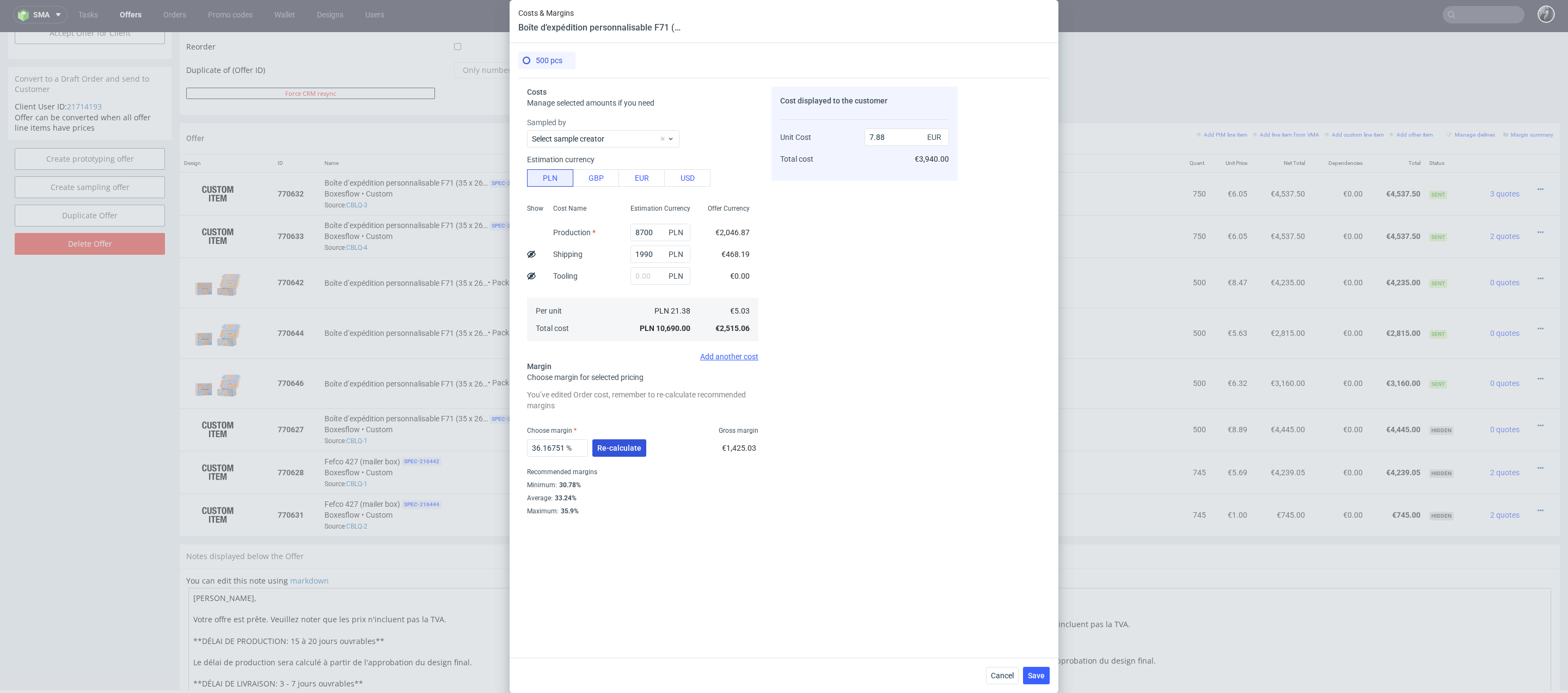
click at [625, 445] on span "Re-calculate" at bounding box center [619, 448] width 44 height 7
click at [1043, 679] on span "Save" at bounding box center [1036, 676] width 17 height 7
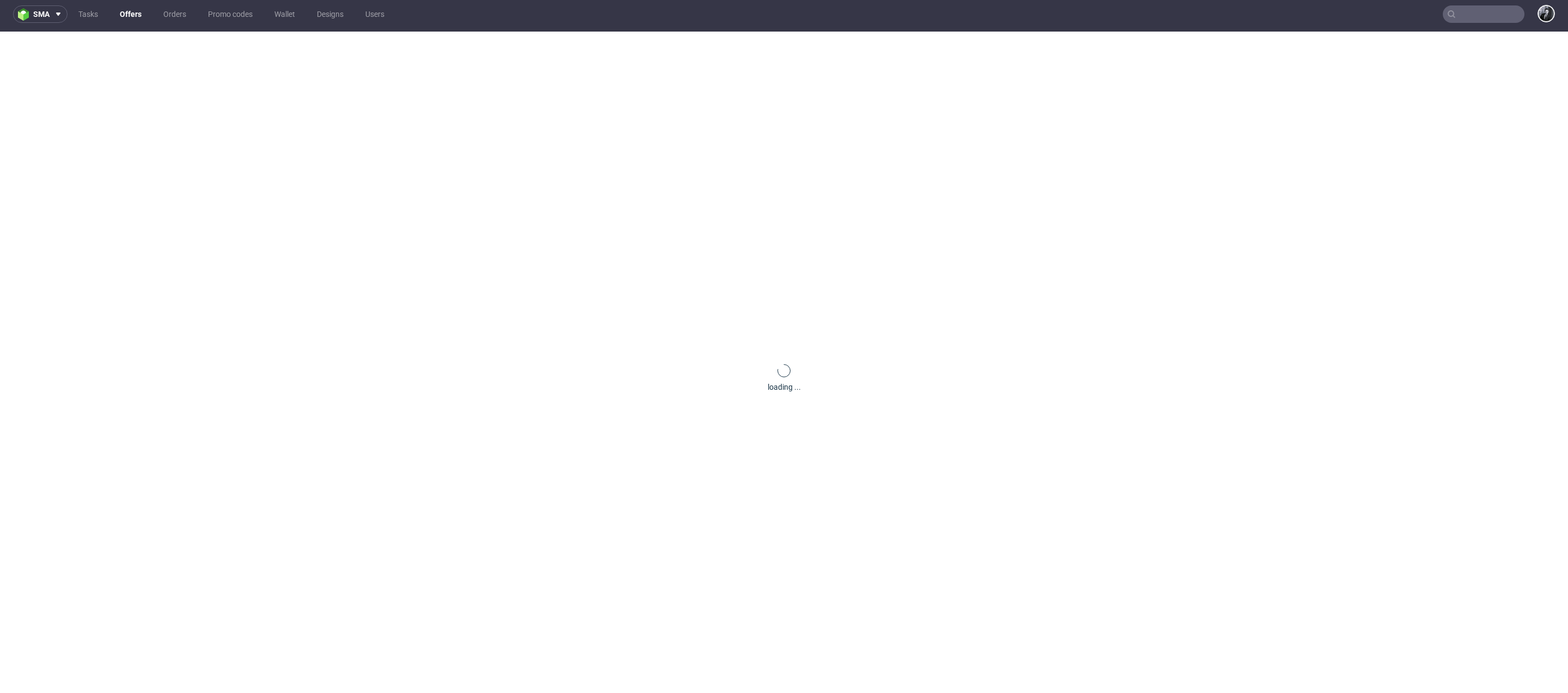
scroll to position [0, 0]
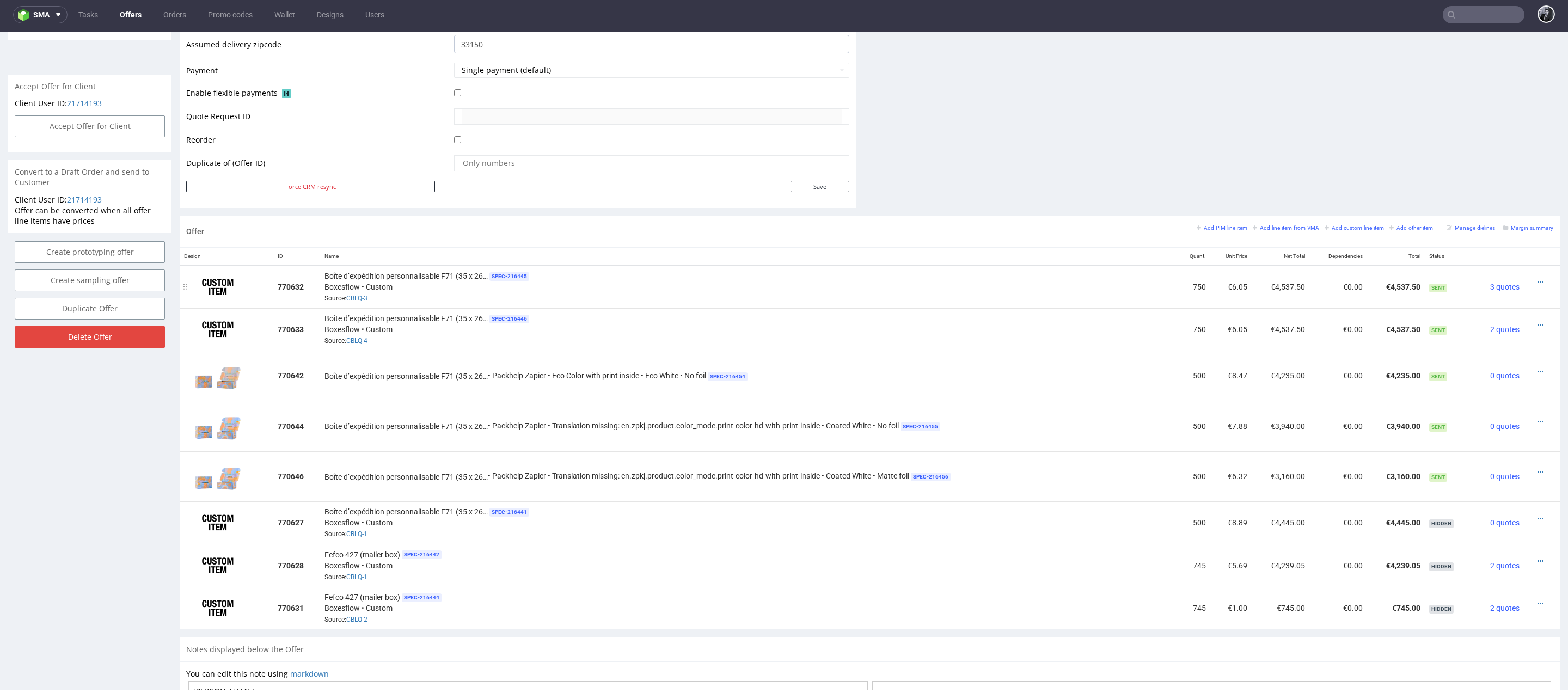
scroll to position [472, 0]
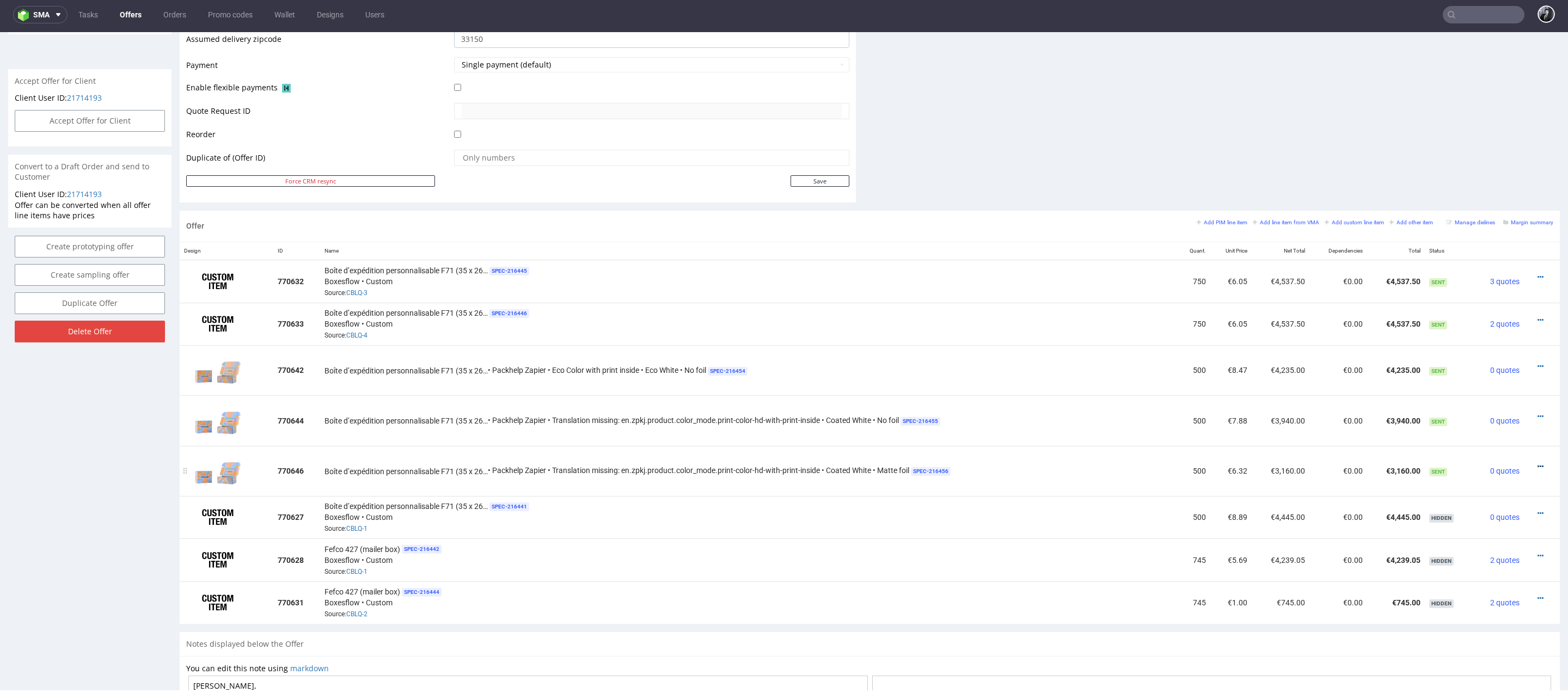
click at [1537, 463] on icon at bounding box center [1540, 466] width 6 height 7
click at [1462, 349] on li "Edit item specification" at bounding box center [1486, 343] width 105 height 20
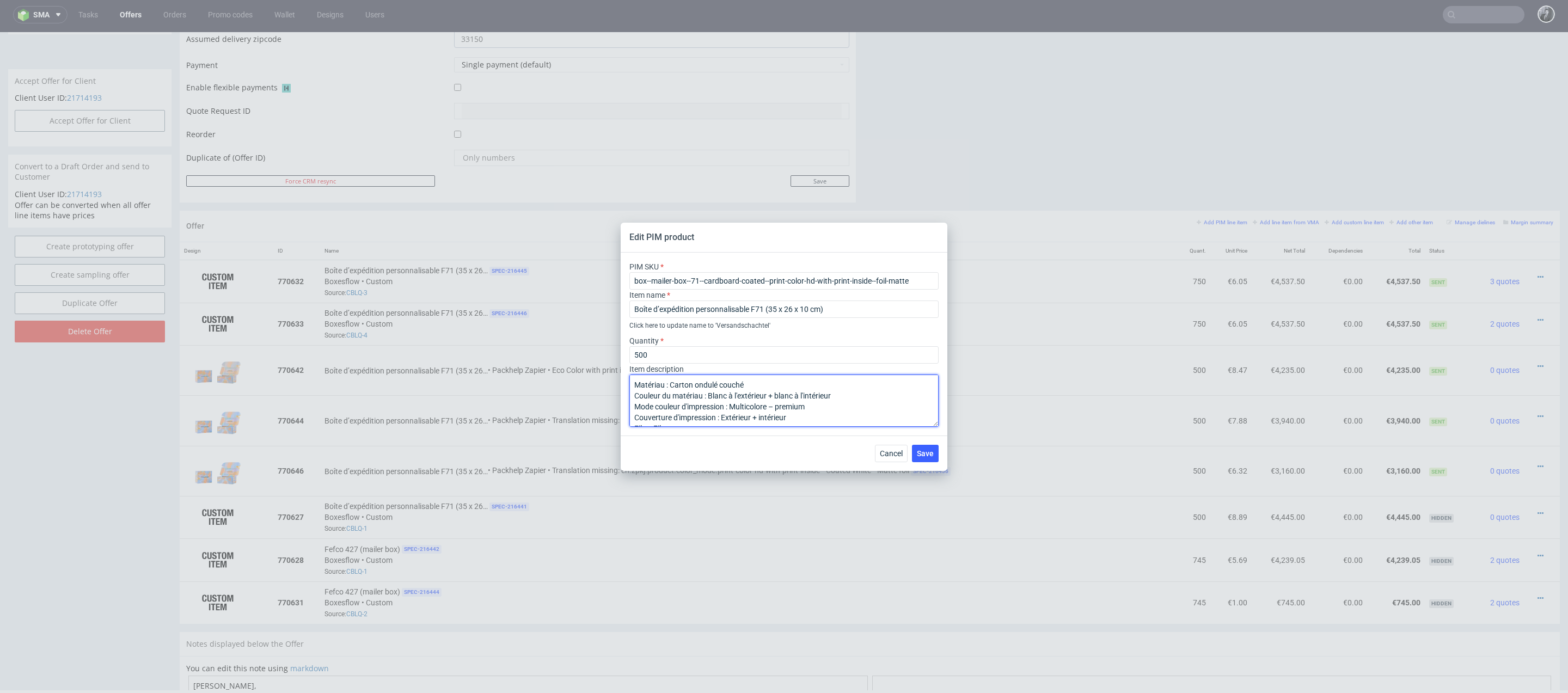
click at [635, 386] on textarea "Matériau : Carton ondulé couché Couleur du matériau : Blanc à l'extérieur + bla…" at bounding box center [784, 401] width 309 height 52
type textarea "LIVRAISON LE [DATE] Matériau : Carton ondulé couché Couleur du matériau : Blanc…"
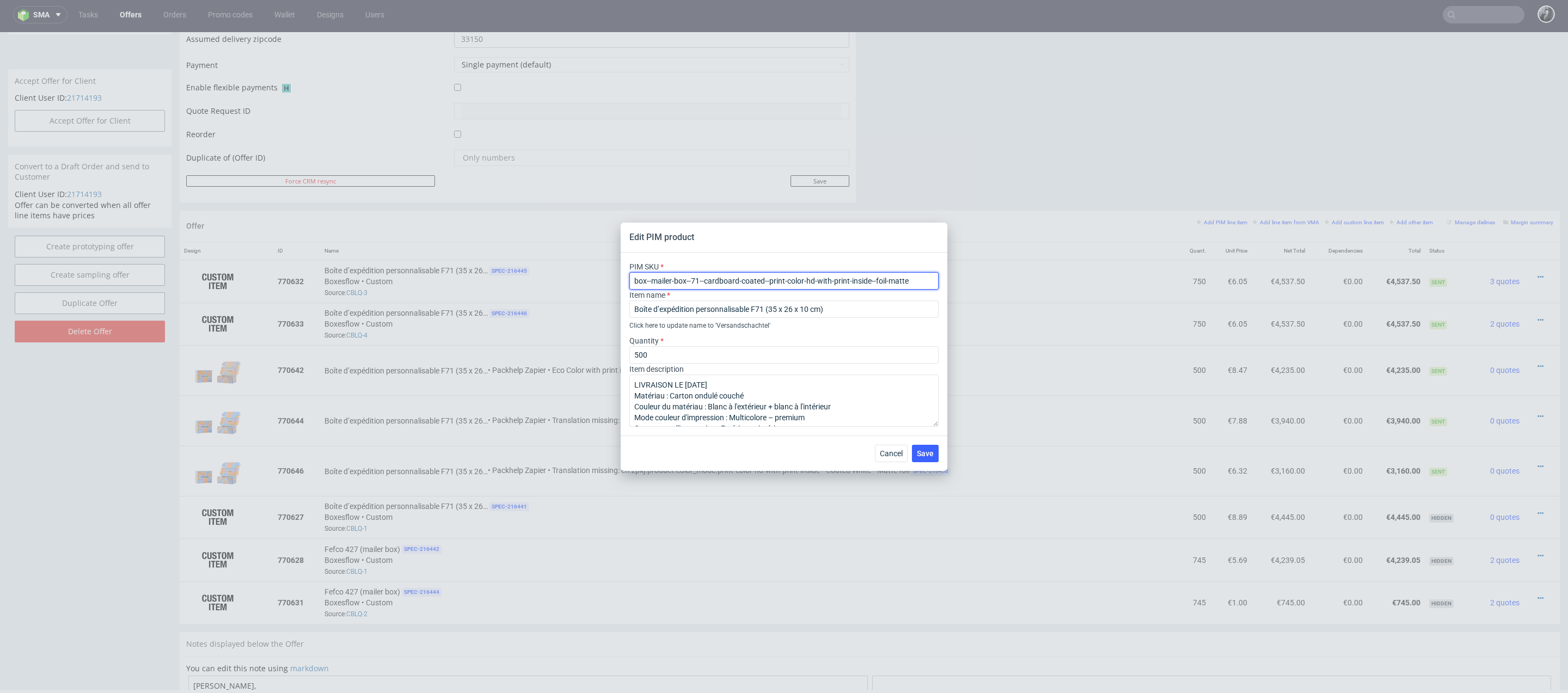
drag, startPoint x: 909, startPoint y: 282, endPoint x: 586, endPoint y: 270, distance: 323.2
click at [586, 270] on div "Edit PIM product PIM SKU box--mailer-box--71--cardboard-coated--print-color-hd-…" at bounding box center [784, 346] width 1568 height 693
click at [928, 456] on span "Save" at bounding box center [925, 453] width 17 height 7
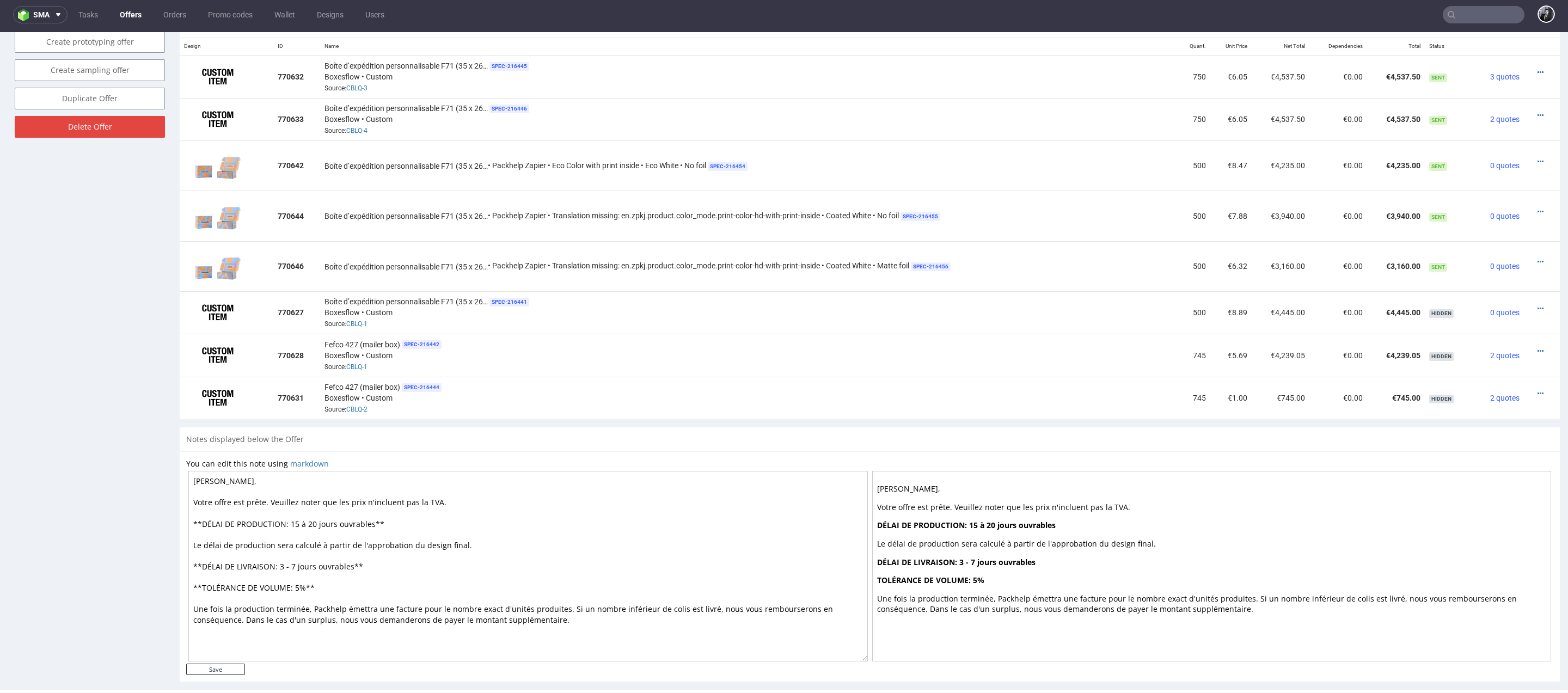
scroll to position [684, 0]
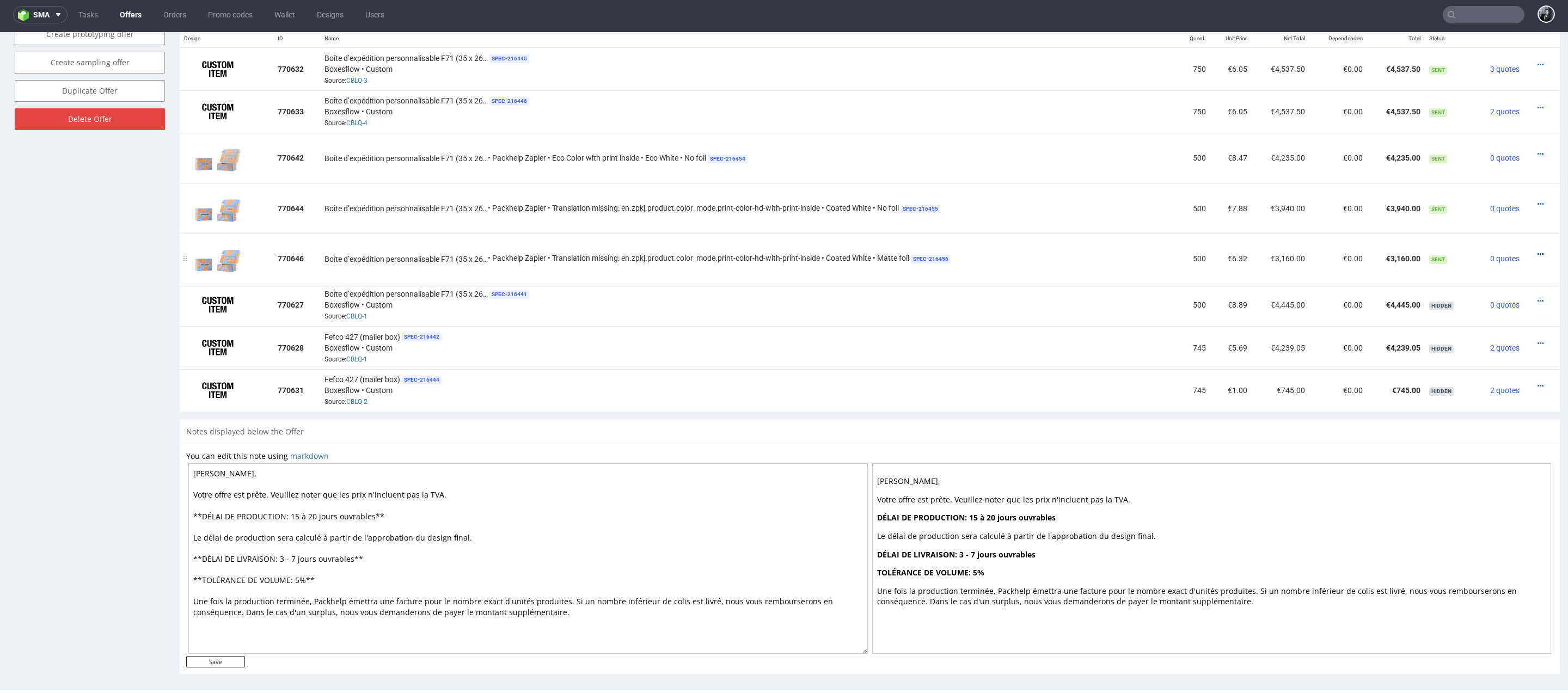
click at [1537, 253] on icon at bounding box center [1540, 254] width 6 height 7
click at [1500, 150] on span "Edit item price" at bounding box center [1490, 151] width 88 height 11
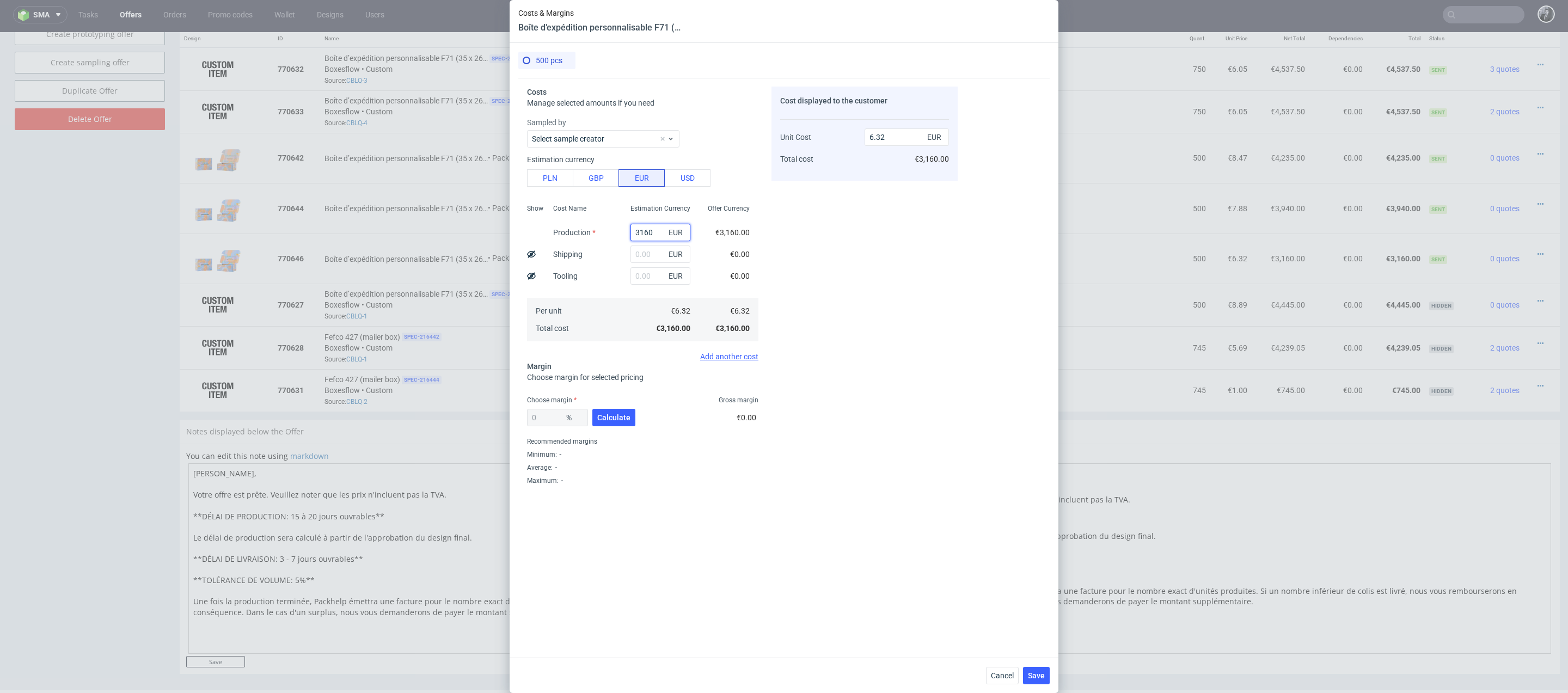
drag, startPoint x: 664, startPoint y: 229, endPoint x: 602, endPoint y: 227, distance: 62.0
click at [602, 227] on div "Show Cost Name Production Shipping Tooling Per unit Total cost Estimation Curre…" at bounding box center [643, 271] width 232 height 143
click at [545, 176] on button "PLN" at bounding box center [550, 178] width 47 height 17
type input "1.49"
drag, startPoint x: 663, startPoint y: 233, endPoint x: 596, endPoint y: 233, distance: 67.0
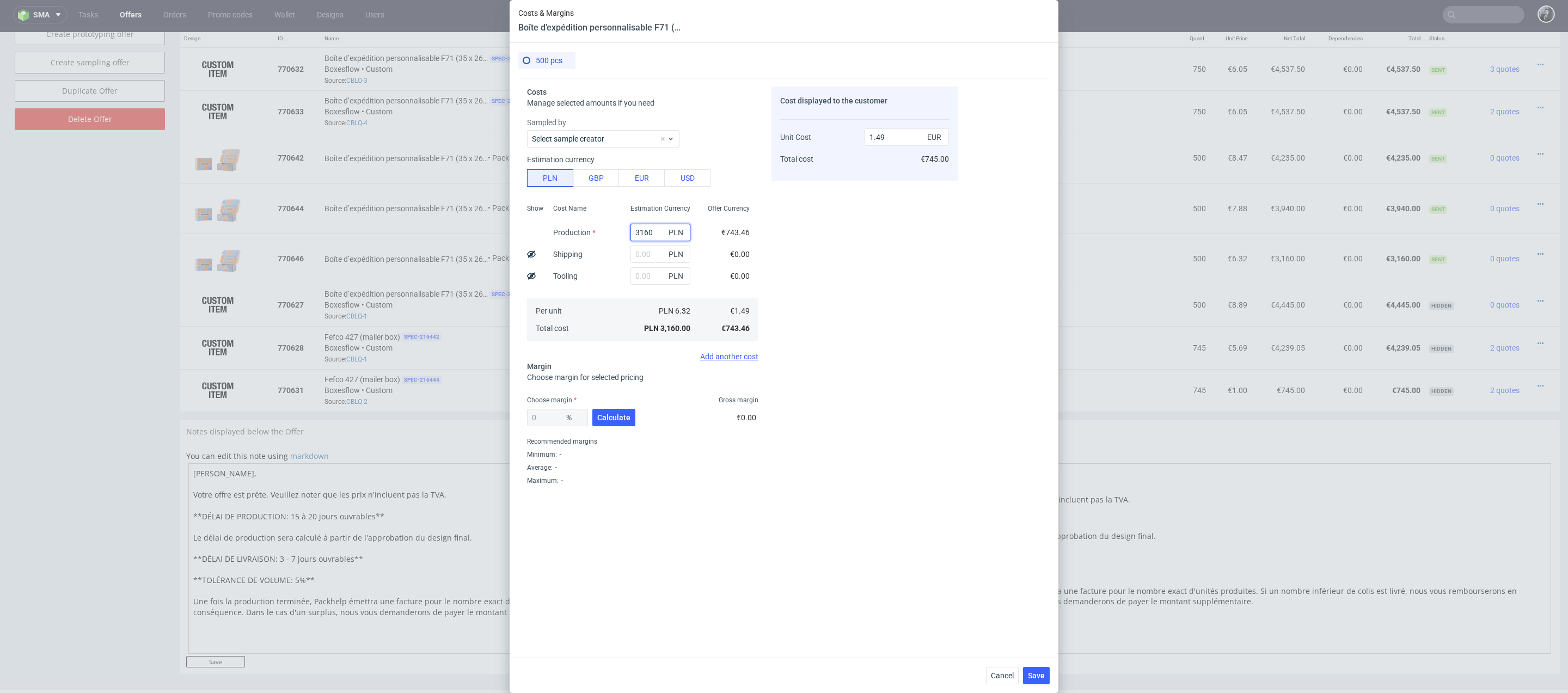
click at [597, 233] on div "Show Cost Name Production Shipping Tooling Per unit Total cost Estimation Curre…" at bounding box center [643, 271] width 232 height 143
type input "9000"
type input "4.23"
type input "9000"
click at [659, 257] on input "text" at bounding box center [660, 254] width 60 height 17
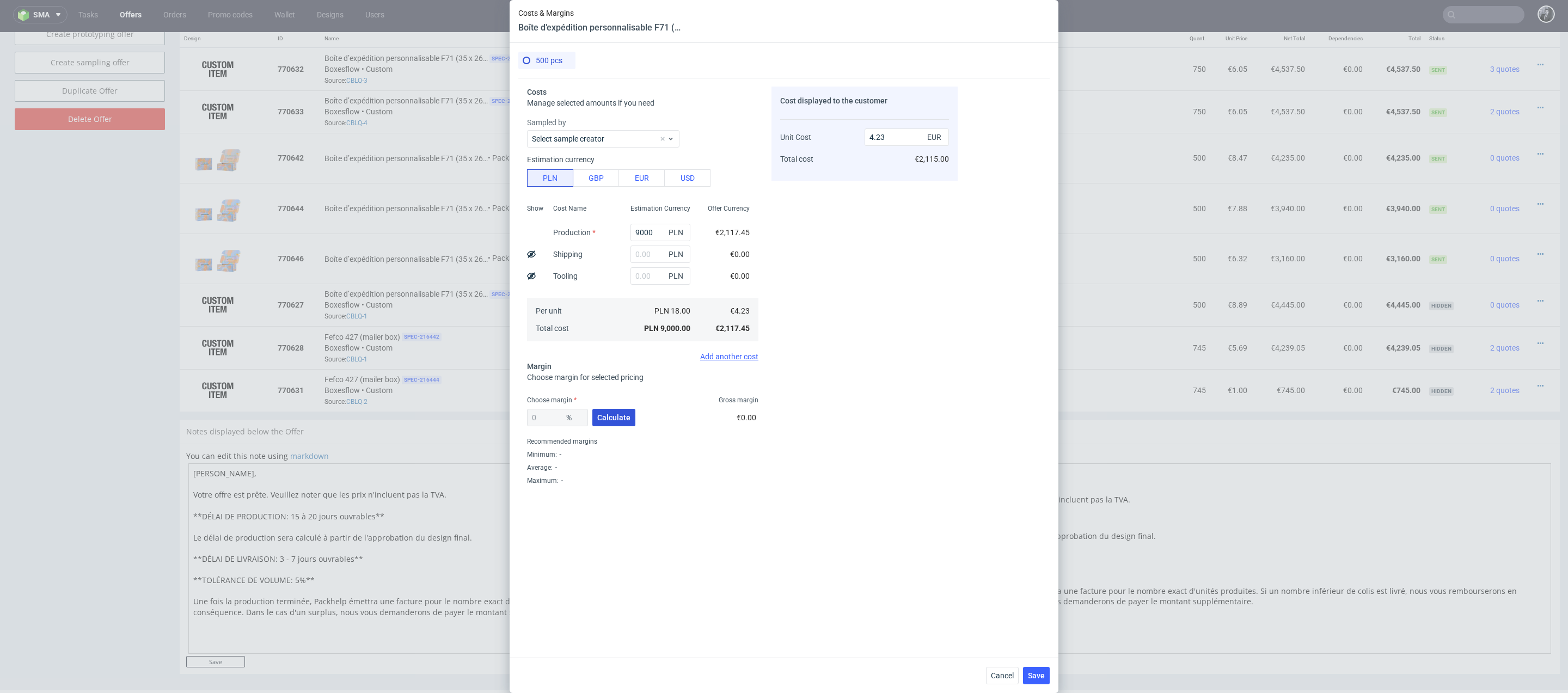
click at [622, 414] on span "Calculate" at bounding box center [614, 417] width 33 height 7
type input "34.38"
type input "6.45"
click at [658, 259] on input "text" at bounding box center [660, 254] width 60 height 17
type input "2000"
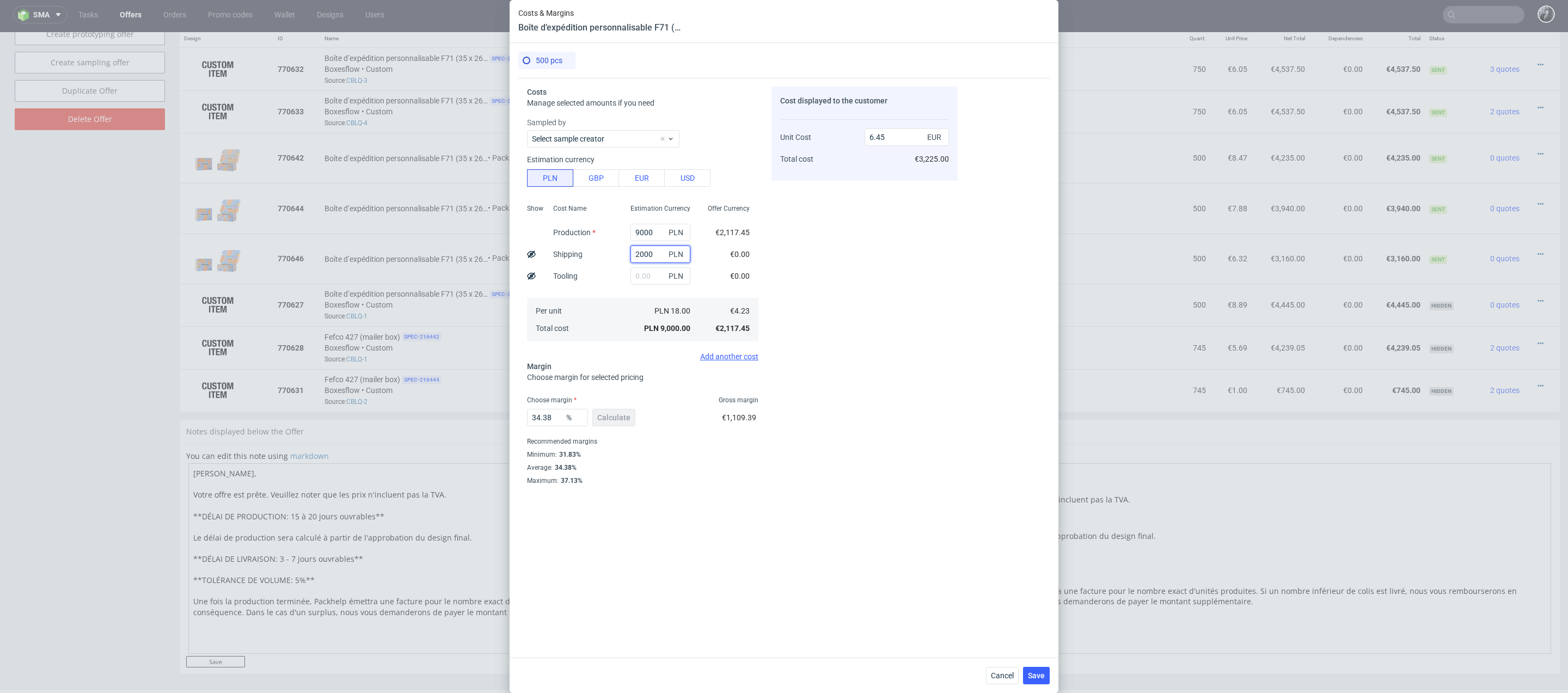
type input "7.89"
type input "2"
type input "6.45"
type input "3000"
type input "8.6"
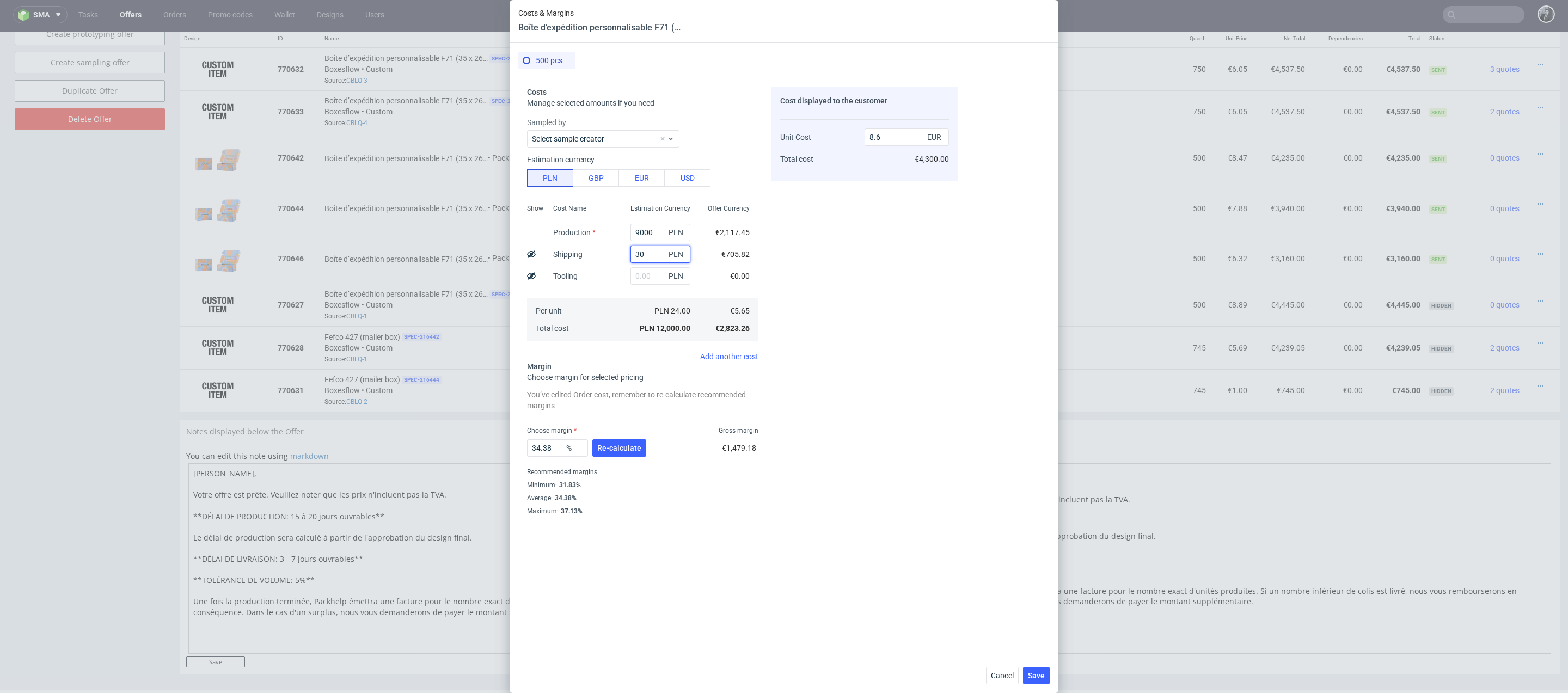
type input "3"
type input "6.45"
type input "3120"
type input "8.69"
type input "3400"
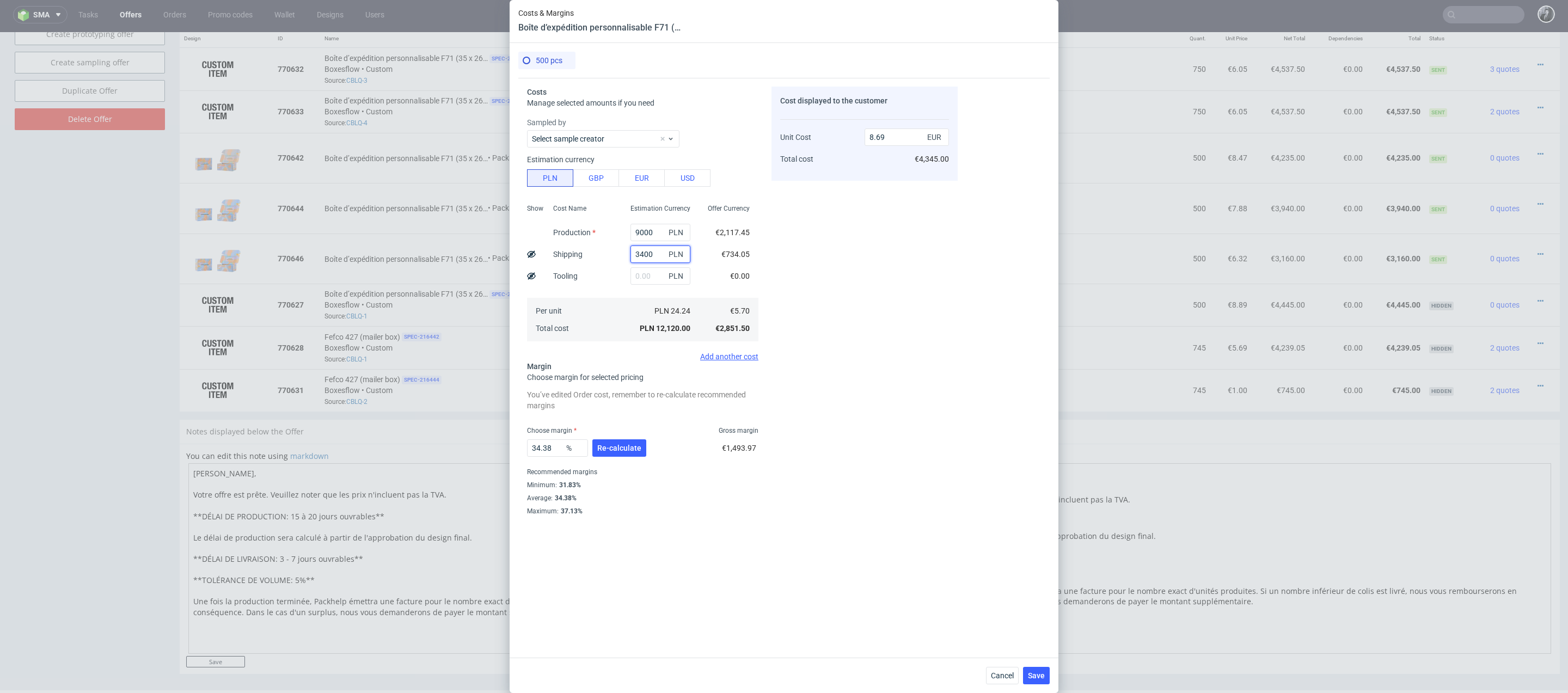
type input "8.89"
type input "34"
type input "6.48"
type input "3438"
type input "8.92"
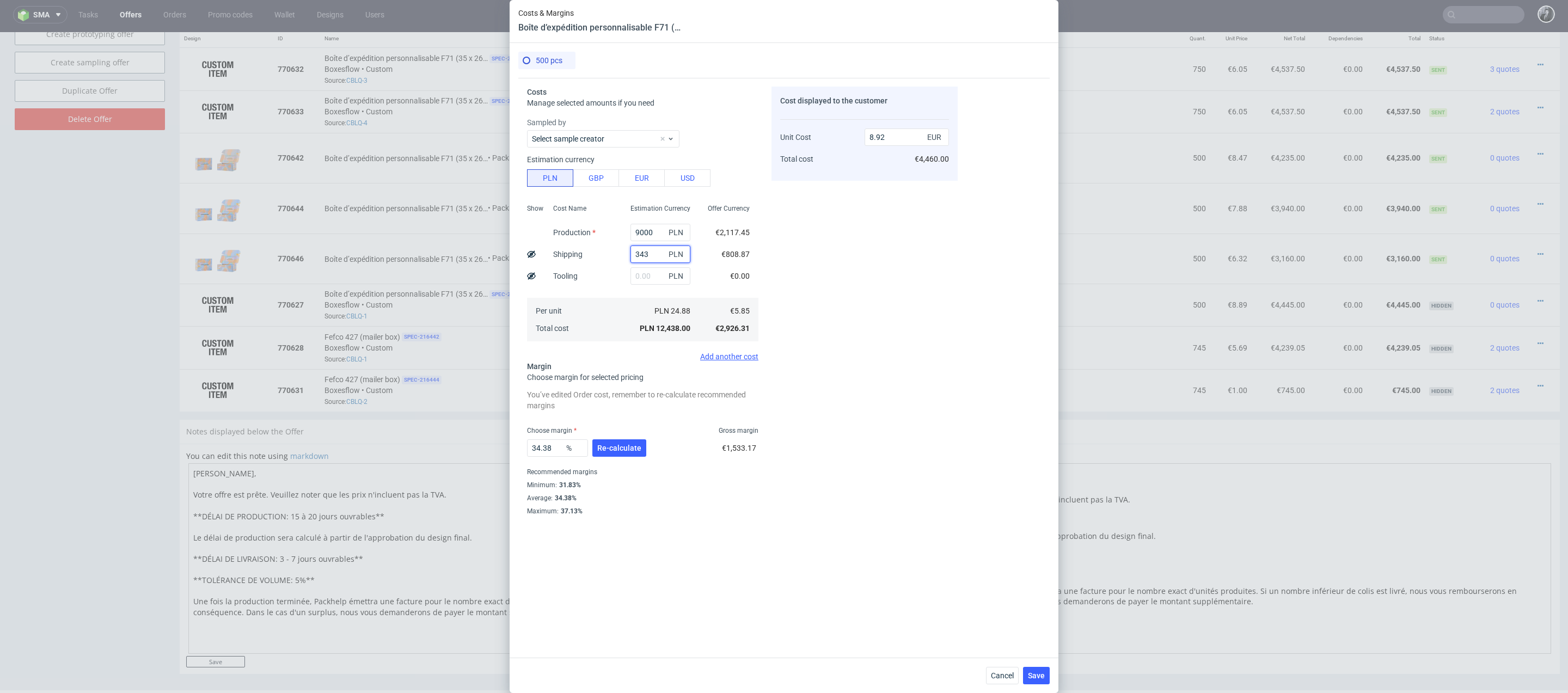
type input "34"
type input "6.48"
type input "3480"
type input "8.95"
type input "3"
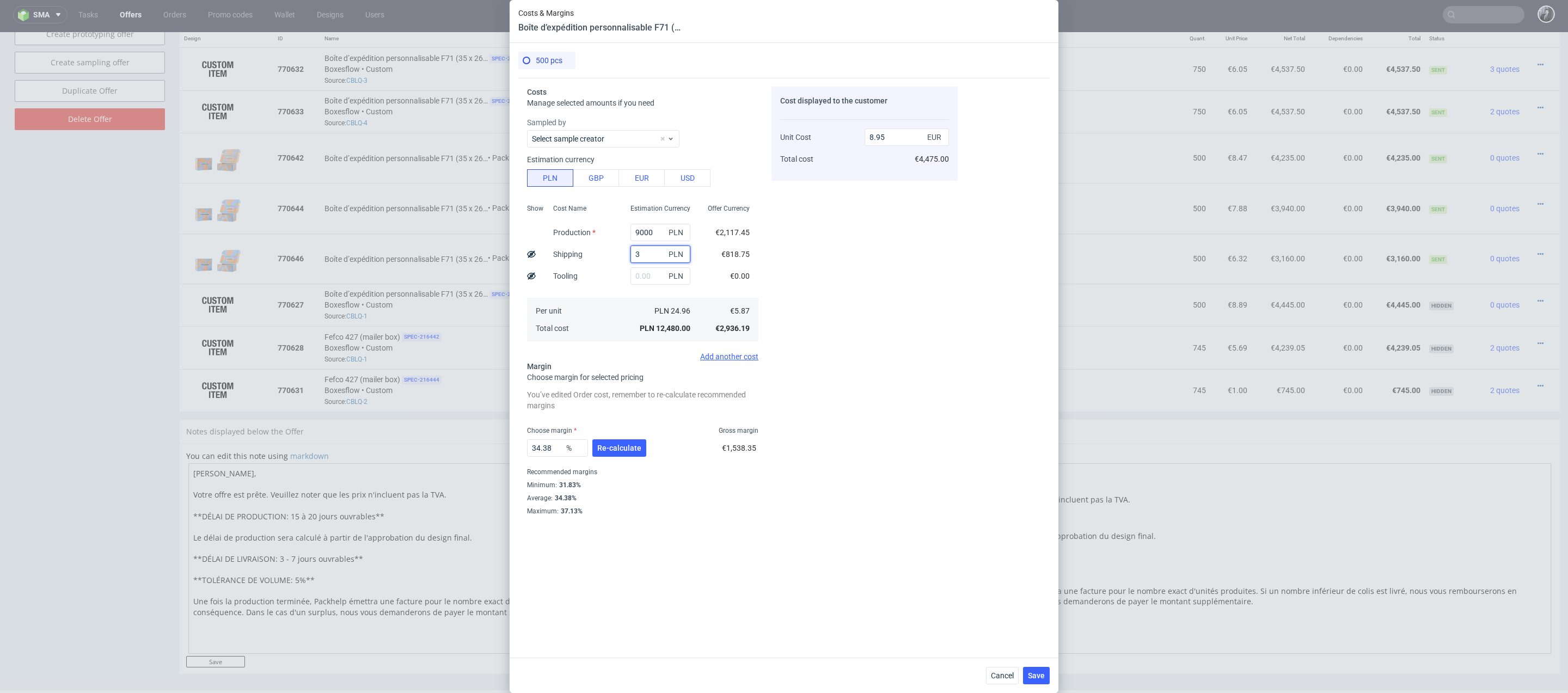
type input "6.45"
type input "33"
type input "6.48"
type input "337"
type input "6.7"
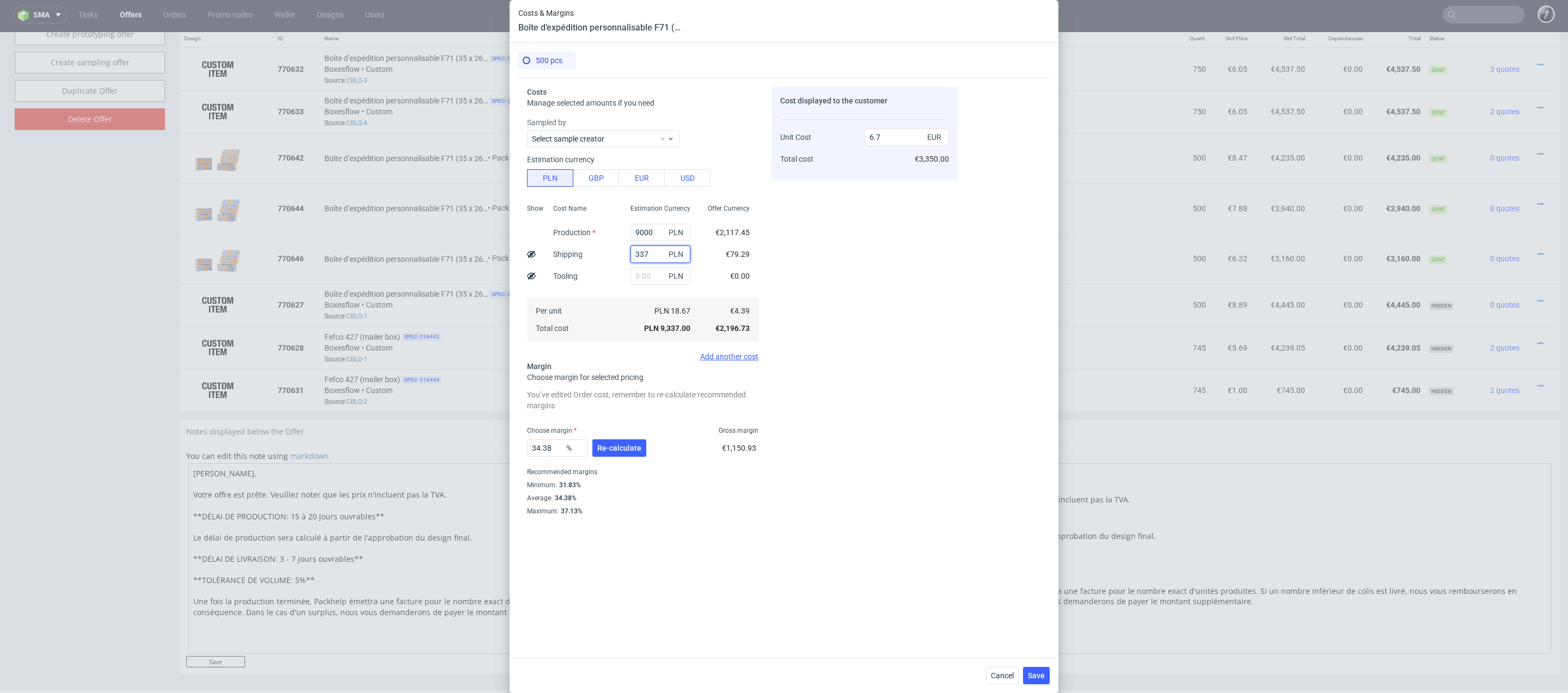
type input "3375"
type input "8.88"
type input "337"
type input "6.7"
type input "3350"
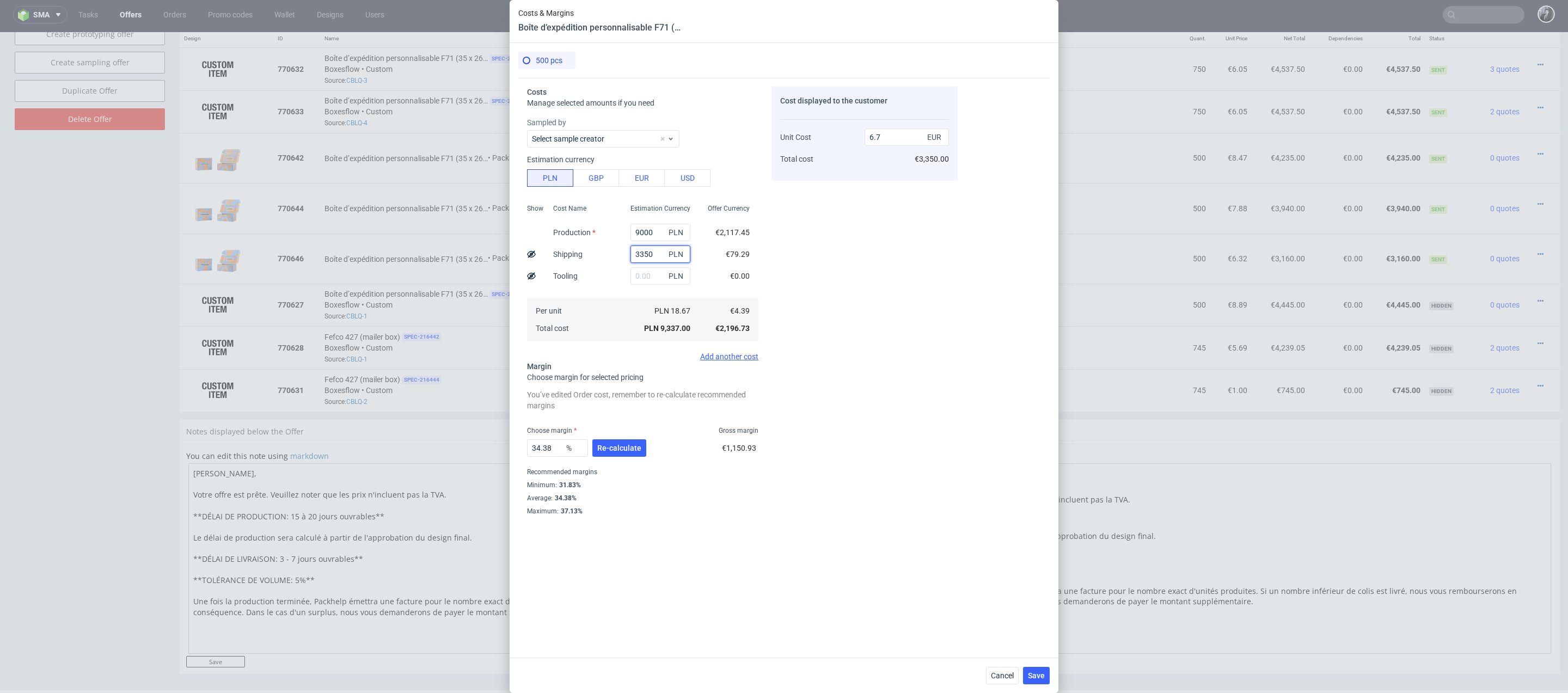
type input "8.86"
type input "3320"
type input "8.83"
type input "333"
type input "6.48"
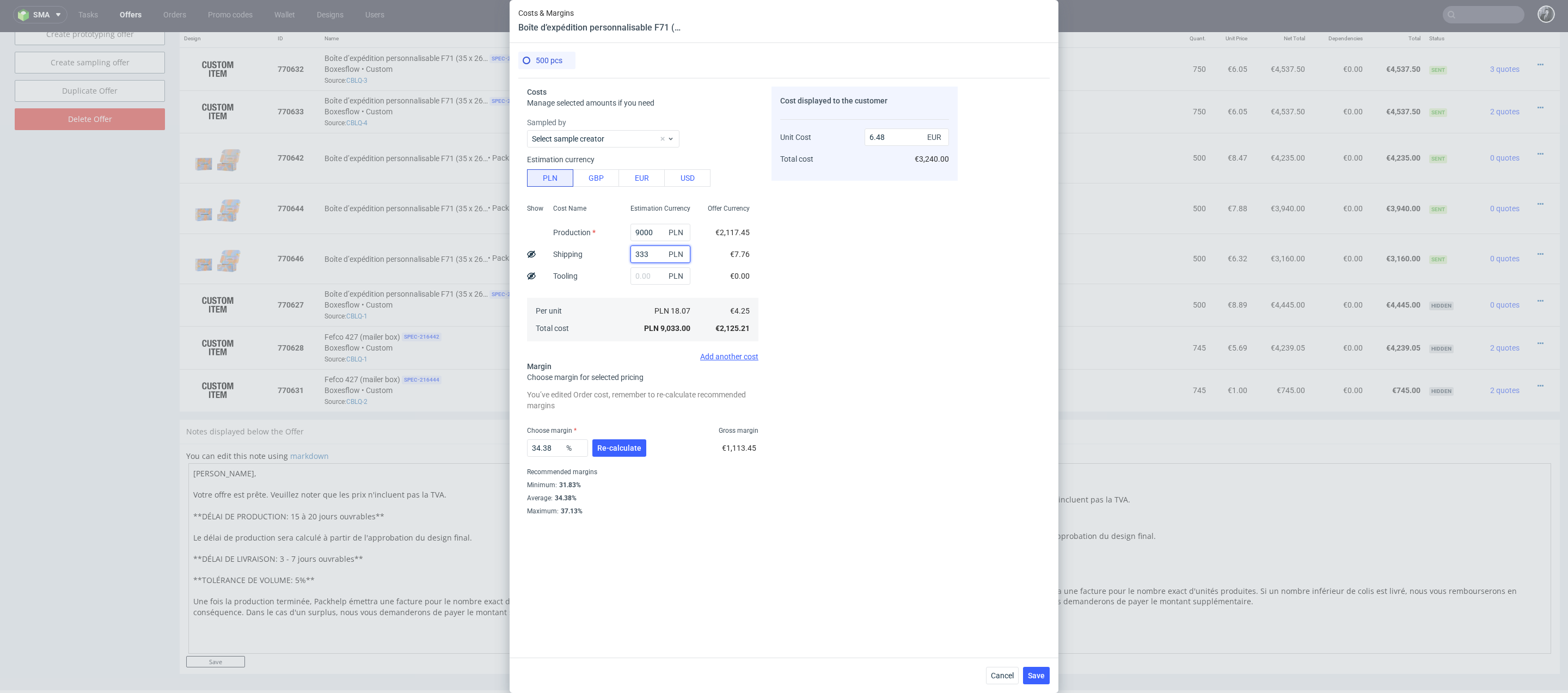
type input "3330"
type input "8.84"
type input "333"
type input "6.7"
type input "3335"
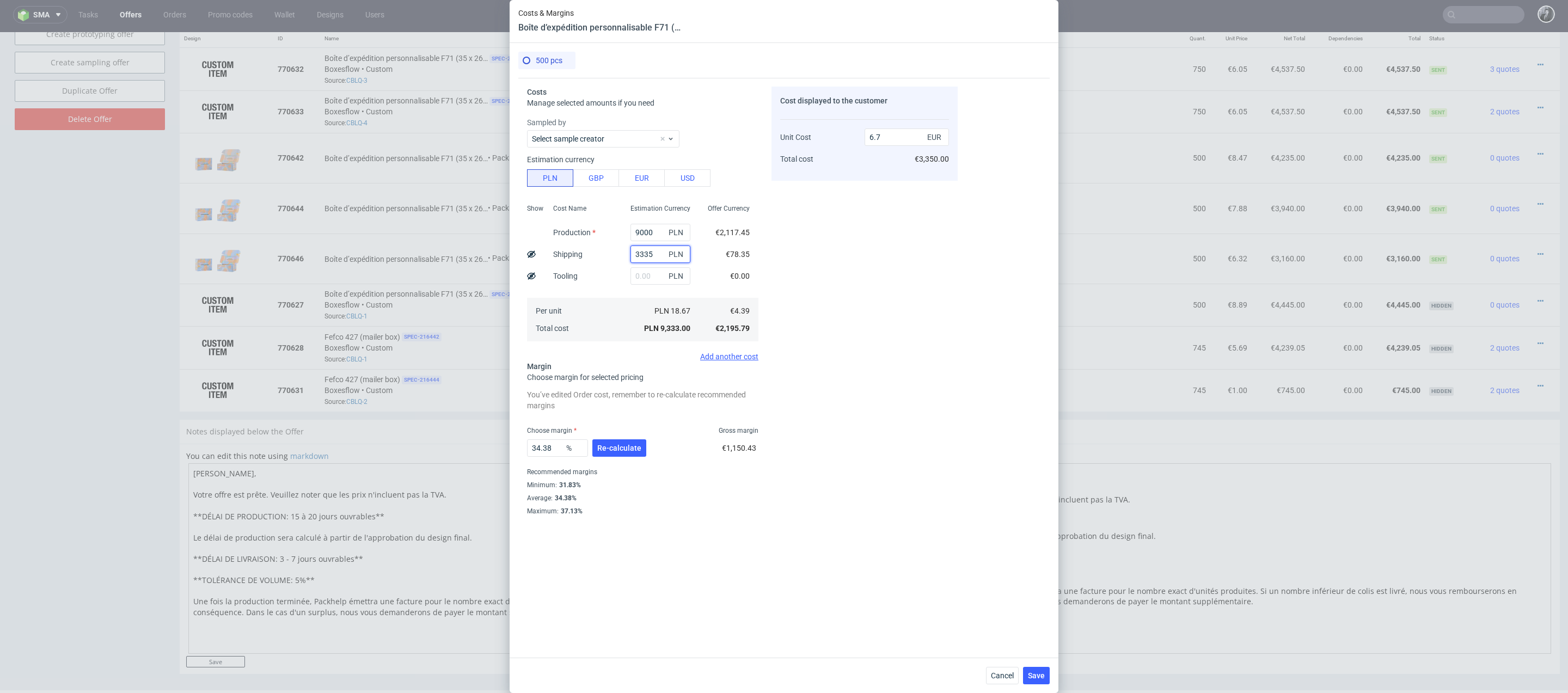
type input "8.85"
type input "3335"
click at [625, 442] on button "Re-calculate" at bounding box center [619, 448] width 54 height 17
click at [1041, 676] on span "Save" at bounding box center [1036, 676] width 17 height 7
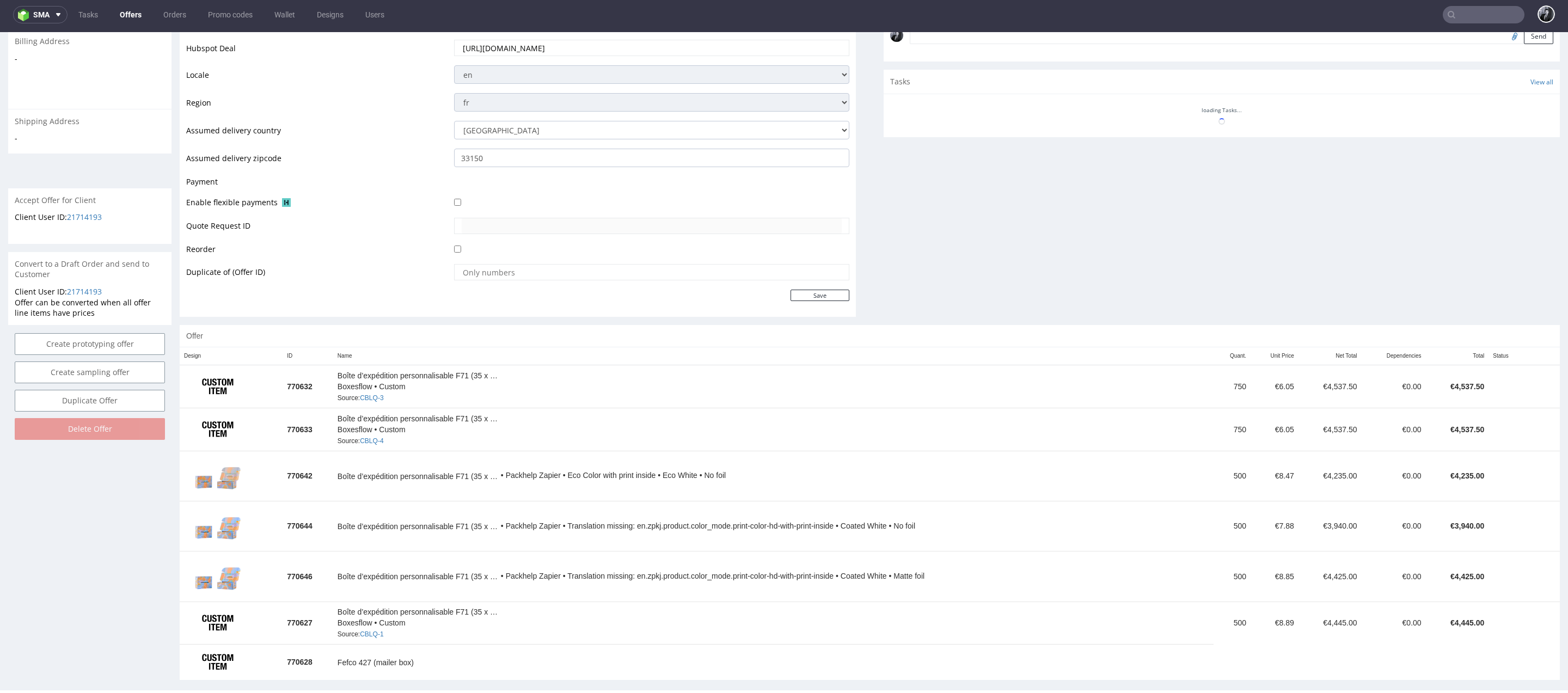
scroll to position [354, 0]
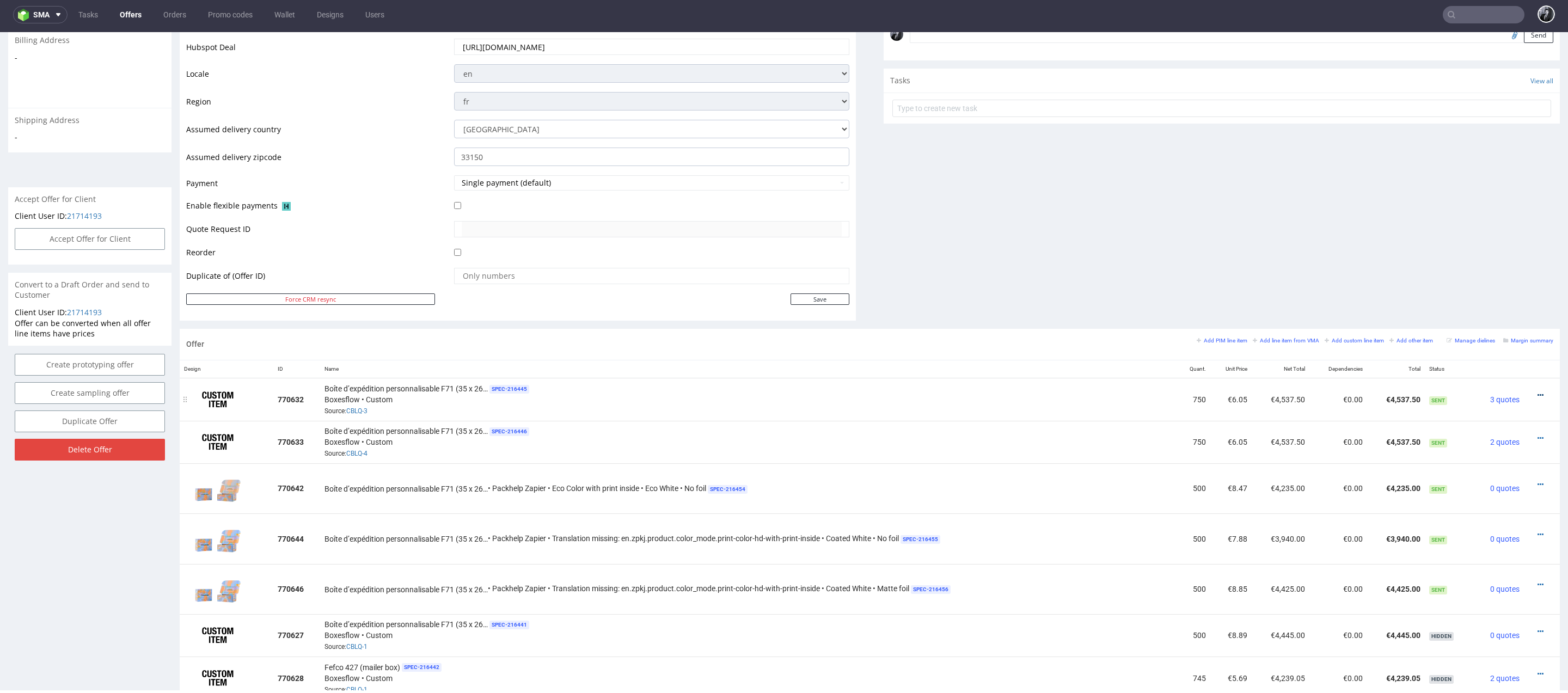
click at [1537, 393] on icon at bounding box center [1540, 395] width 6 height 7
click at [1500, 357] on li "Hide item from customer" at bounding box center [1485, 351] width 108 height 20
click at [1537, 435] on icon at bounding box center [1540, 438] width 6 height 7
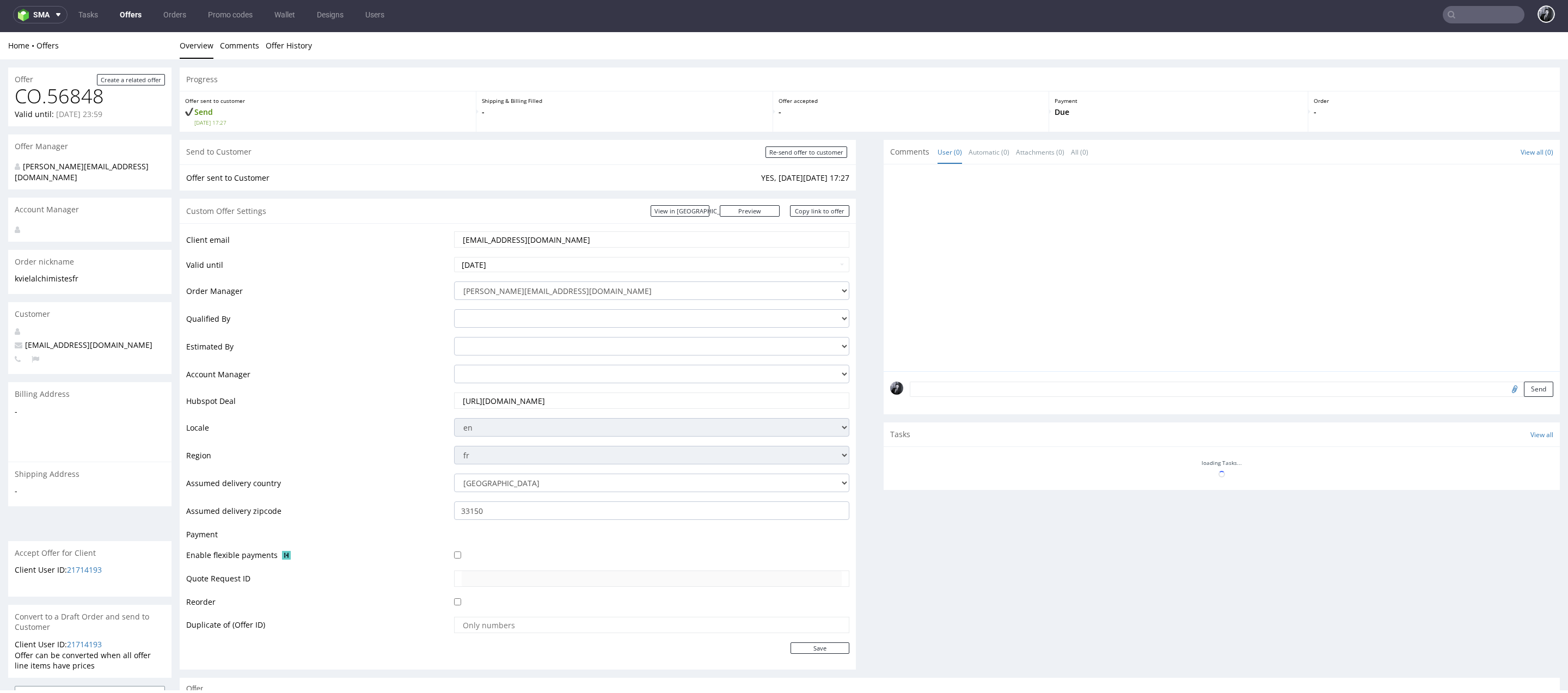
scroll to position [346, 0]
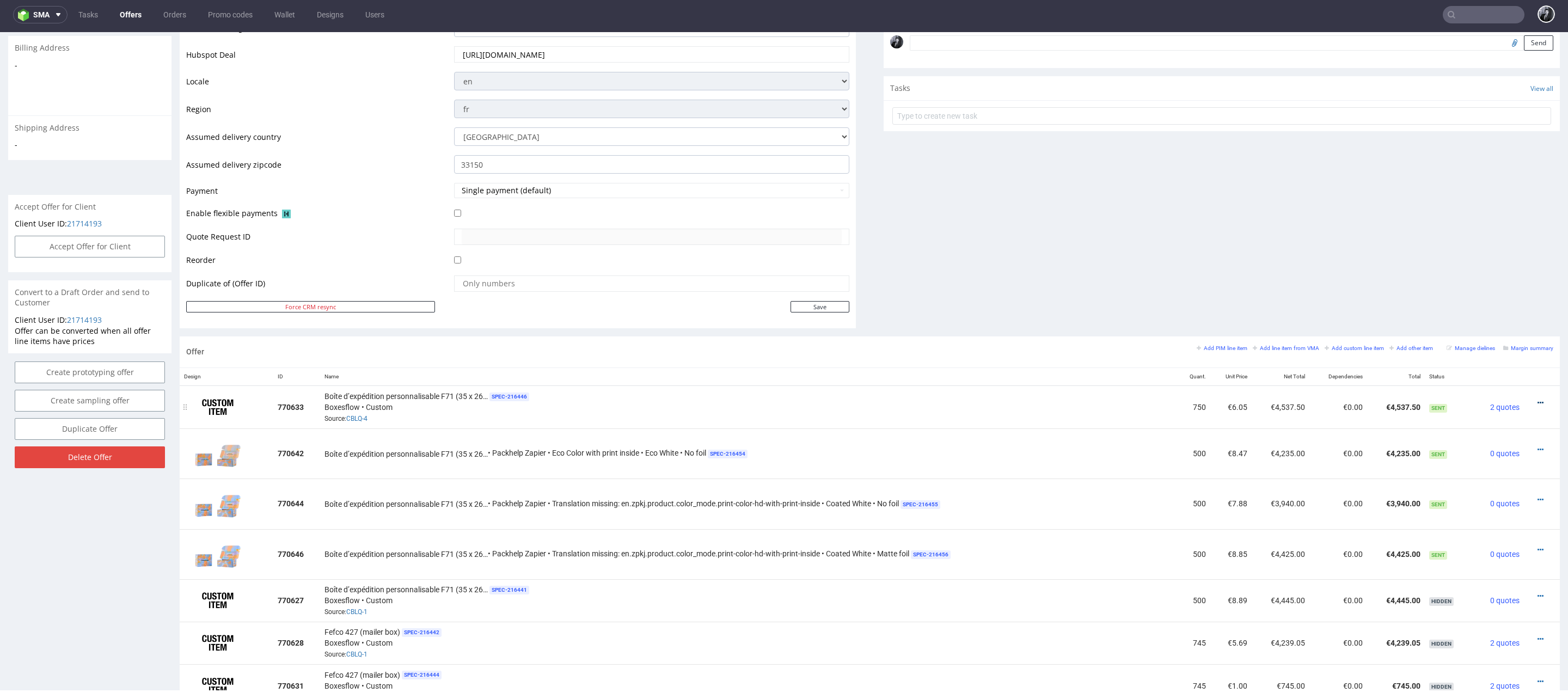
click at [1537, 399] on icon at bounding box center [1540, 403] width 6 height 7
click at [1506, 357] on span "Hide item from customer" at bounding box center [1490, 360] width 91 height 11
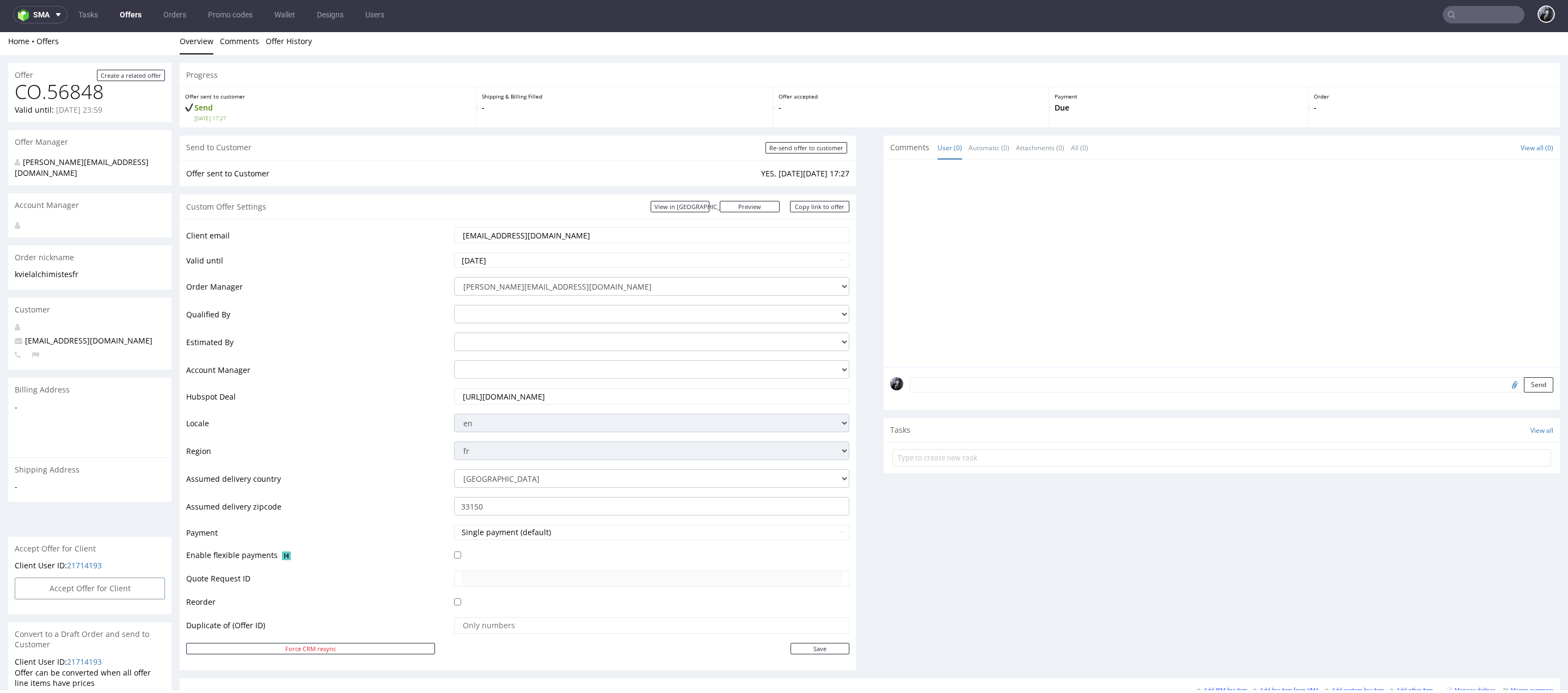
scroll to position [0, 0]
click at [759, 212] on link "Preview" at bounding box center [750, 211] width 60 height 11
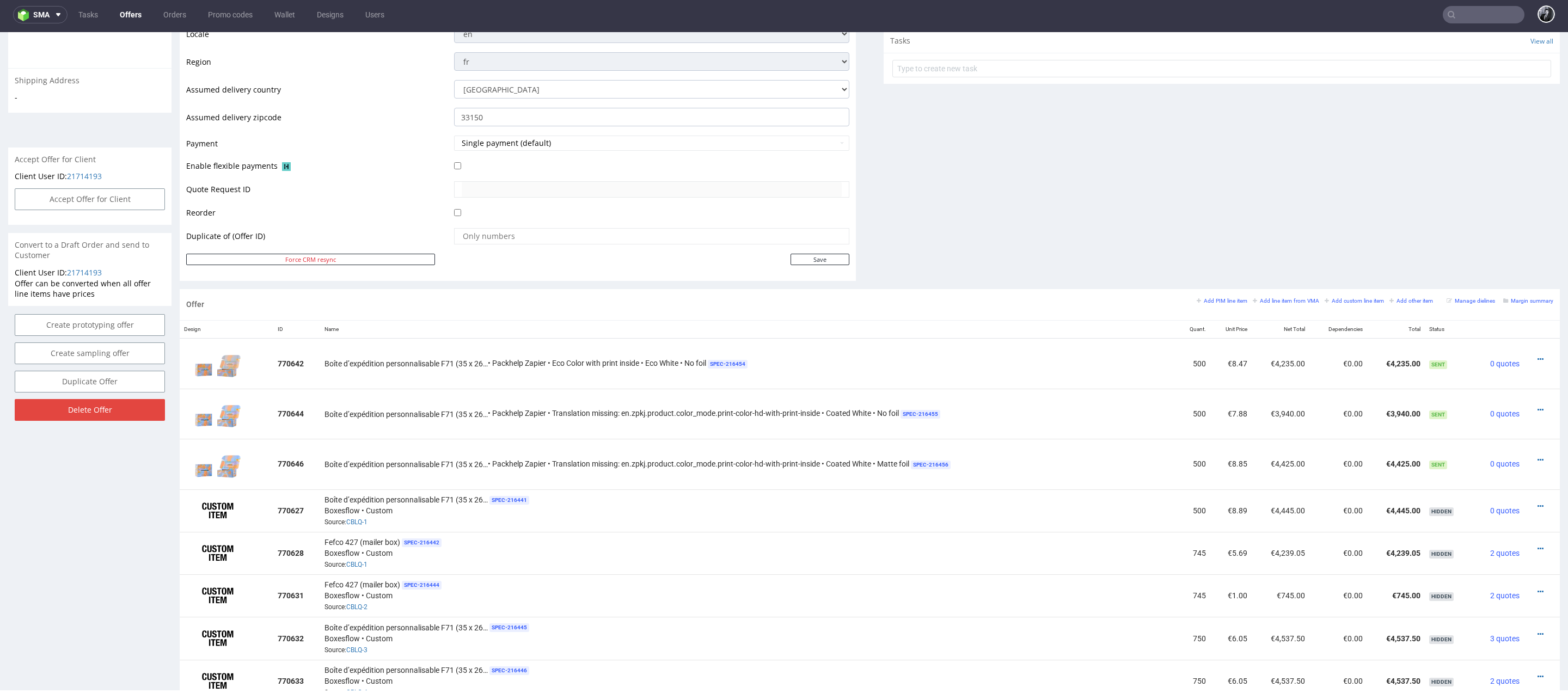
scroll to position [684, 0]
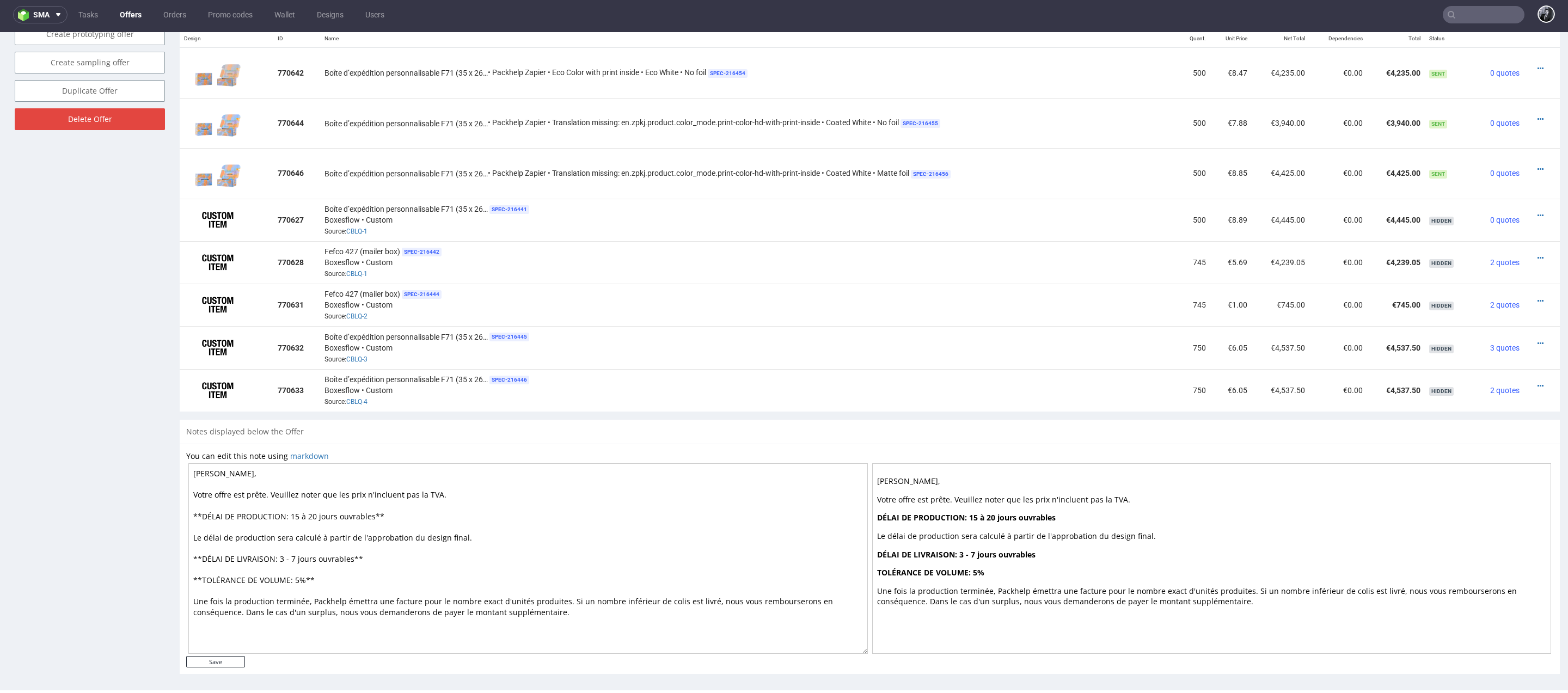
drag, startPoint x: 388, startPoint y: 509, endPoint x: 289, endPoint y: 511, distance: 99.0
click at [289, 511] on textarea "[PERSON_NAME], Votre offre est prête. Veuillez noter que les prix n'incluent pa…" at bounding box center [528, 558] width 679 height 191
click at [286, 509] on textarea "Cher Kévin, Votre offre est prête. Veuillez noter que les prix n'incluent pas l…" at bounding box center [528, 558] width 679 height 191
click at [558, 509] on textarea "Cher Kévin, Votre offre est prête. Veuillez noter que les prix n'incluent pas l…" at bounding box center [528, 558] width 679 height 191
drag, startPoint x: 378, startPoint y: 557, endPoint x: 191, endPoint y: 550, distance: 187.1
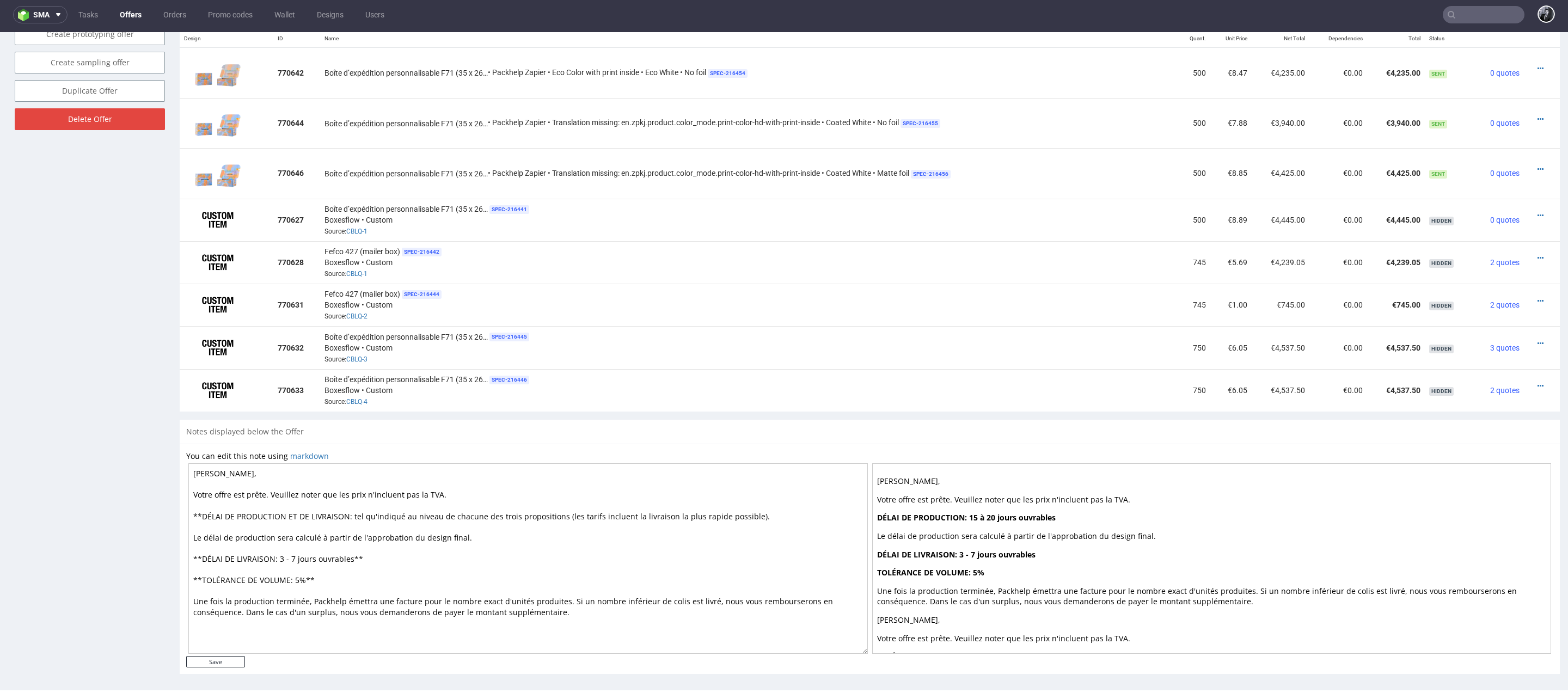
click at [191, 550] on textarea "Cher Kévin, Votre offre est prête. Veuillez noter que les prix n'incluent pas l…" at bounding box center [528, 558] width 679 height 191
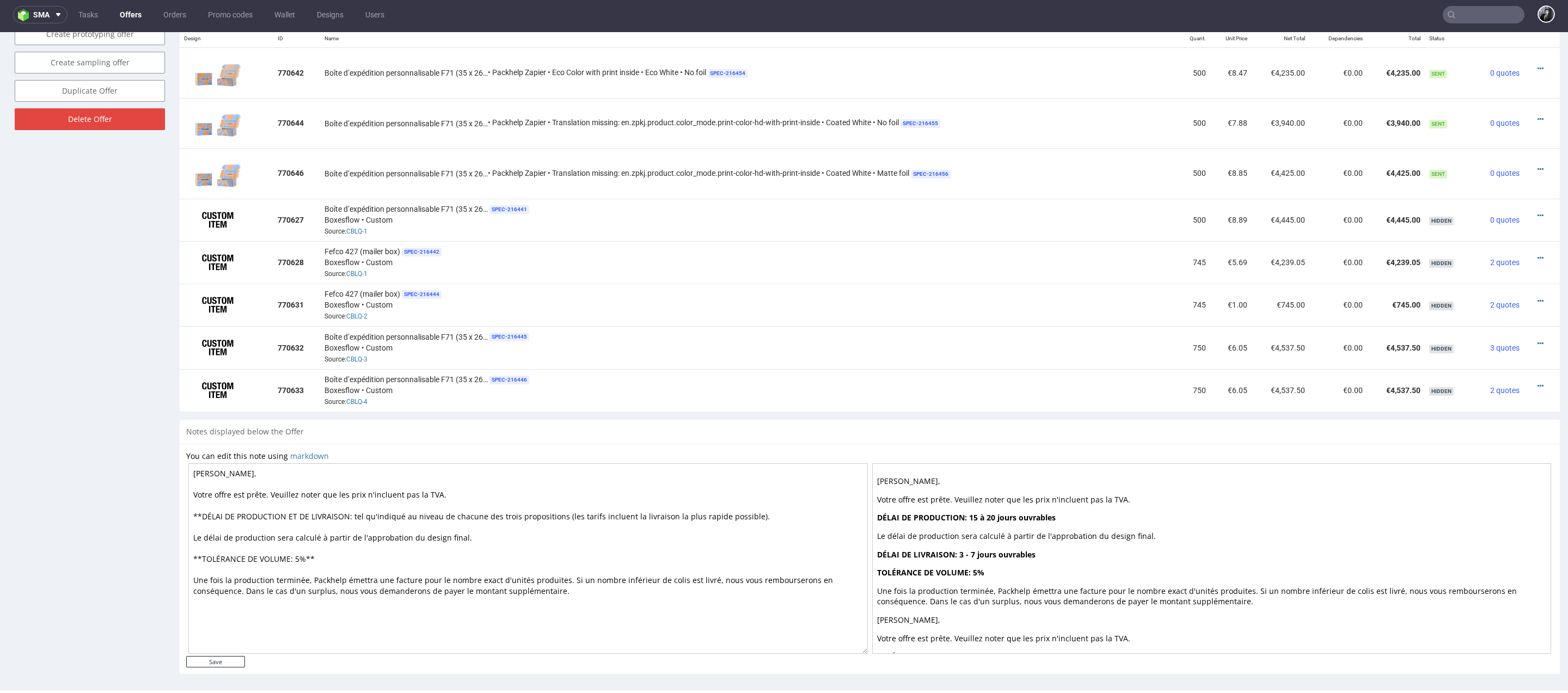
click at [758, 511] on textarea "Cher Kévin, Votre offre est prête. Veuillez noter que les prix n'incluent pas l…" at bounding box center [528, 558] width 679 height 191
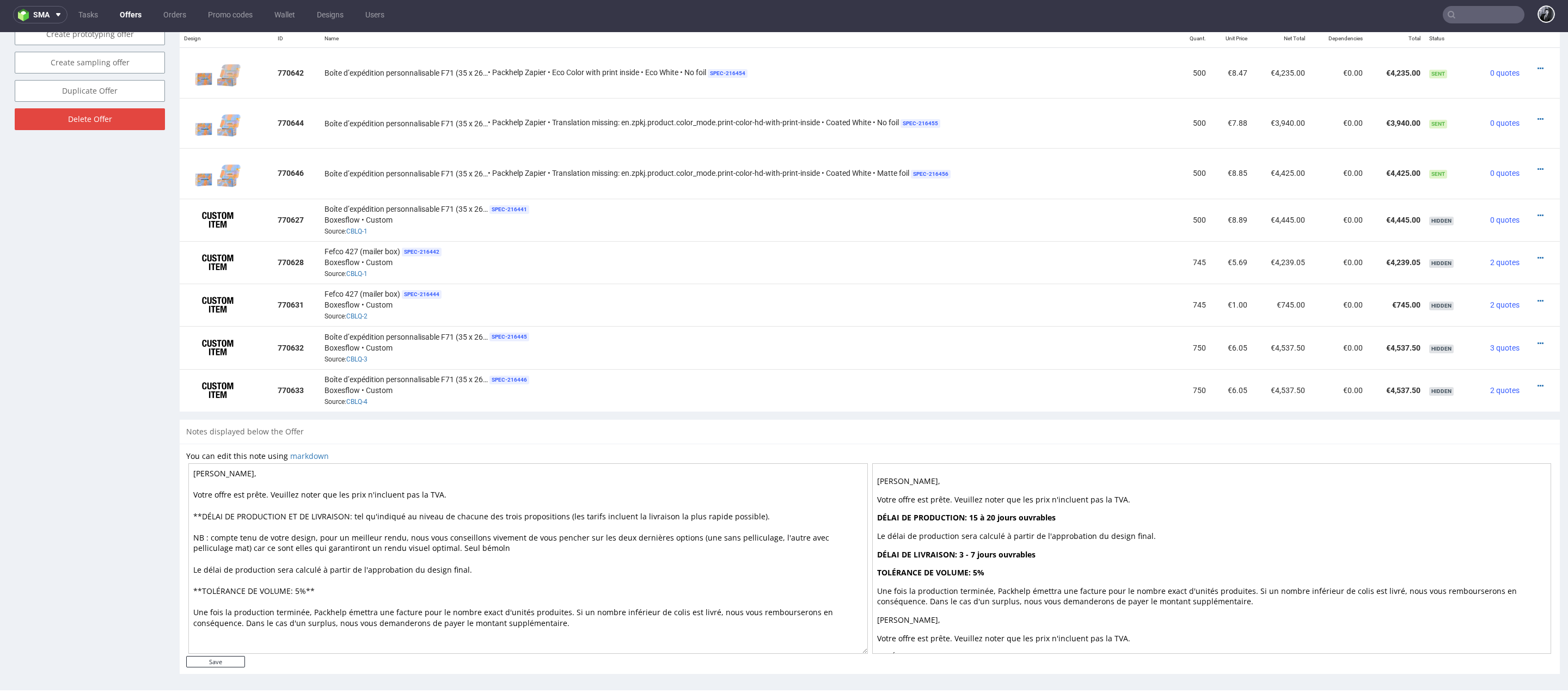
type textarea "Cher Kévin, Votre offre est prête. Veuillez noter que les prix n'incluent pas l…"
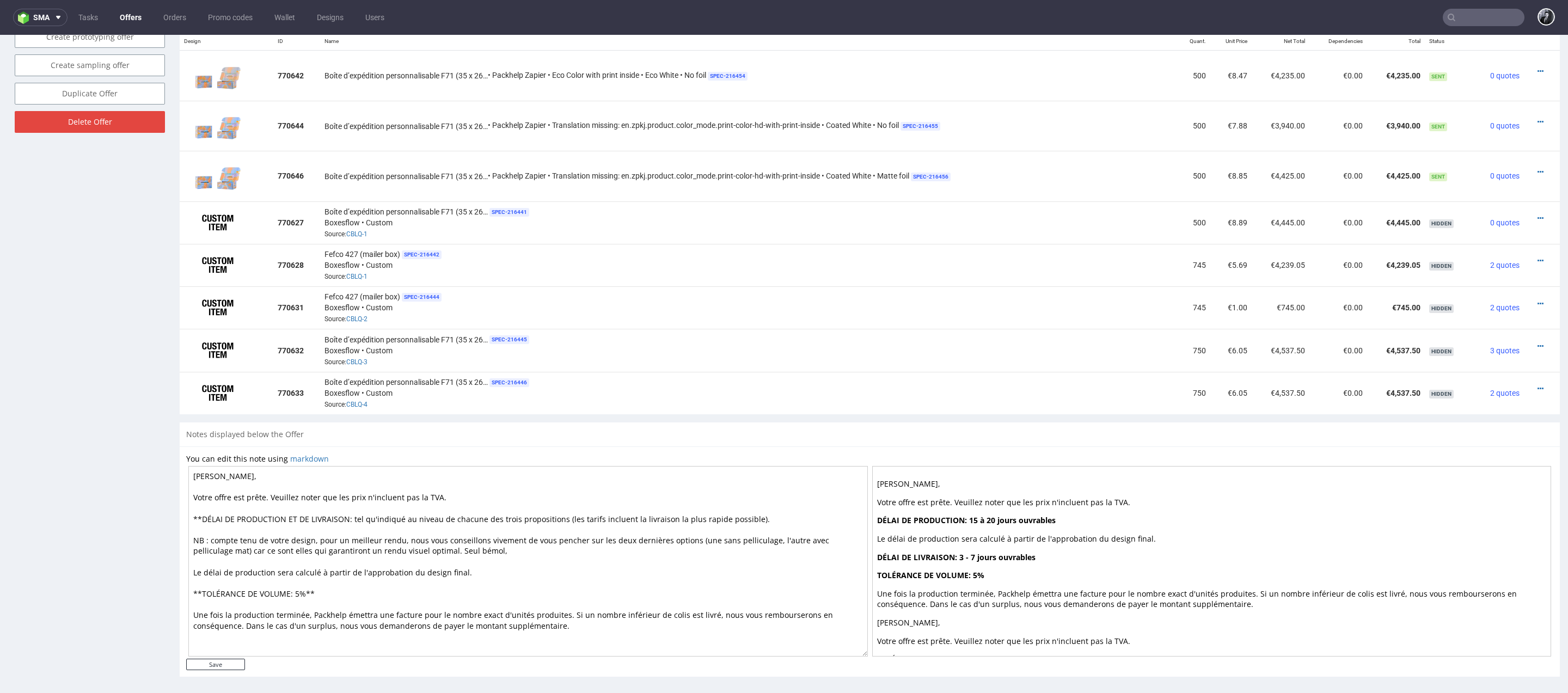
scroll to position [3, 0]
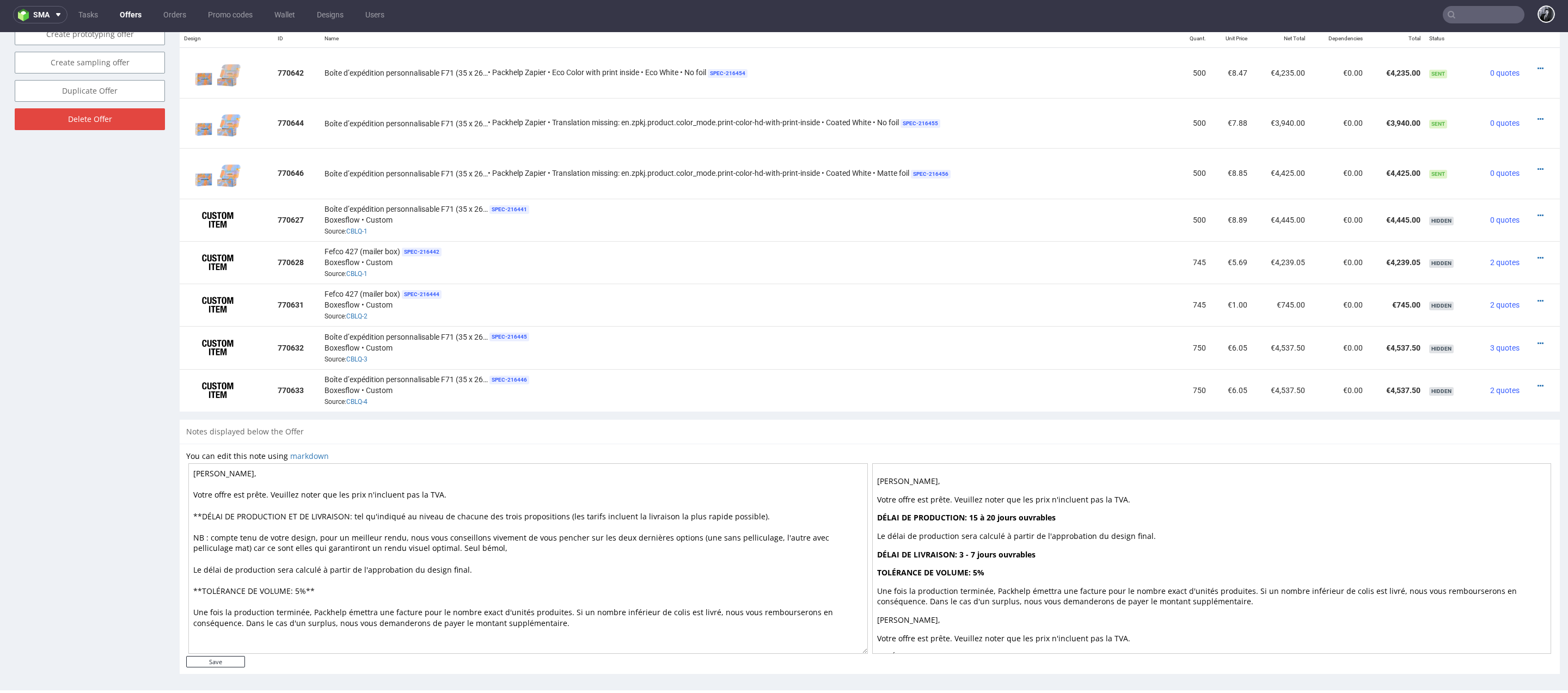
click at [311, 530] on textarea "[PERSON_NAME], Votre offre est prête. Veuillez noter que les prix n'incluent pa…" at bounding box center [528, 558] width 679 height 191
click at [641, 545] on textarea "[PERSON_NAME], Votre offre est prête. Veuillez noter que les prix n'incluent pa…" at bounding box center [528, 558] width 679 height 191
drag, startPoint x: 355, startPoint y: 512, endPoint x: 555, endPoint y: 510, distance: 200.0
click at [556, 510] on textarea "[PERSON_NAME], Votre offre est prête. Veuillez noter que les prix n'incluent pa…" at bounding box center [528, 558] width 679 height 191
drag, startPoint x: 600, startPoint y: 546, endPoint x: 185, endPoint y: 533, distance: 415.2
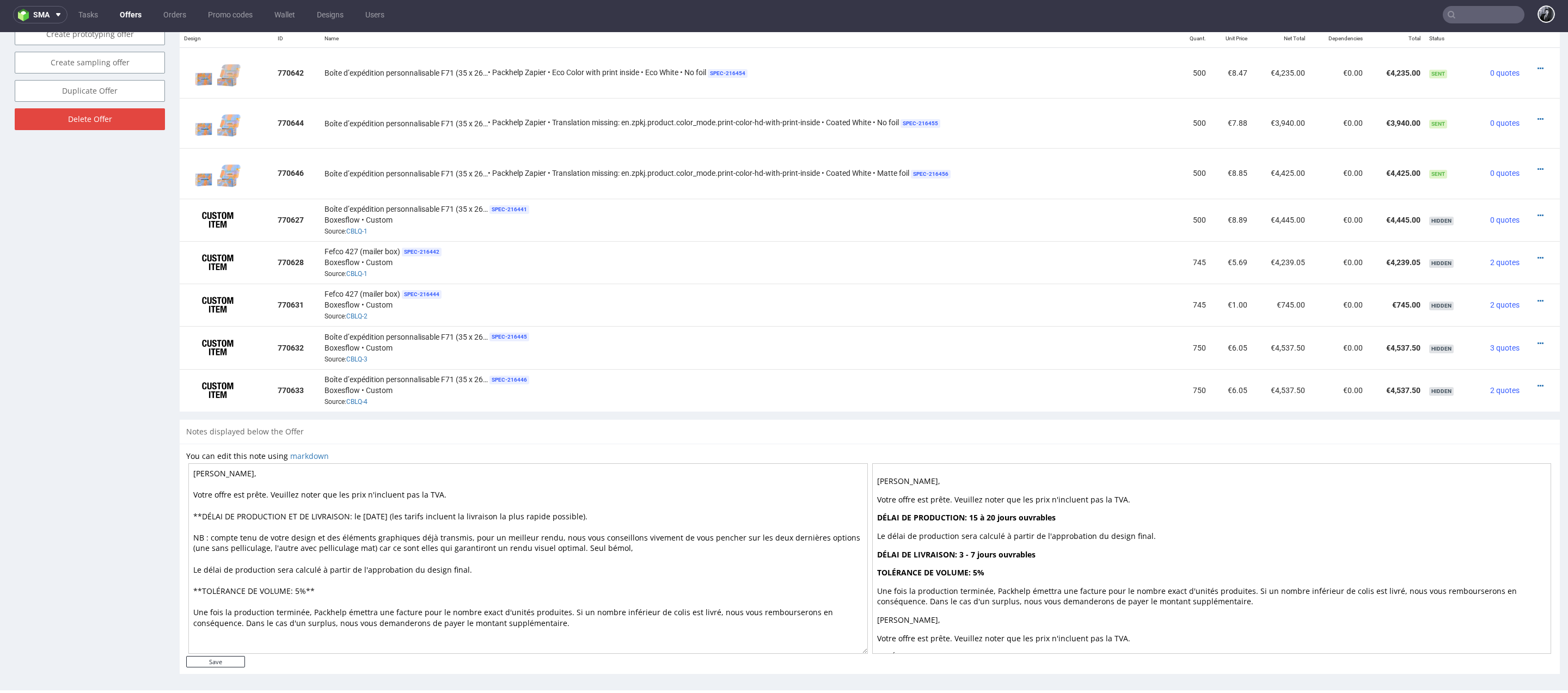
click at [185, 532] on div "You can edit this note using markdown [PERSON_NAME], Votre offre est prête. Veu…" at bounding box center [869, 559] width 1380 height 231
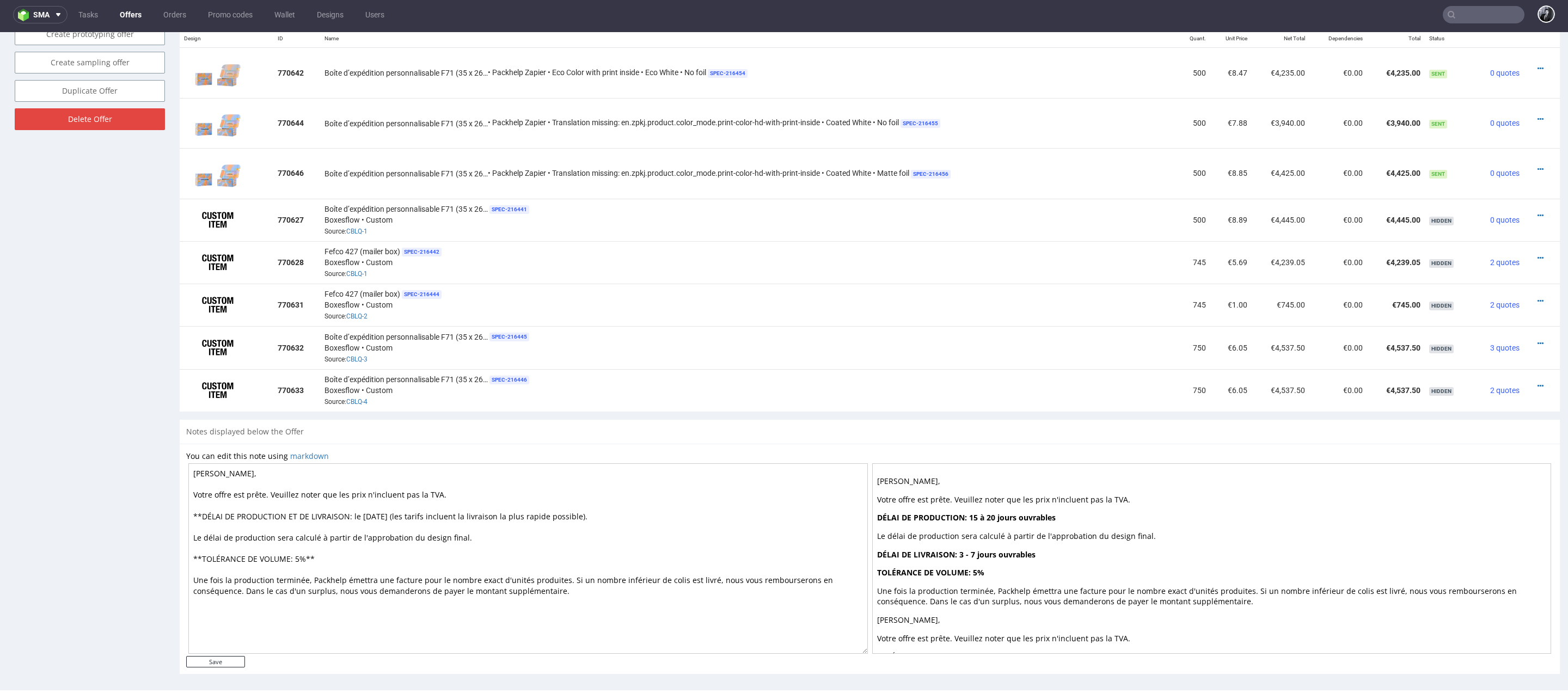
click at [223, 509] on textarea "[PERSON_NAME], Votre offre est prête. Veuillez noter que les prix n'incluent pa…" at bounding box center [528, 558] width 679 height 191
click at [287, 513] on textarea "[PERSON_NAME], Votre offre est prête. Veuillez noter que les prix n'incluent pa…" at bounding box center [528, 558] width 679 height 191
click at [388, 511] on textarea "[PERSON_NAME], Votre offre est prête. Veuillez noter que les prix n'incluent pa…" at bounding box center [528, 558] width 679 height 191
click at [323, 509] on textarea "[PERSON_NAME], Votre offre est prête. Veuillez noter que les prix n'incluent pa…" at bounding box center [528, 558] width 679 height 191
click at [461, 548] on textarea "Cher Kévin, Votre offre est prête. Veuillez noter que les prix n'incluent pas l…" at bounding box center [528, 558] width 679 height 191
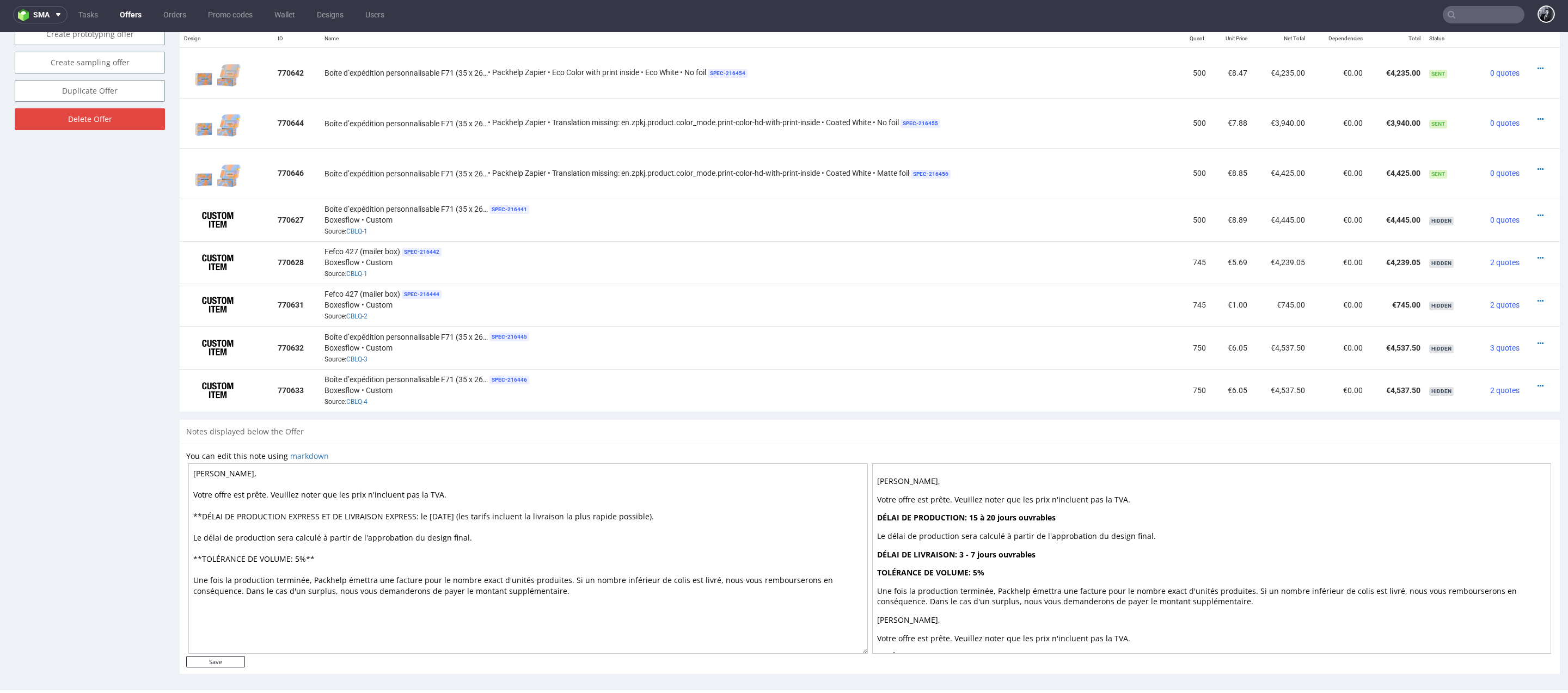
click at [589, 514] on textarea "Cher Kévin, Votre offre est prête. Veuillez noter que les prix n'incluent pas l…" at bounding box center [528, 558] width 679 height 191
drag, startPoint x: 587, startPoint y: 514, endPoint x: 664, endPoint y: 514, distance: 77.0
click at [664, 514] on textarea "Cher Kévin, Votre offre est prête. Veuillez noter que les prix n'incluent pas l…" at bounding box center [528, 558] width 679 height 191
click at [523, 520] on textarea "Cher Kévin, Votre offre est prête. Veuillez noter que les prix n'incluent pas l…" at bounding box center [528, 558] width 679 height 191
click at [488, 535] on textarea "Cher Kévin, Votre offre est prête. Veuillez noter que les prix n'incluent pas l…" at bounding box center [528, 558] width 679 height 191
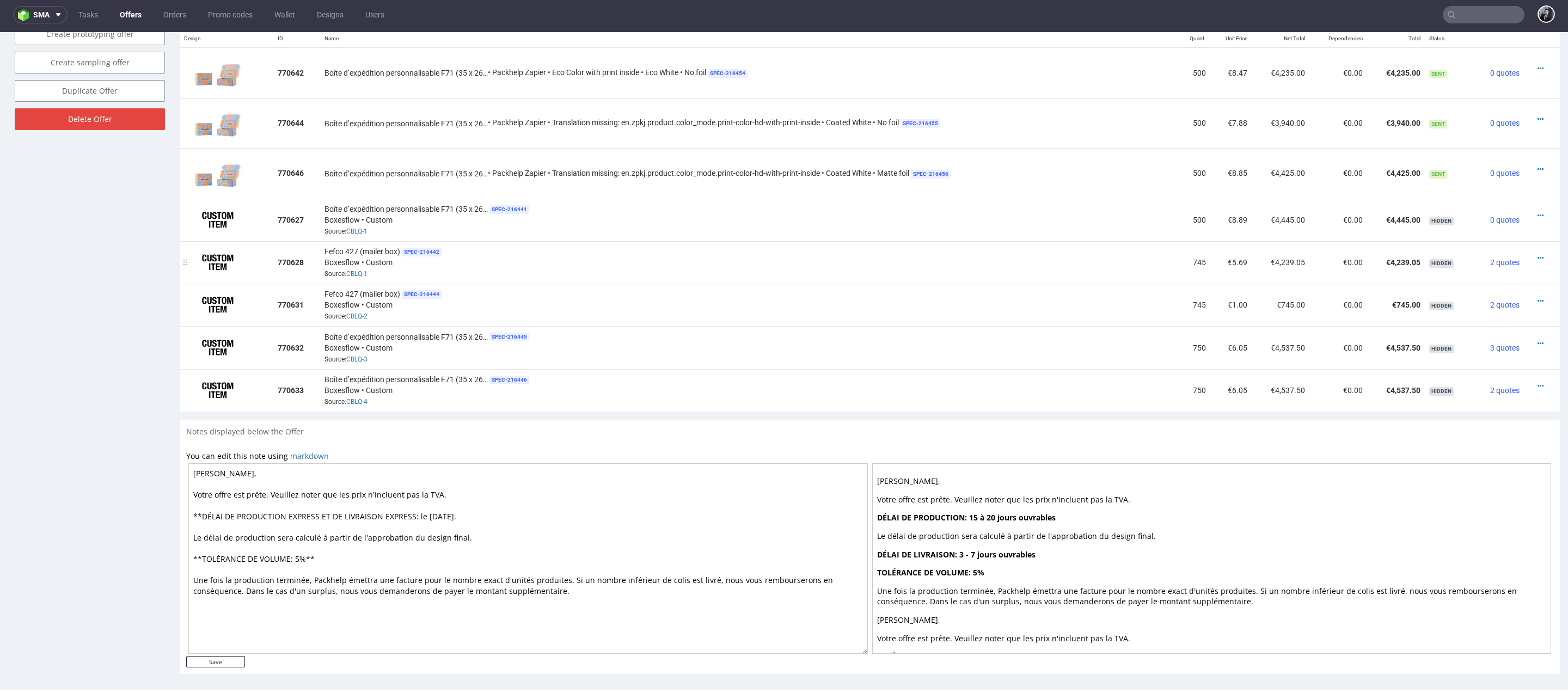
scroll to position [576, 0]
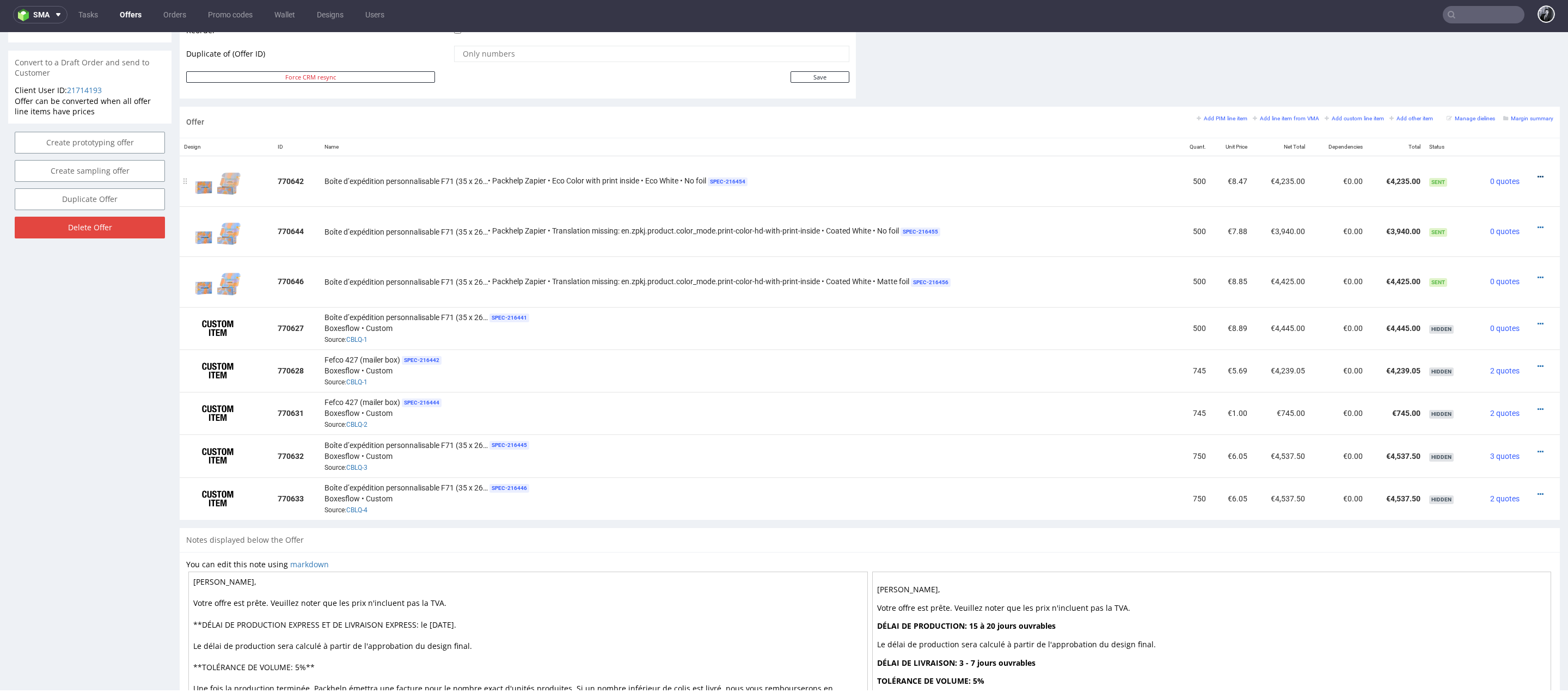
type textarea "Cher Kévin, Votre offre est prête. Veuillez noter que les prix n'incluent pas l…"
click at [1537, 174] on icon at bounding box center [1540, 177] width 6 height 7
click at [1502, 135] on span "Hide item from customer" at bounding box center [1490, 134] width 91 height 11
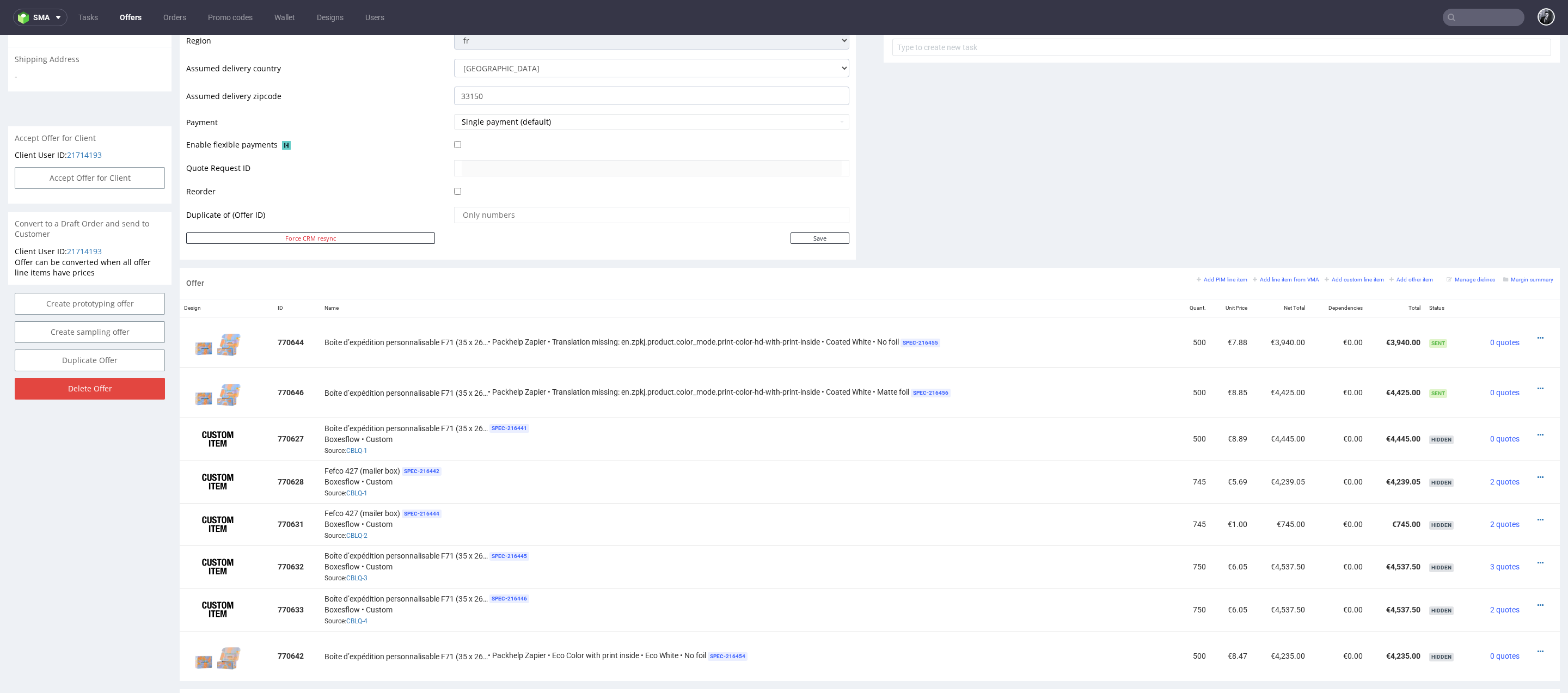
scroll to position [417, 0]
click at [1537, 386] on icon at bounding box center [1540, 389] width 6 height 7
click at [1095, 394] on div "Boîte d’expédition personnalisable F71 (35 x 26 x 10 cm) • Packhelp Zapier • Tr…" at bounding box center [748, 393] width 848 height 11
click at [1537, 337] on icon at bounding box center [1540, 339] width 6 height 7
click at [1490, 242] on span "Edit item price" at bounding box center [1490, 237] width 88 height 11
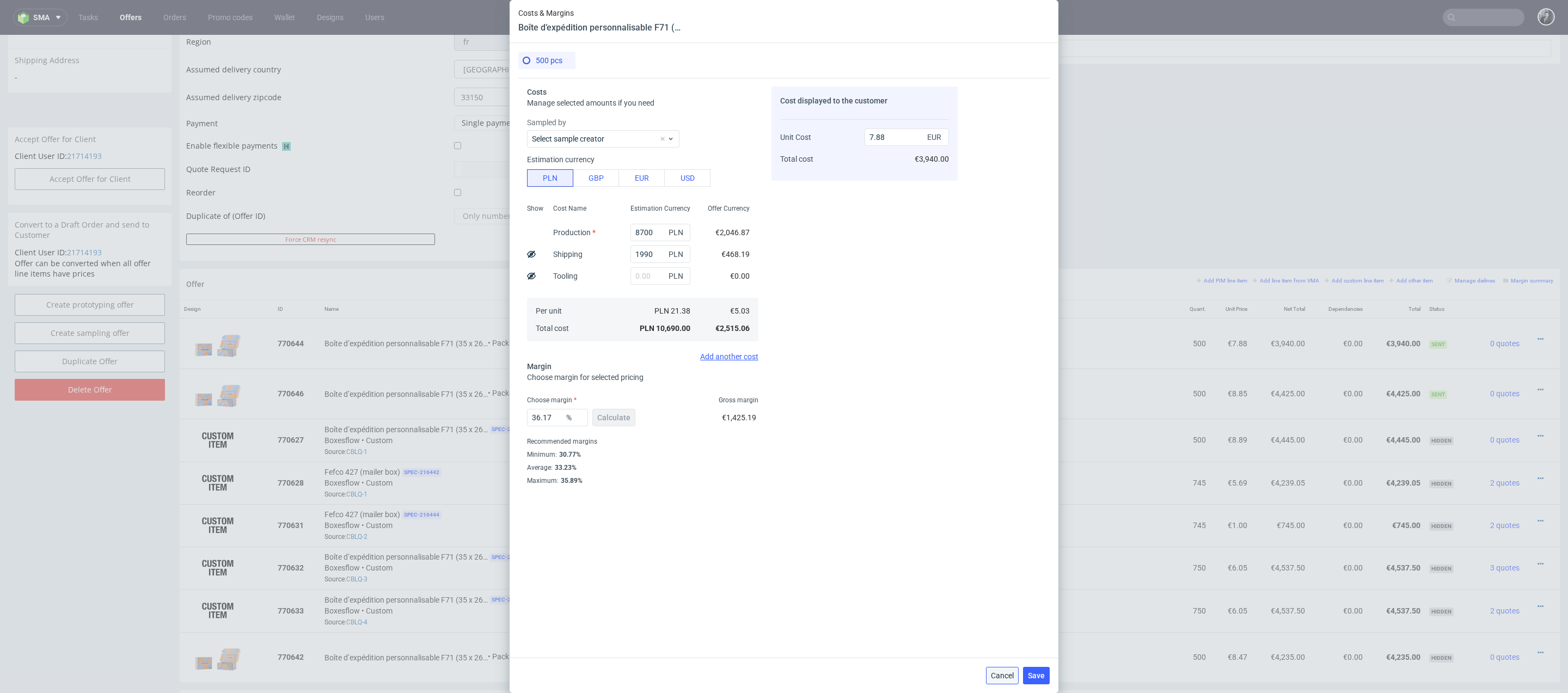
click at [1002, 681] on button "Cancel" at bounding box center [1002, 676] width 33 height 17
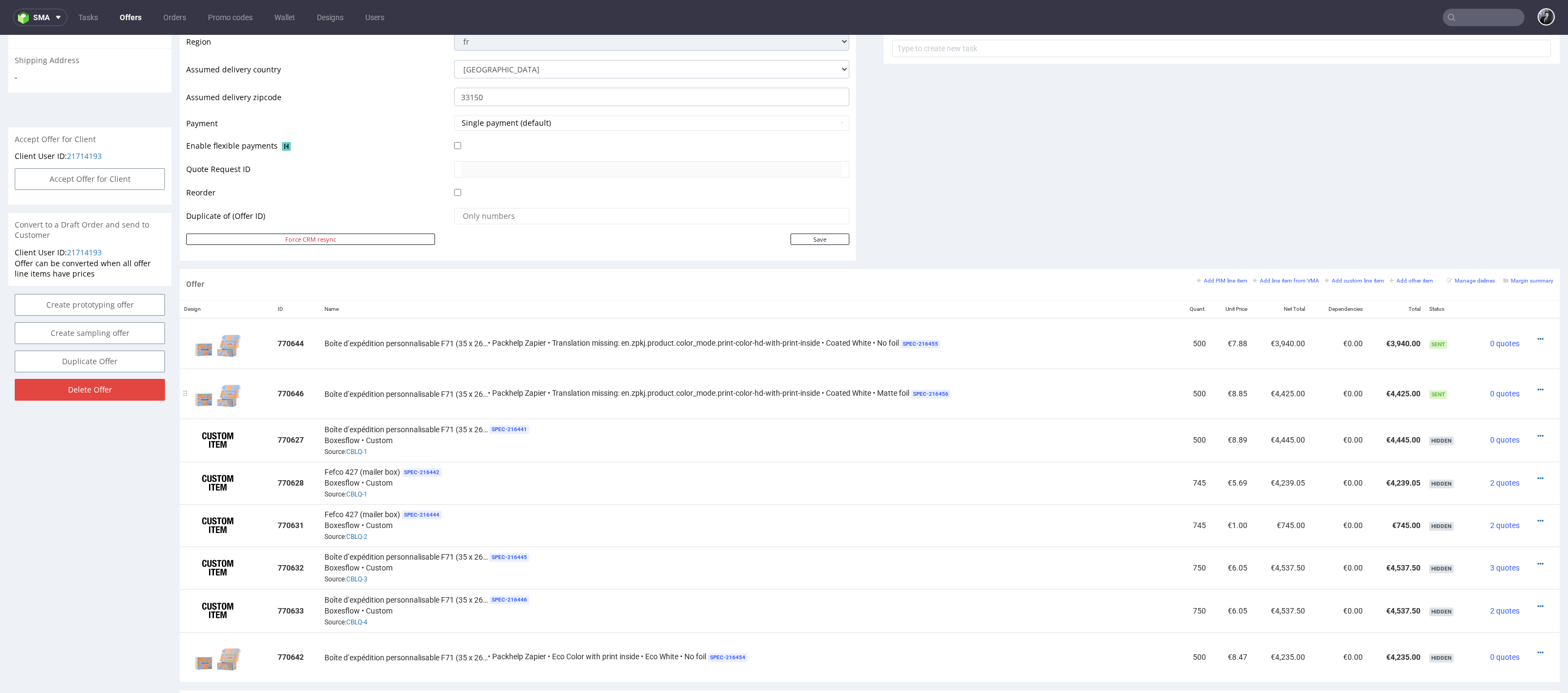
click at [1524, 379] on td at bounding box center [1542, 393] width 36 height 50
click at [1537, 386] on icon at bounding box center [1540, 389] width 6 height 7
click at [1480, 267] on span "Edit item specification" at bounding box center [1490, 268] width 88 height 11
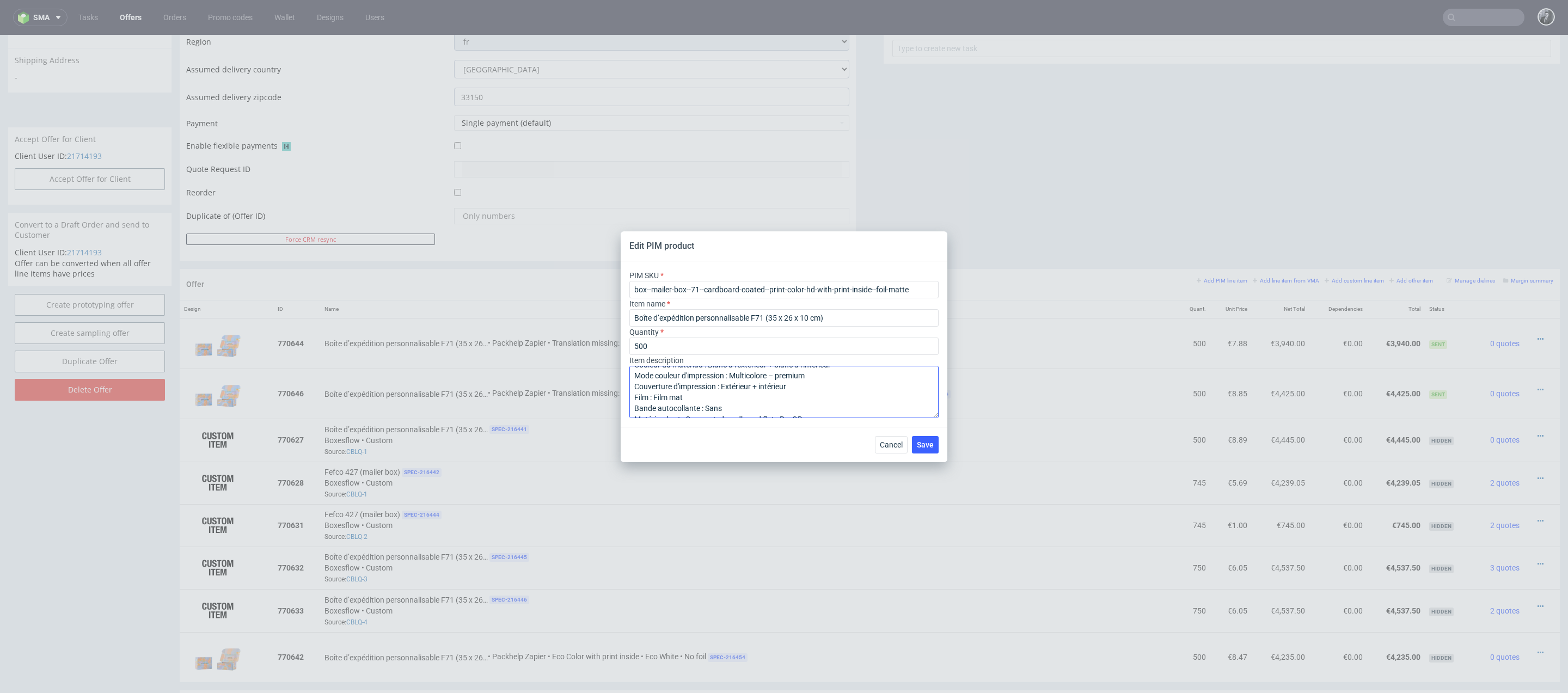
scroll to position [0, 0]
click at [884, 442] on span "Cancel" at bounding box center [891, 445] width 23 height 7
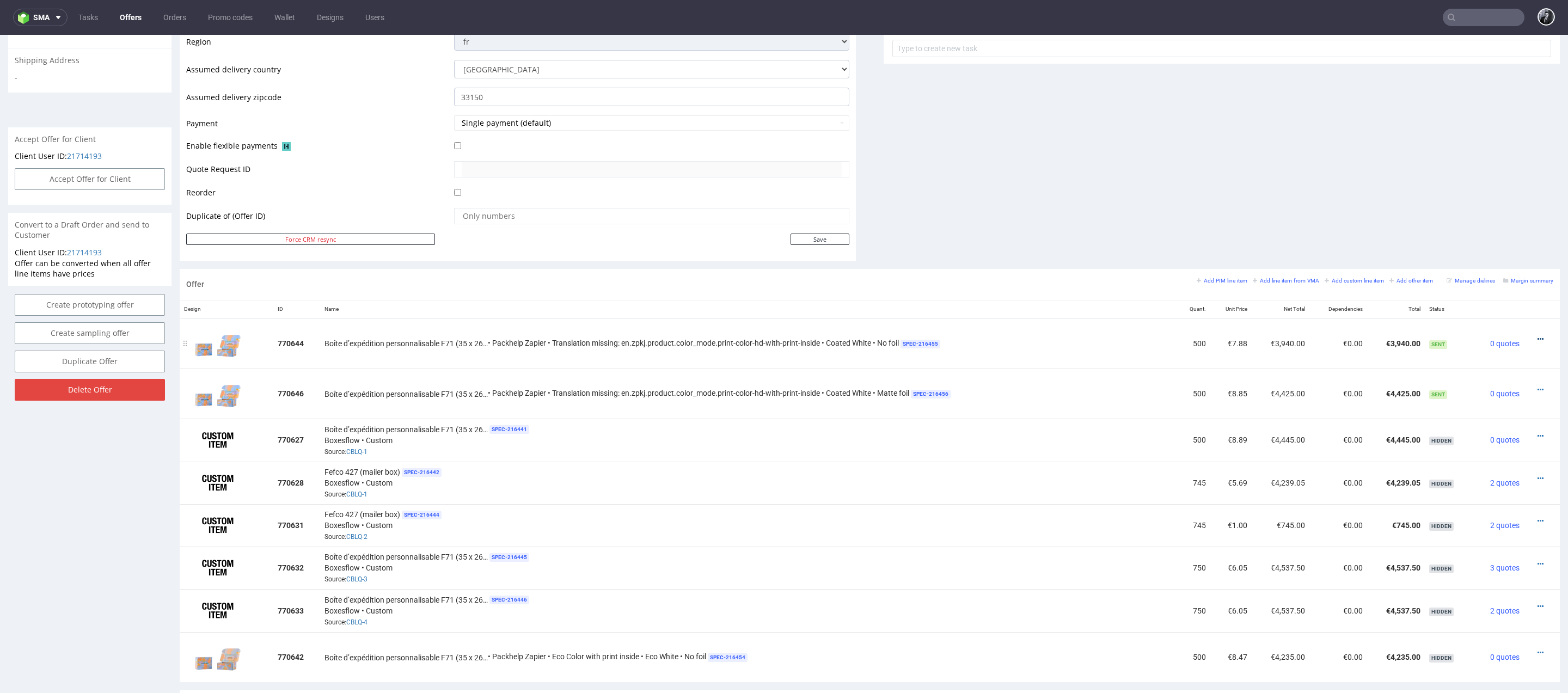
click at [1537, 337] on icon at bounding box center [1540, 339] width 6 height 7
click at [1501, 218] on span "Edit item specification" at bounding box center [1490, 217] width 88 height 11
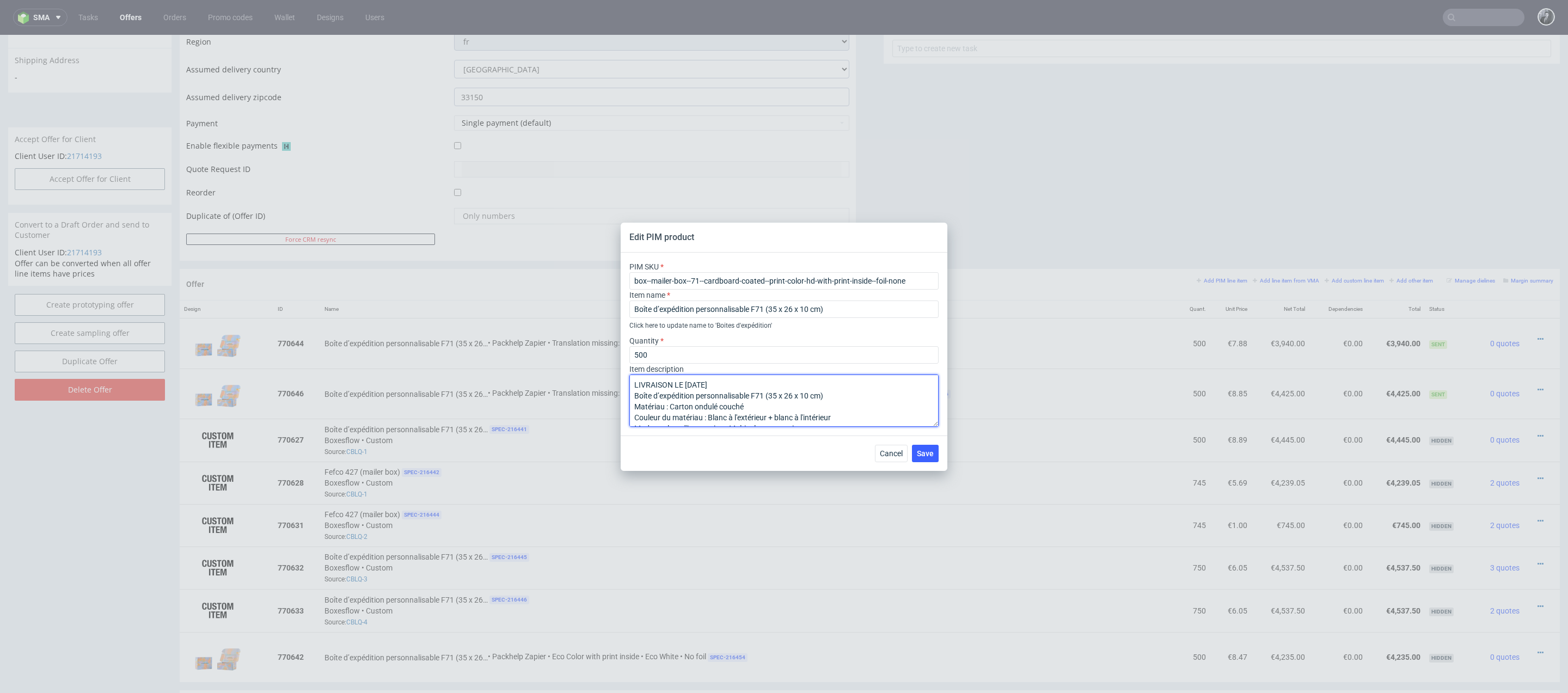
drag, startPoint x: 841, startPoint y: 396, endPoint x: 597, endPoint y: 397, distance: 244.0
click at [597, 397] on div "Edit PIM product PIM SKU box--mailer-box--71--cardboard-coated--print-color-hd-…" at bounding box center [784, 346] width 1568 height 693
click at [701, 396] on textarea "LIVRAISON LE 30 SEPTEMBRE Matériau : Carton ondulé couché Couleur du matériau :…" at bounding box center [784, 401] width 309 height 52
type textarea "LIVRAISON LE 30 SEPTEMBRE Matériau : Carton ondulé couché Couleur du matériau :…"
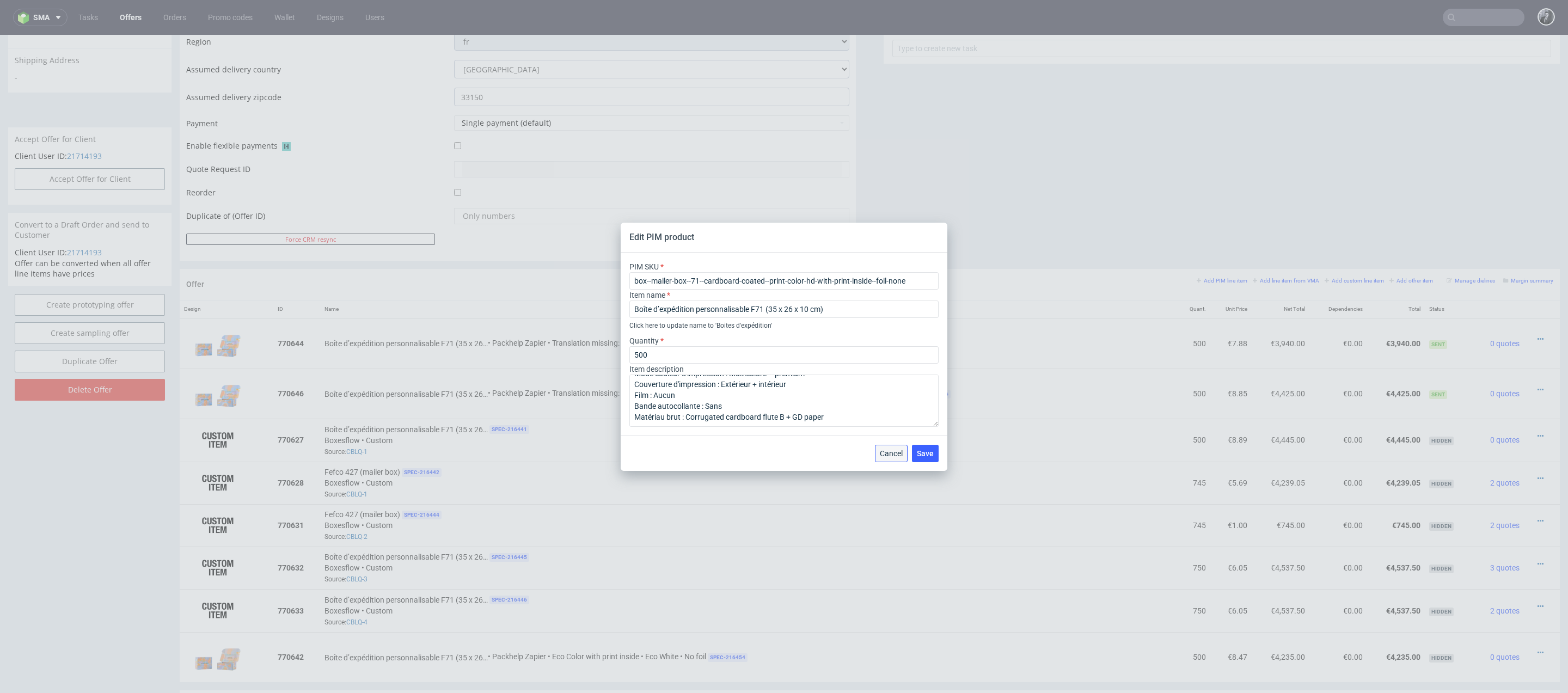
click at [899, 458] on button "Cancel" at bounding box center [891, 453] width 33 height 17
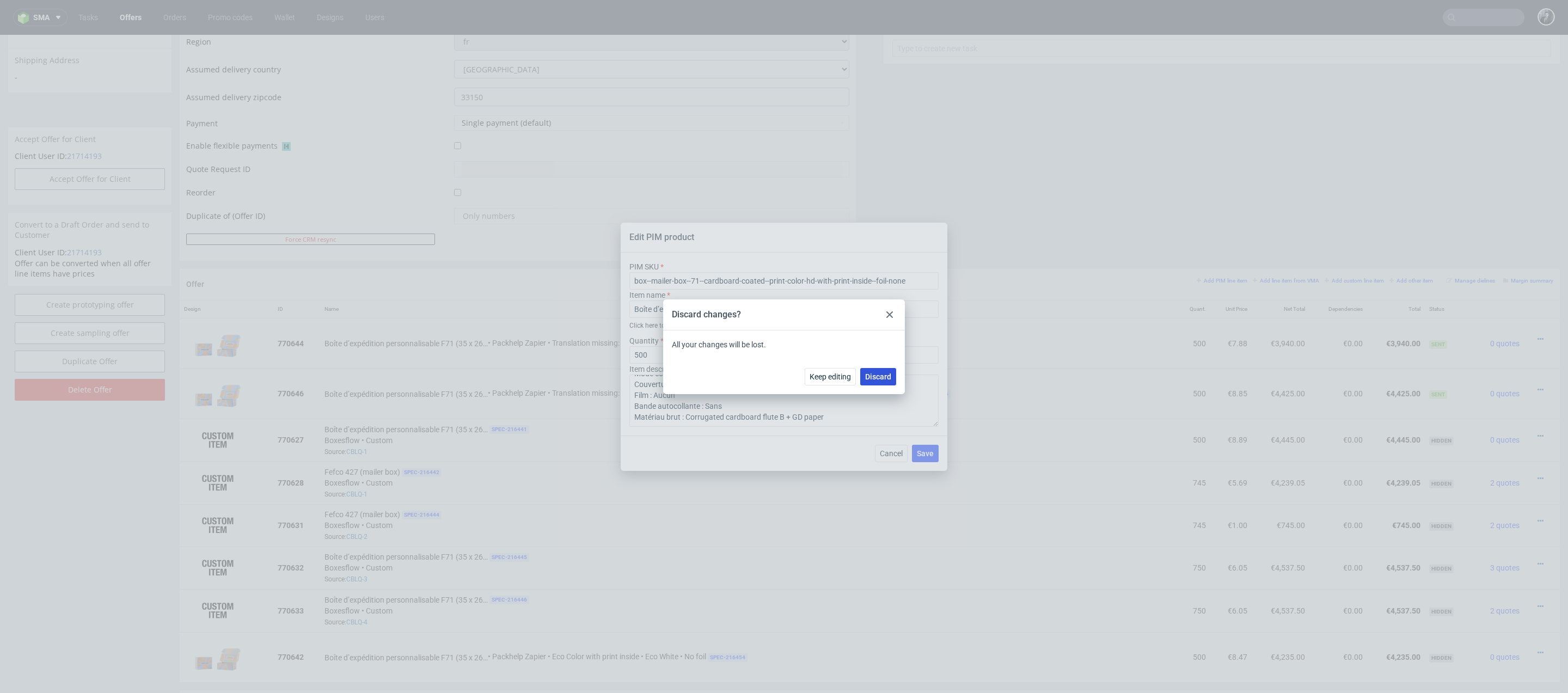
click at [876, 380] on span "Discard" at bounding box center [878, 376] width 26 height 7
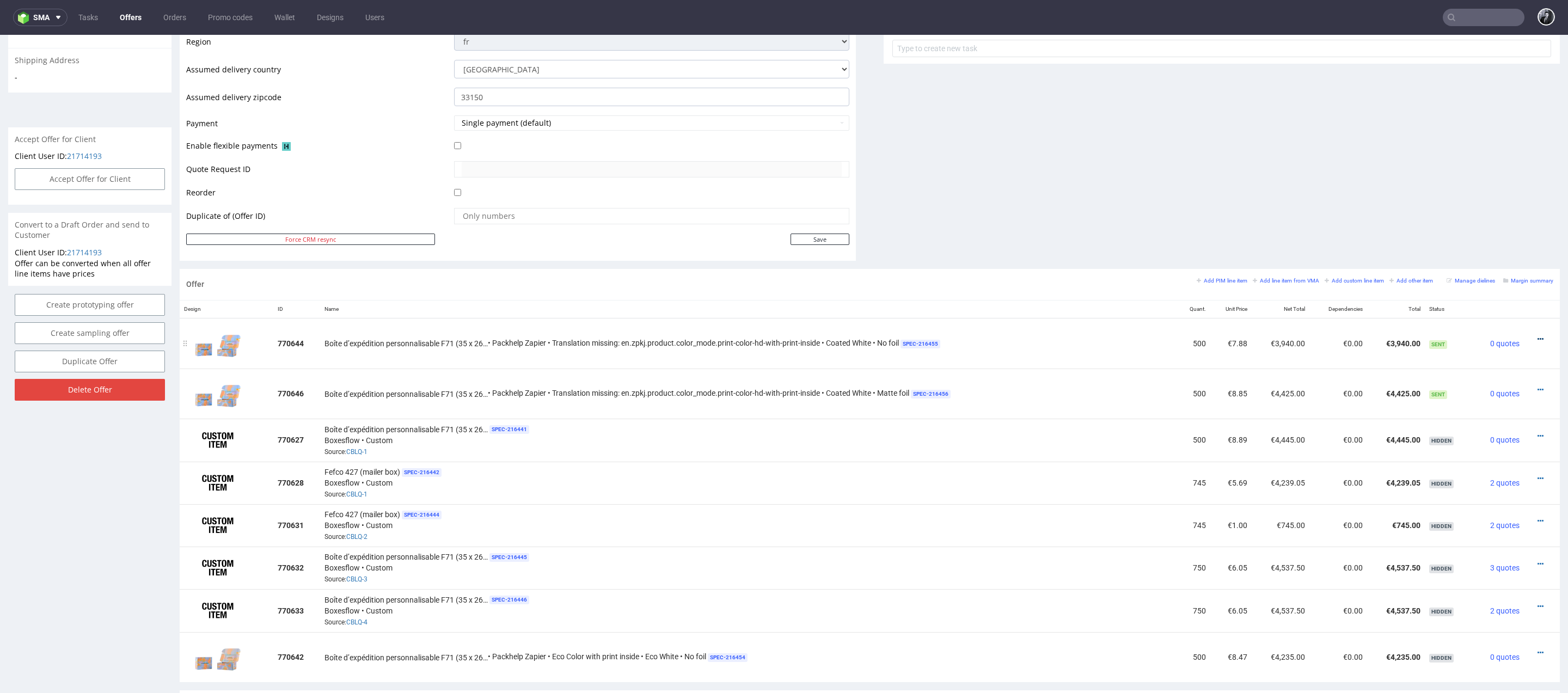
click at [1537, 336] on icon at bounding box center [1540, 339] width 6 height 7
click at [1479, 236] on span "Edit item price" at bounding box center [1490, 237] width 88 height 11
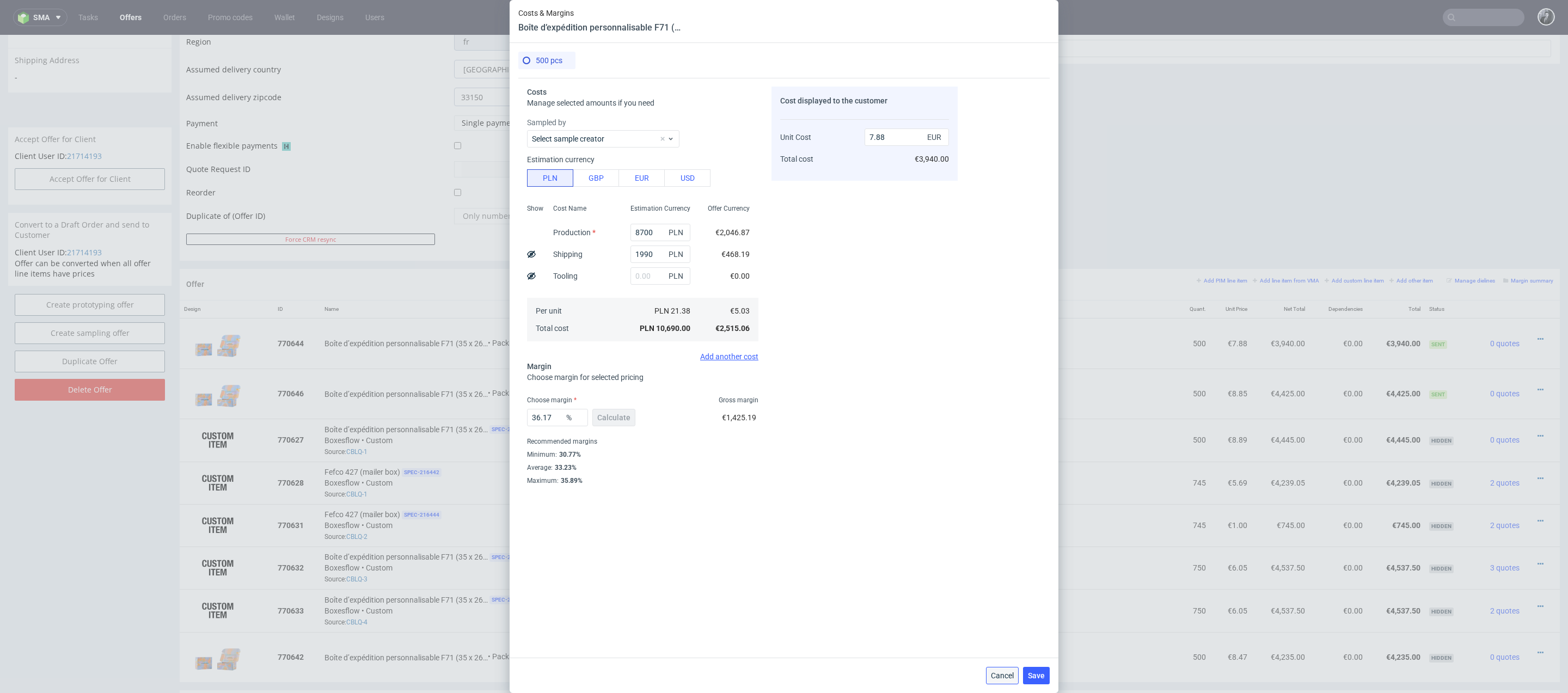
click at [1008, 677] on span "Cancel" at bounding box center [1002, 676] width 23 height 7
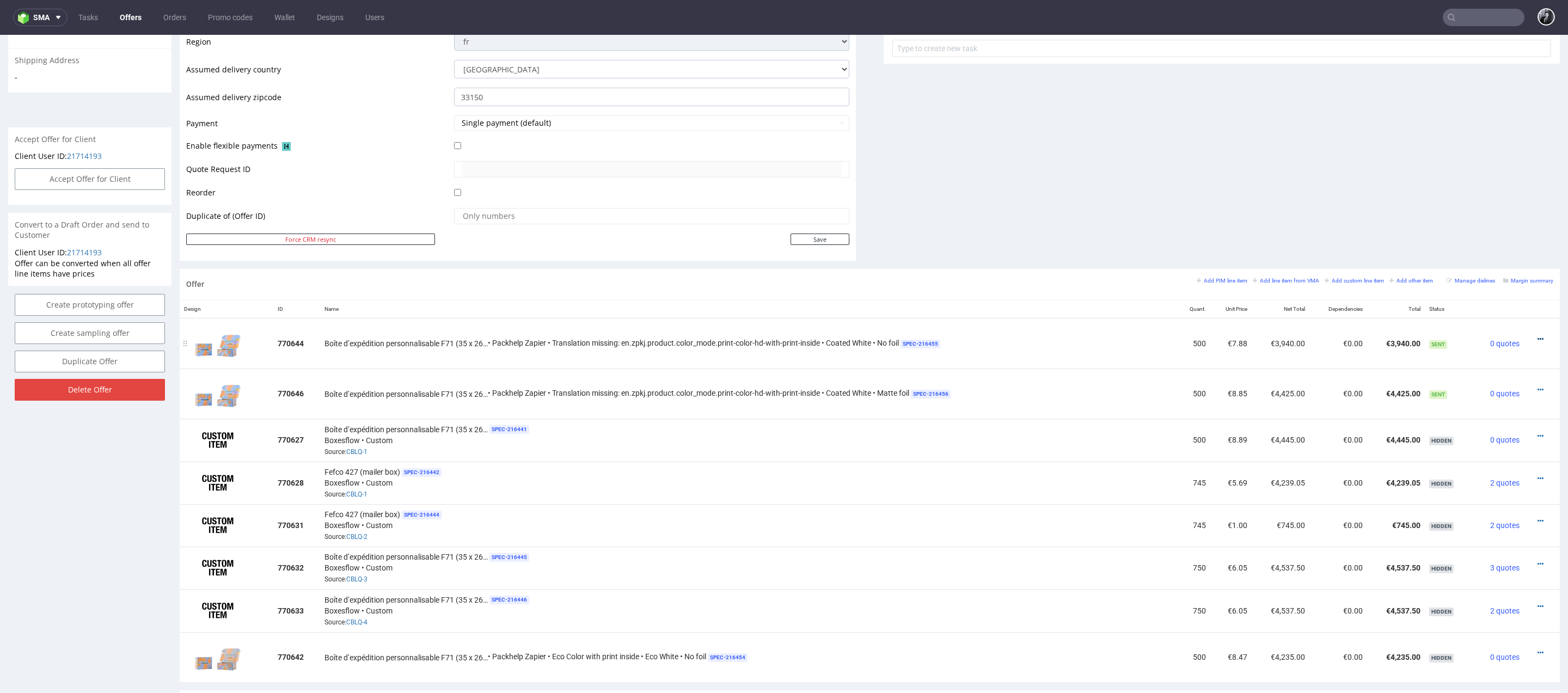
click at [1537, 337] on icon at bounding box center [1540, 339] width 6 height 7
click at [1491, 220] on span "Edit item specification" at bounding box center [1490, 217] width 88 height 11
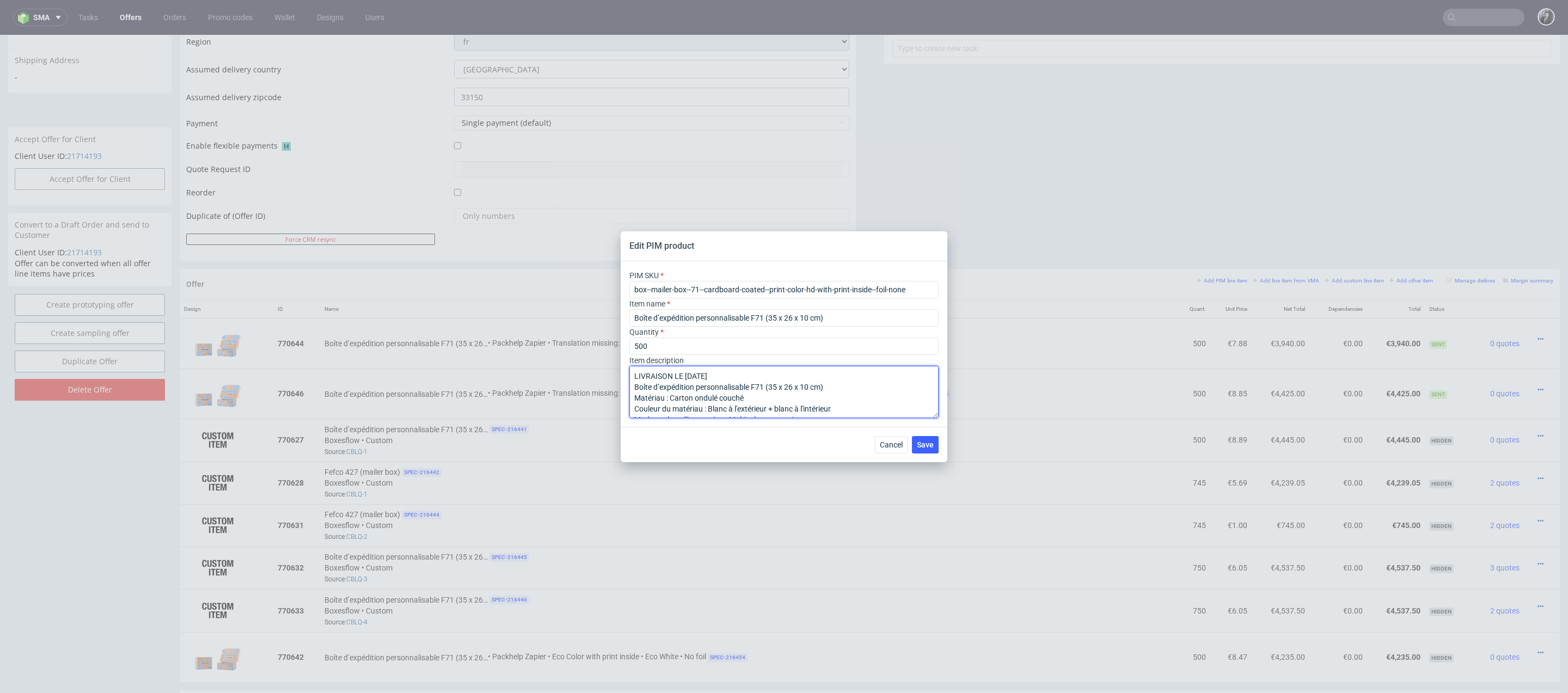
drag, startPoint x: 847, startPoint y: 383, endPoint x: 596, endPoint y: 389, distance: 251.1
click at [596, 389] on div "Edit PIM product PIM SKU box--mailer-box--71--cardboard-coated--print-color-hd-…" at bounding box center [784, 346] width 1568 height 693
click at [718, 387] on textarea "LIVRAISON LE 30 SEPTEMBRE Matériau : Carton ondulé couché Couleur du matériau :…" at bounding box center [784, 392] width 309 height 52
type textarea "LIVRAISON LE 30 SEPTEMBRE Matériau : Carton ondulé couché Couleur du matériau :…"
click at [923, 441] on span "Save" at bounding box center [925, 445] width 17 height 7
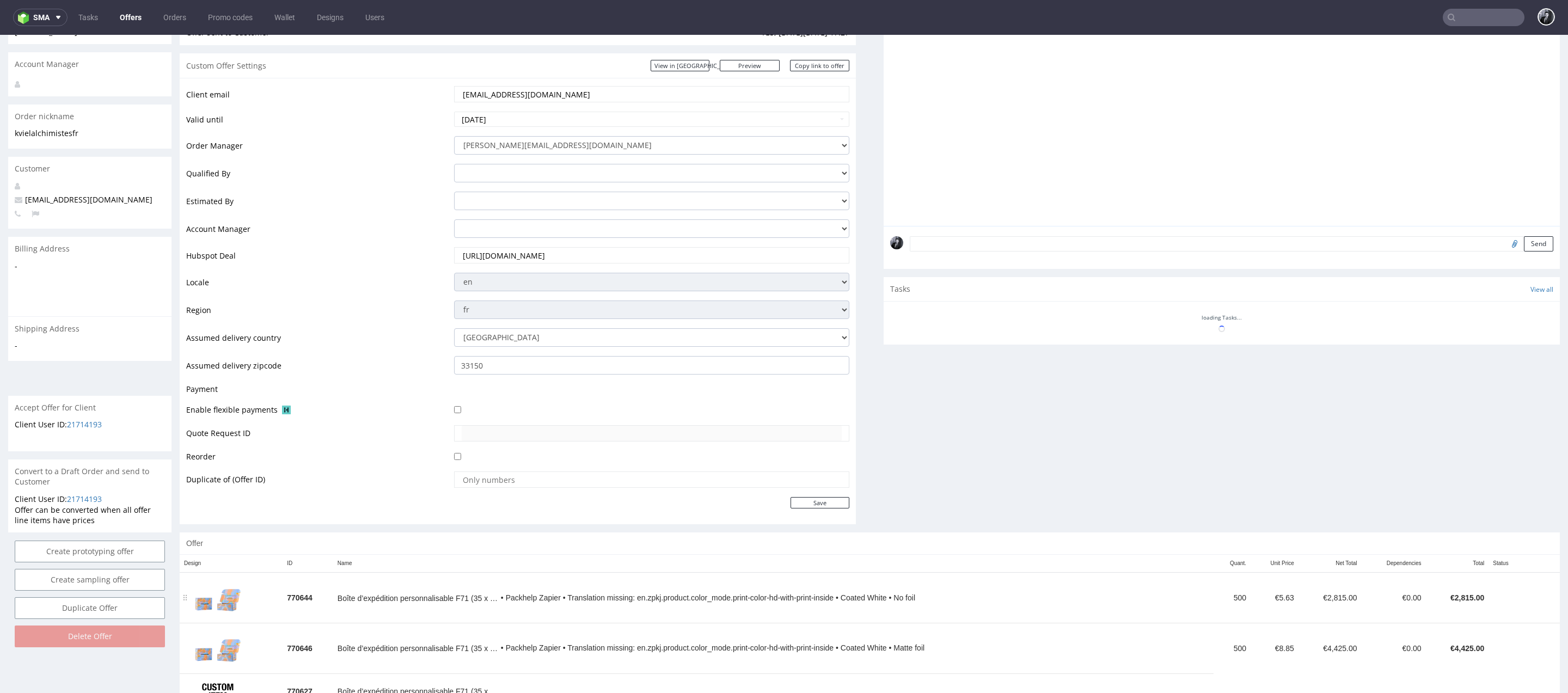
scroll to position [184, 0]
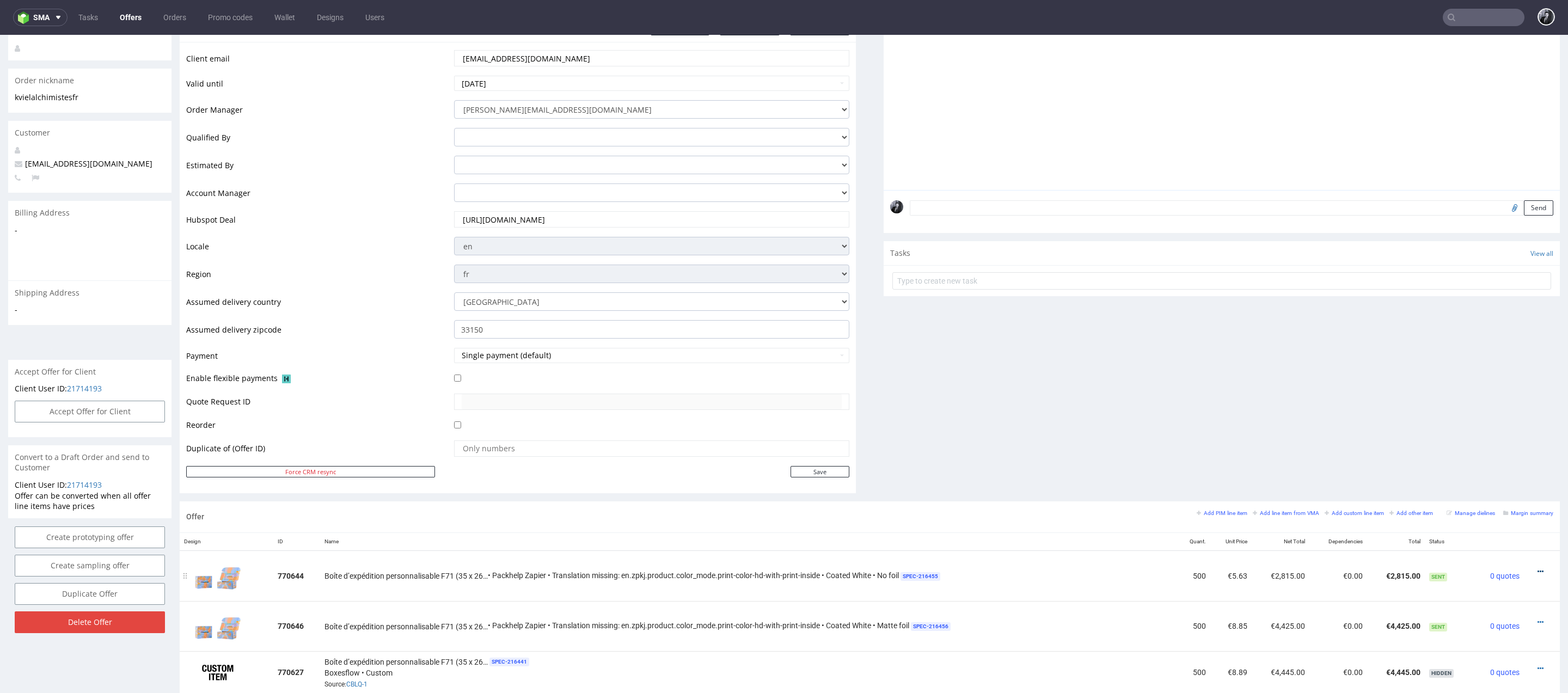
click at [1537, 568] on icon at bounding box center [1540, 571] width 6 height 7
click at [1478, 471] on span "Edit item price" at bounding box center [1490, 469] width 88 height 11
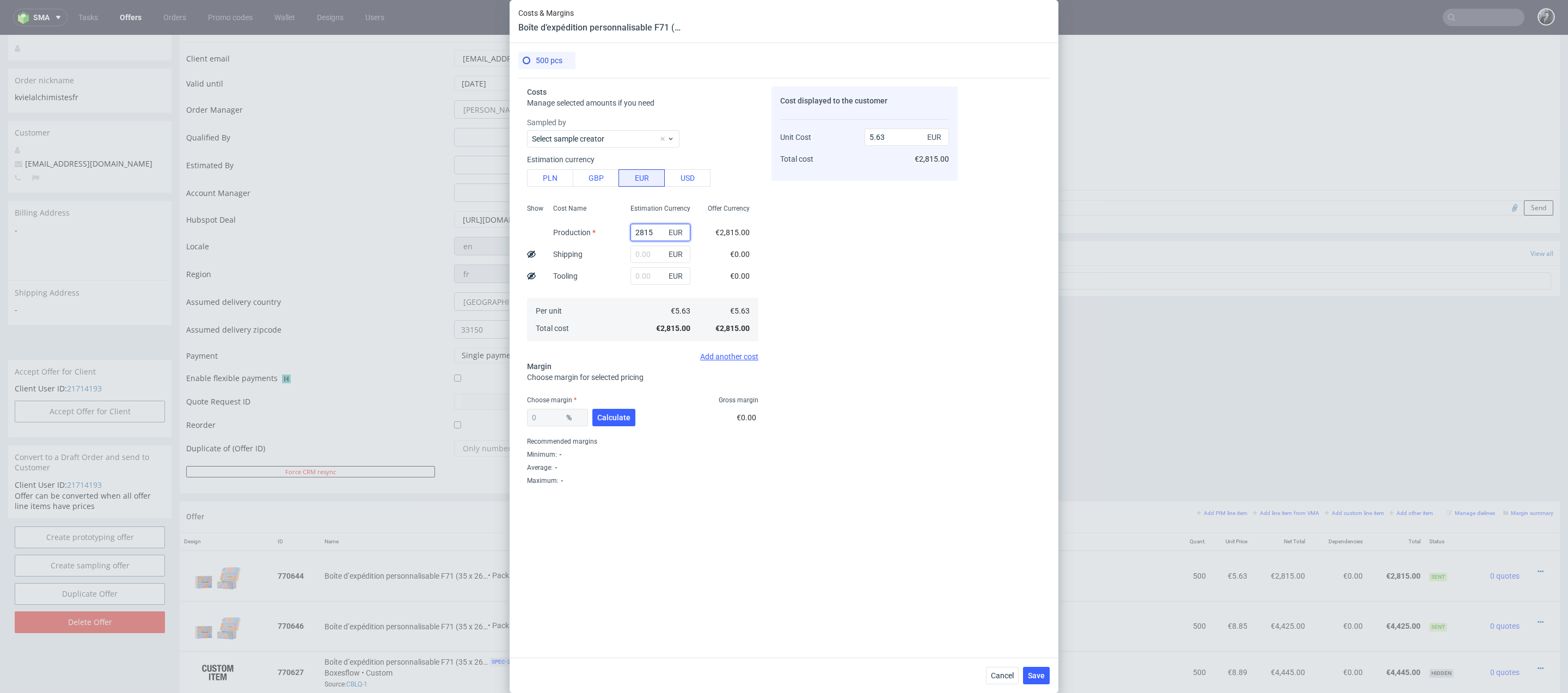
drag, startPoint x: 655, startPoint y: 238, endPoint x: 572, endPoint y: 232, distance: 83.2
click at [574, 232] on div "Show Cost Name Production Shipping Tooling Per unit Total cost Estimation Curre…" at bounding box center [643, 271] width 232 height 143
type input "8700"
type input "17.4"
type input "8700"
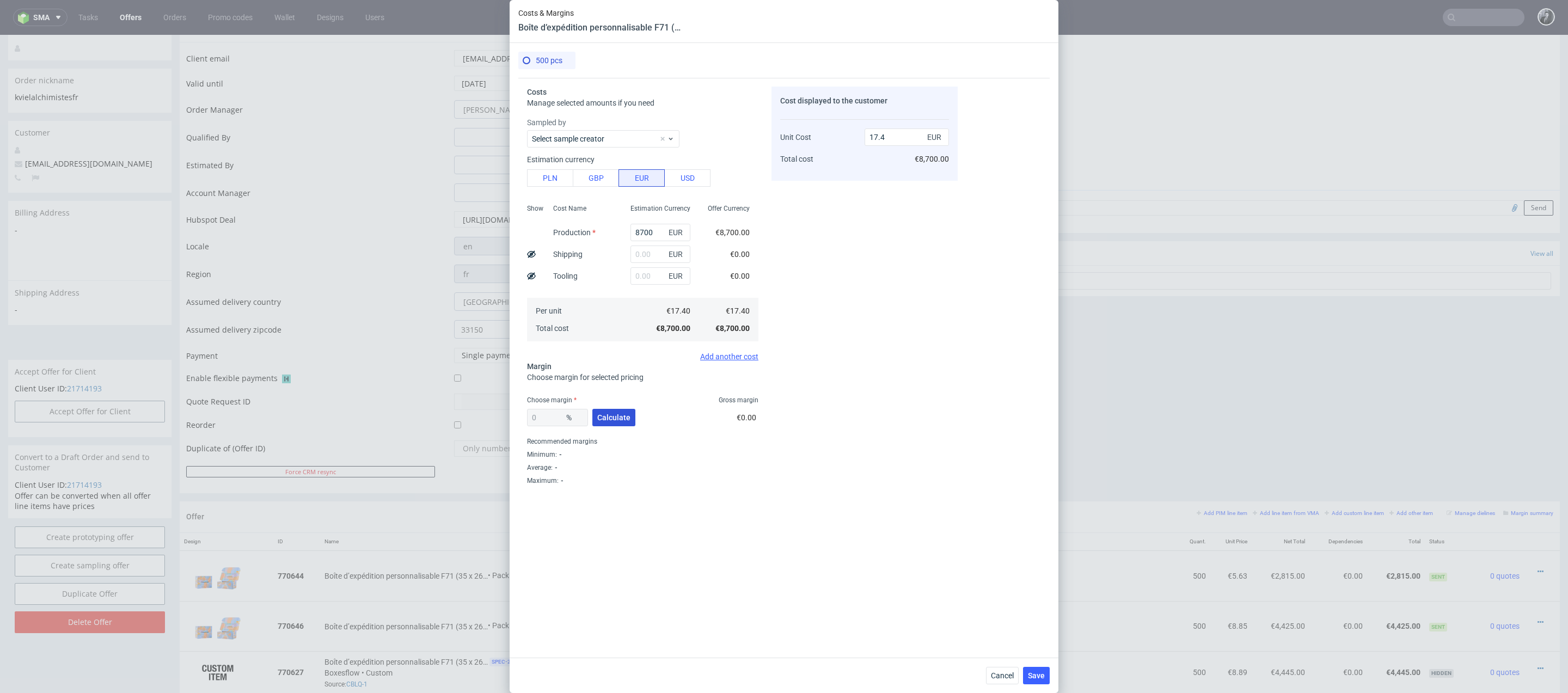
click at [613, 422] on button "Calculate" at bounding box center [614, 417] width 43 height 17
type input "24.97"
type input "23.19"
drag, startPoint x: 553, startPoint y: 415, endPoint x: 510, endPoint y: 415, distance: 43.0
click at [510, 415] on div "500 pcs Costs Manage selected amounts if you need Sampled by Select sample crea…" at bounding box center [784, 350] width 549 height 615
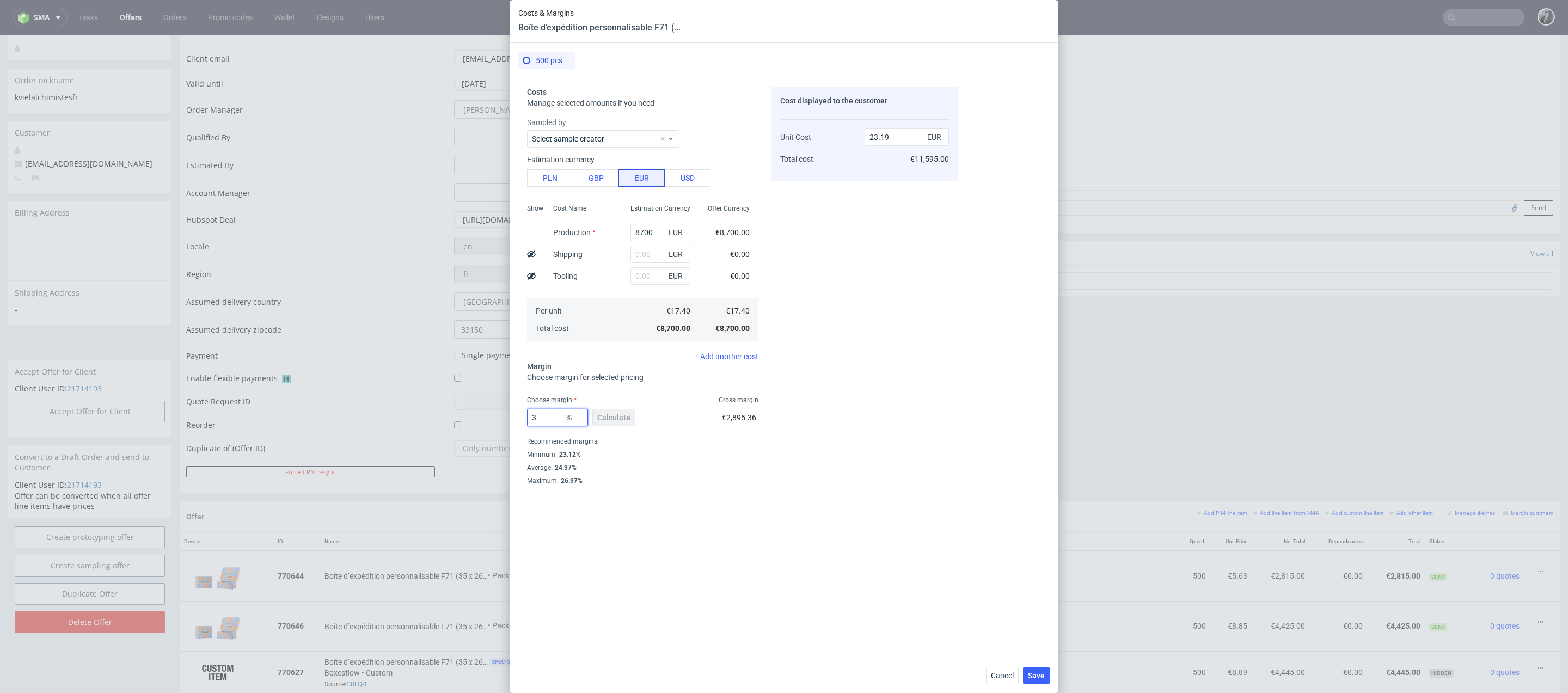
type input "36"
type input "17.94"
type input "36"
type input "27.19"
type input "361"
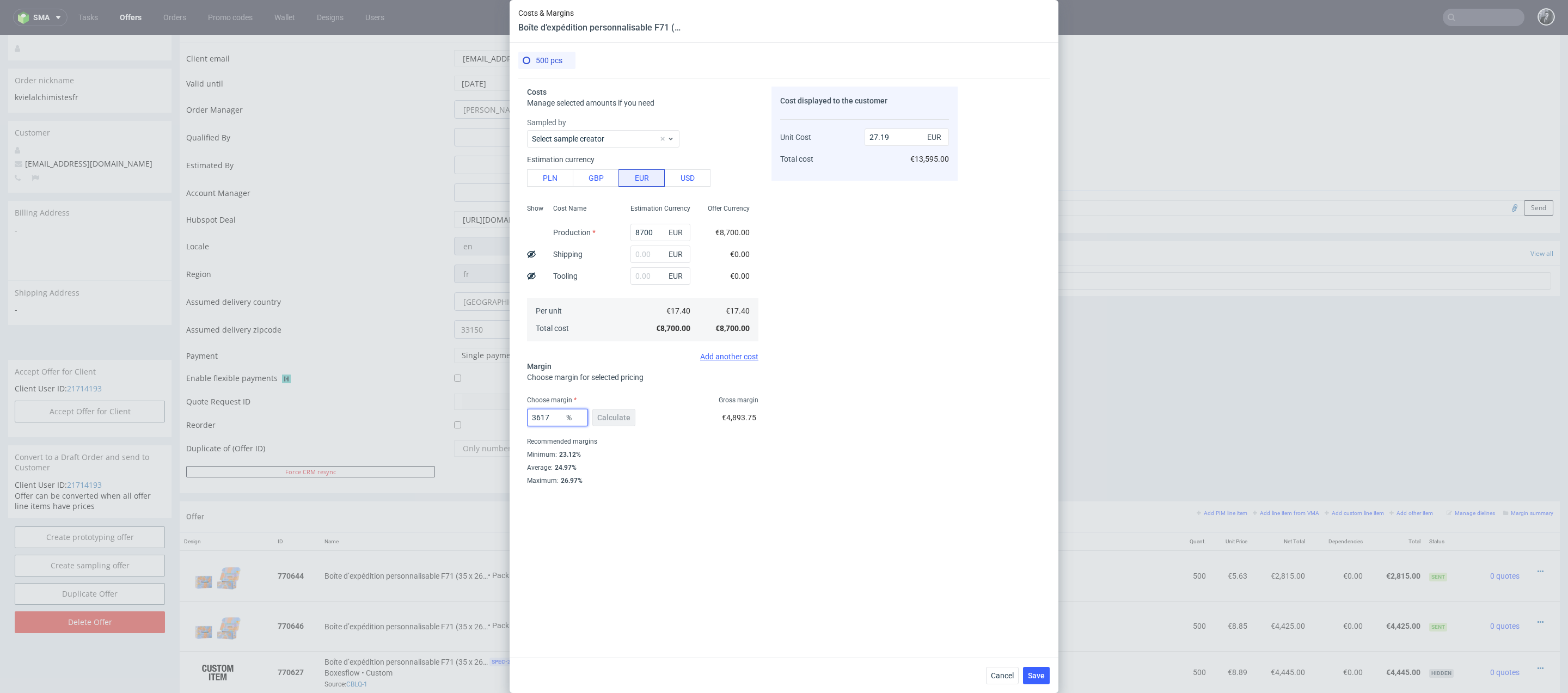
type input "-6.67"
type input "3617"
type input "-0.49"
type input "3"
type input "17.94"
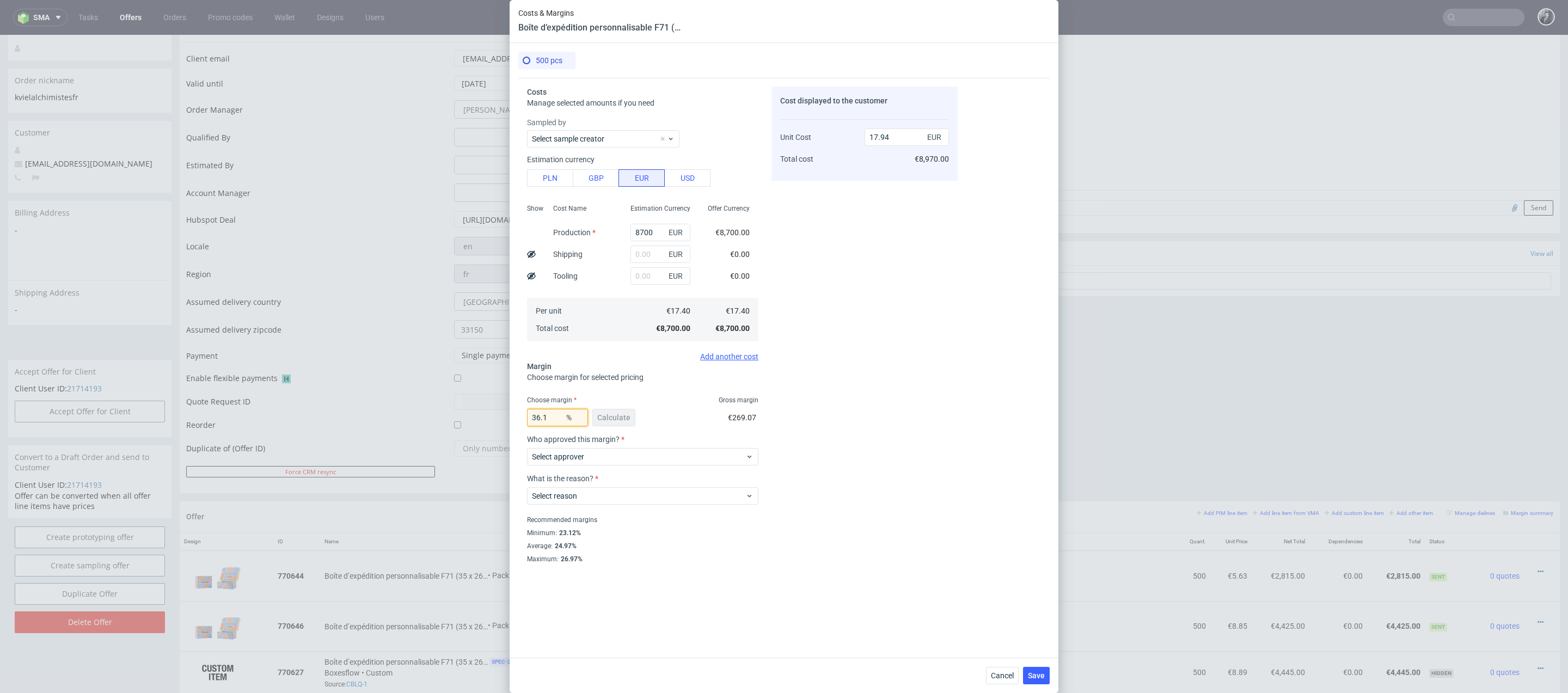
type input "36.16"
type input "27.26"
type input "36.17"
click at [655, 255] on input "text" at bounding box center [660, 254] width 60 height 17
click at [603, 284] on div "Cost Name Production Shipping Tooling Per unit Total cost" at bounding box center [583, 271] width 77 height 143
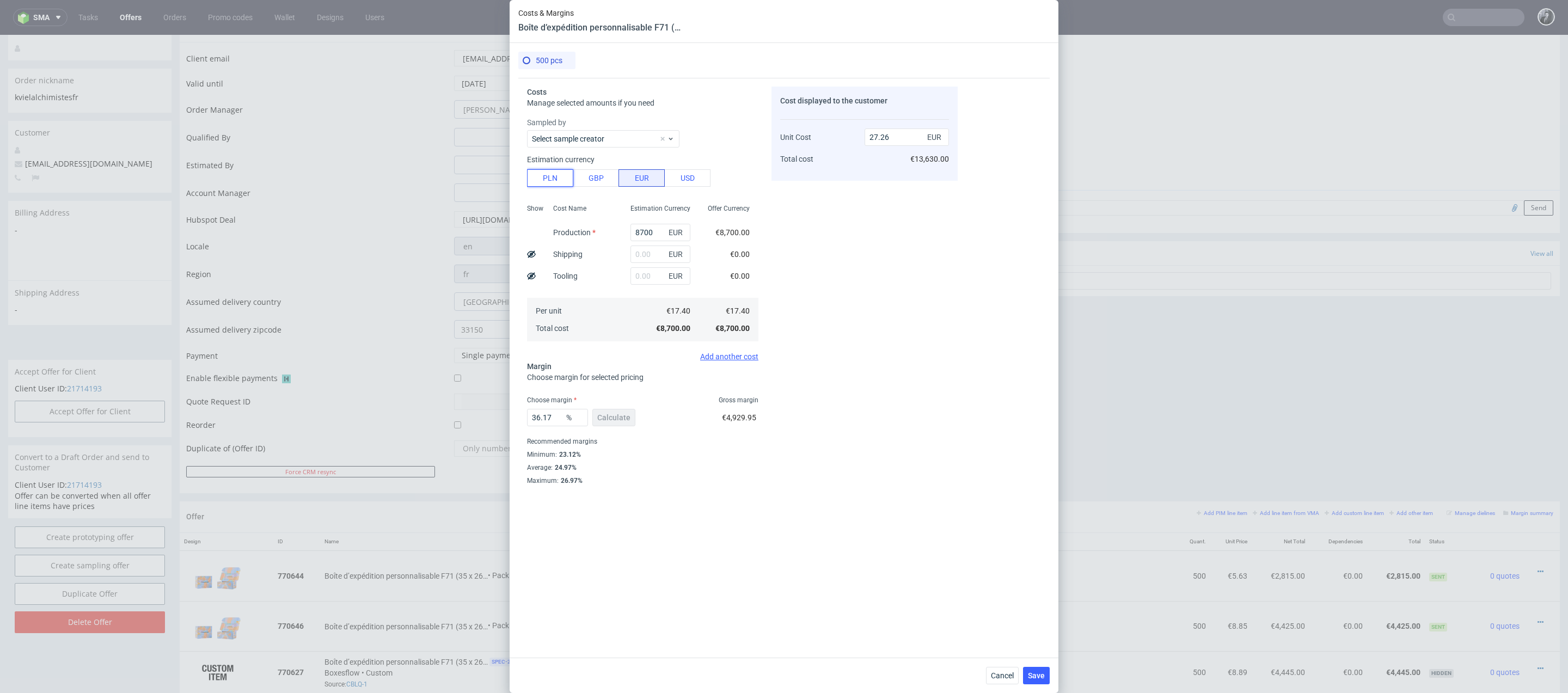
click at [556, 183] on button "PLN" at bounding box center [550, 178] width 47 height 17
type input "6.41"
click at [645, 260] on input "text" at bounding box center [660, 254] width 60 height 17
type input "1990"
type input "7.88"
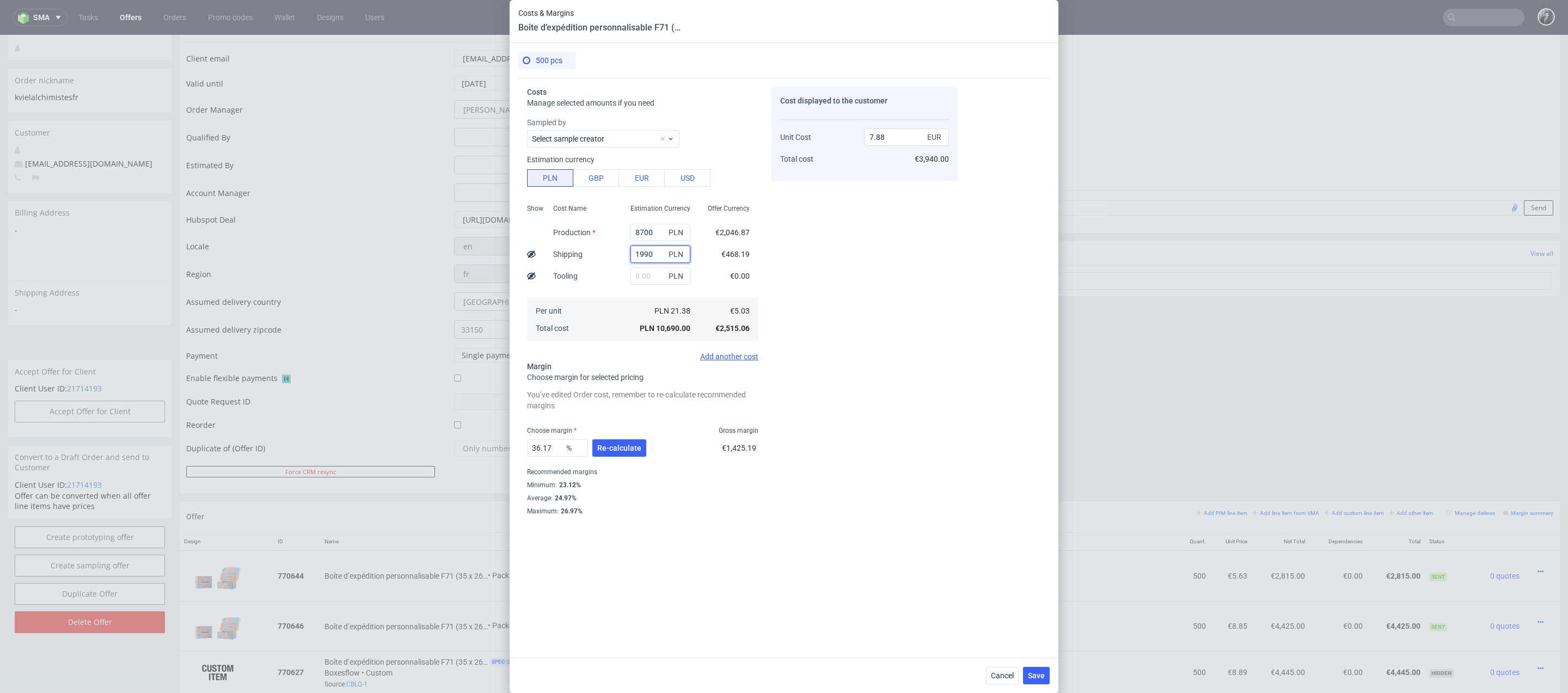
type input "1990"
click at [818, 379] on div "Cost displayed to the customer Unit Cost Total cost 7.88 EUR €3,940.00" at bounding box center [864, 350] width 186 height 527
click at [1038, 674] on span "Save" at bounding box center [1036, 676] width 17 height 7
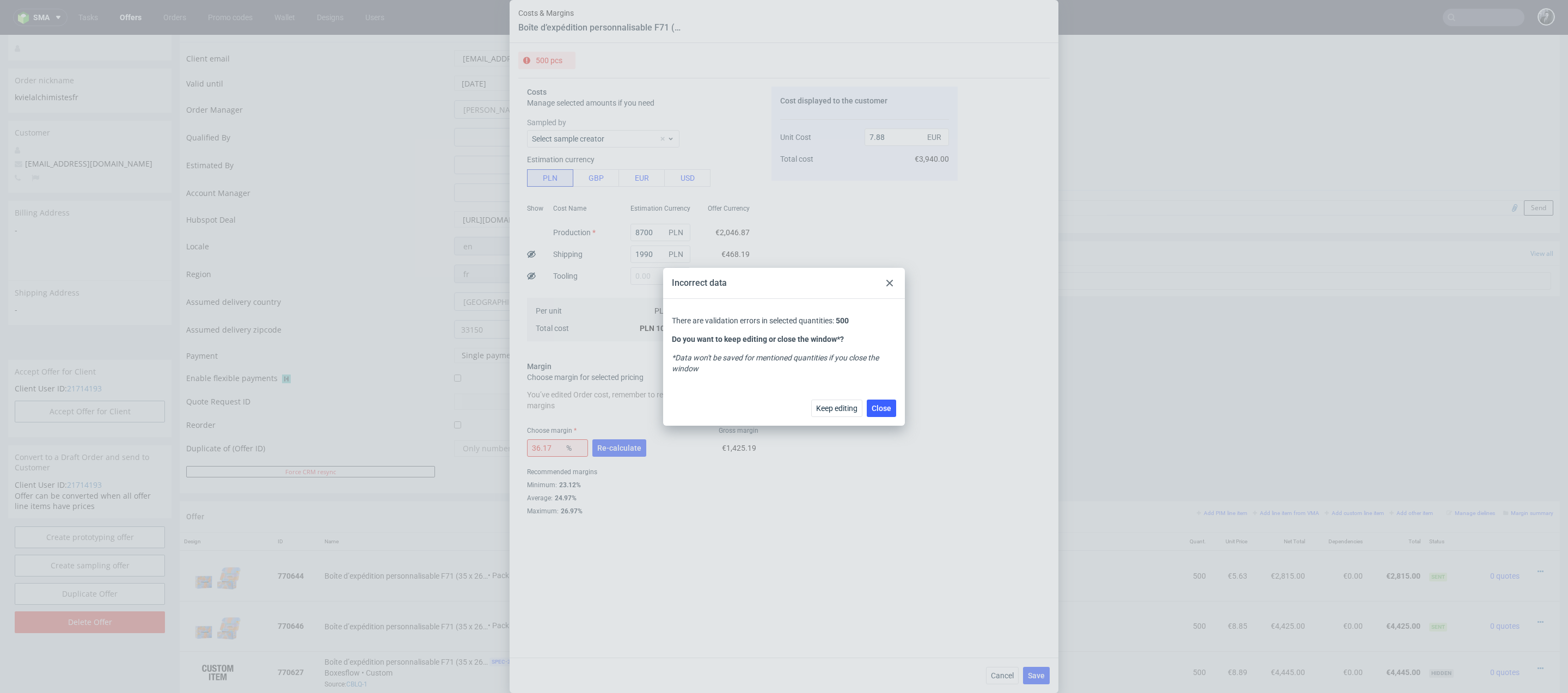
click at [888, 285] on icon at bounding box center [889, 283] width 7 height 7
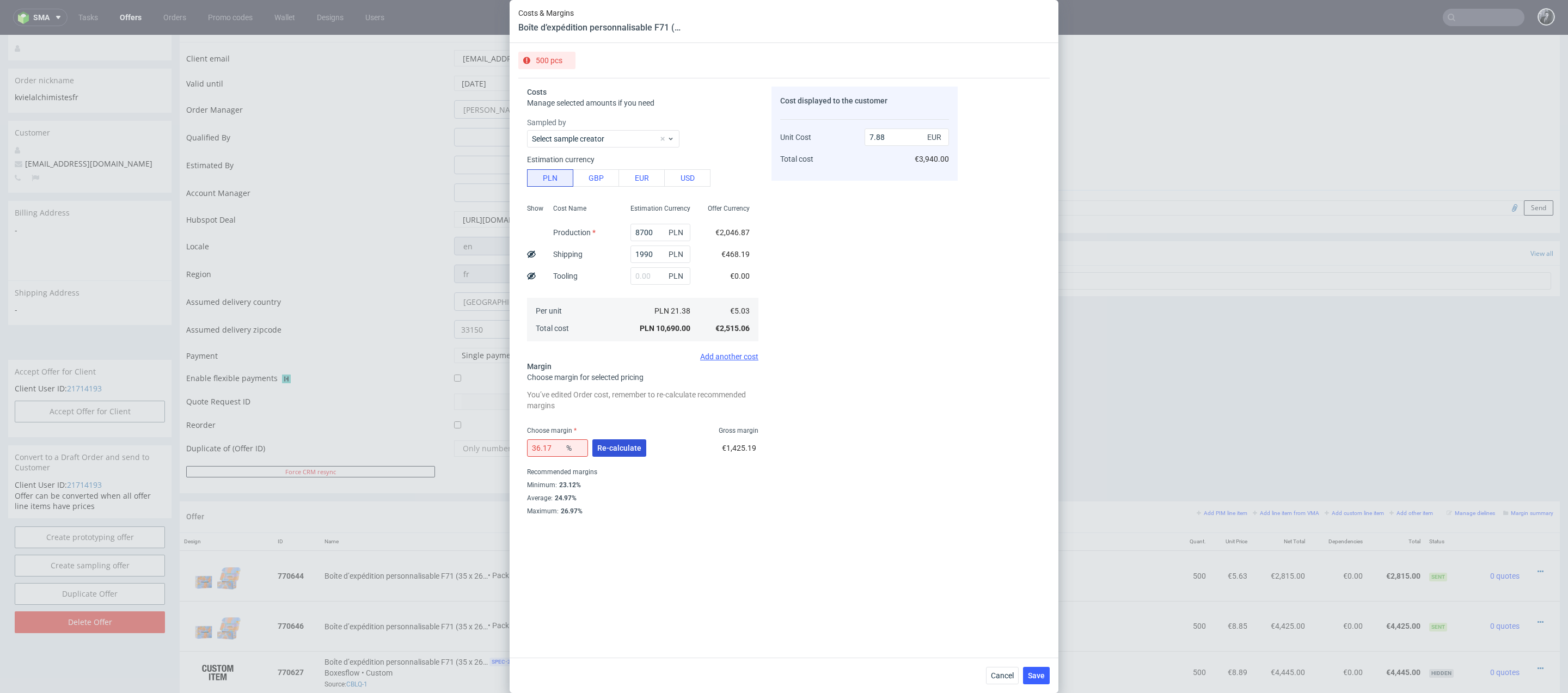
click at [624, 442] on button "Re-calculate" at bounding box center [619, 448] width 54 height 17
click at [1036, 677] on span "Save" at bounding box center [1036, 676] width 17 height 7
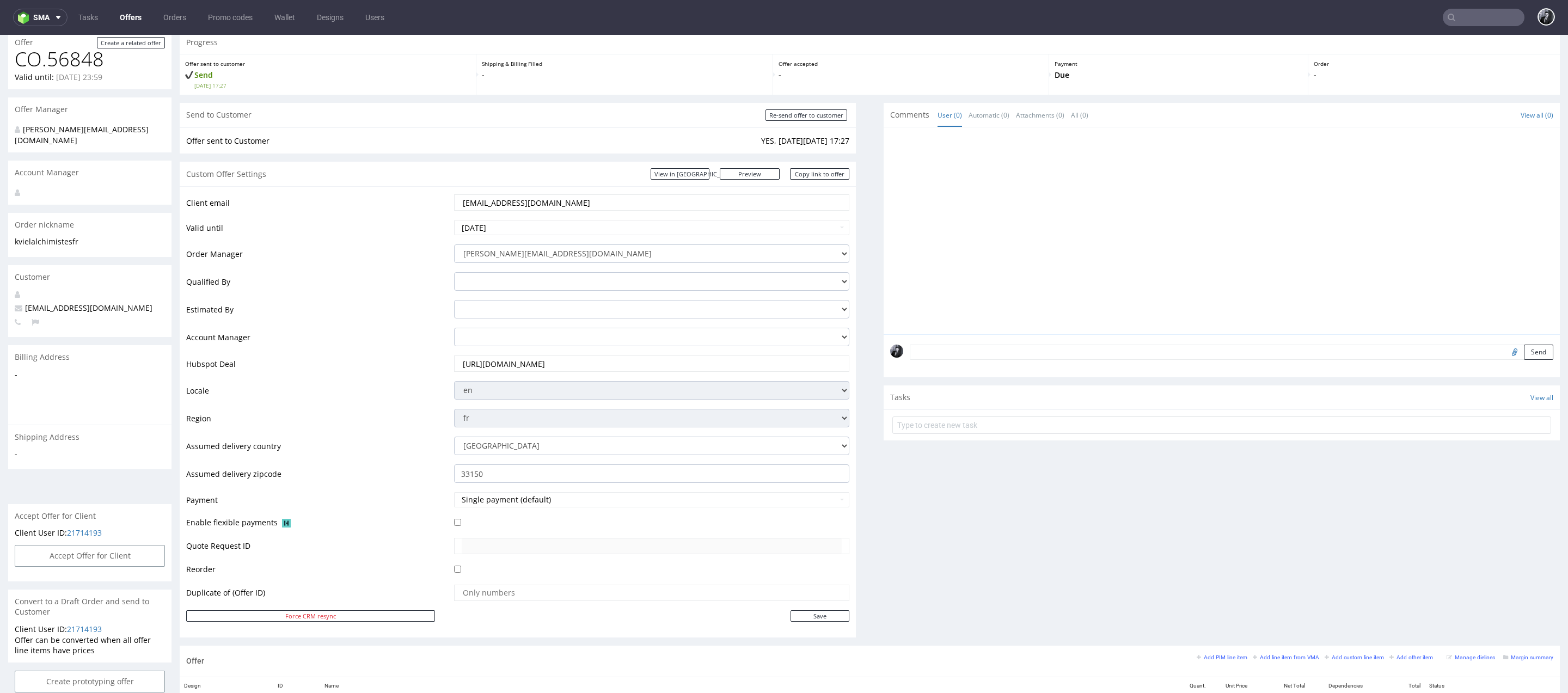
scroll to position [0, 0]
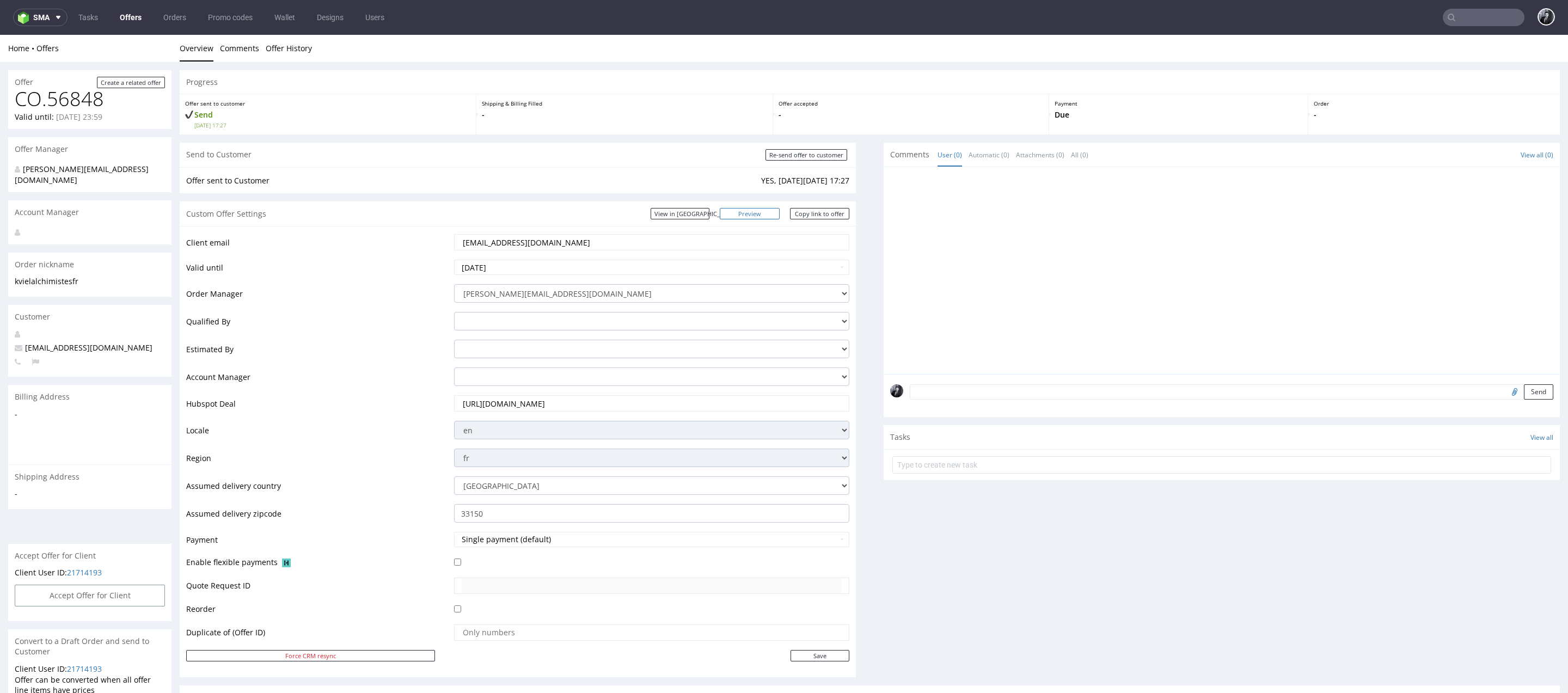
click at [762, 208] on link "Preview" at bounding box center [750, 214] width 60 height 11
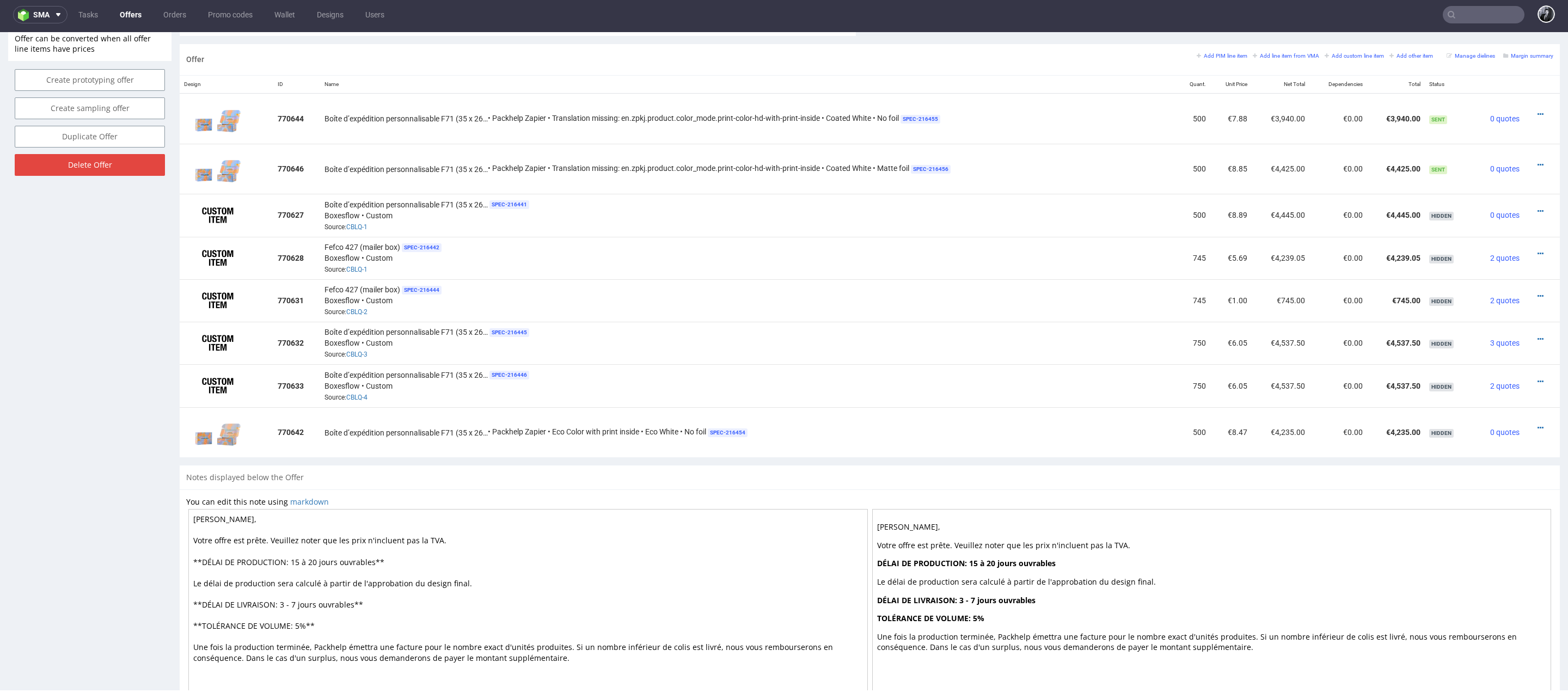
scroll to position [684, 0]
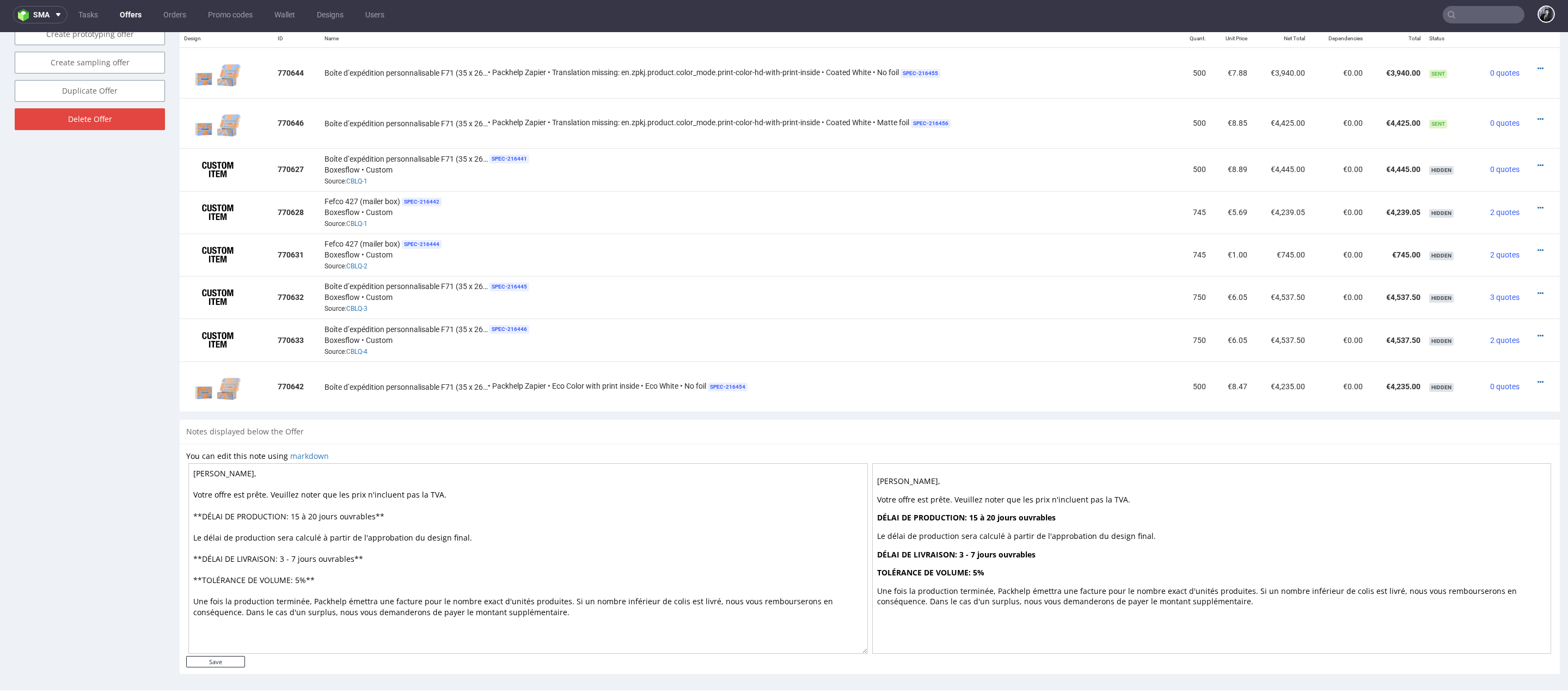
drag, startPoint x: 408, startPoint y: 517, endPoint x: 289, endPoint y: 510, distance: 119.2
click at [289, 510] on textarea "Cher Kévin, Votre offre est prête. Veuillez noter que les prix n'incluent pas l…" at bounding box center [528, 558] width 679 height 191
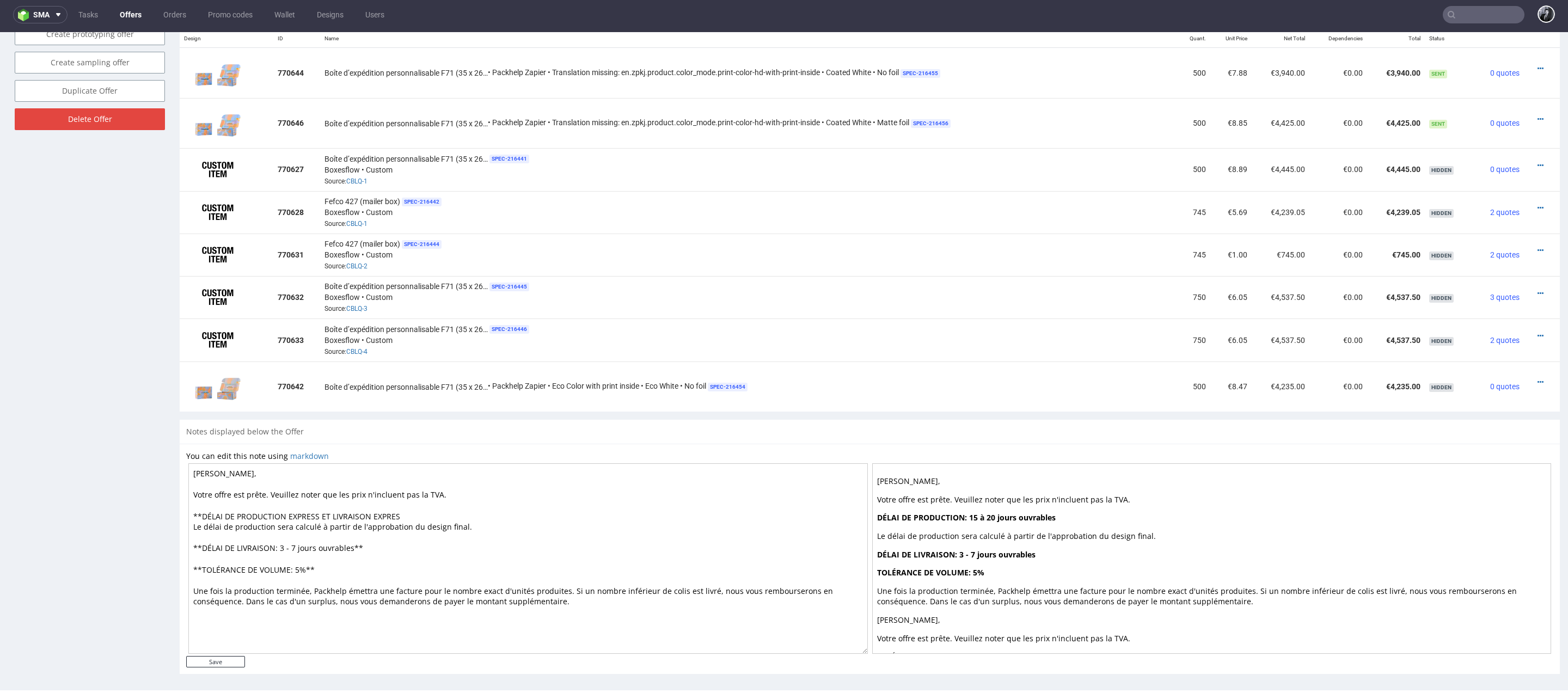
drag, startPoint x: 435, startPoint y: 517, endPoint x: 185, endPoint y: 502, distance: 250.4
click at [185, 502] on div "You can edit this note using markdown Cher Kévin, Votre offre est prête. Veuill…" at bounding box center [869, 559] width 1380 height 231
click at [404, 509] on textarea "Cher Kévin, Votre offre est prête. Veuillez noter que les prix n'incluent pas l…" at bounding box center [528, 558] width 679 height 191
drag, startPoint x: 419, startPoint y: 509, endPoint x: 191, endPoint y: 507, distance: 228.0
click at [191, 507] on textarea "Cher Kévin, Votre offre est prête. Veuillez noter que les prix n'incluent pas l…" at bounding box center [528, 558] width 679 height 191
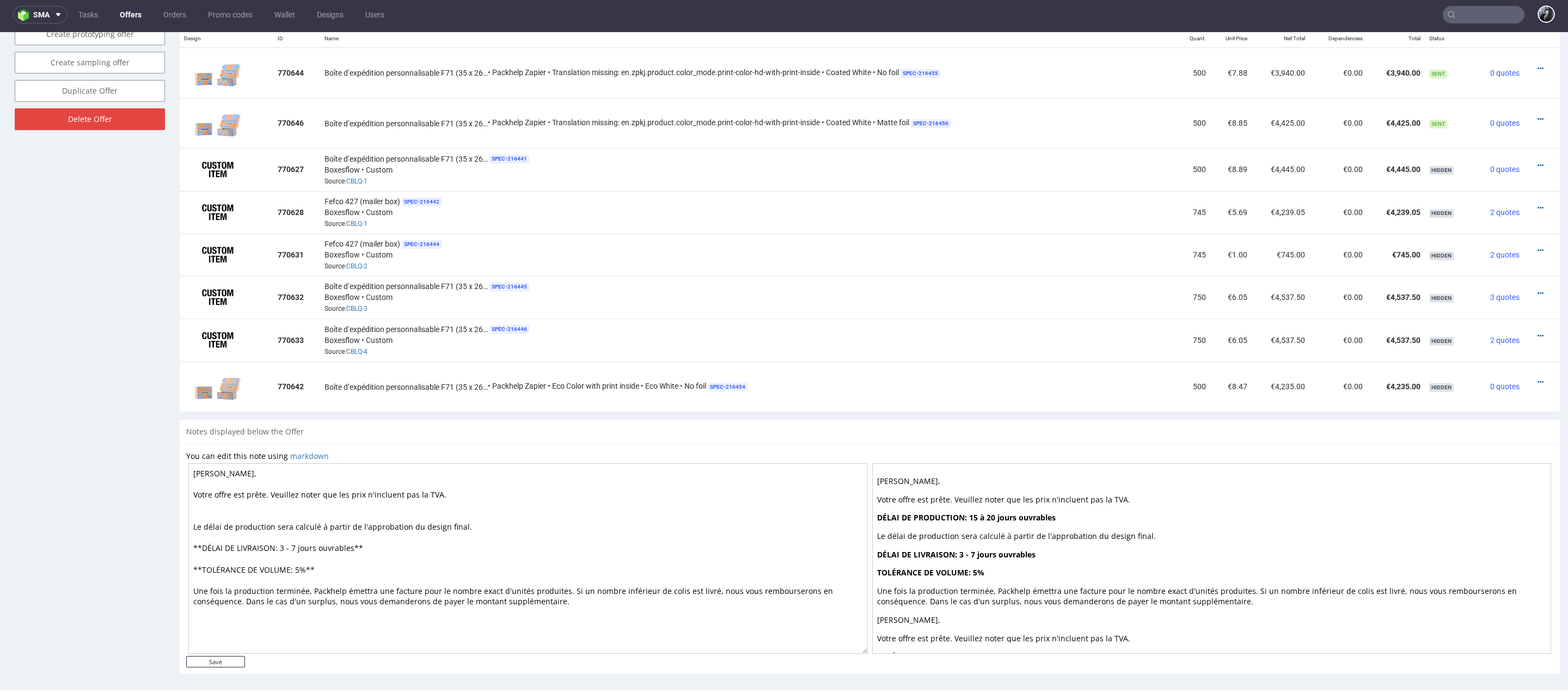
drag, startPoint x: 494, startPoint y: 525, endPoint x: 188, endPoint y: 524, distance: 306.0
click at [188, 524] on div "Cher Kévin, Votre offre est prête. Veuillez noter que les prix n'incluent pas l…" at bounding box center [869, 558] width 1367 height 195
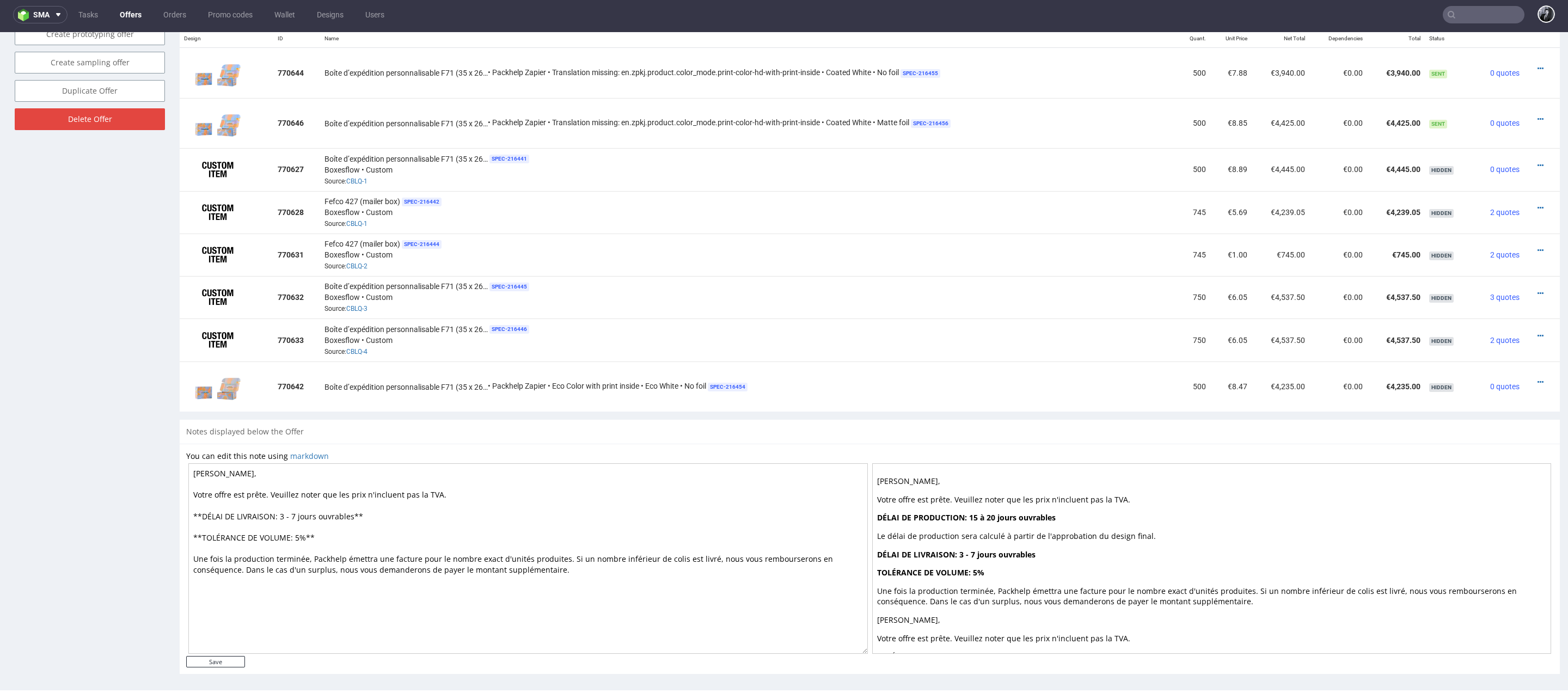
drag, startPoint x: 372, startPoint y: 513, endPoint x: 279, endPoint y: 508, distance: 93.1
click at [279, 508] on textarea "Cher Kévin, Votre offre est prête. Veuillez noter que les prix n'incluent pas l…" at bounding box center [528, 558] width 679 height 191
click at [339, 535] on textarea "Cher Kévin, Votre offre est prête. Veuillez noter que les prix n'incluent pas l…" at bounding box center [528, 558] width 679 height 191
type textarea "Cher Kévin, Votre offre est prête. Veuillez noter que les prix n'incluent pas l…"
click at [228, 656] on input "Save" at bounding box center [215, 661] width 59 height 11
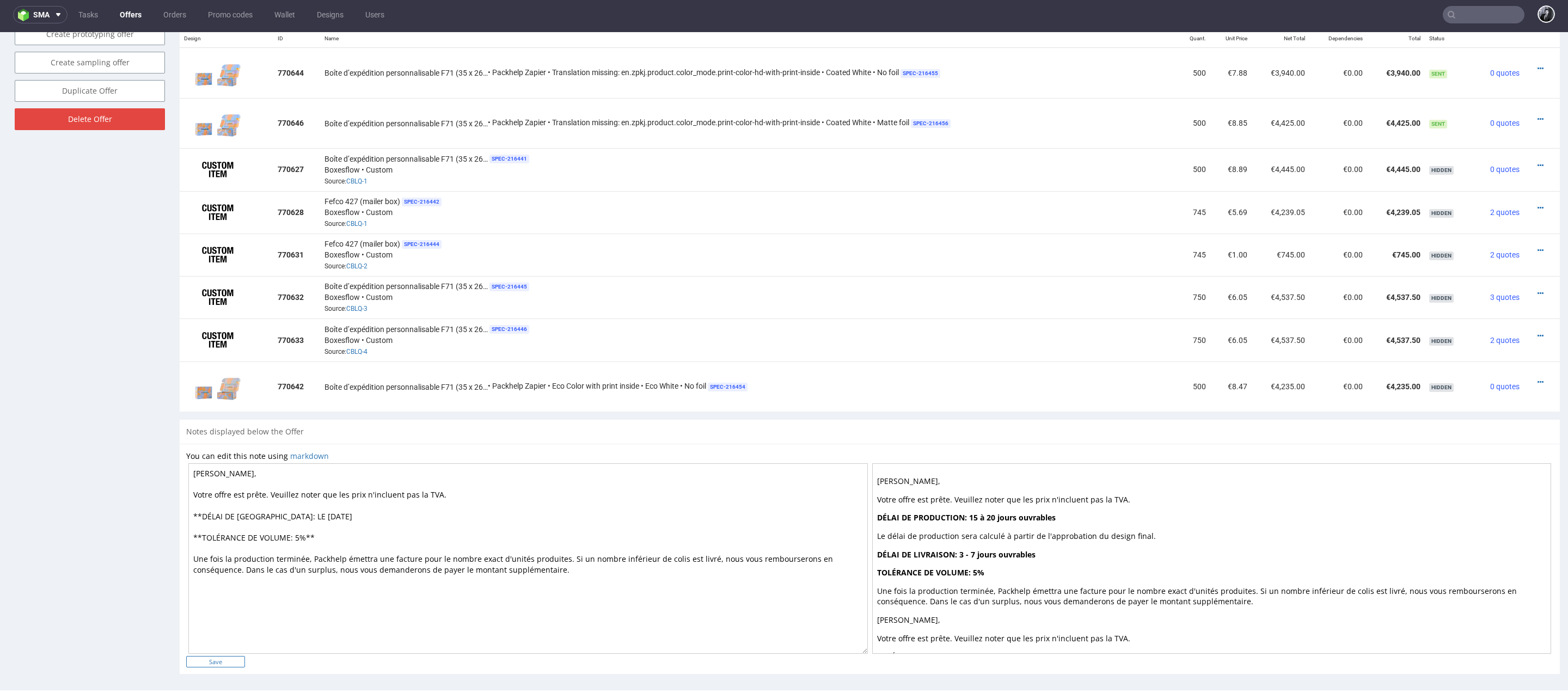
type input "In progress..."
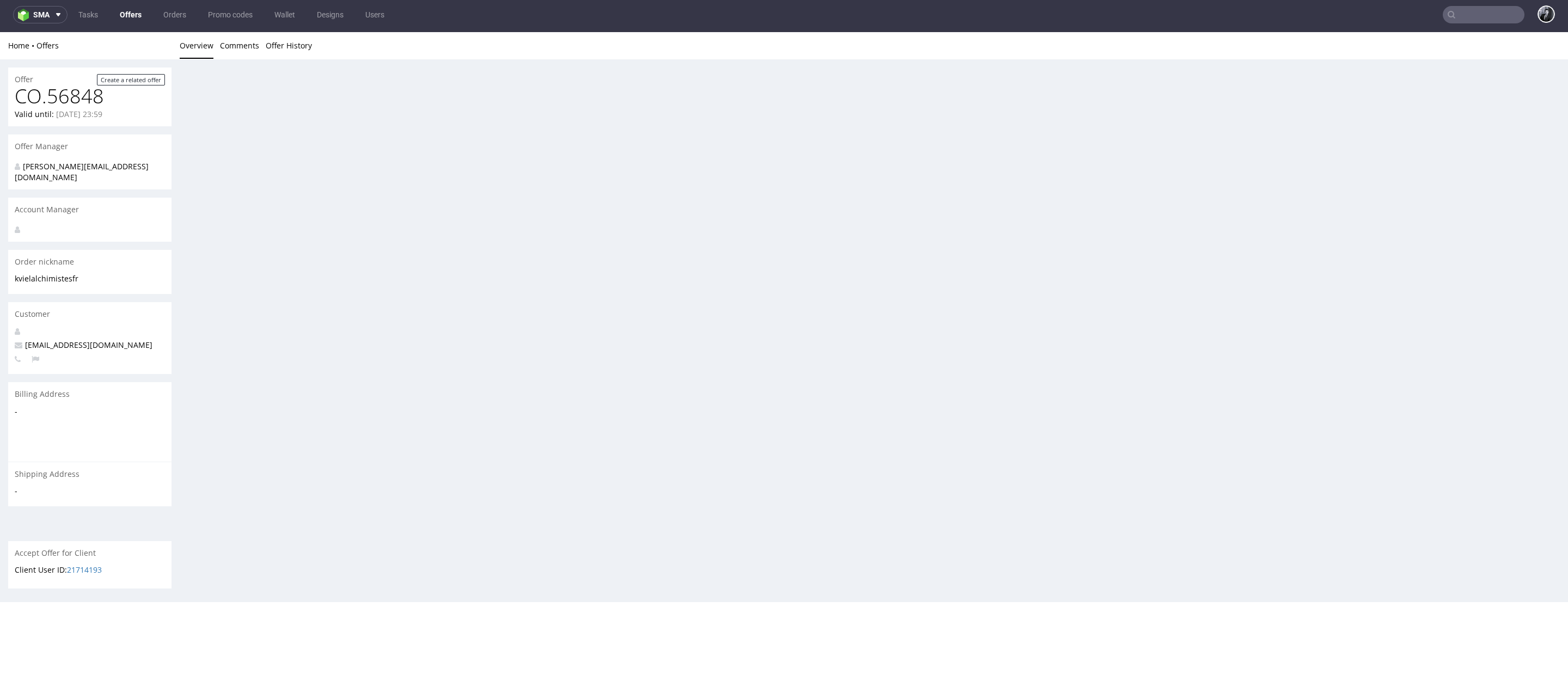
scroll to position [0, 0]
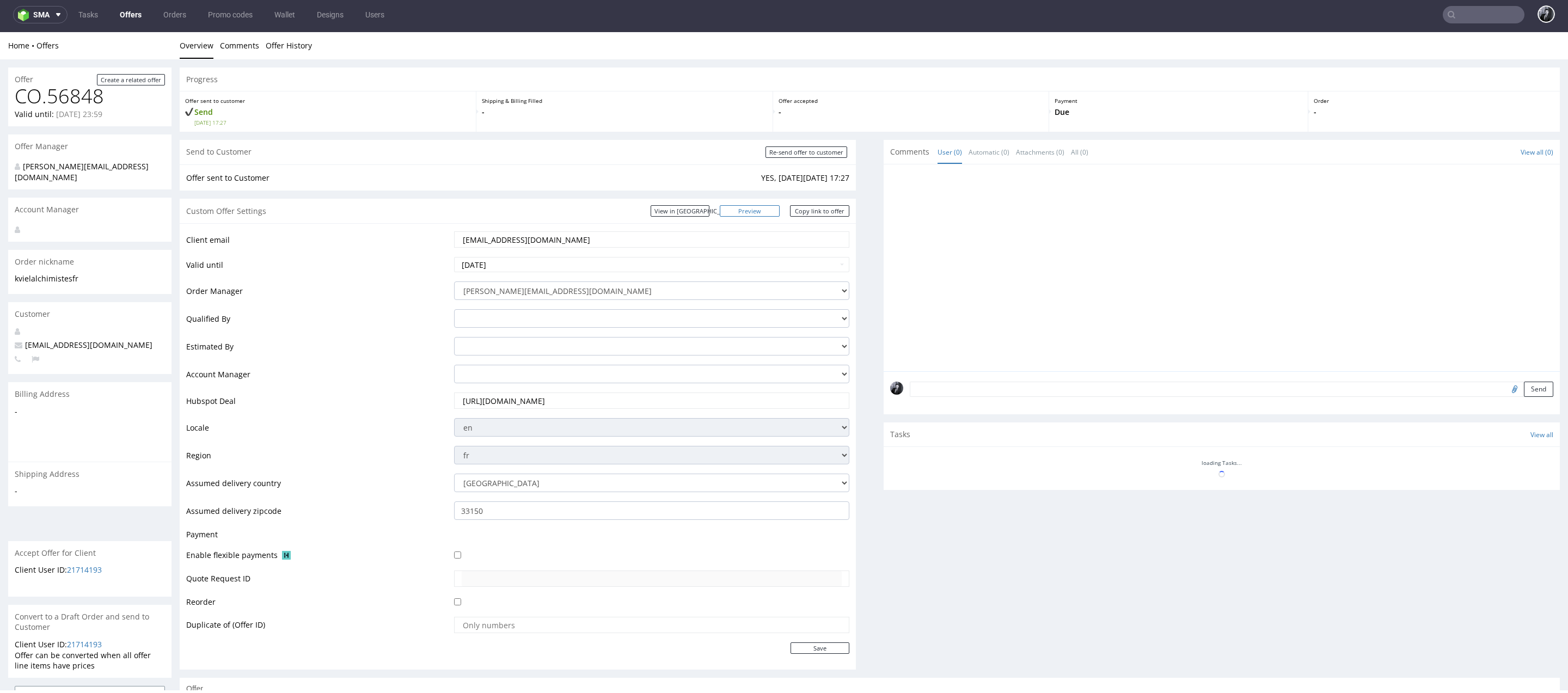
click at [765, 212] on link "Preview" at bounding box center [750, 211] width 60 height 11
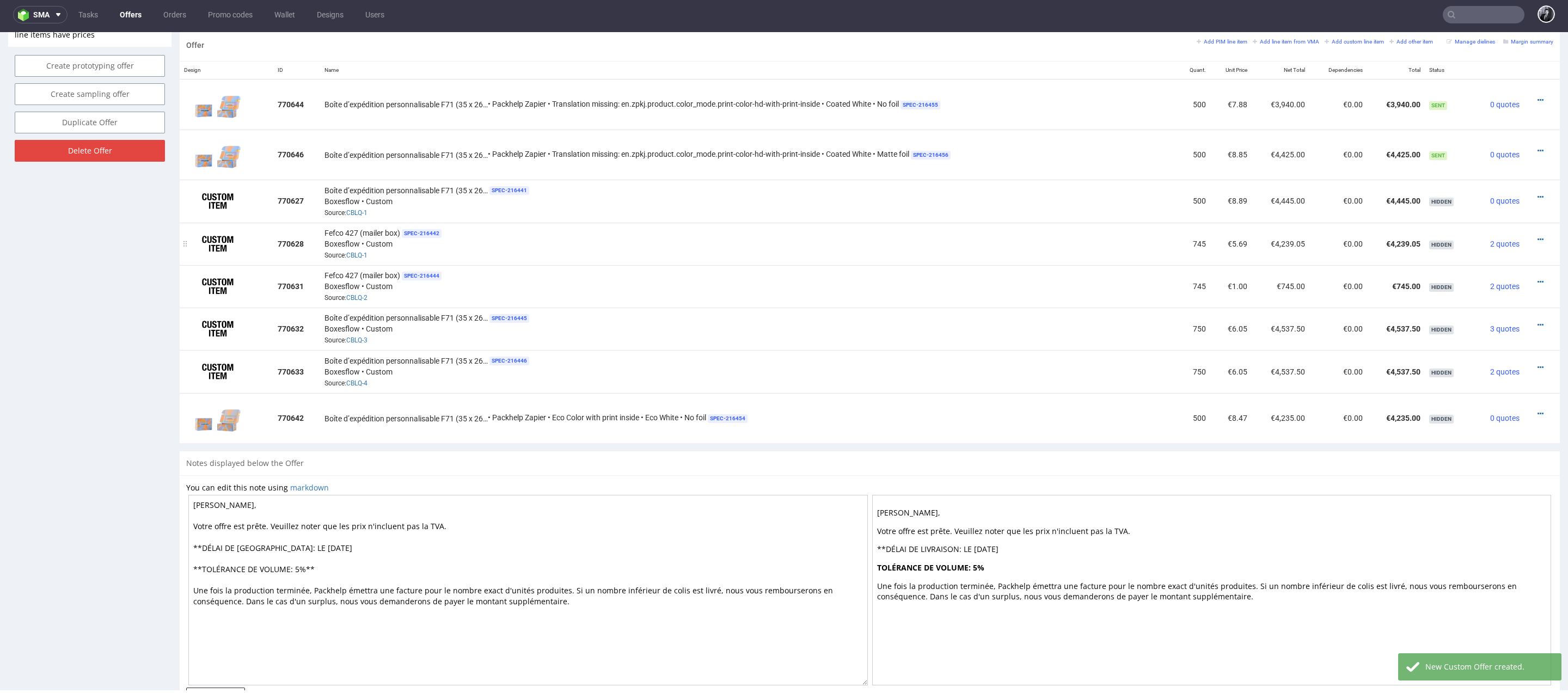
scroll to position [646, 0]
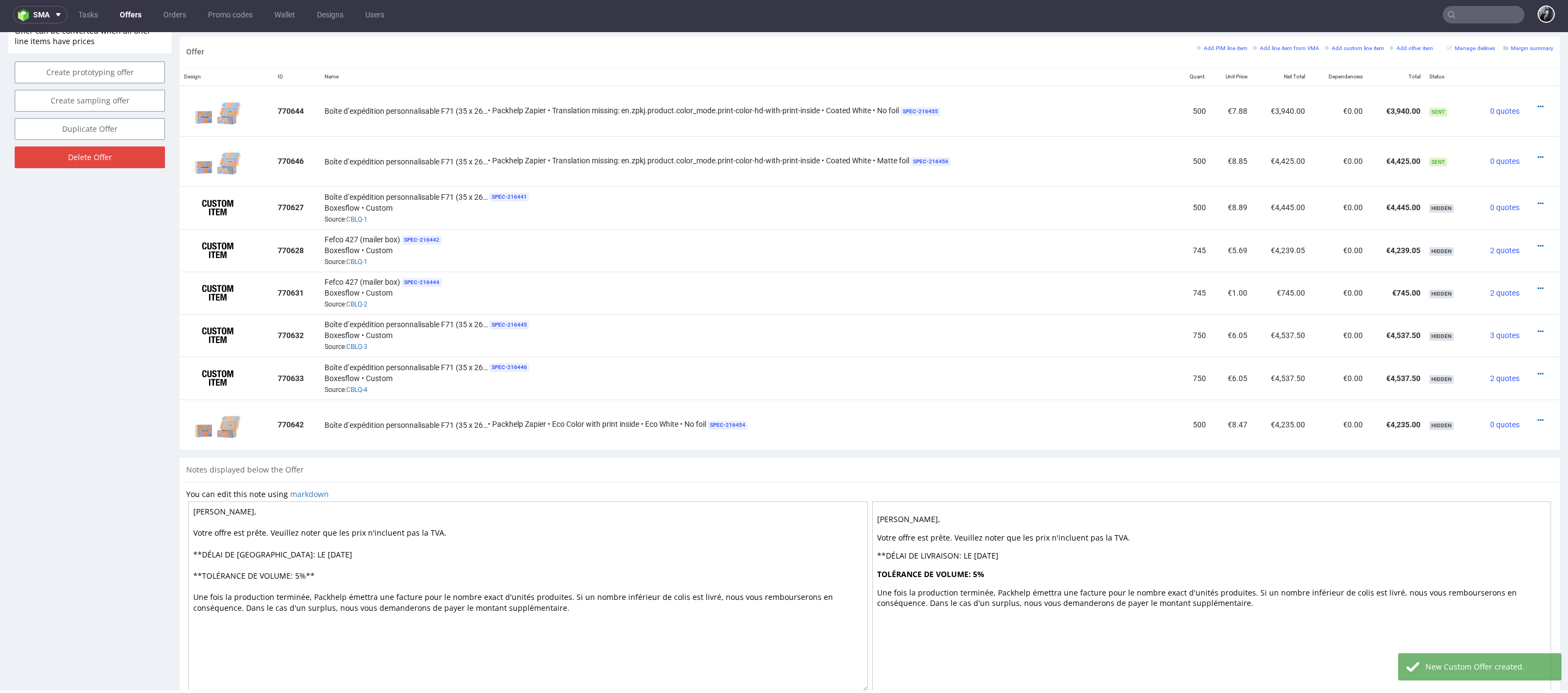
click at [366, 549] on textarea "Cher Kévin, Votre offre est prête. Veuillez noter que les prix n'incluent pas l…" at bounding box center [528, 596] width 679 height 191
click at [197, 571] on textarea "Cher Kévin, Votre offre est prête. Veuillez noter que les prix n'incluent pas l…" at bounding box center [528, 596] width 679 height 191
click at [194, 571] on textarea "Cher Kévin, Votre offre est prête. Veuillez noter que les prix n'incluent pas l…" at bounding box center [528, 596] width 679 height 191
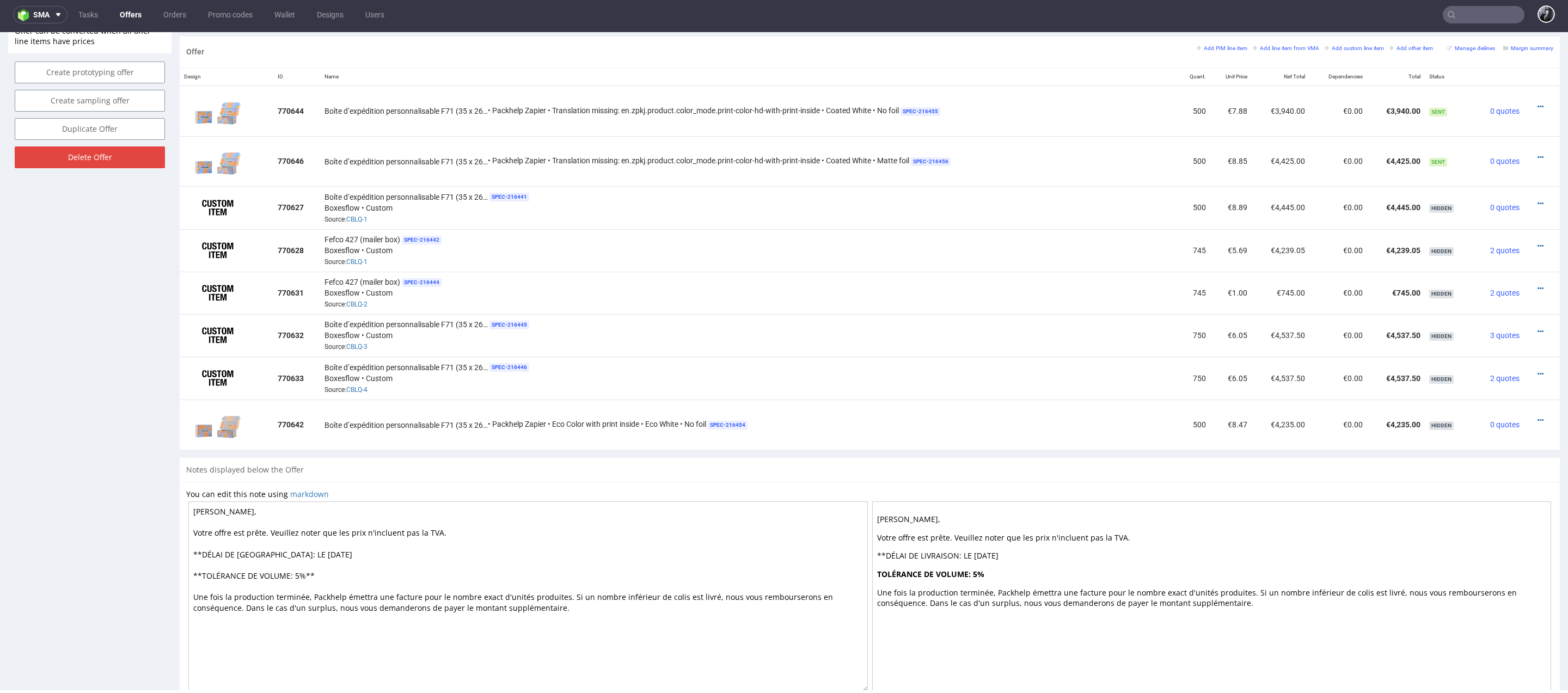
click at [194, 571] on textarea "Cher Kévin, Votre offre est prête. Veuillez noter que les prix n'incluent pas l…" at bounding box center [528, 596] width 679 height 191
click at [374, 546] on textarea "Cher Kévin, Votre offre est prête. Veuillez noter que les prix n'incluent pas l…" at bounding box center [528, 596] width 679 height 191
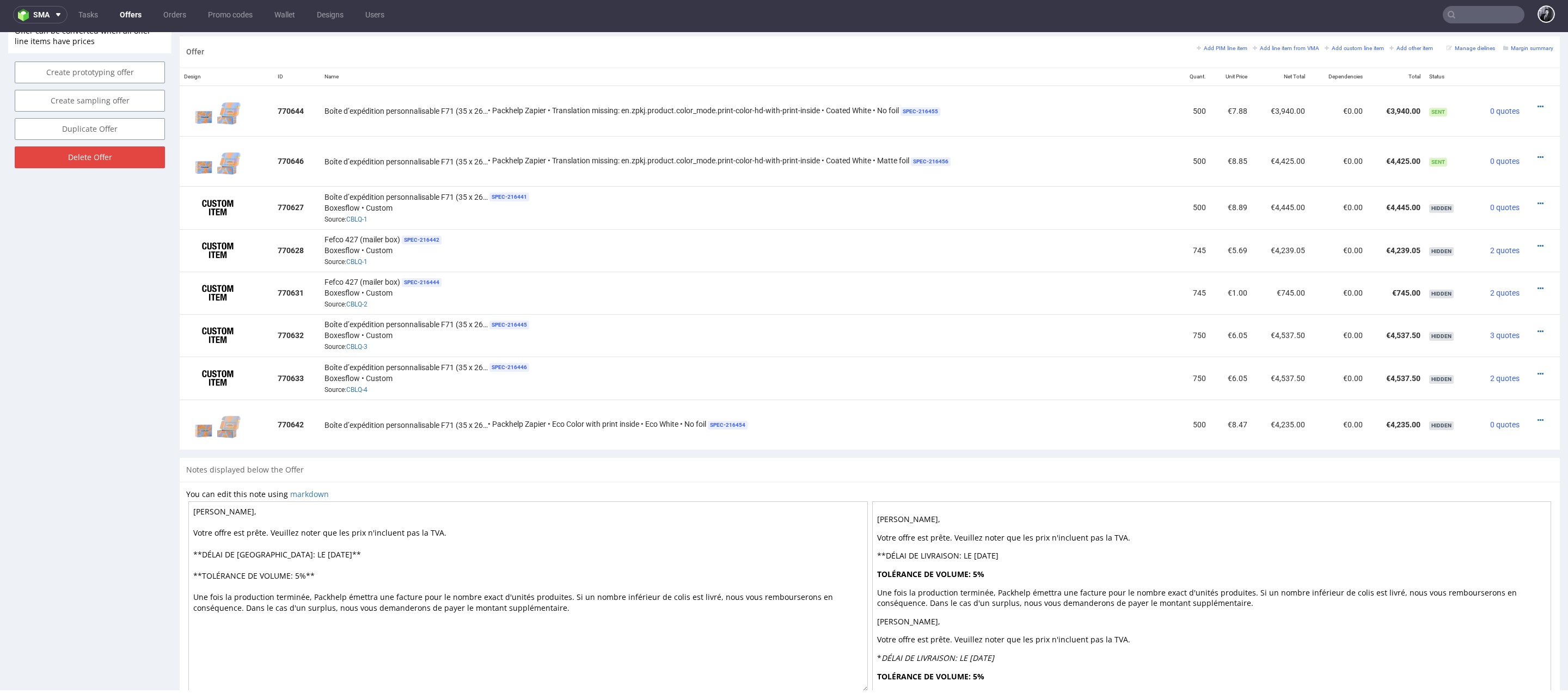
scroll to position [695, 0]
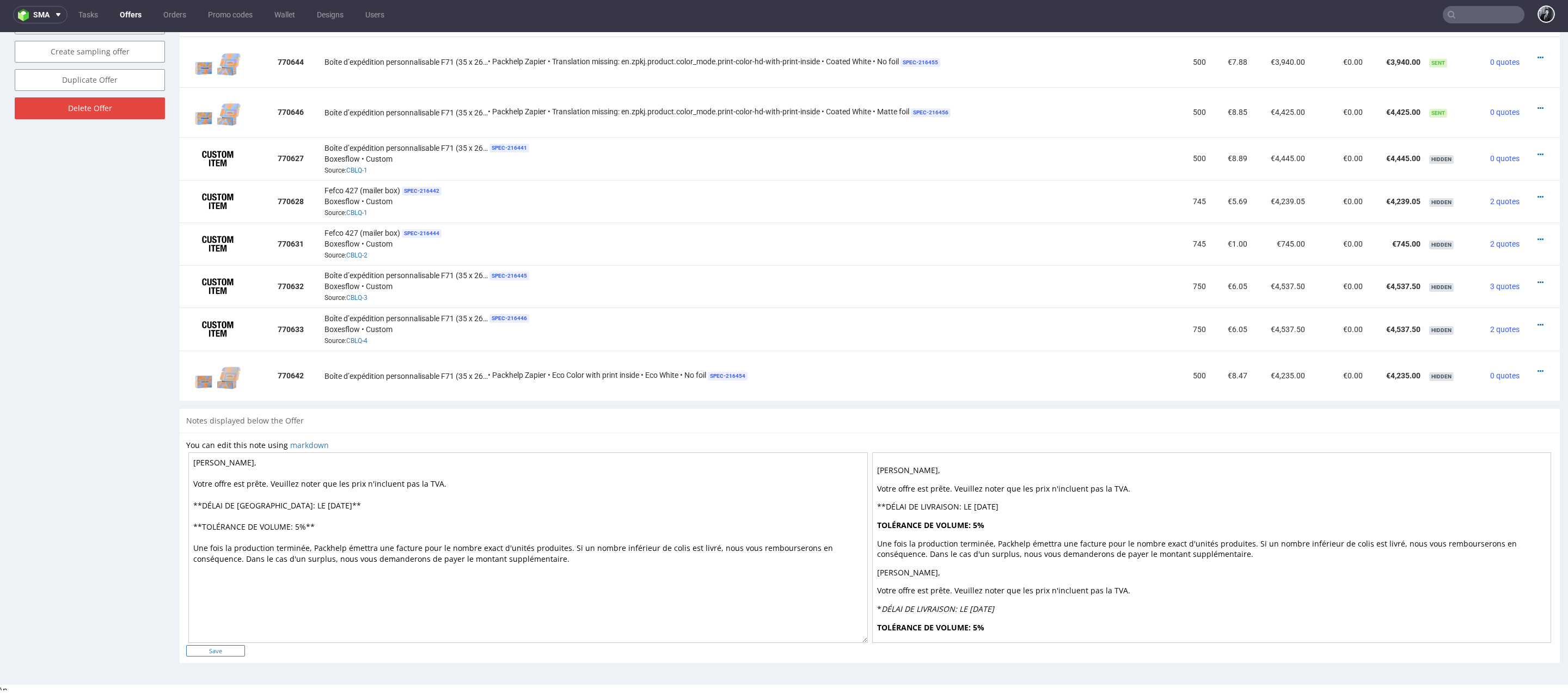
type textarea "[PERSON_NAME] [PERSON_NAME], Votre offre est [PERSON_NAME]. Veuillez noter que …"
click at [240, 646] on input "Save" at bounding box center [215, 651] width 59 height 11
type input "In progress..."
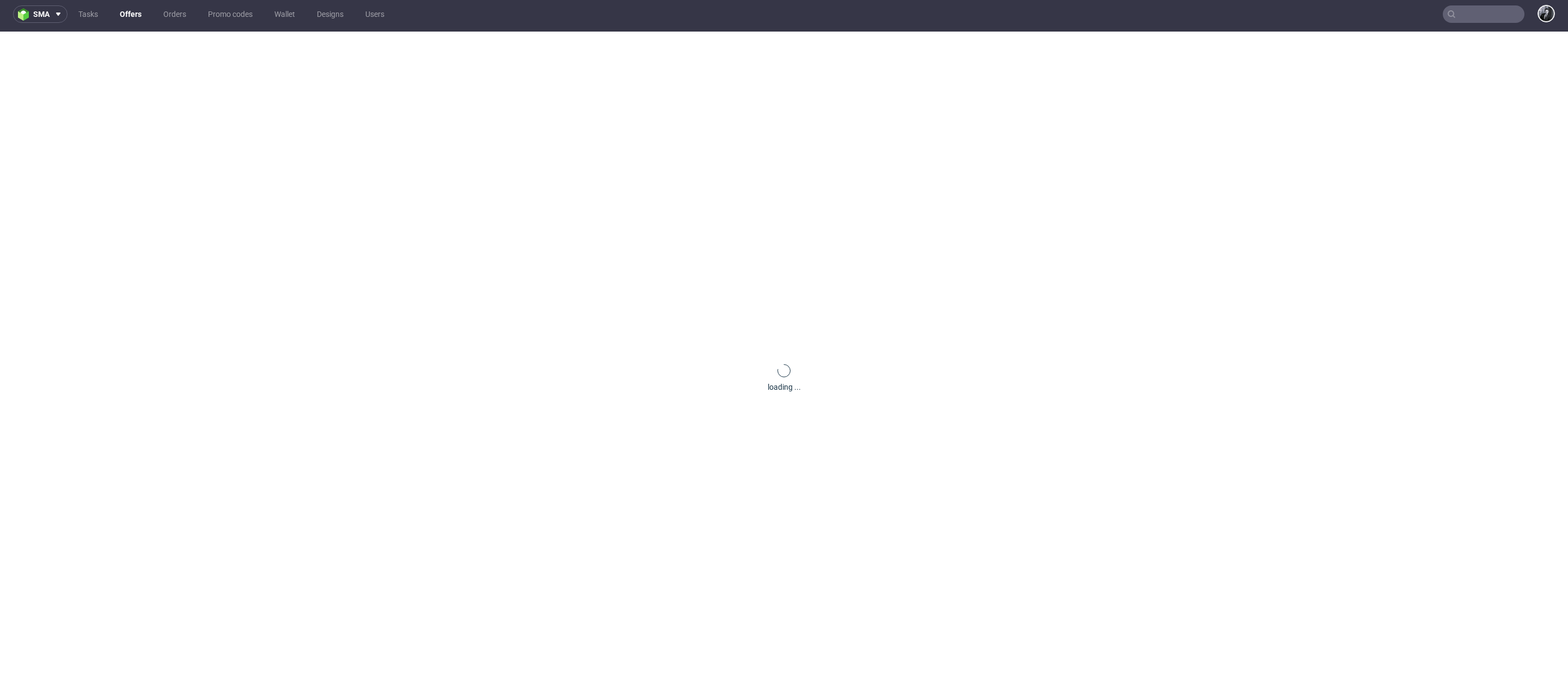
scroll to position [0, 0]
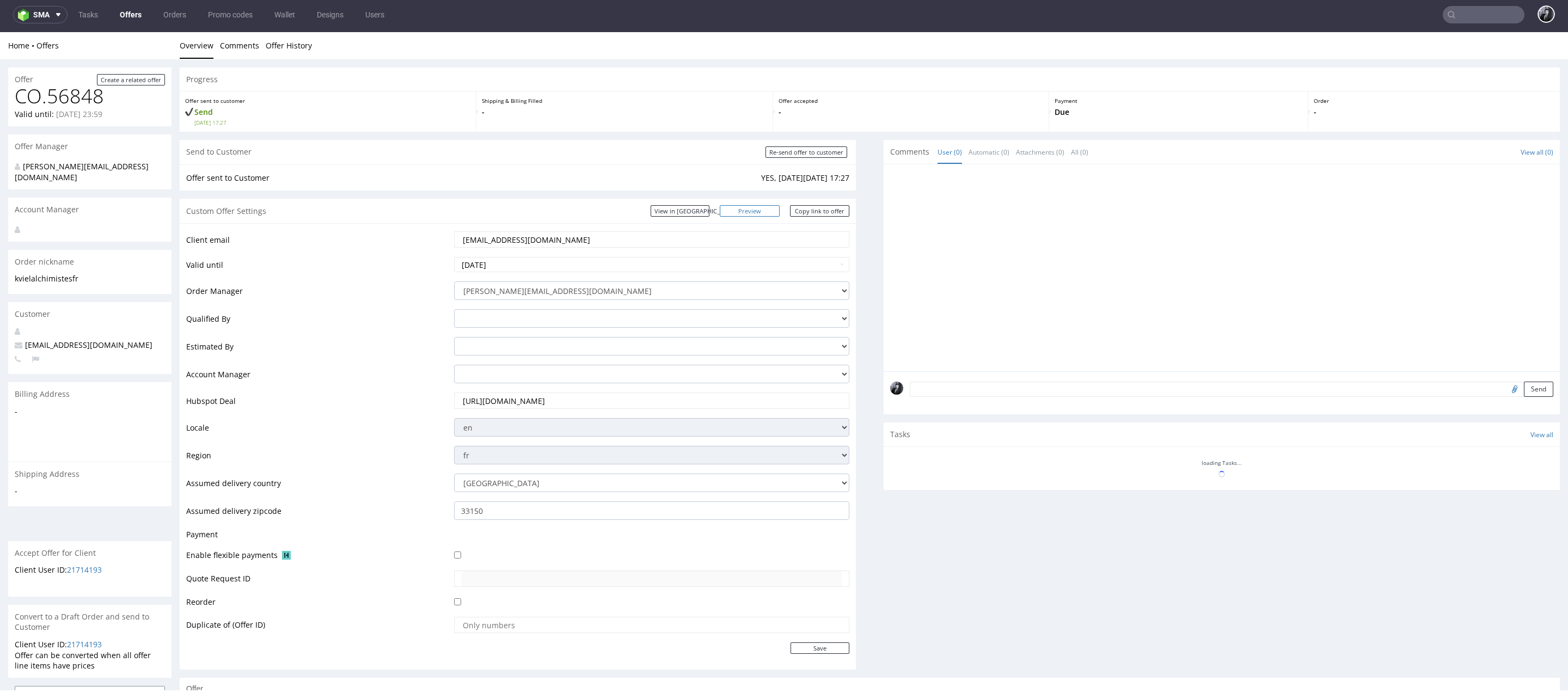
click at [753, 216] on link "Preview" at bounding box center [750, 211] width 60 height 11
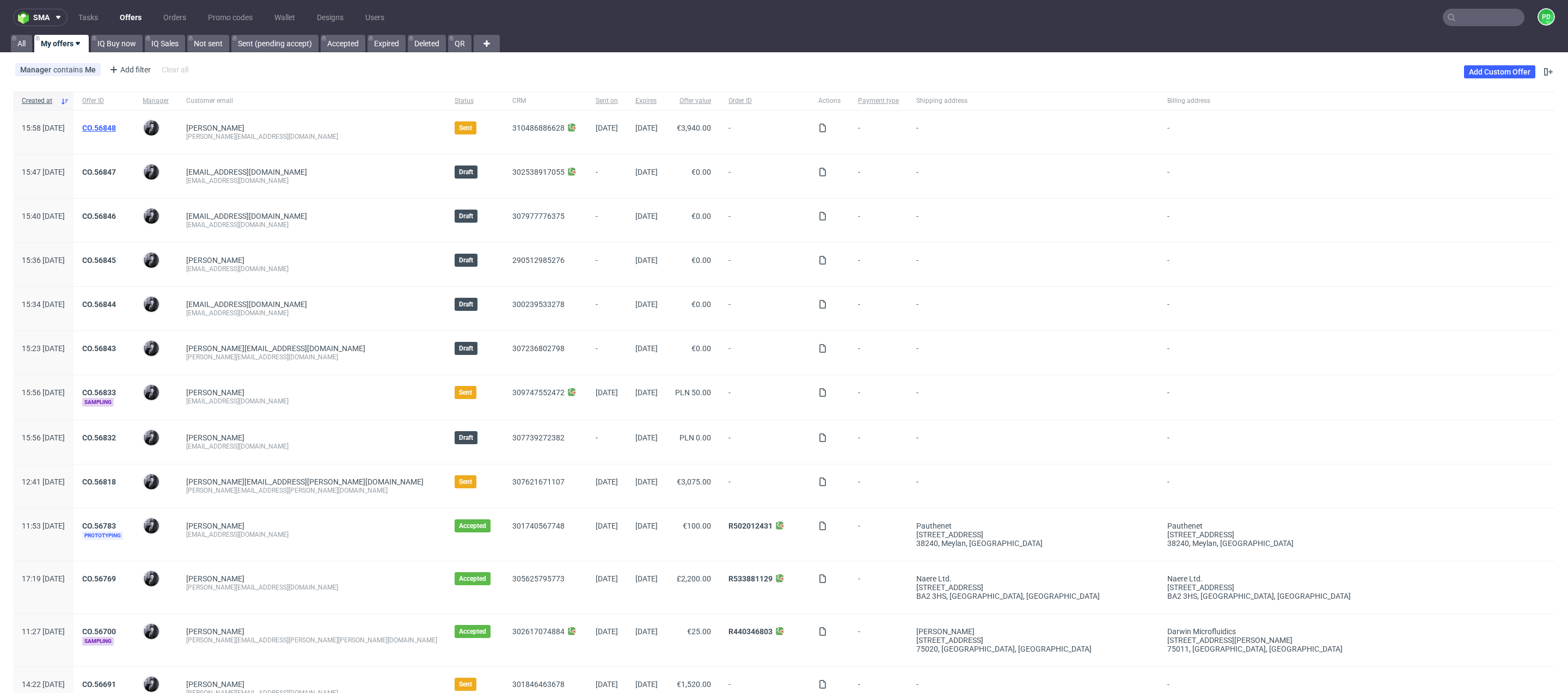
click at [116, 129] on link "CO.56848" at bounding box center [99, 128] width 34 height 9
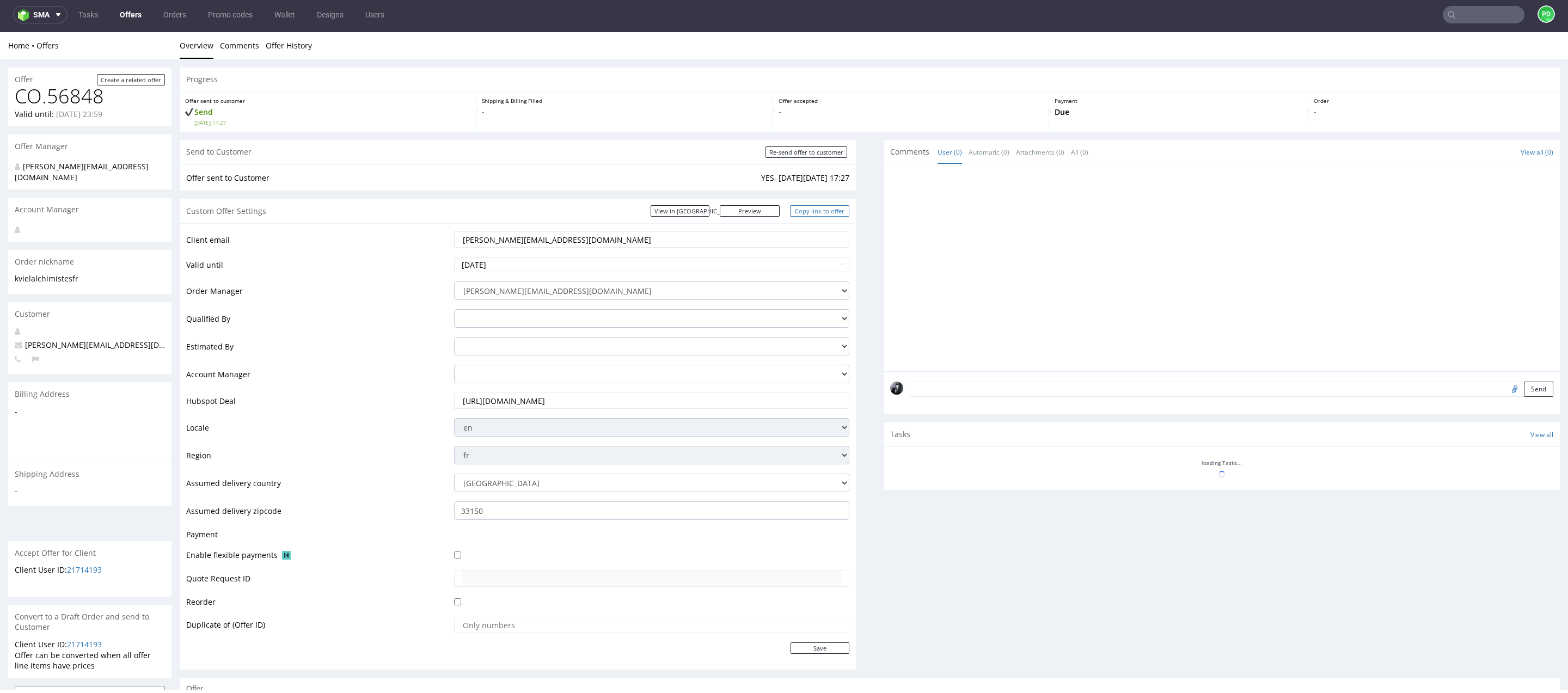
click at [809, 212] on link "Copy link to offer" at bounding box center [820, 211] width 60 height 11
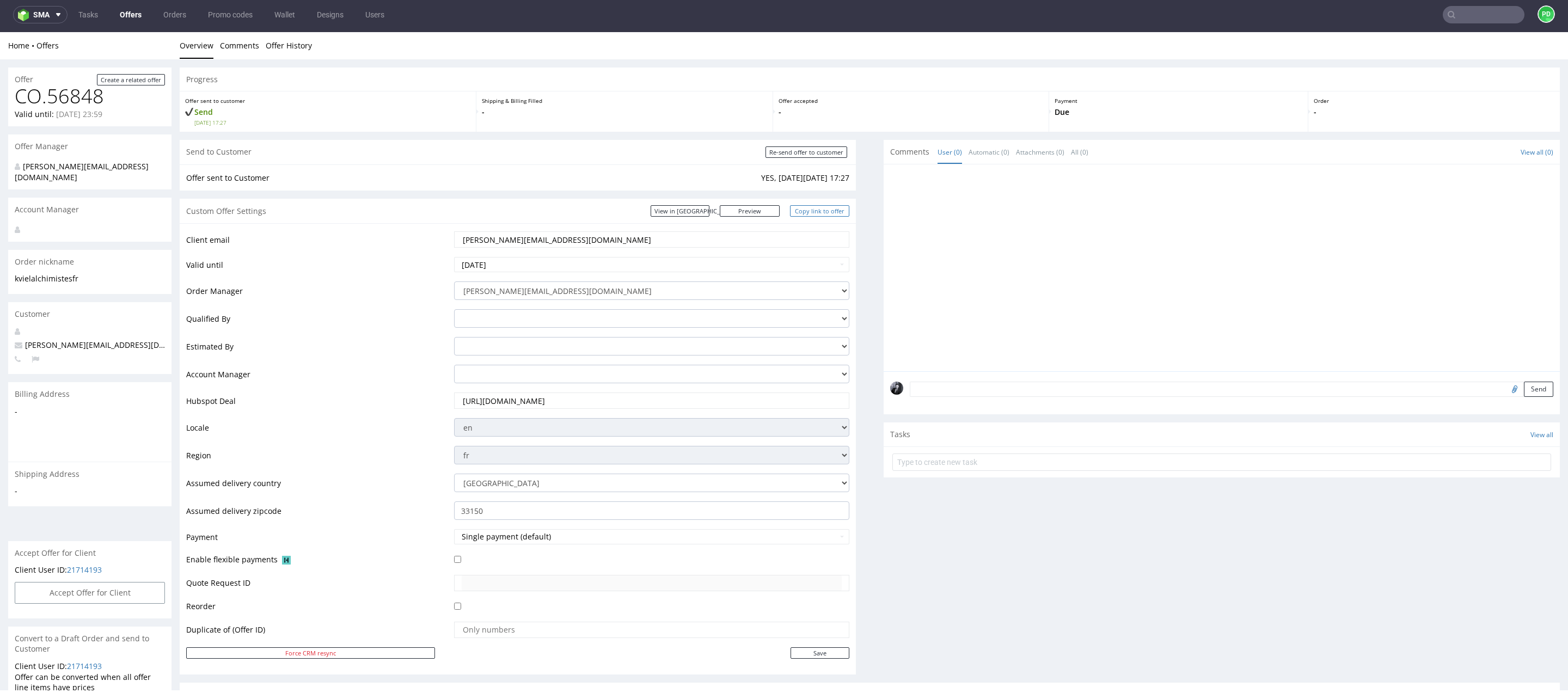
click at [820, 212] on link "Copy link to offer" at bounding box center [820, 211] width 60 height 11
